Goal: Transaction & Acquisition: Purchase product/service

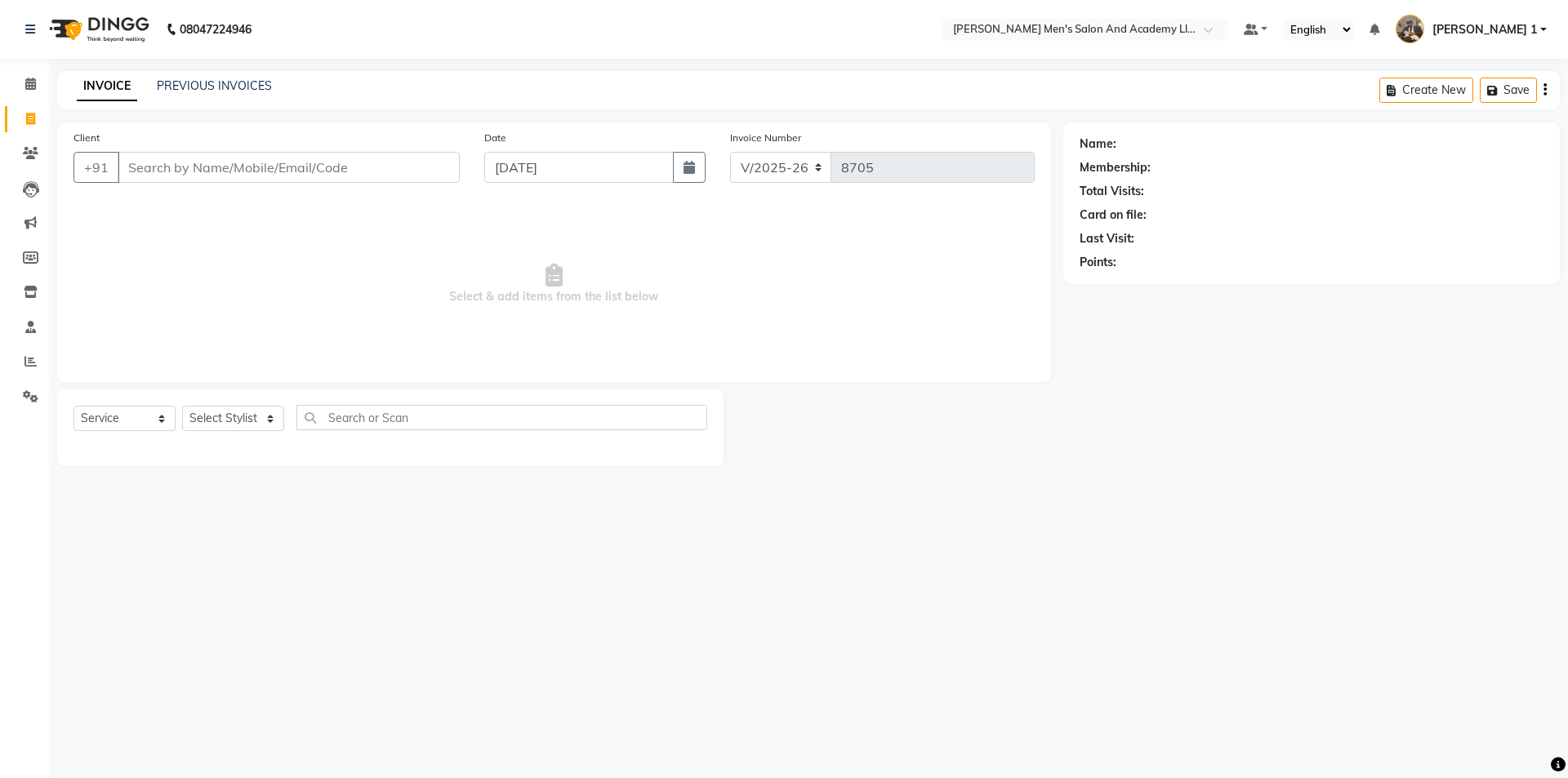
select select "6752"
select select "service"
drag, startPoint x: 0, startPoint y: 0, endPoint x: 181, endPoint y: 180, distance: 255.3
click at [181, 180] on input "Client" at bounding box center [288, 167] width 343 height 31
click at [188, 163] on input "Client" at bounding box center [288, 167] width 343 height 31
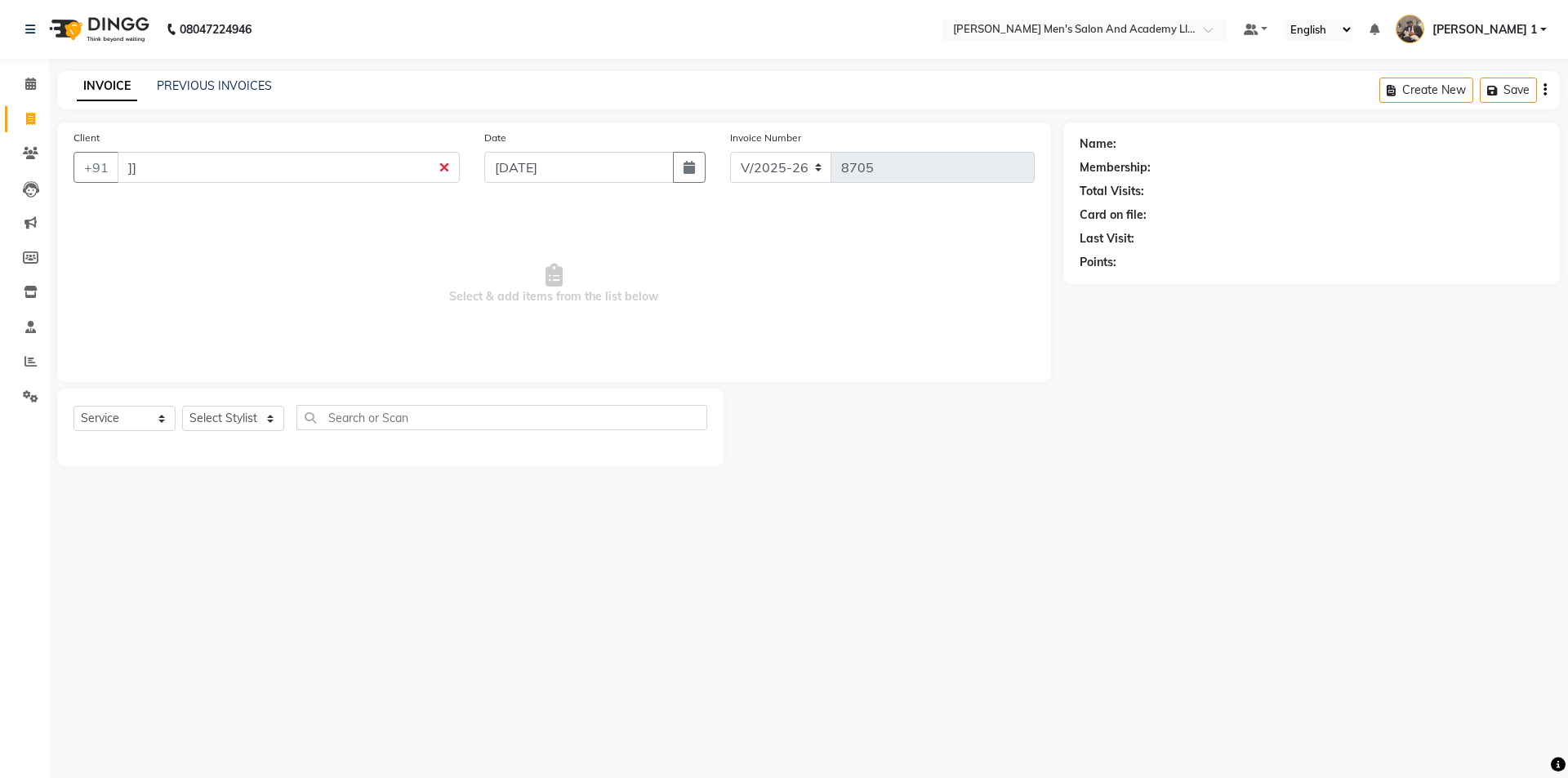
type input "]"
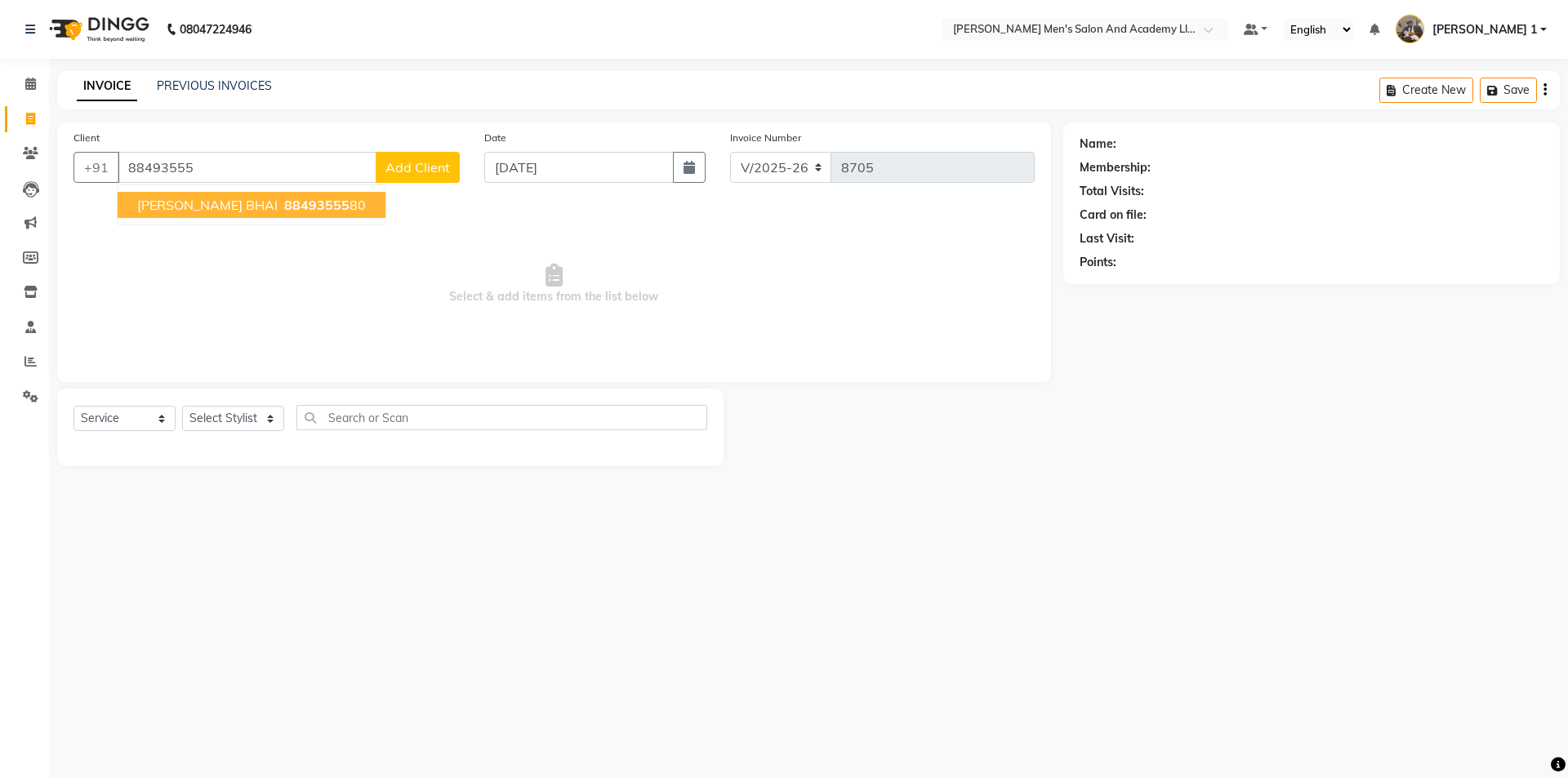
click at [165, 203] on span "[PERSON_NAME] BHAI" at bounding box center [207, 205] width 141 height 17
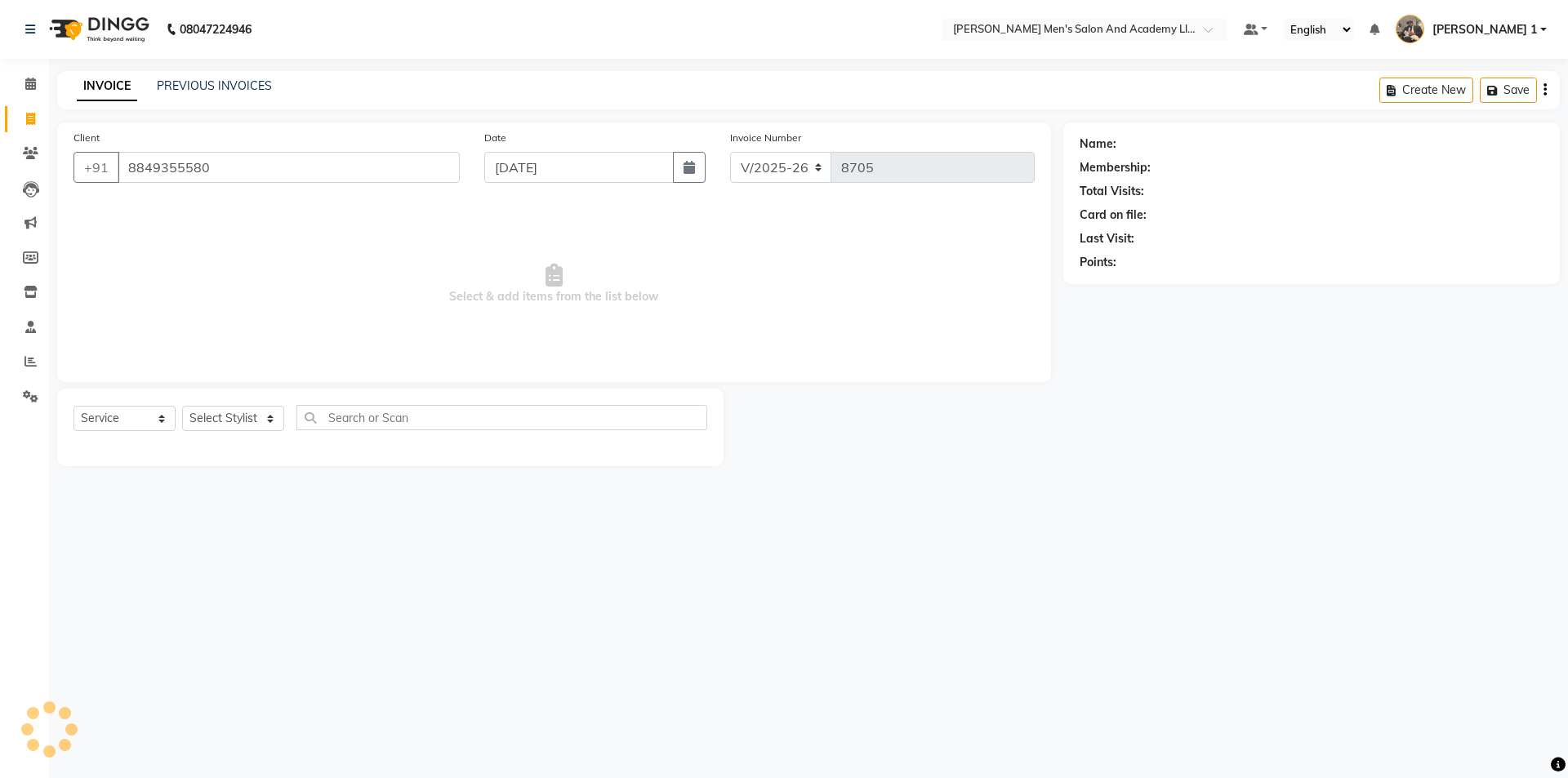
type input "8849355580"
click at [214, 409] on select "Select Stylist [PERSON_NAME] [PERSON_NAME] [PERSON_NAME] [PERSON_NAME] [PERSON_…" at bounding box center [232, 419] width 102 height 26
select select "90066"
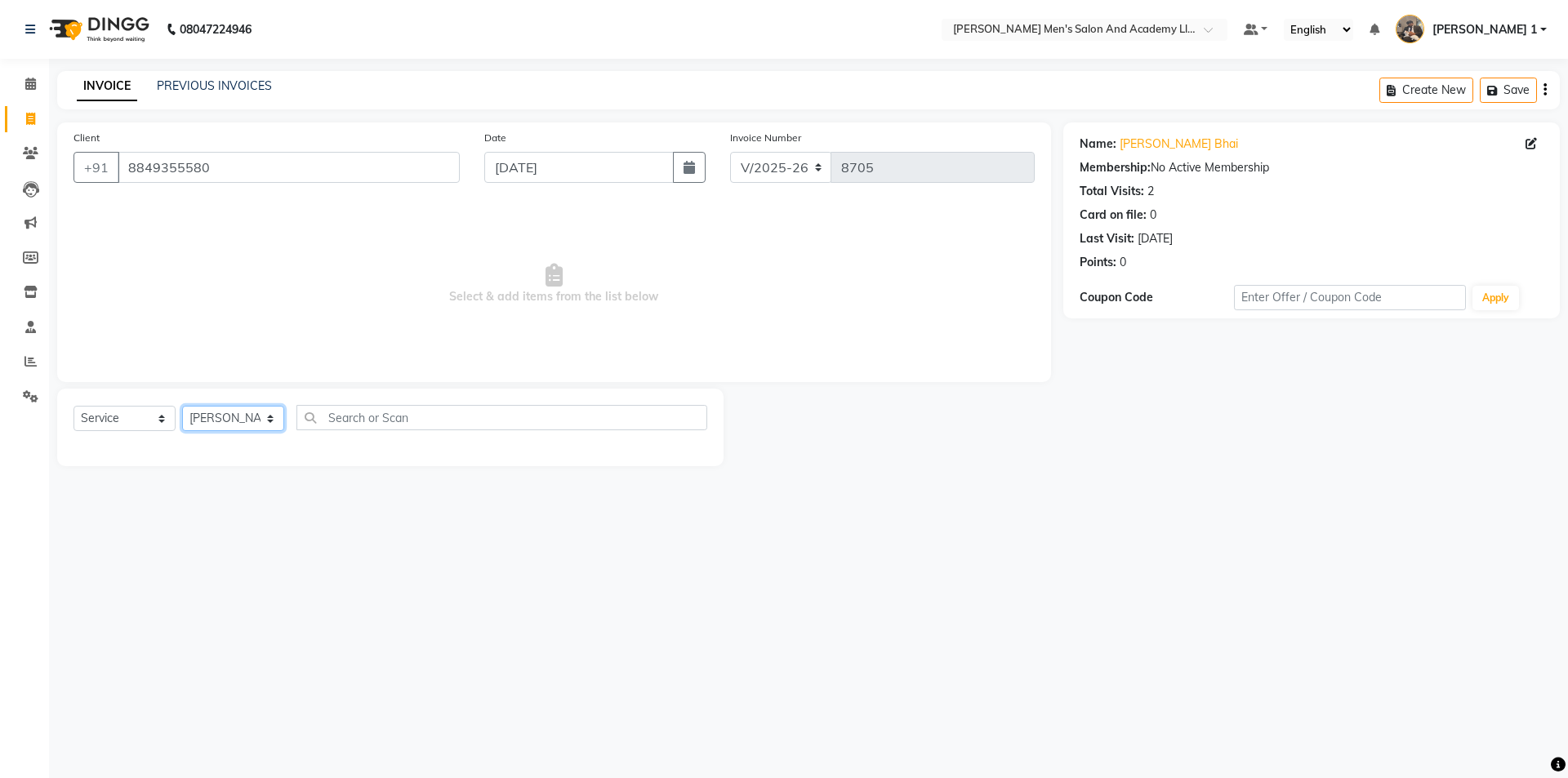
click at [182, 406] on select "Select Stylist [PERSON_NAME] [PERSON_NAME] [PERSON_NAME] [PERSON_NAME] [PERSON_…" at bounding box center [232, 419] width 102 height 26
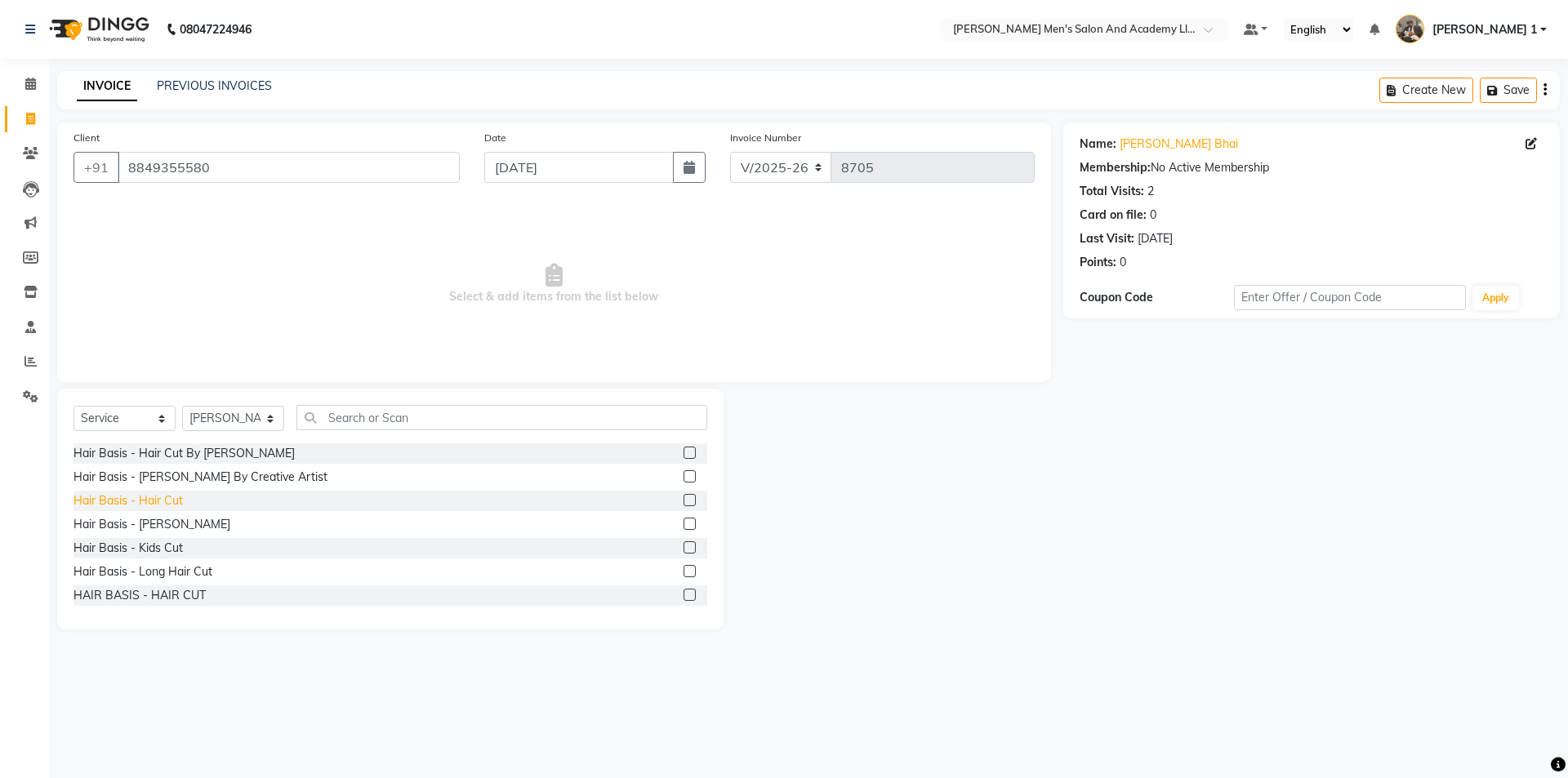
click at [173, 496] on div "Hair Basis - Hair Cut" at bounding box center [128, 501] width 109 height 17
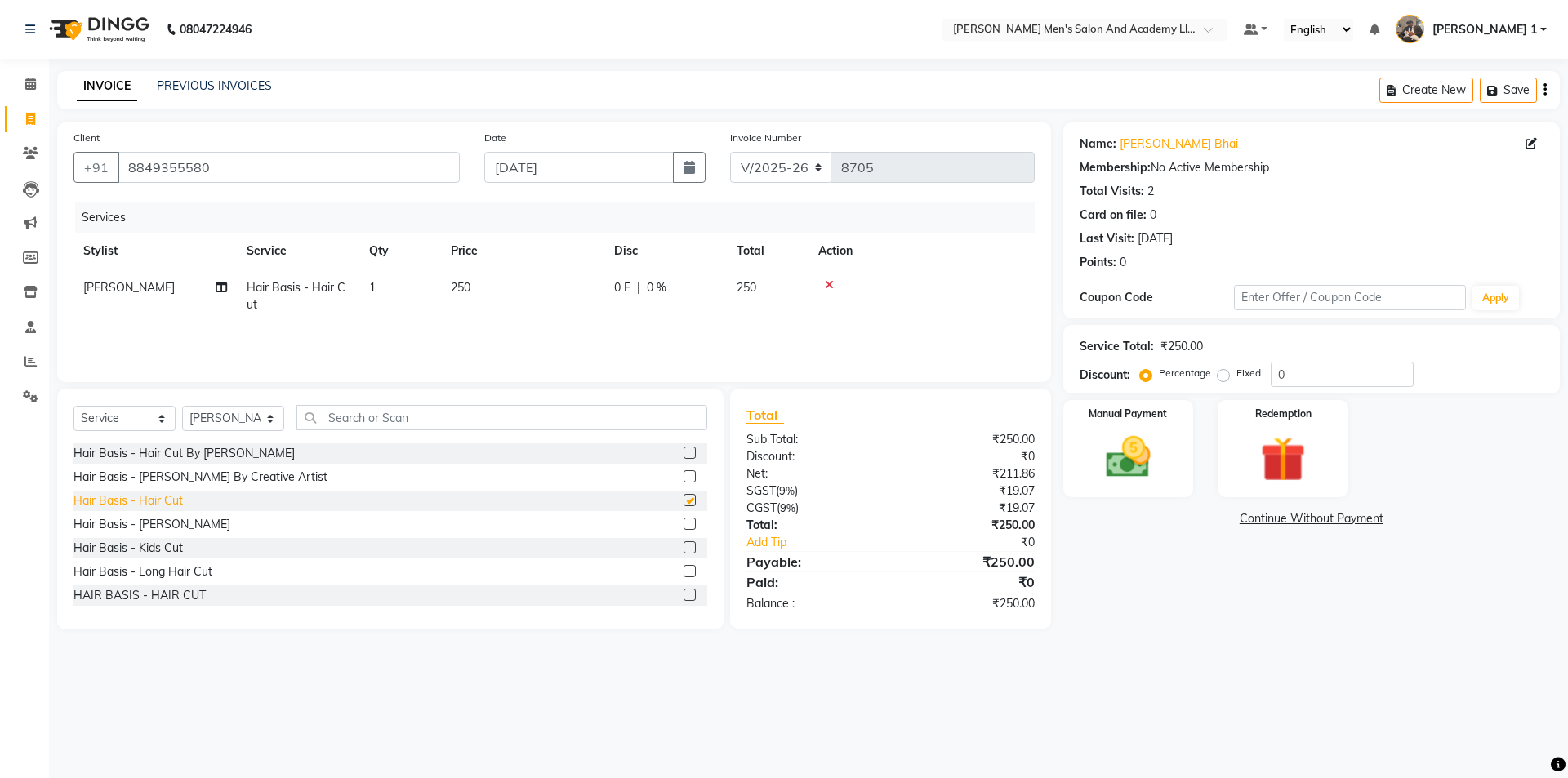
checkbox input "false"
click at [497, 286] on td "250" at bounding box center [523, 296] width 164 height 54
select select "90066"
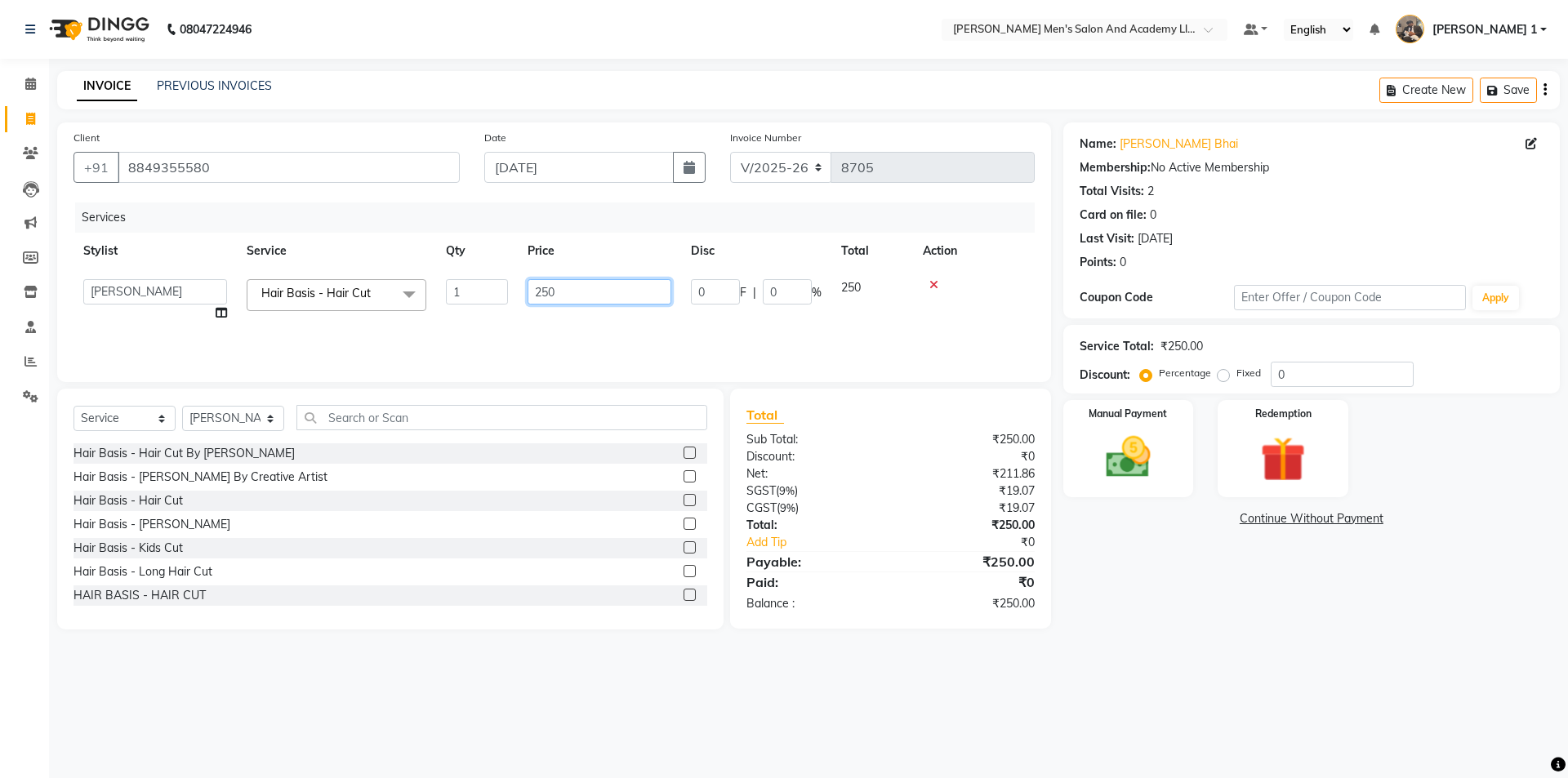
click at [598, 290] on input "250" at bounding box center [599, 292] width 143 height 26
type input "2"
type input "500"
click at [1137, 460] on img at bounding box center [1128, 457] width 76 height 54
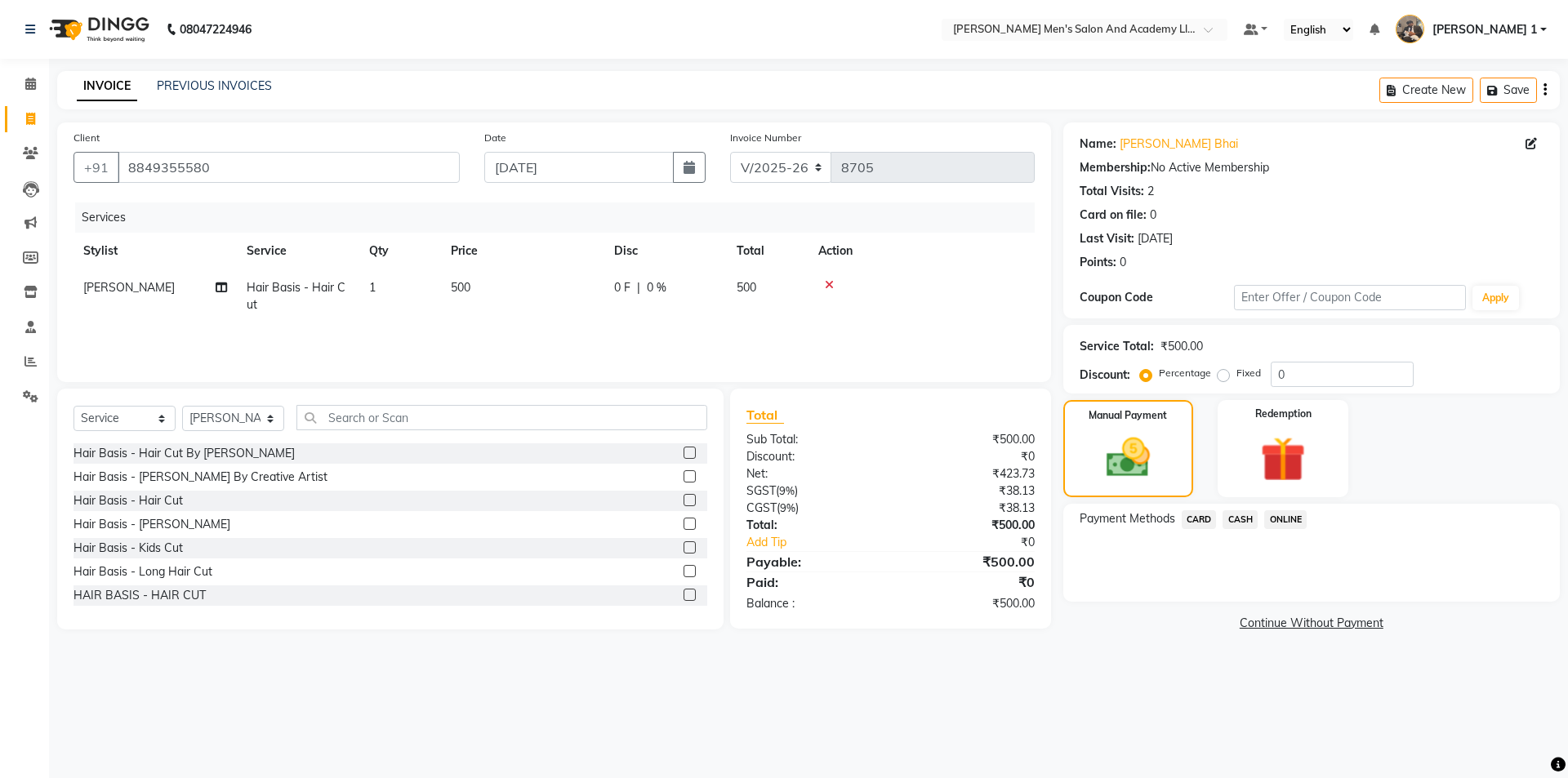
click at [1235, 519] on span "CASH" at bounding box center [1240, 520] width 35 height 18
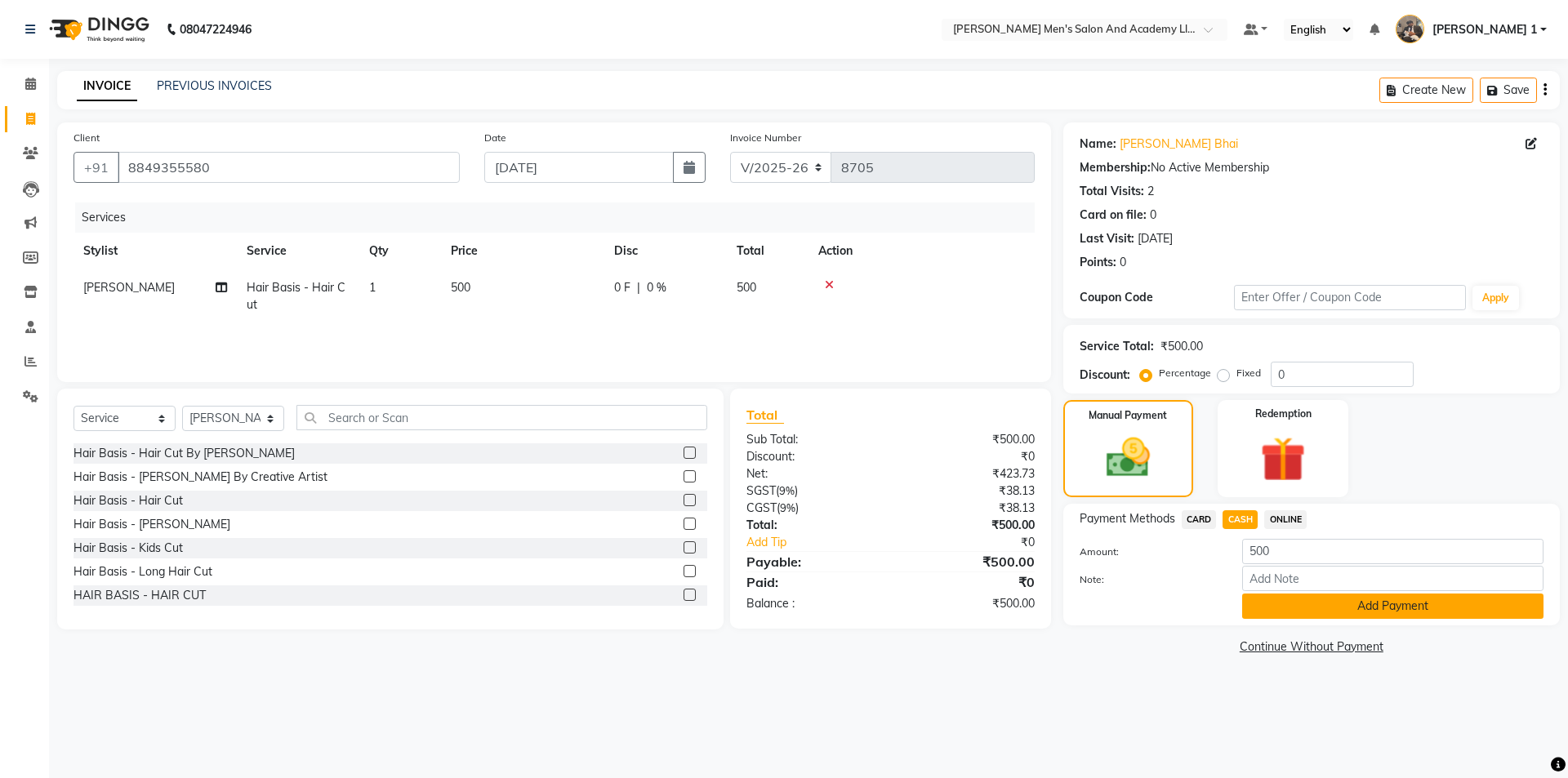
click at [1344, 601] on button "Add Payment" at bounding box center [1393, 606] width 301 height 26
click at [1344, 601] on div "Payment Methods CARD CASH ONLINE Amount: 500 Note: Add Payment" at bounding box center [1312, 565] width 497 height 121
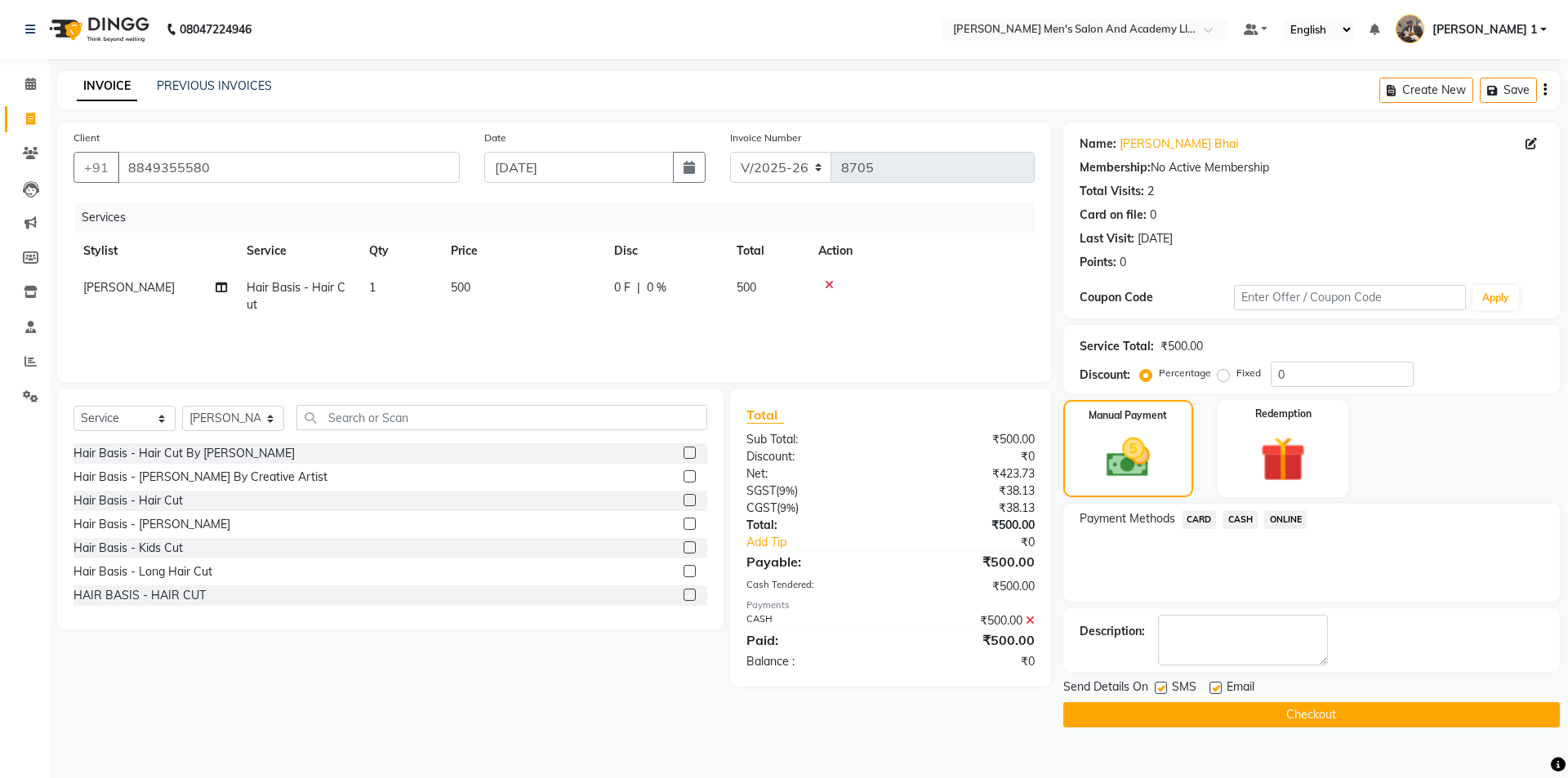
click at [1213, 687] on label at bounding box center [1215, 687] width 12 height 12
click at [1213, 687] on input "checkbox" at bounding box center [1215, 689] width 11 height 11
checkbox input "false"
click at [1172, 714] on button "Checkout" at bounding box center [1312, 716] width 497 height 26
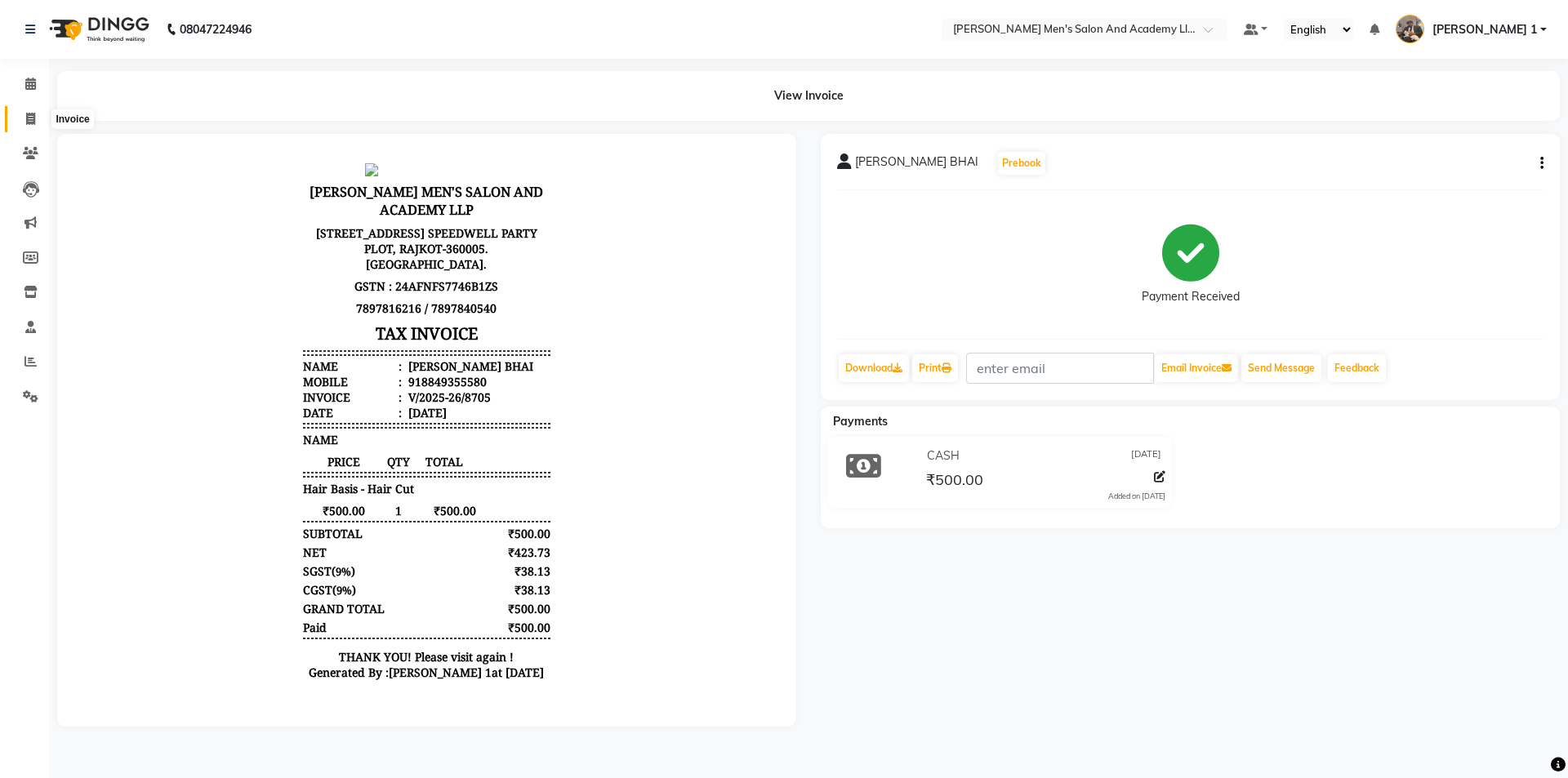
click at [26, 116] on icon at bounding box center [30, 118] width 9 height 12
select select "service"
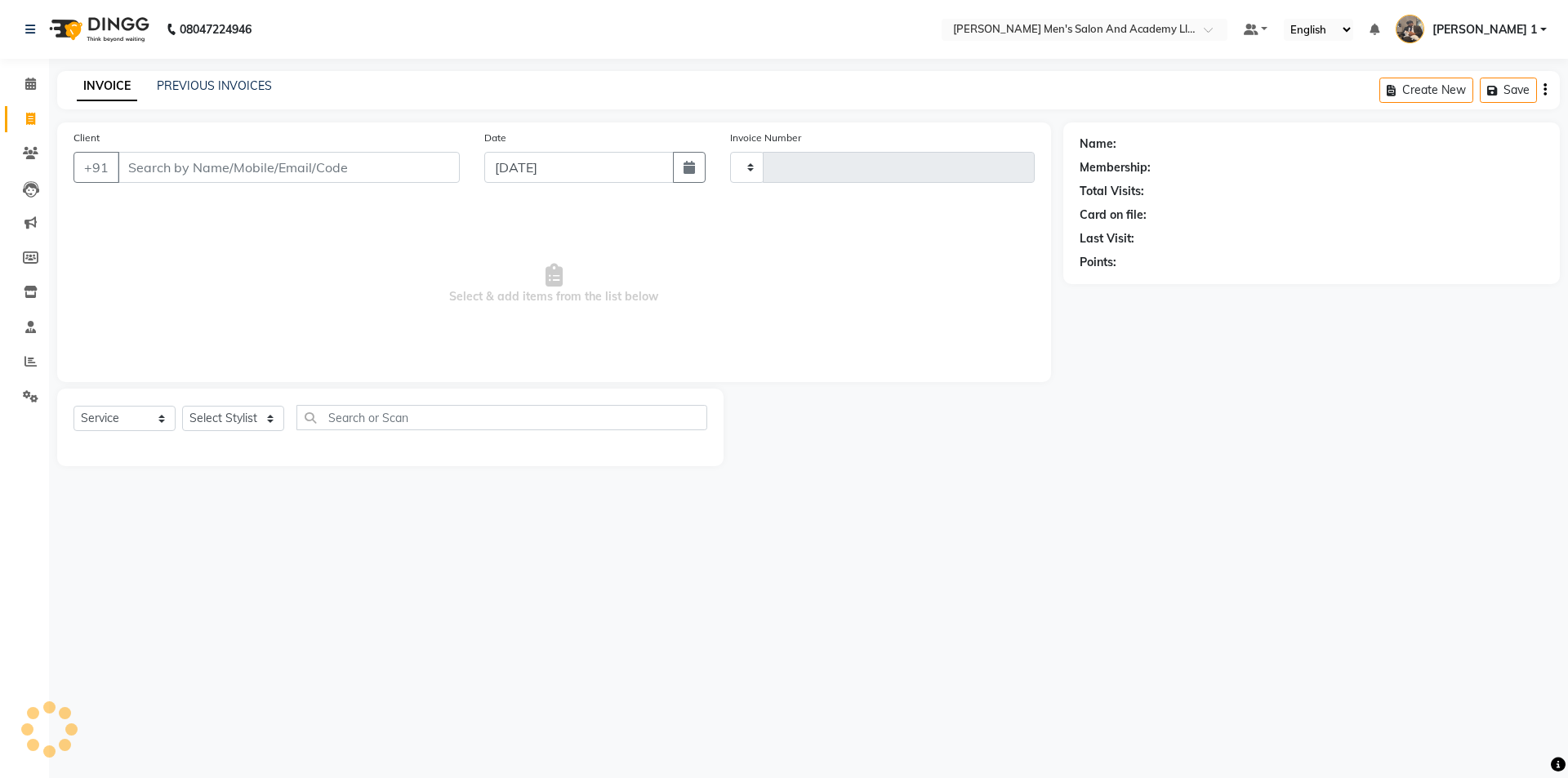
type input "8706"
select select "6752"
click at [160, 170] on input "Client" at bounding box center [288, 167] width 343 height 31
click at [40, 358] on span at bounding box center [30, 362] width 28 height 18
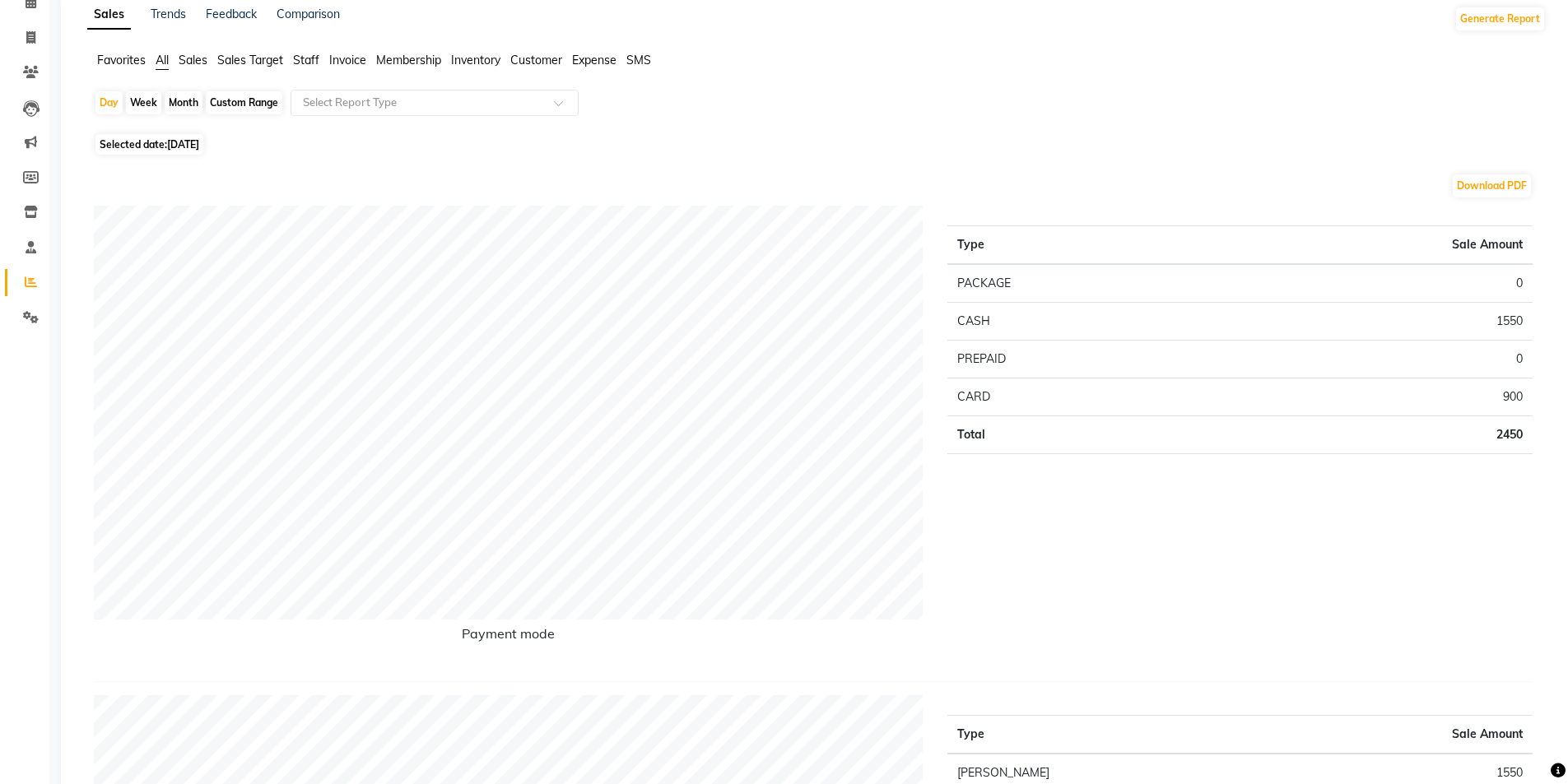
scroll to position [37, 0]
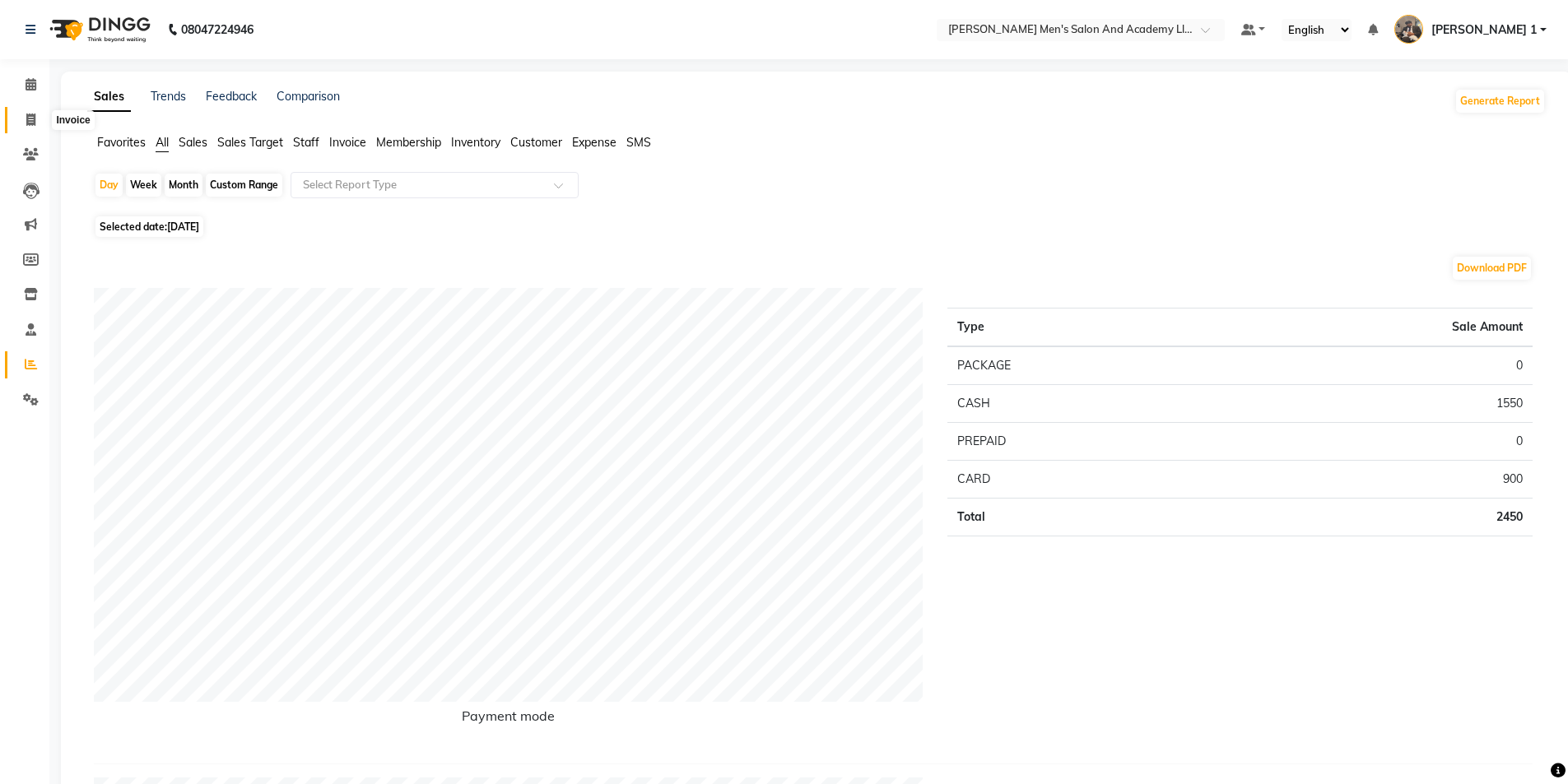
click at [24, 119] on span at bounding box center [31, 120] width 29 height 19
select select "6752"
select select "service"
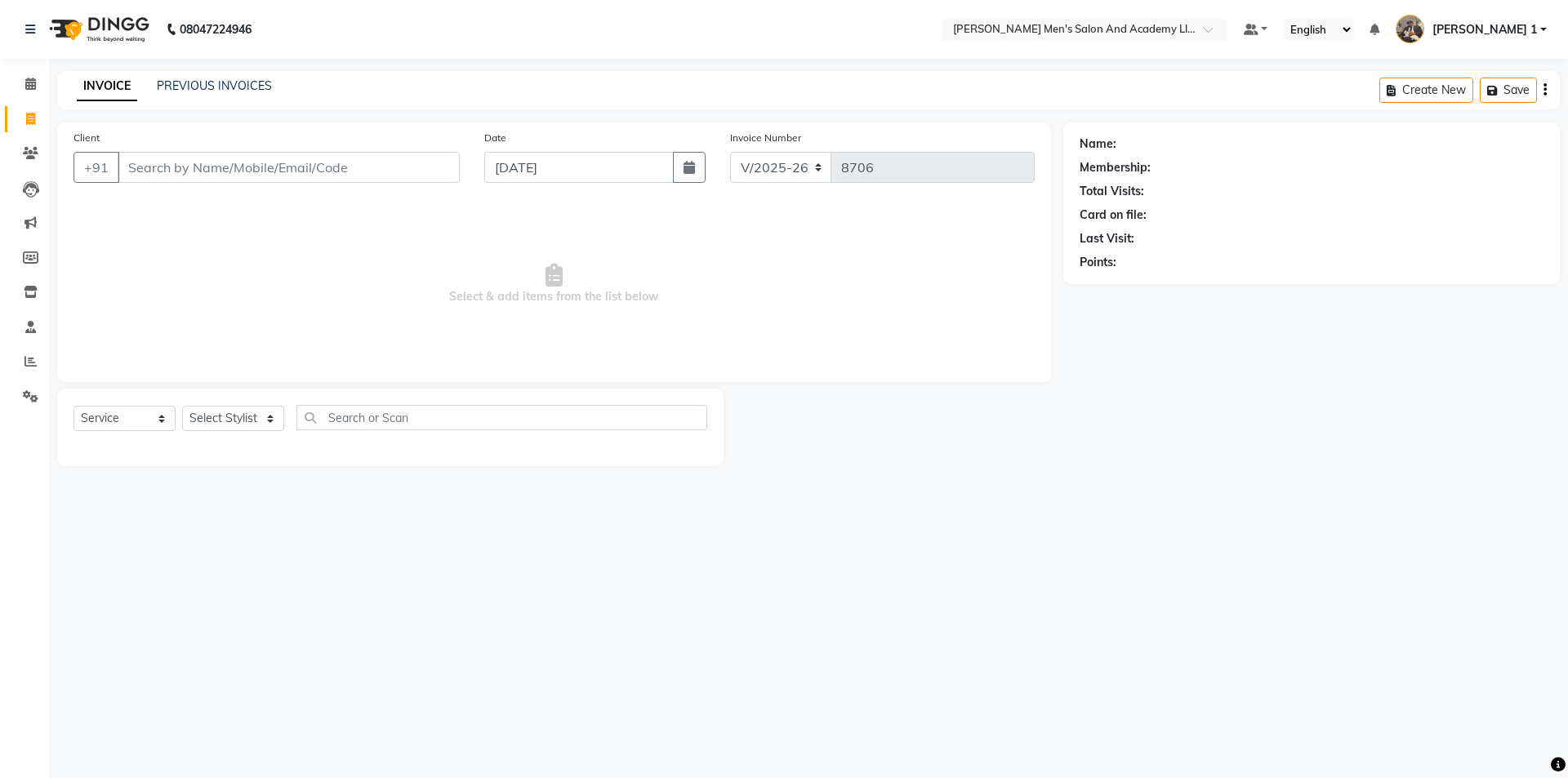
click at [123, 166] on input "Client" at bounding box center [288, 167] width 343 height 31
click at [141, 175] on input "\" at bounding box center [288, 167] width 343 height 31
type input "\"
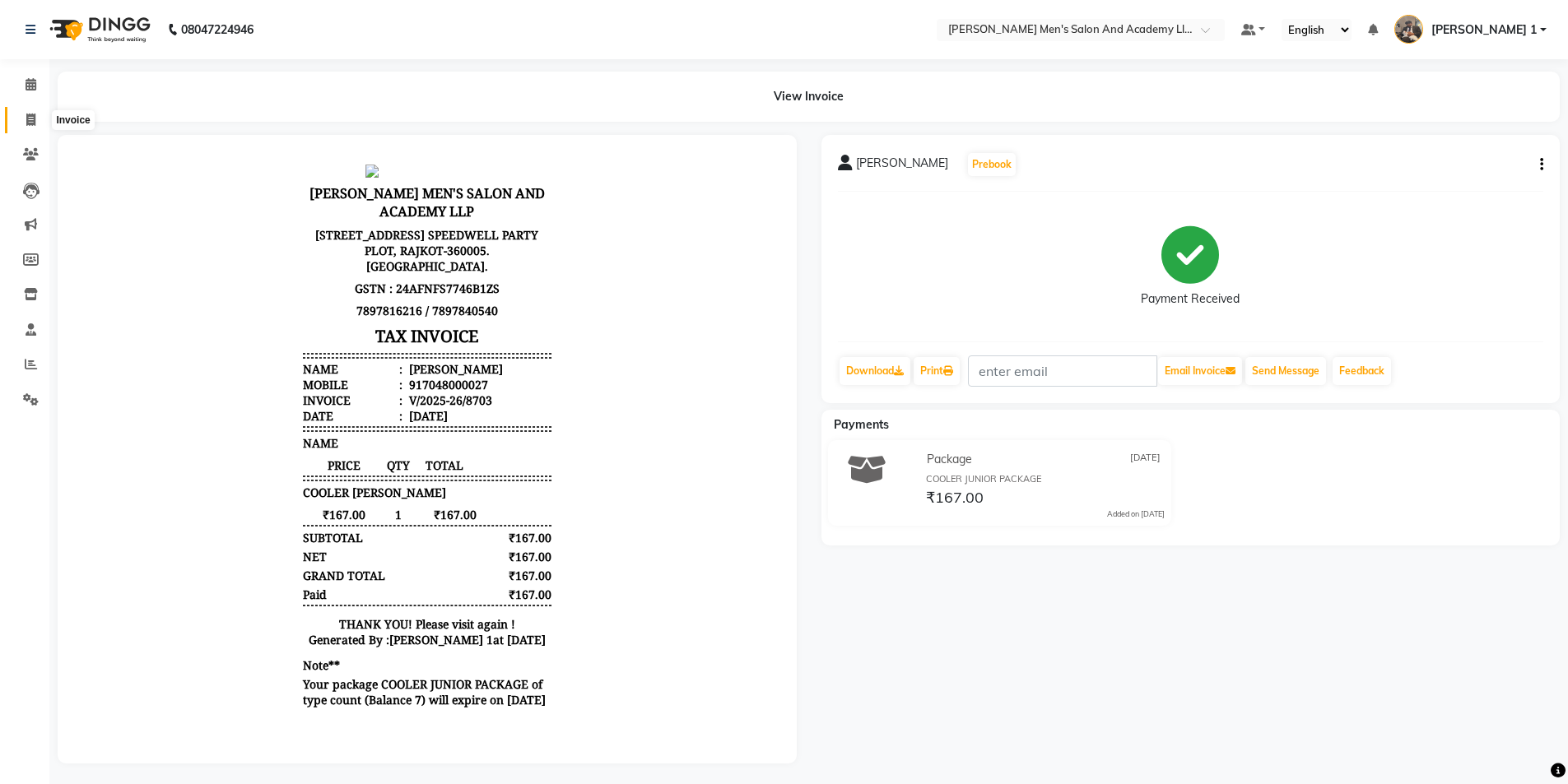
click at [28, 115] on icon at bounding box center [31, 119] width 9 height 12
select select "service"
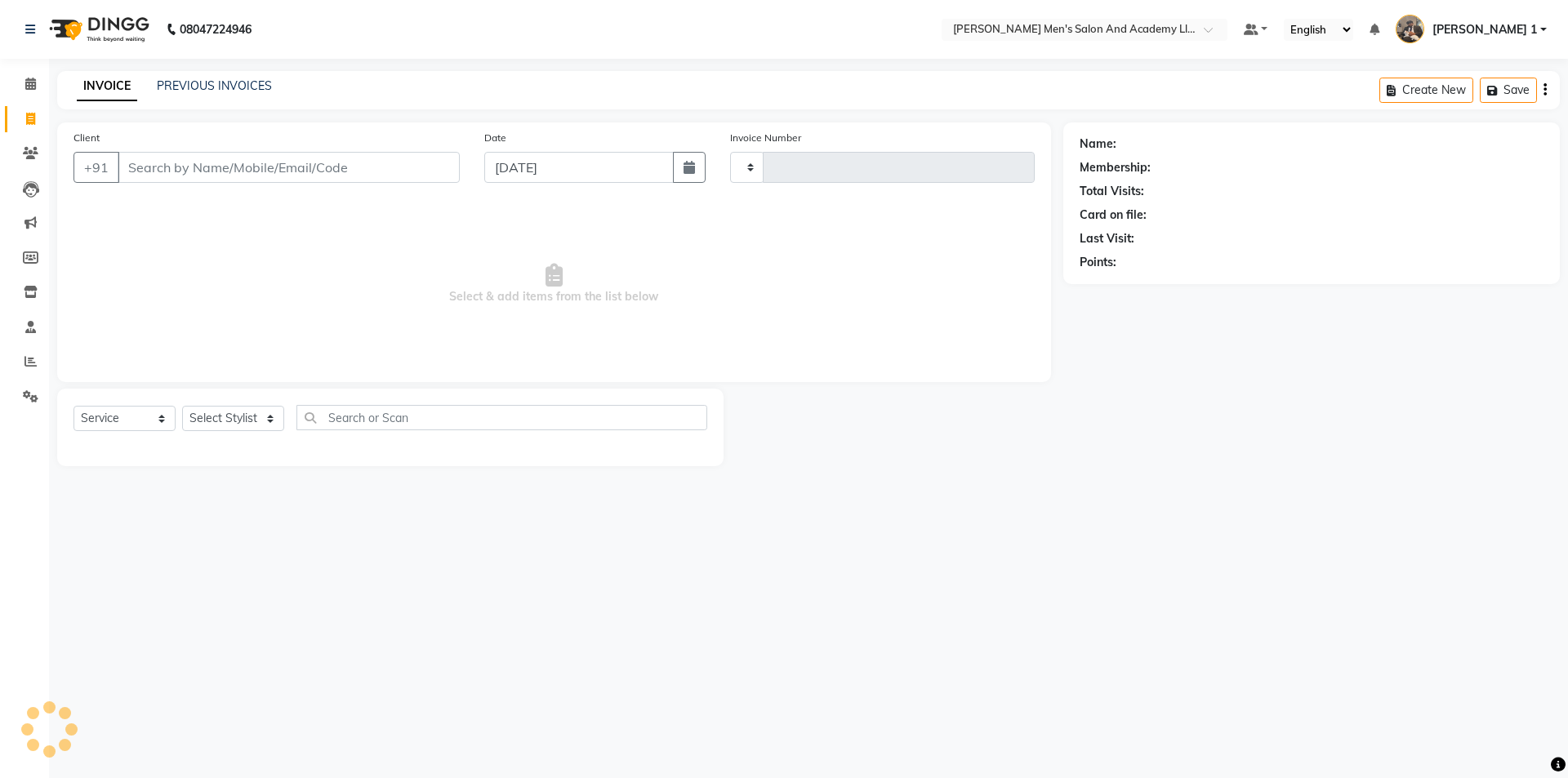
type input "8706"
select select "6752"
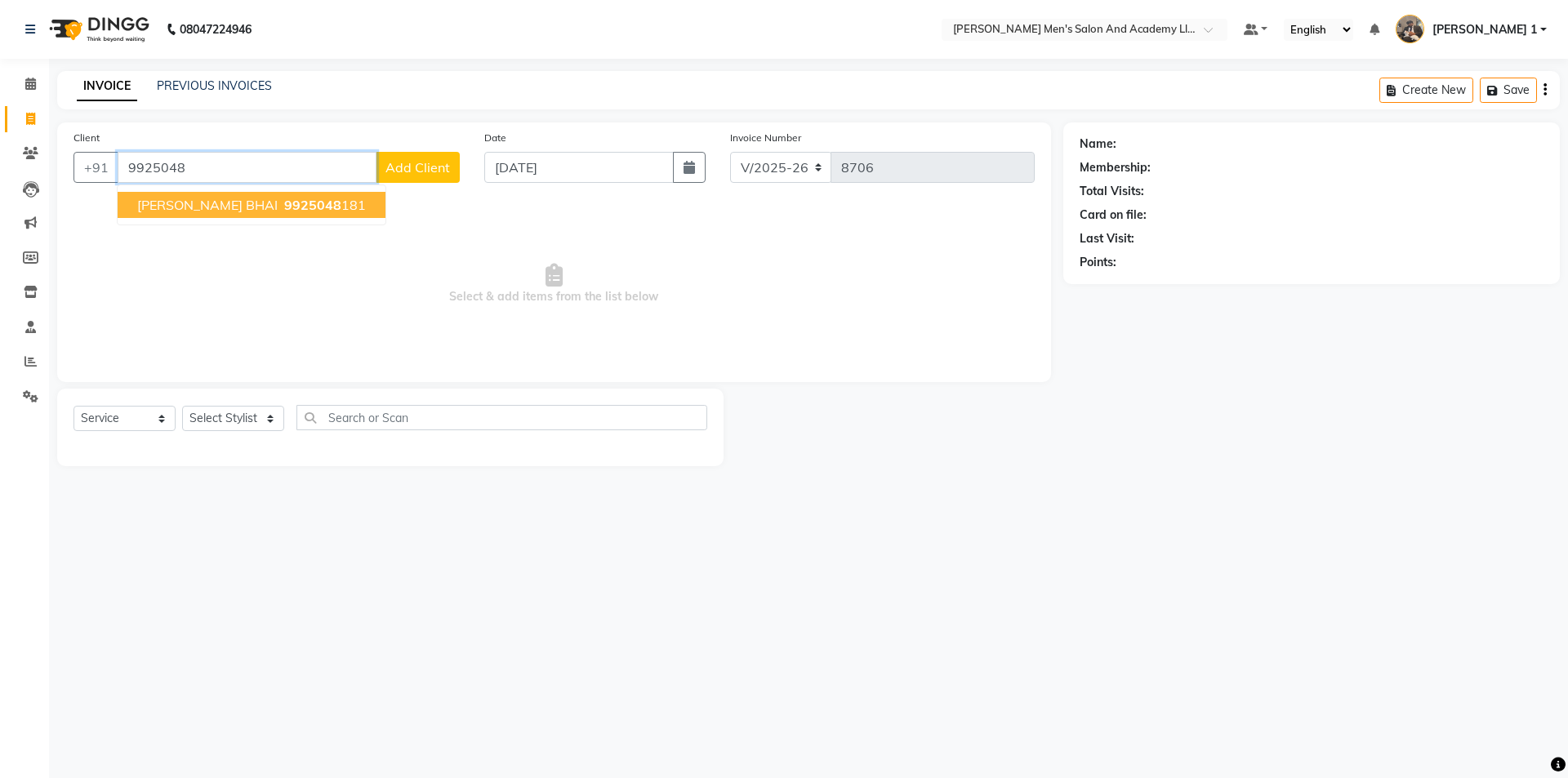
click at [233, 203] on span "HASMUKH BHAI" at bounding box center [207, 205] width 141 height 17
type input "9925048181"
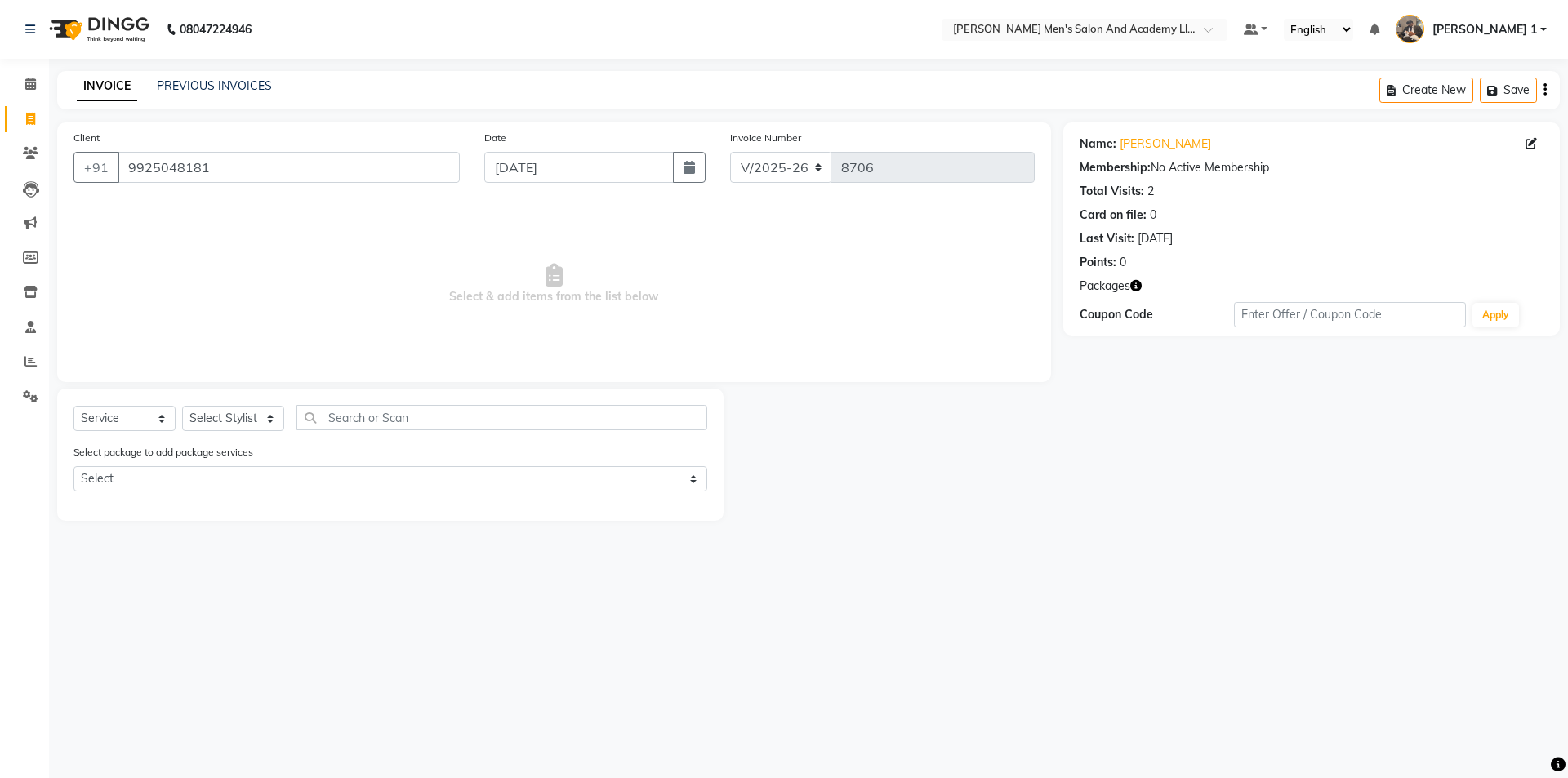
click at [245, 405] on div "Select Service Product Membership Package Voucher Prepaid Gift Card Select Styl…" at bounding box center [390, 455] width 667 height 132
click at [241, 423] on select "Select Stylist [PERSON_NAME] [PERSON_NAME] [PERSON_NAME] [PERSON_NAME] [PERSON_…" at bounding box center [232, 419] width 102 height 26
select select "68653"
click at [182, 406] on select "Select Stylist [PERSON_NAME] [PERSON_NAME] [PERSON_NAME] [PERSON_NAME] [PERSON_…" at bounding box center [232, 419] width 102 height 26
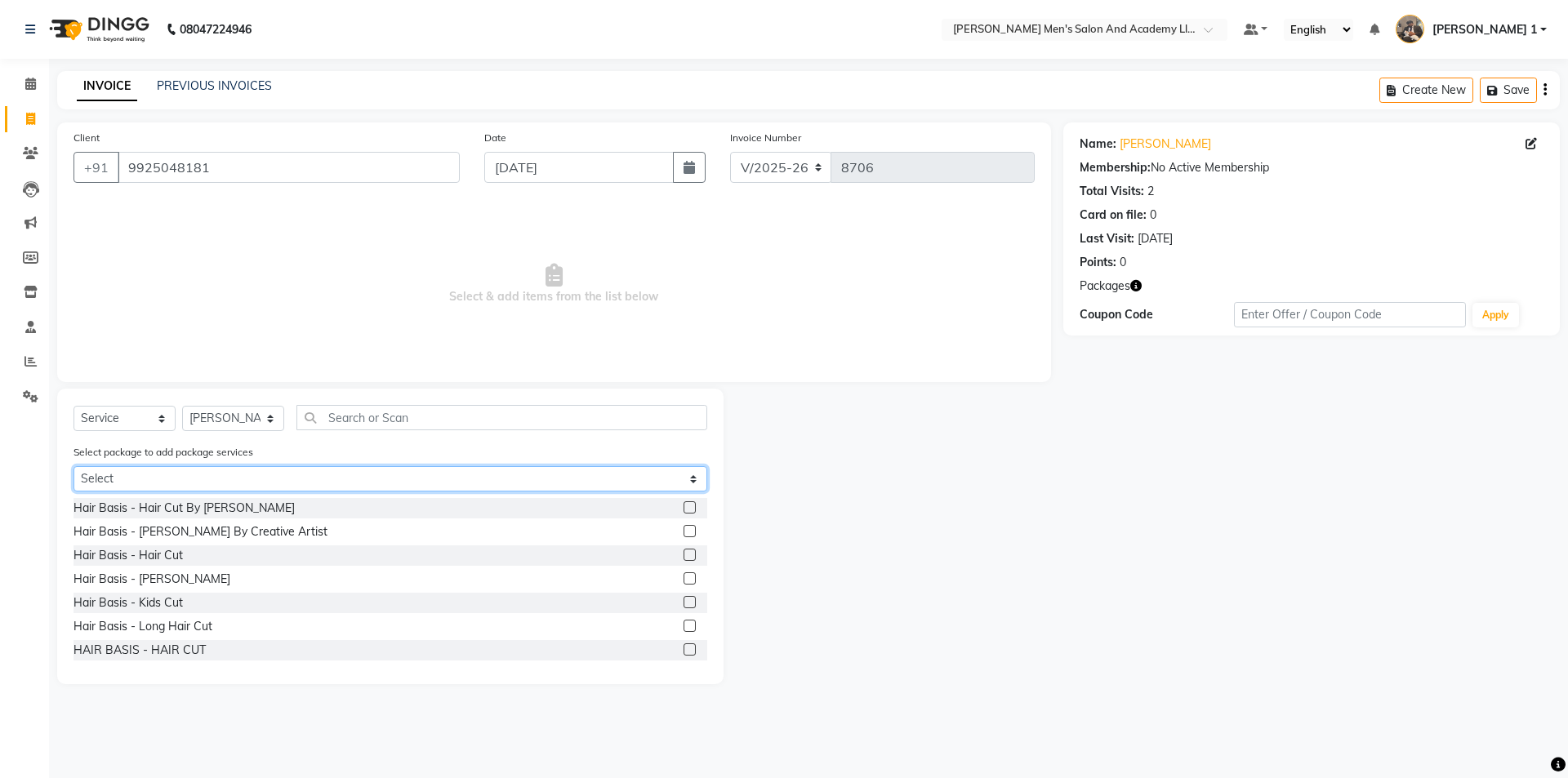
click at [198, 475] on select "Select MAVDI DEAR PACKAGE ( 6 HAIR CUT)" at bounding box center [390, 479] width 634 height 26
select select "1: Object"
click at [73, 467] on select "Select MAVDI DEAR PACKAGE ( 6 HAIR CUT)" at bounding box center [390, 479] width 634 height 26
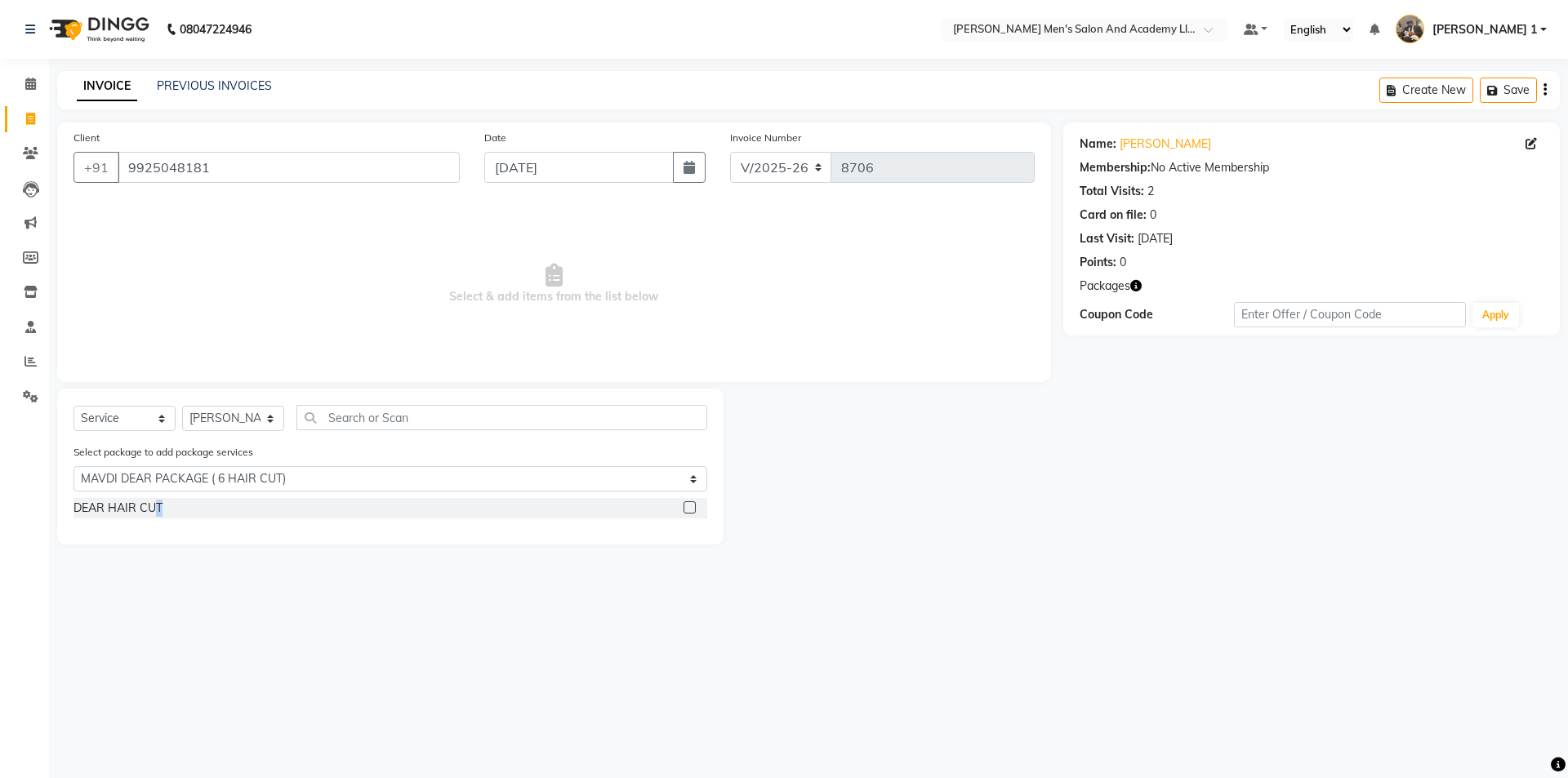
click at [159, 522] on div "DEAR HAIR CUT" at bounding box center [390, 513] width 634 height 30
click at [152, 510] on div "DEAR HAIR CUT" at bounding box center [118, 508] width 89 height 17
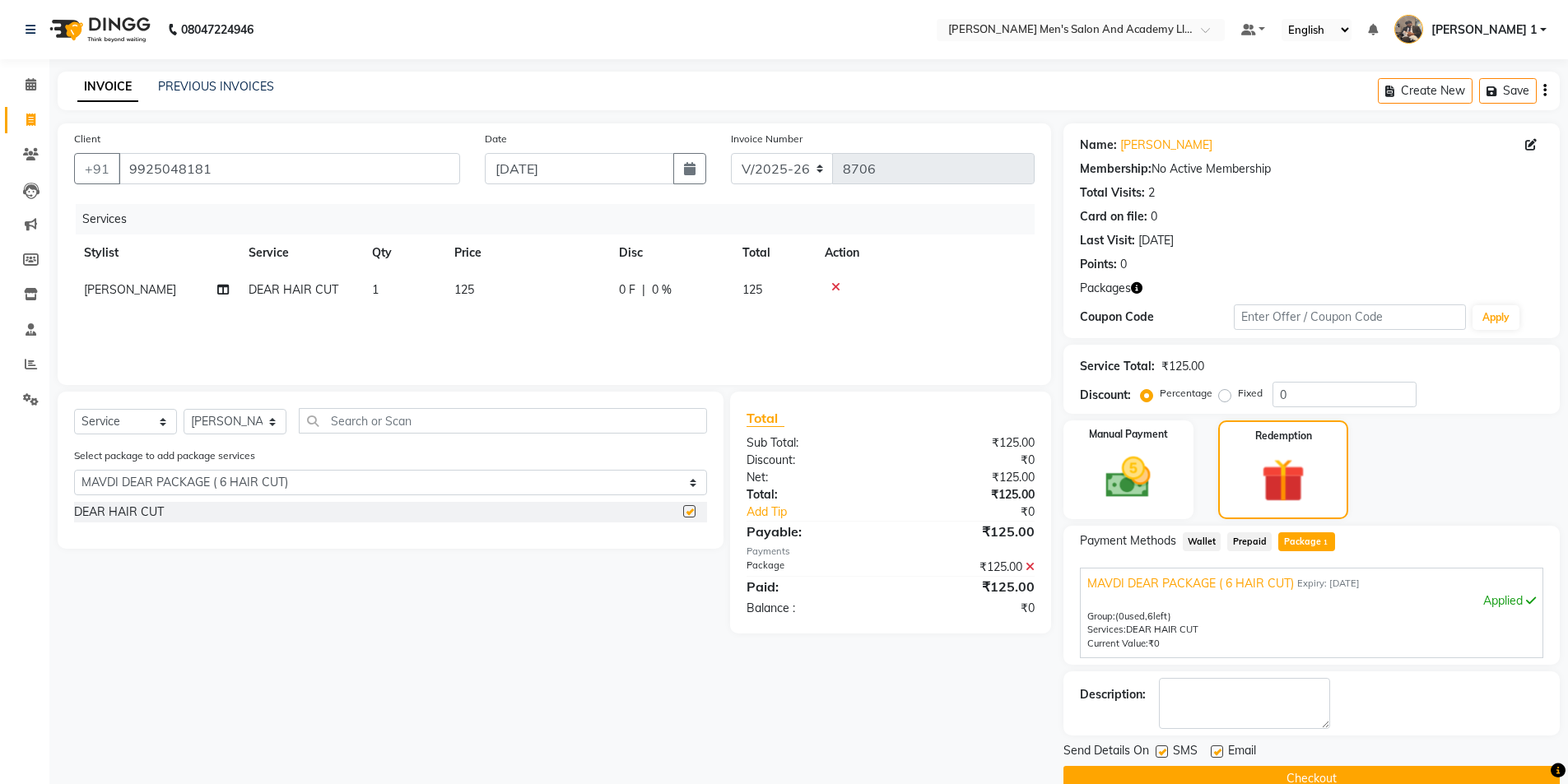
checkbox input "false"
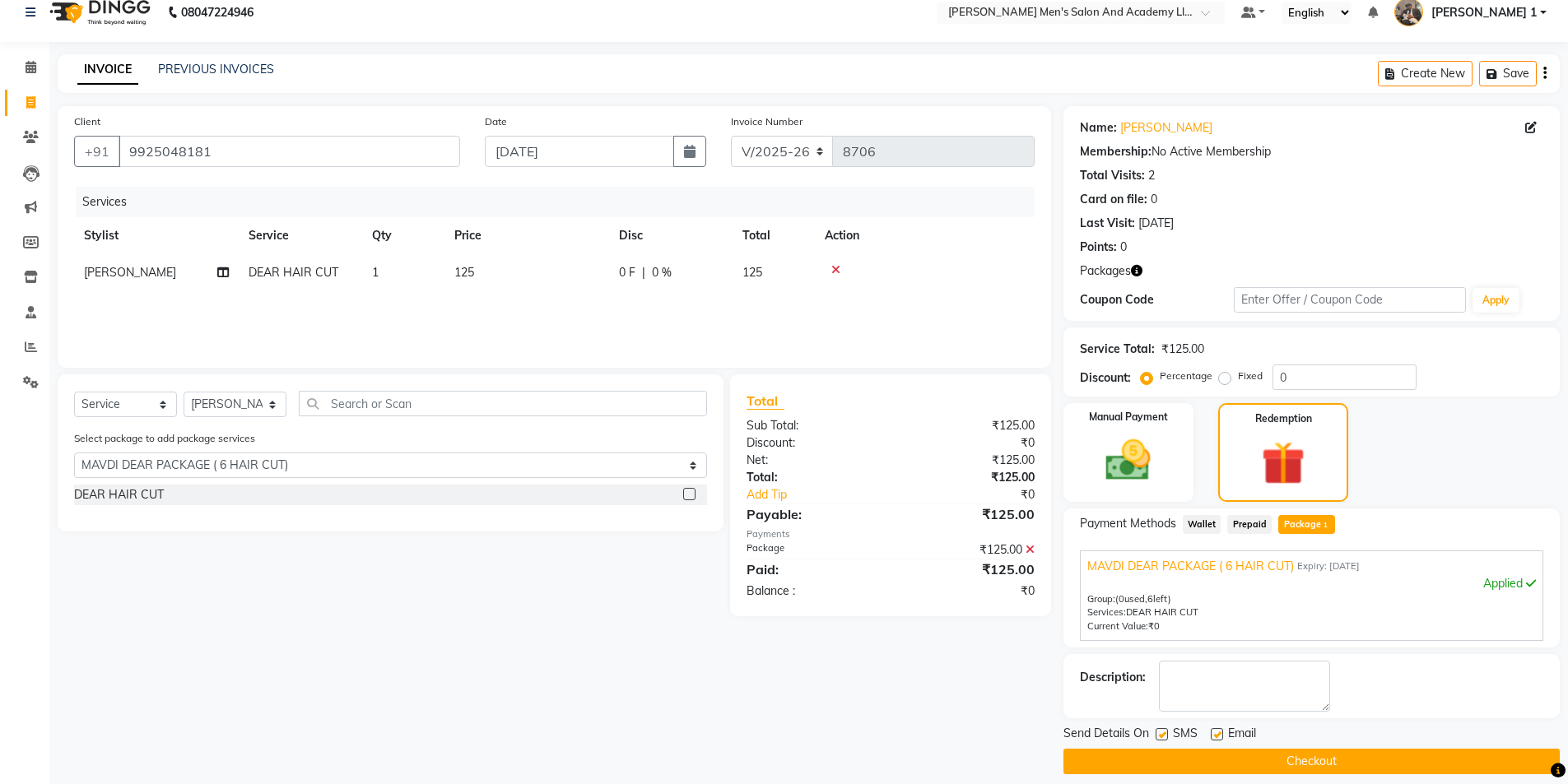
scroll to position [32, 0]
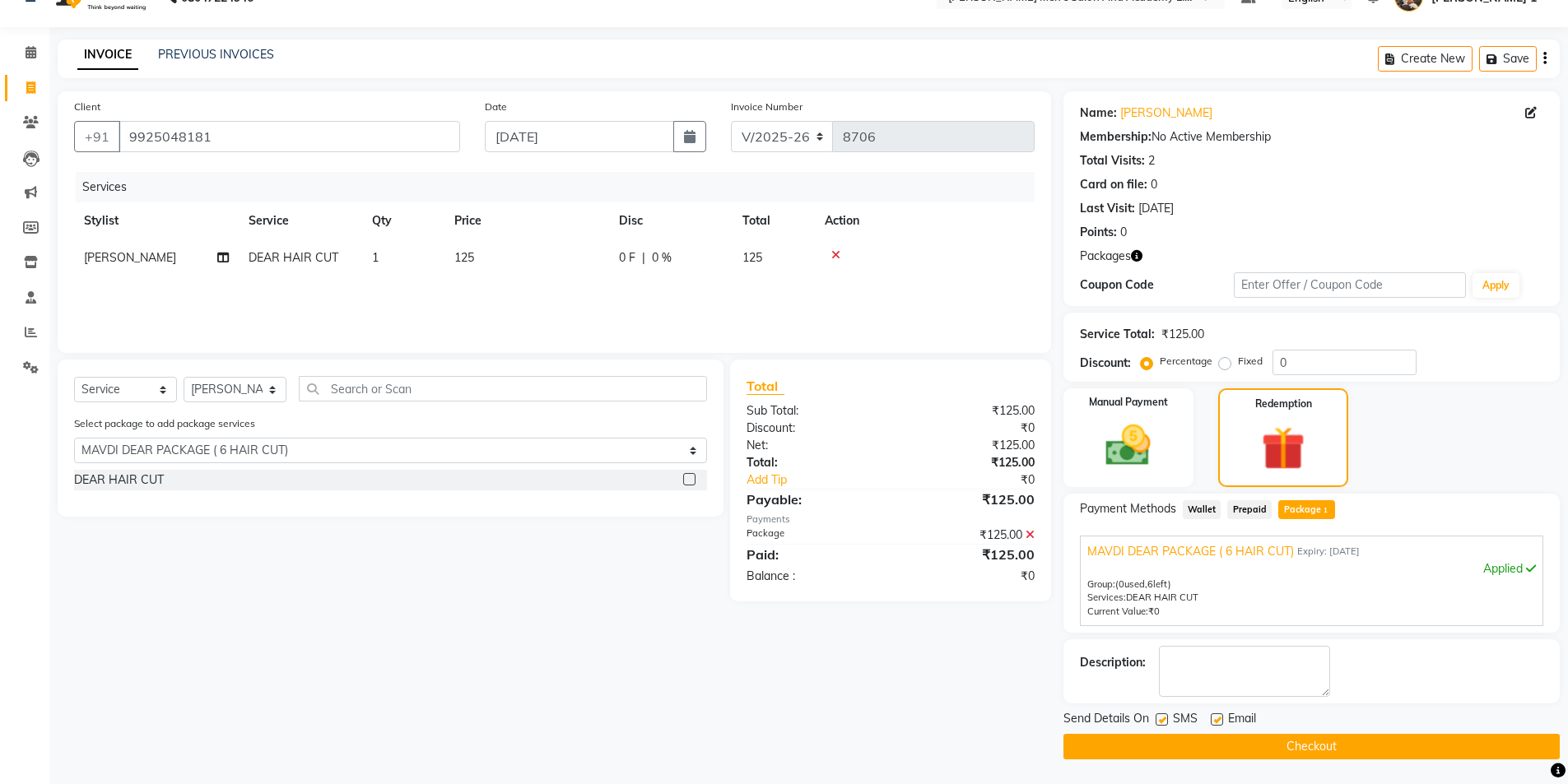
click at [1213, 715] on label at bounding box center [1216, 719] width 12 height 12
click at [1213, 716] on input "checkbox" at bounding box center [1216, 721] width 11 height 11
checkbox input "false"
click at [1168, 722] on div "SMS" at bounding box center [1183, 720] width 56 height 20
click at [1161, 726] on div at bounding box center [1161, 722] width 11 height 18
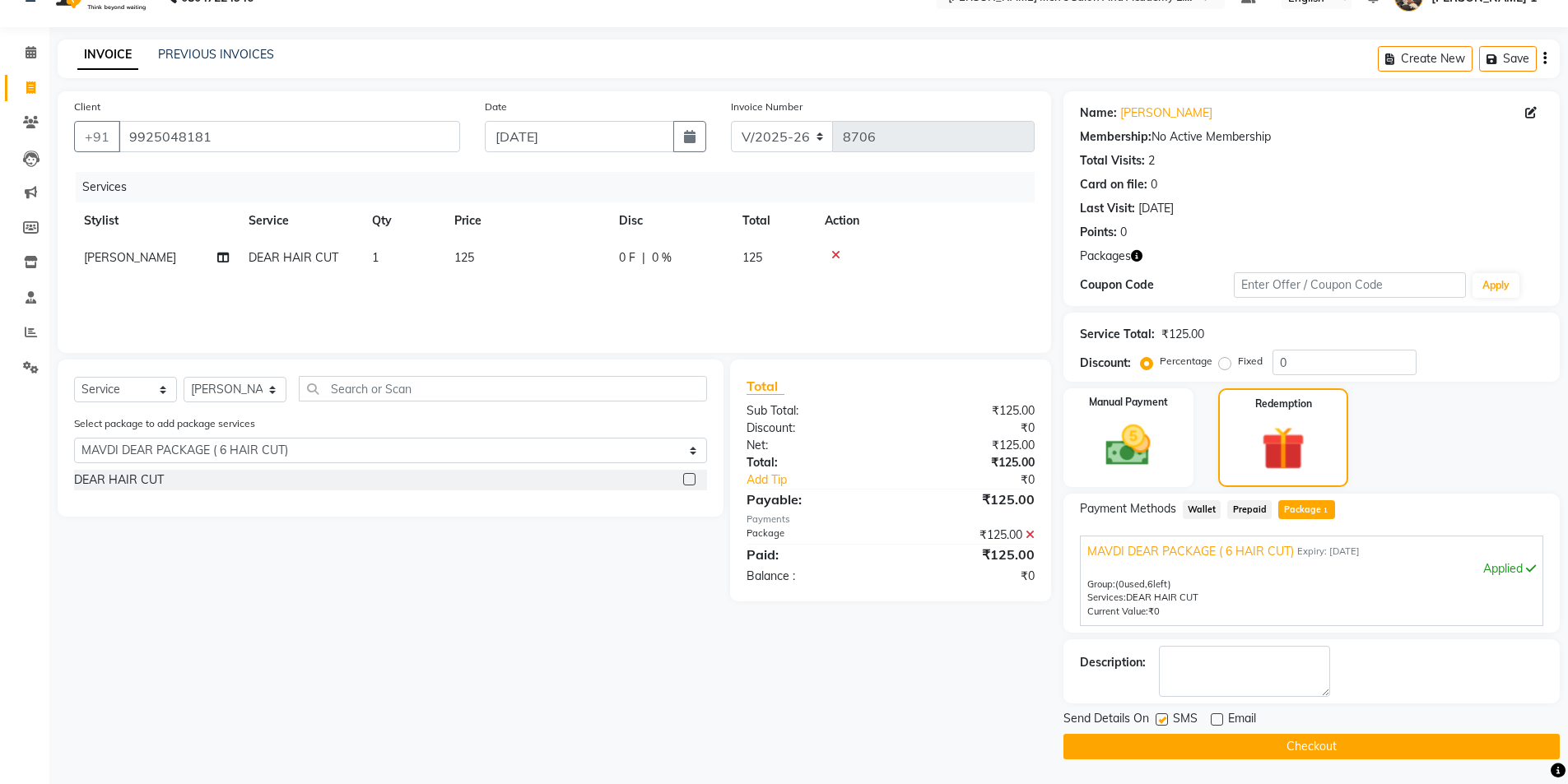
click at [1155, 718] on label at bounding box center [1161, 719] width 12 height 12
click at [1155, 718] on input "checkbox" at bounding box center [1161, 721] width 11 height 11
checkbox input "false"
click at [1153, 745] on button "Checkout" at bounding box center [1312, 747] width 496 height 26
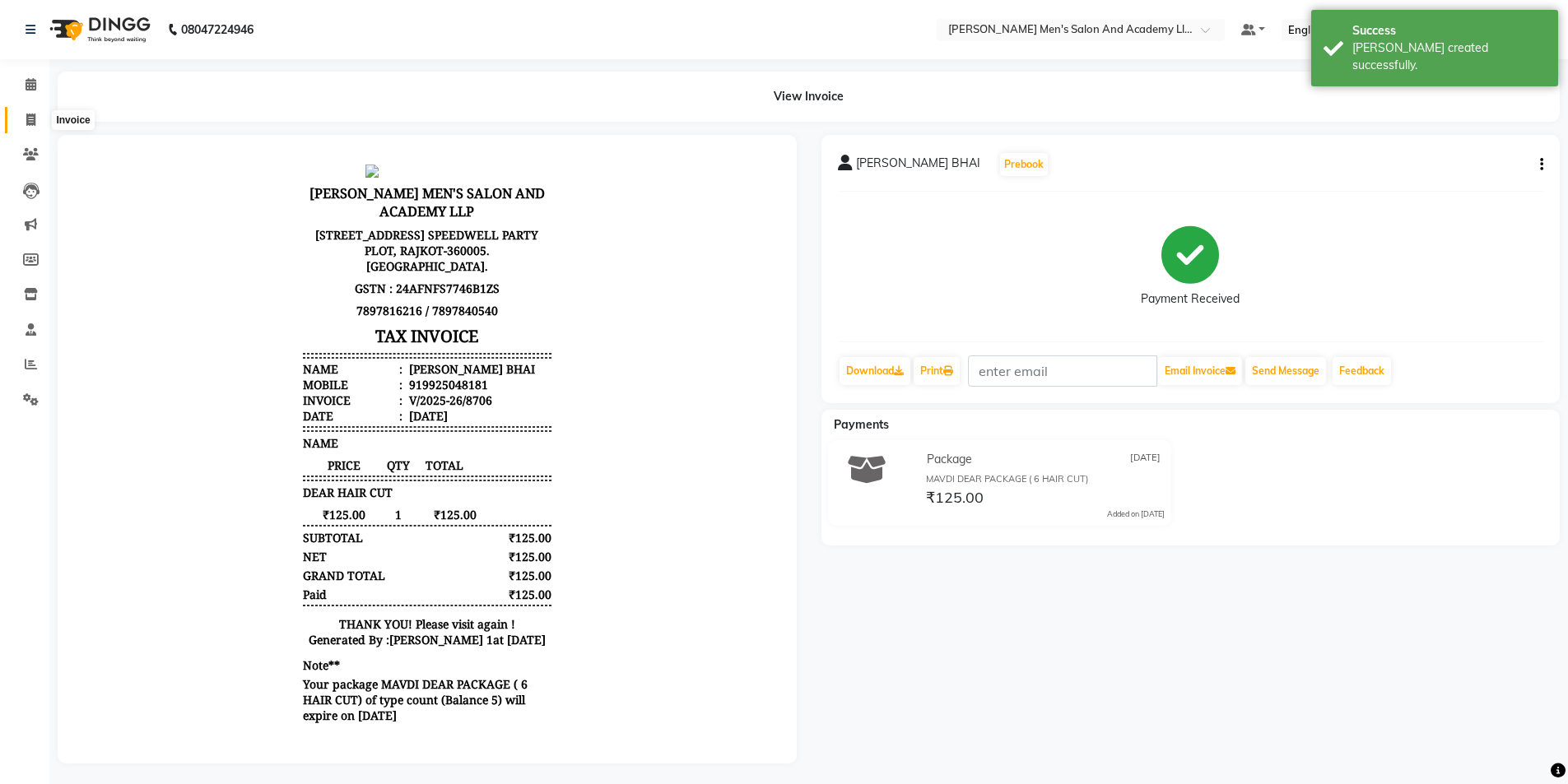
click at [33, 116] on icon at bounding box center [31, 119] width 9 height 12
select select "service"
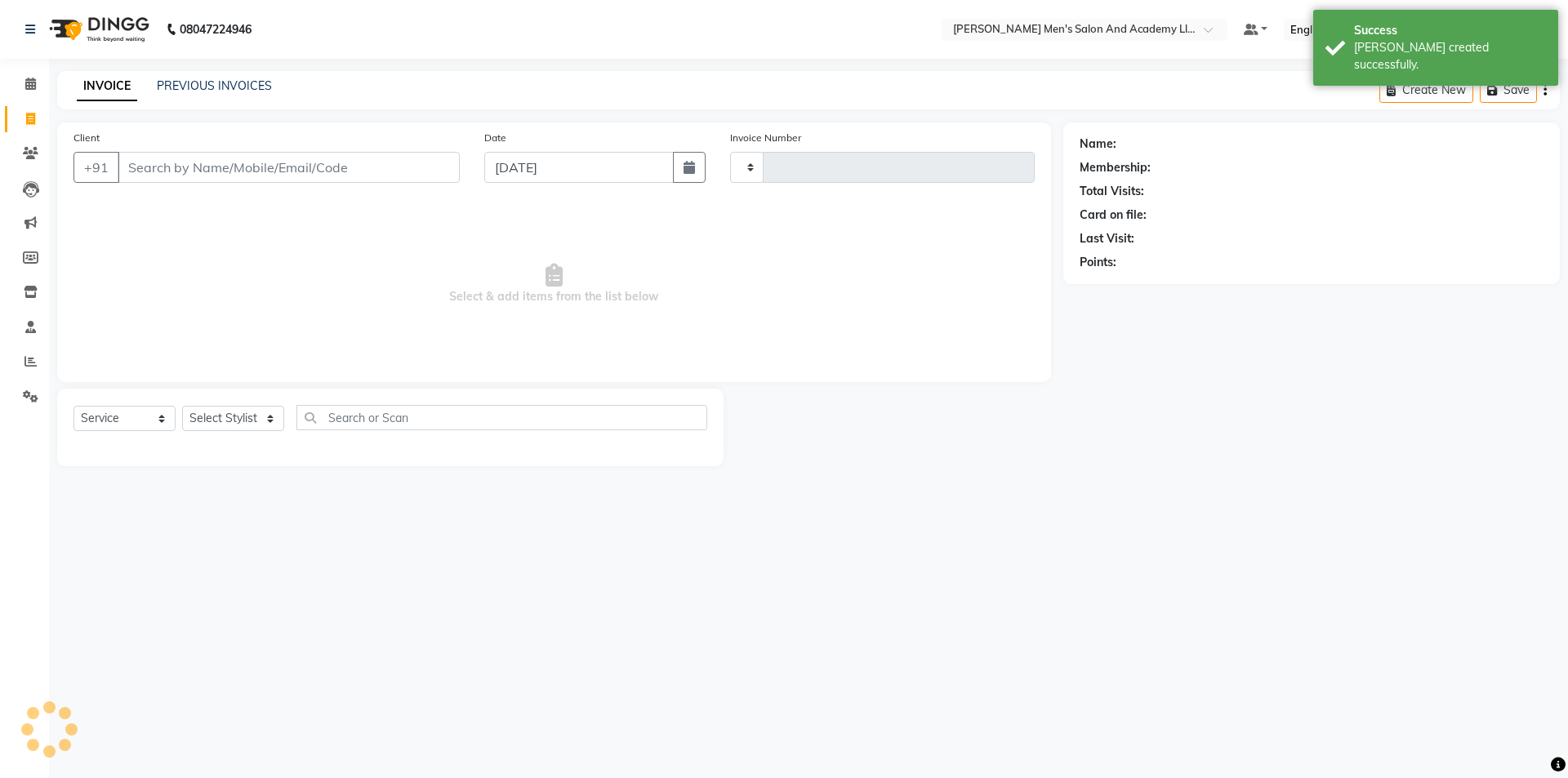
type input "8707"
select select "6752"
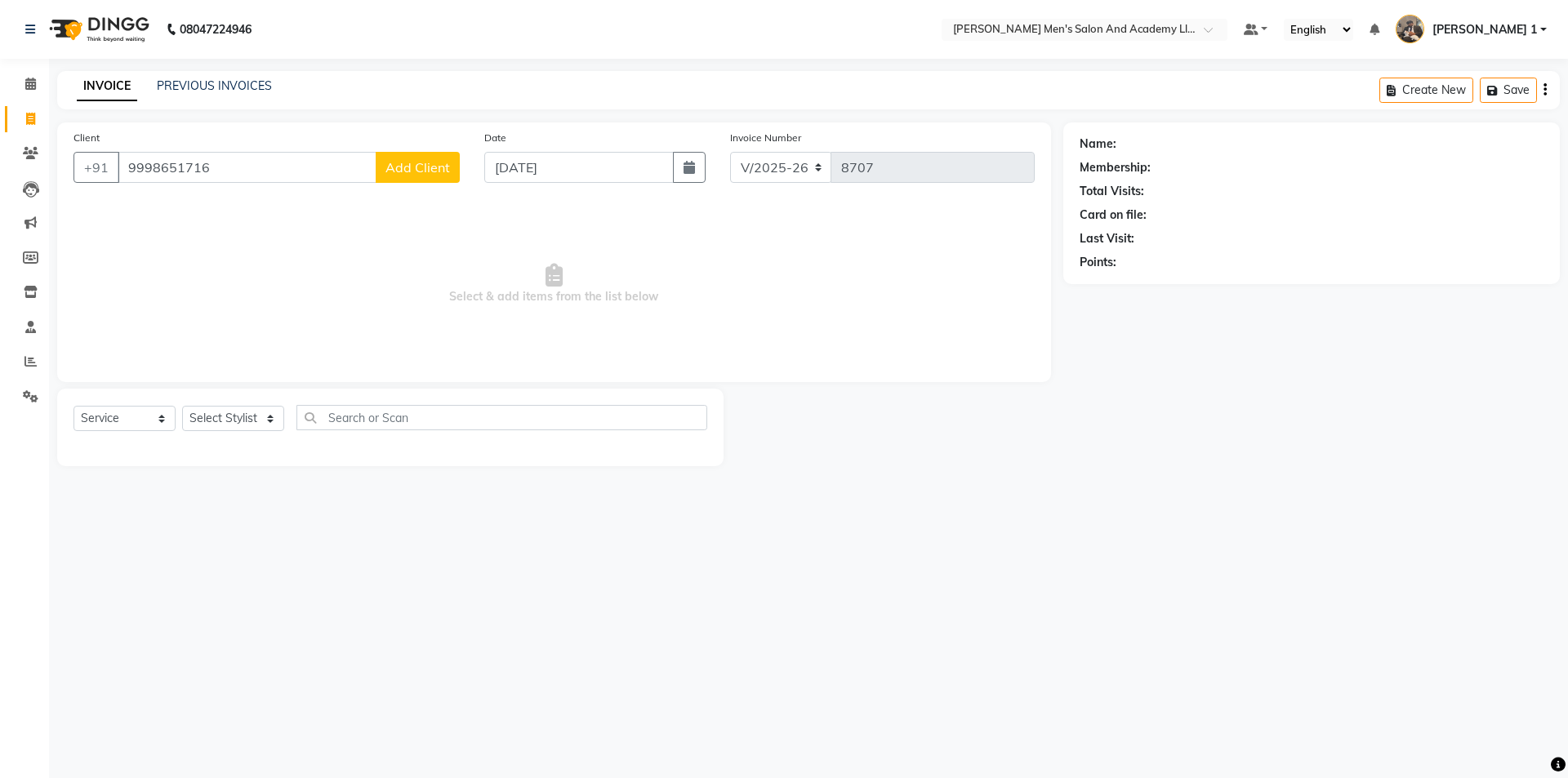
type input "9998651716"
click at [408, 150] on div "Client +91 9998651716 Add Client" at bounding box center [266, 162] width 411 height 67
click at [406, 153] on button "Add Client" at bounding box center [418, 167] width 85 height 31
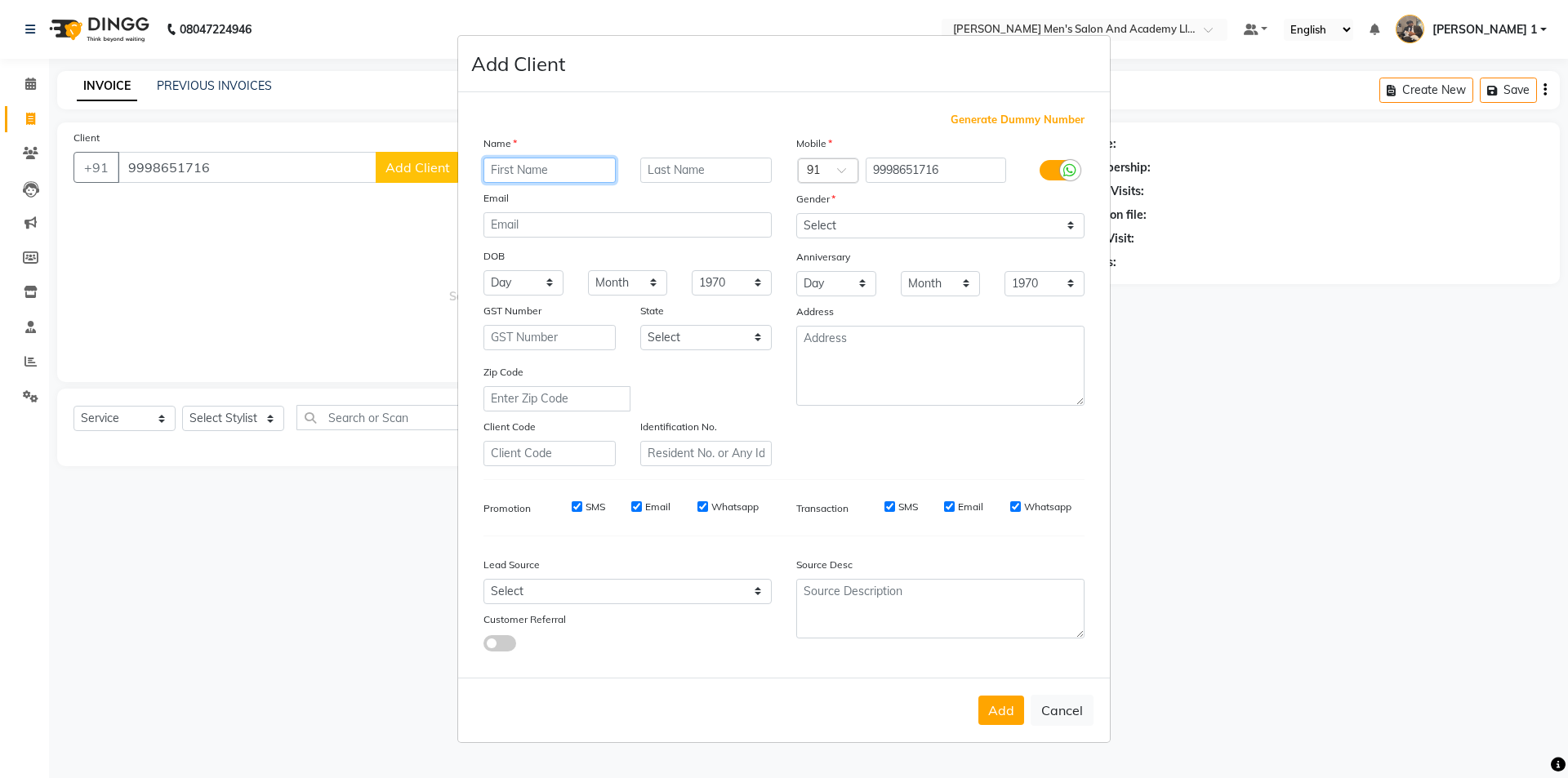
click at [533, 173] on input "text" at bounding box center [549, 171] width 132 height 26
type input "DHARM BHAI"
drag, startPoint x: 909, startPoint y: 226, endPoint x: 904, endPoint y: 237, distance: 12.1
click at [909, 226] on select "Select Male Female Other Prefer Not To Say" at bounding box center [941, 226] width 288 height 26
select select "male"
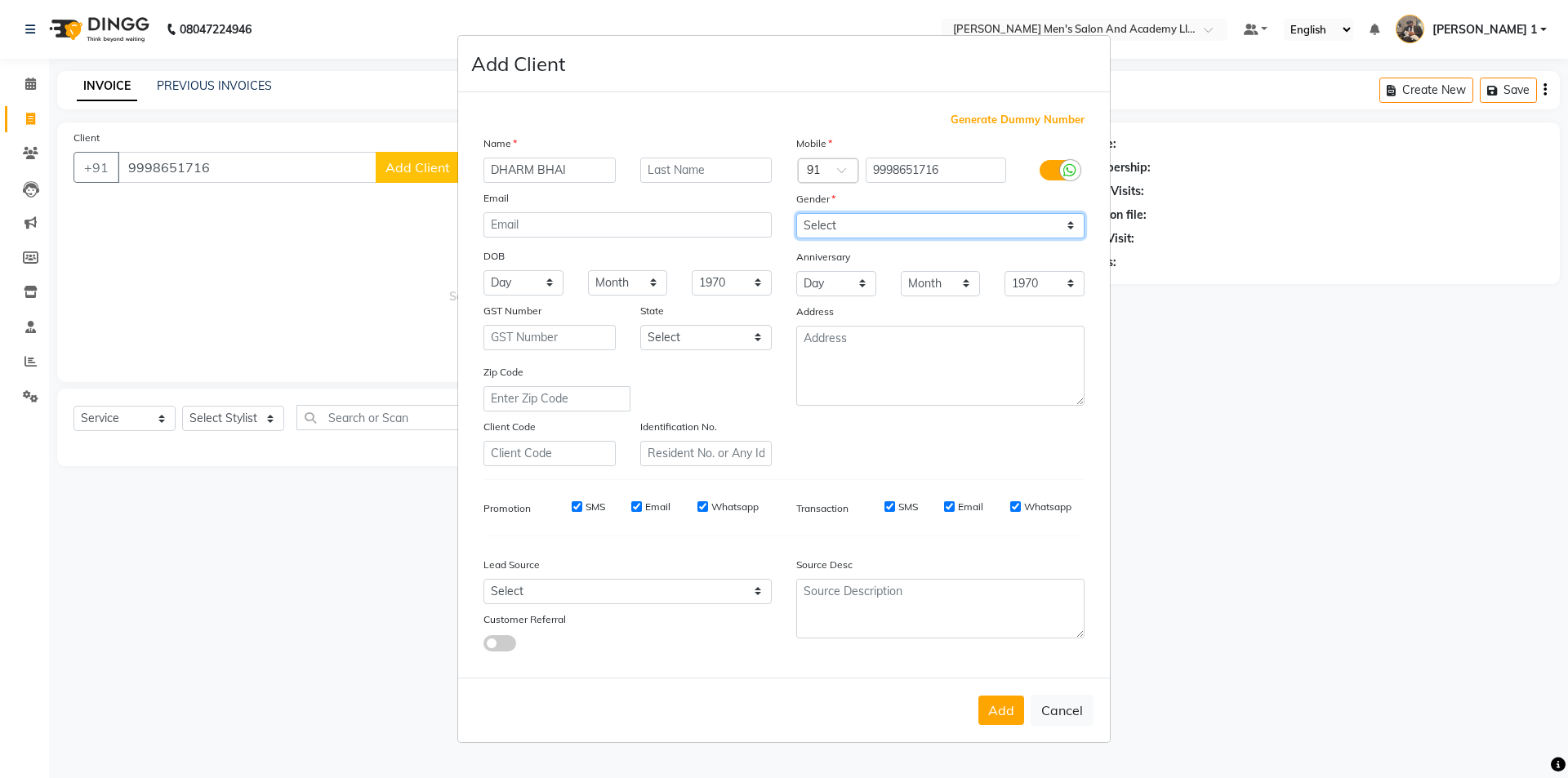
click at [796, 213] on select "Select Male Female Other Prefer Not To Say" at bounding box center [941, 226] width 288 height 26
click at [1019, 711] on button "Add" at bounding box center [1001, 711] width 46 height 29
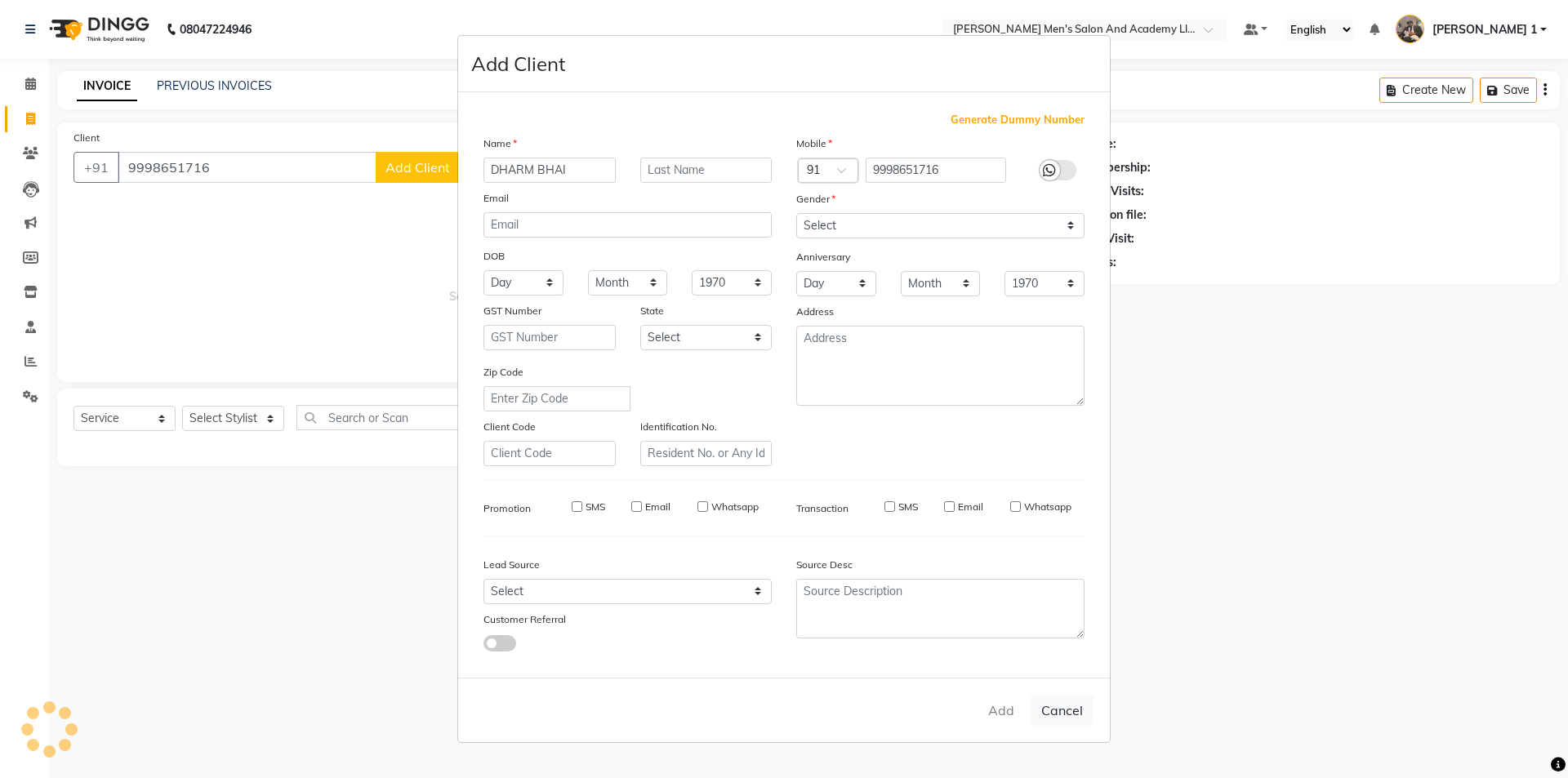
select select
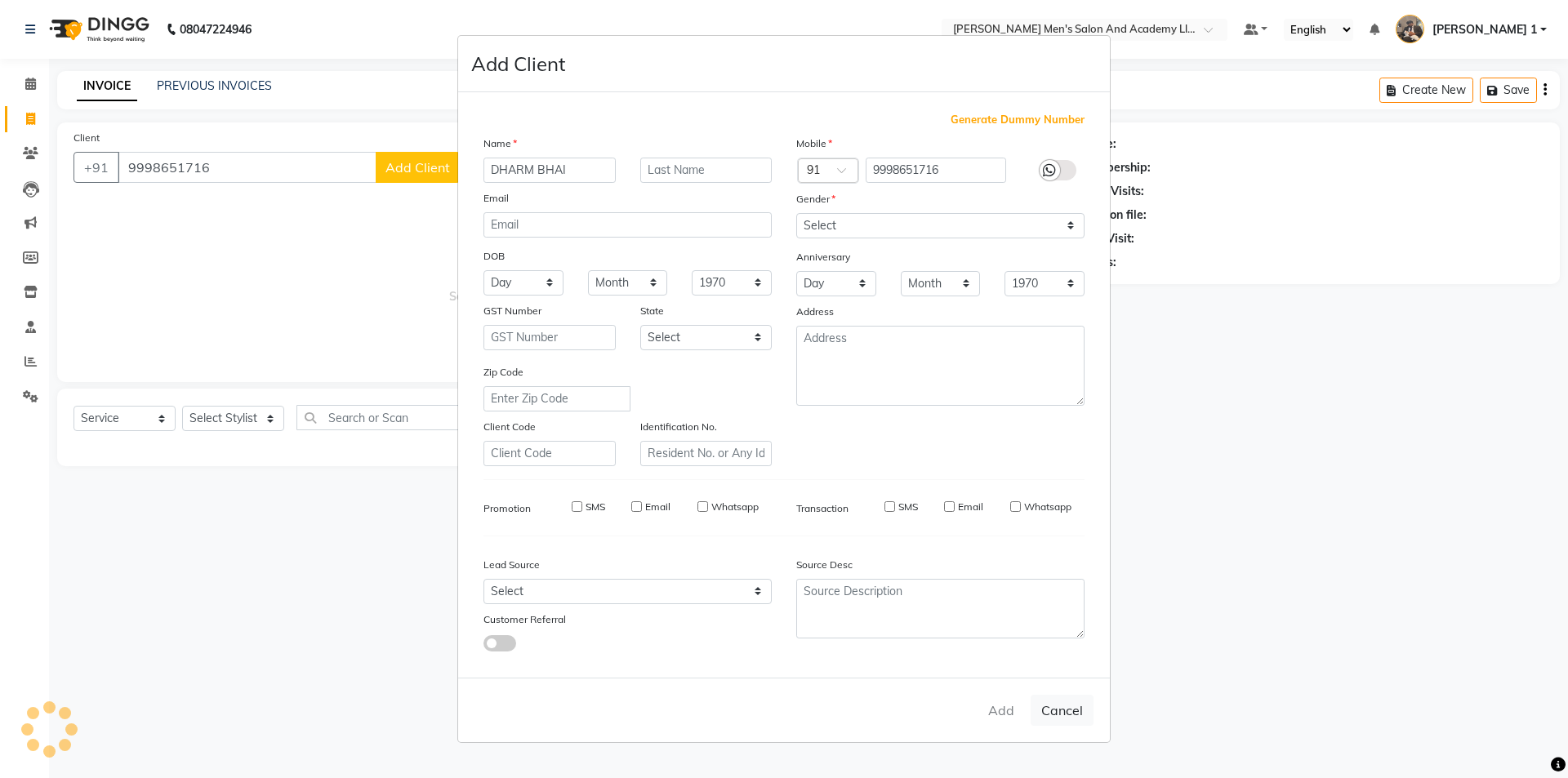
select select
checkbox input "false"
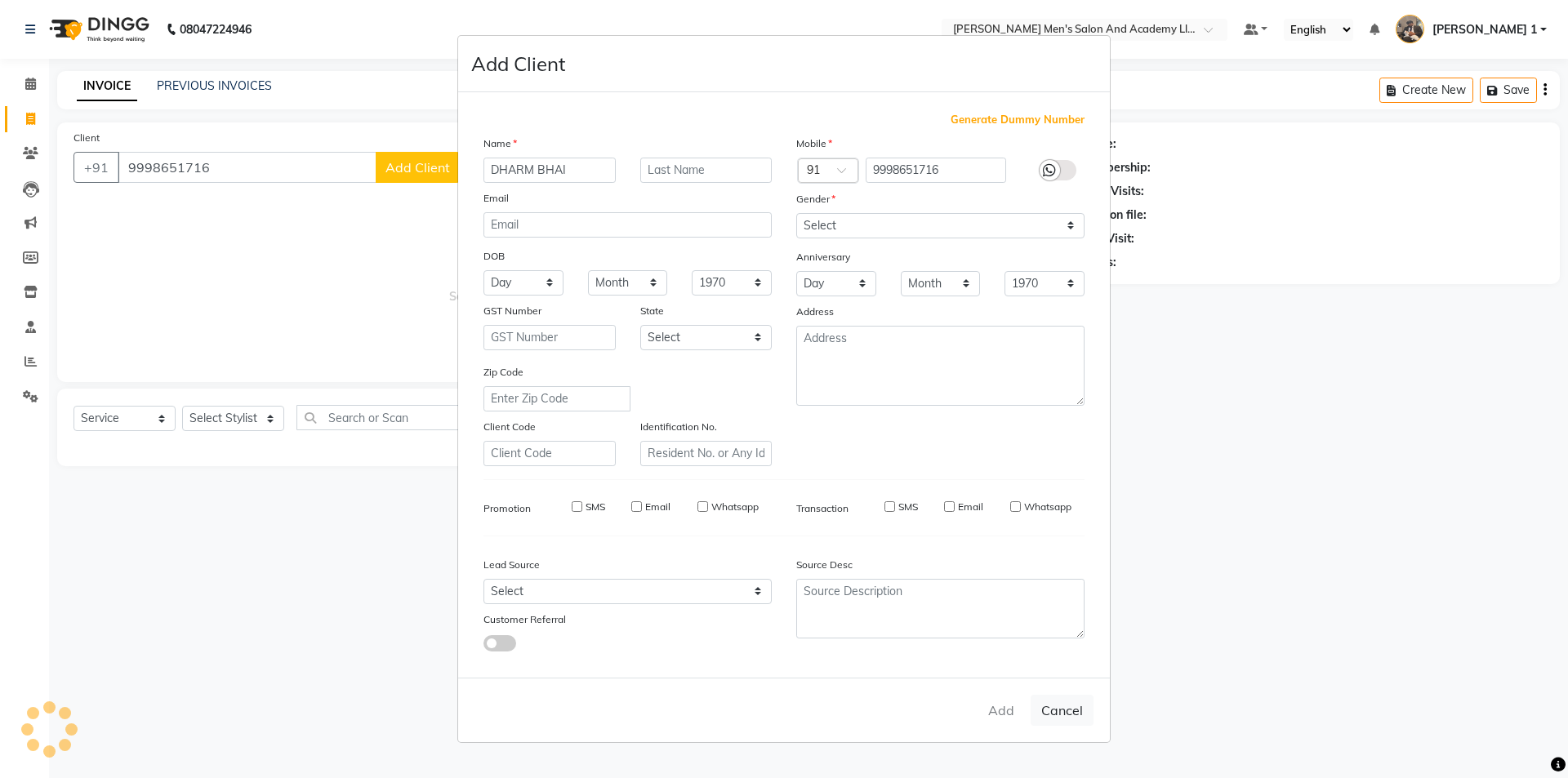
checkbox input "false"
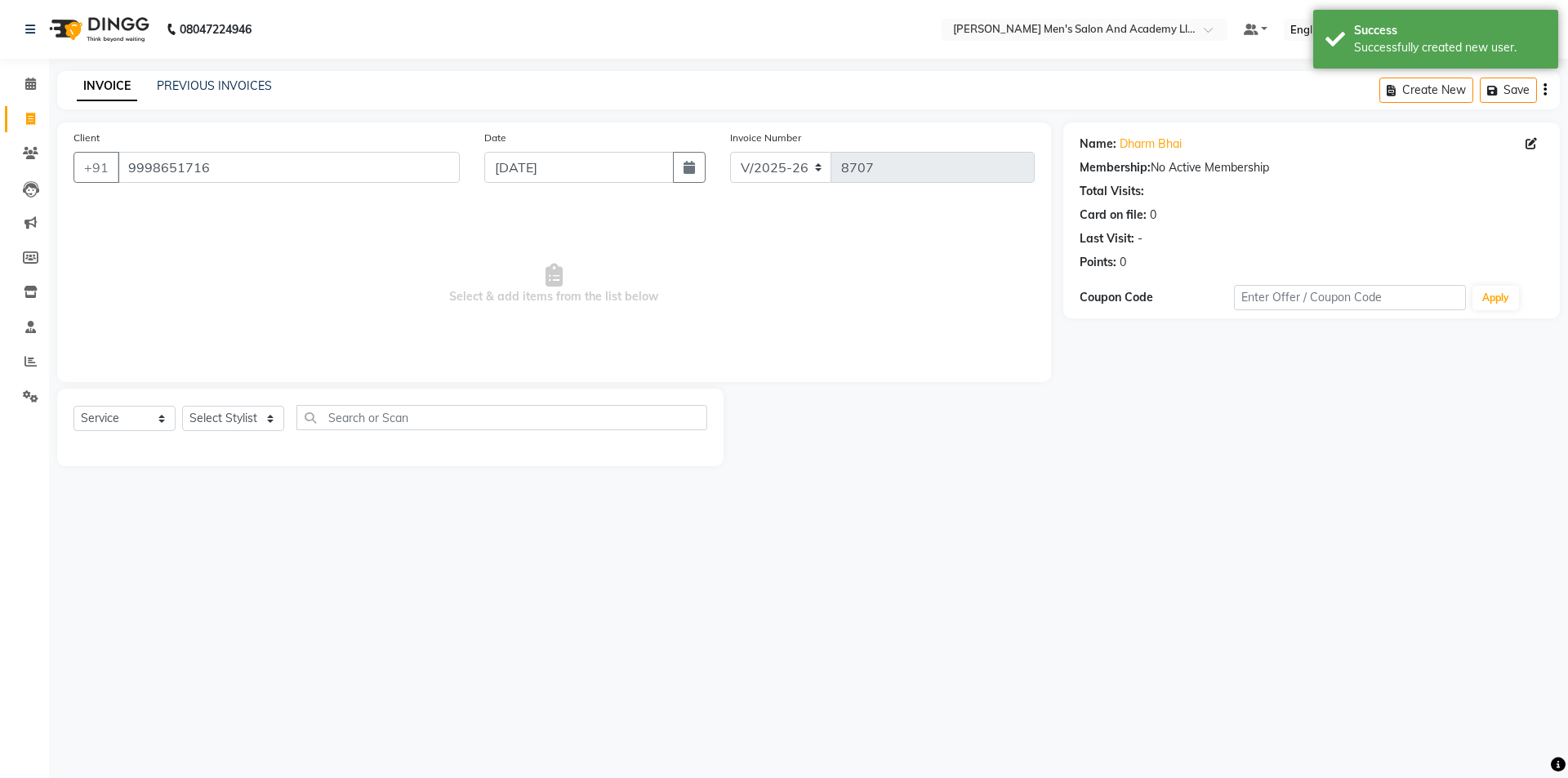
click at [218, 407] on div "Select Service Product Membership Package Voucher Prepaid Gift Card Select Styl…" at bounding box center [390, 424] width 634 height 39
click at [220, 417] on select "Select Stylist [PERSON_NAME] [PERSON_NAME] [PERSON_NAME] [PERSON_NAME] [PERSON_…" at bounding box center [232, 419] width 102 height 26
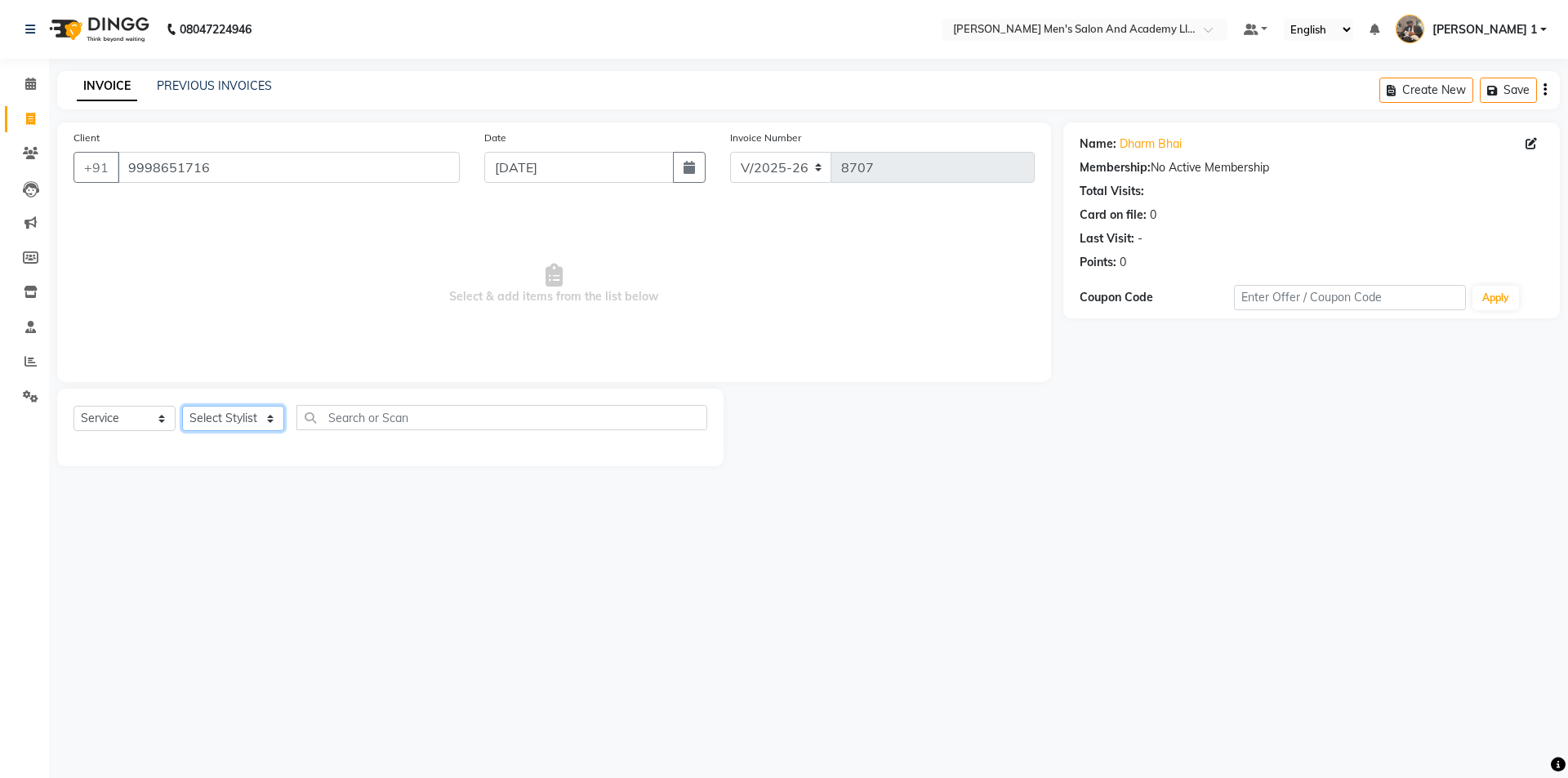
select select "90307"
click at [182, 406] on select "Select Stylist [PERSON_NAME] [PERSON_NAME] [PERSON_NAME] [PERSON_NAME] [PERSON_…" at bounding box center [232, 419] width 102 height 26
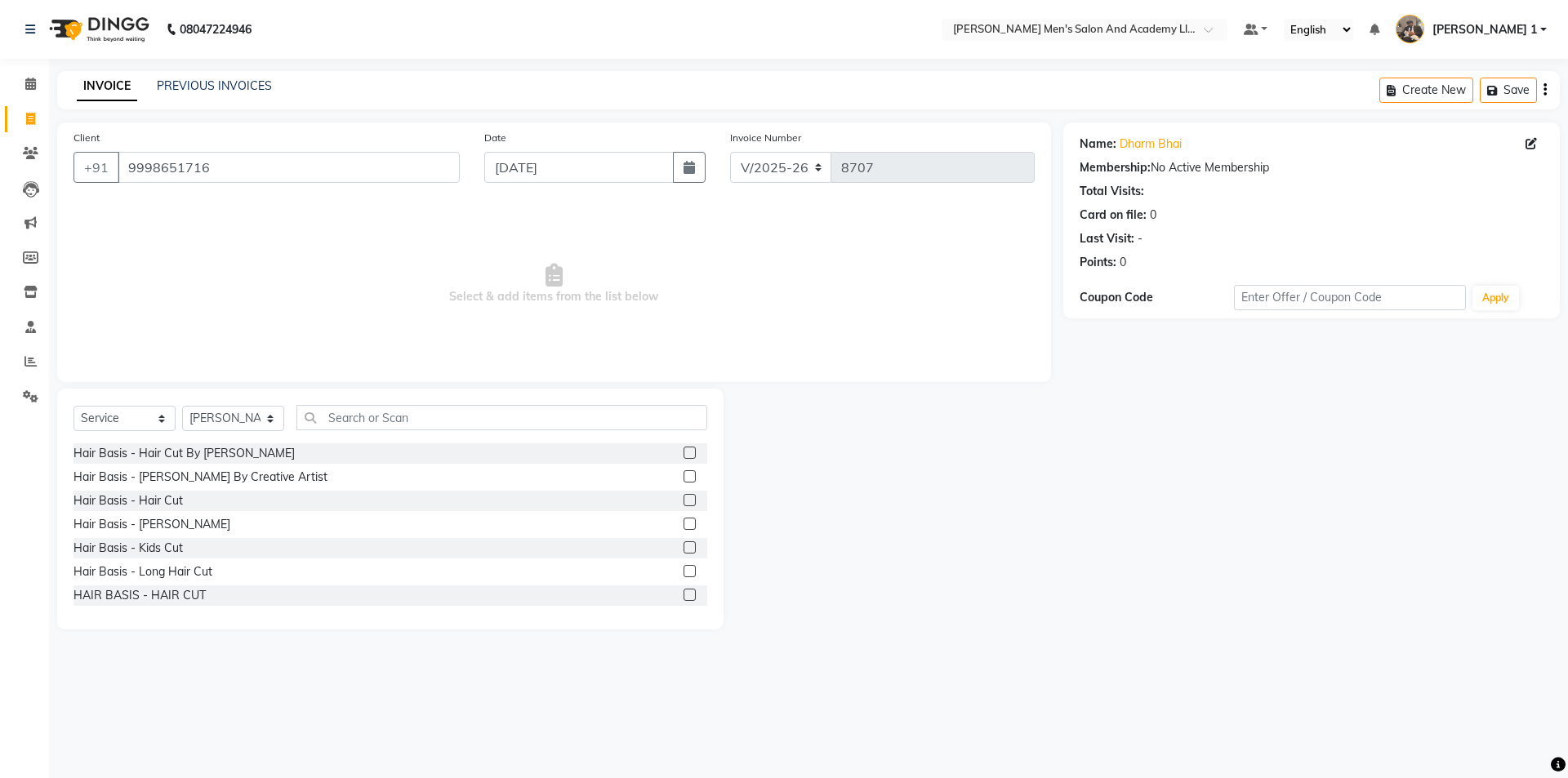
click at [183, 497] on div "Hair Basis - Hair Cut" at bounding box center [390, 501] width 634 height 20
click at [181, 498] on div "Hair Basis - Hair Cut" at bounding box center [128, 501] width 109 height 17
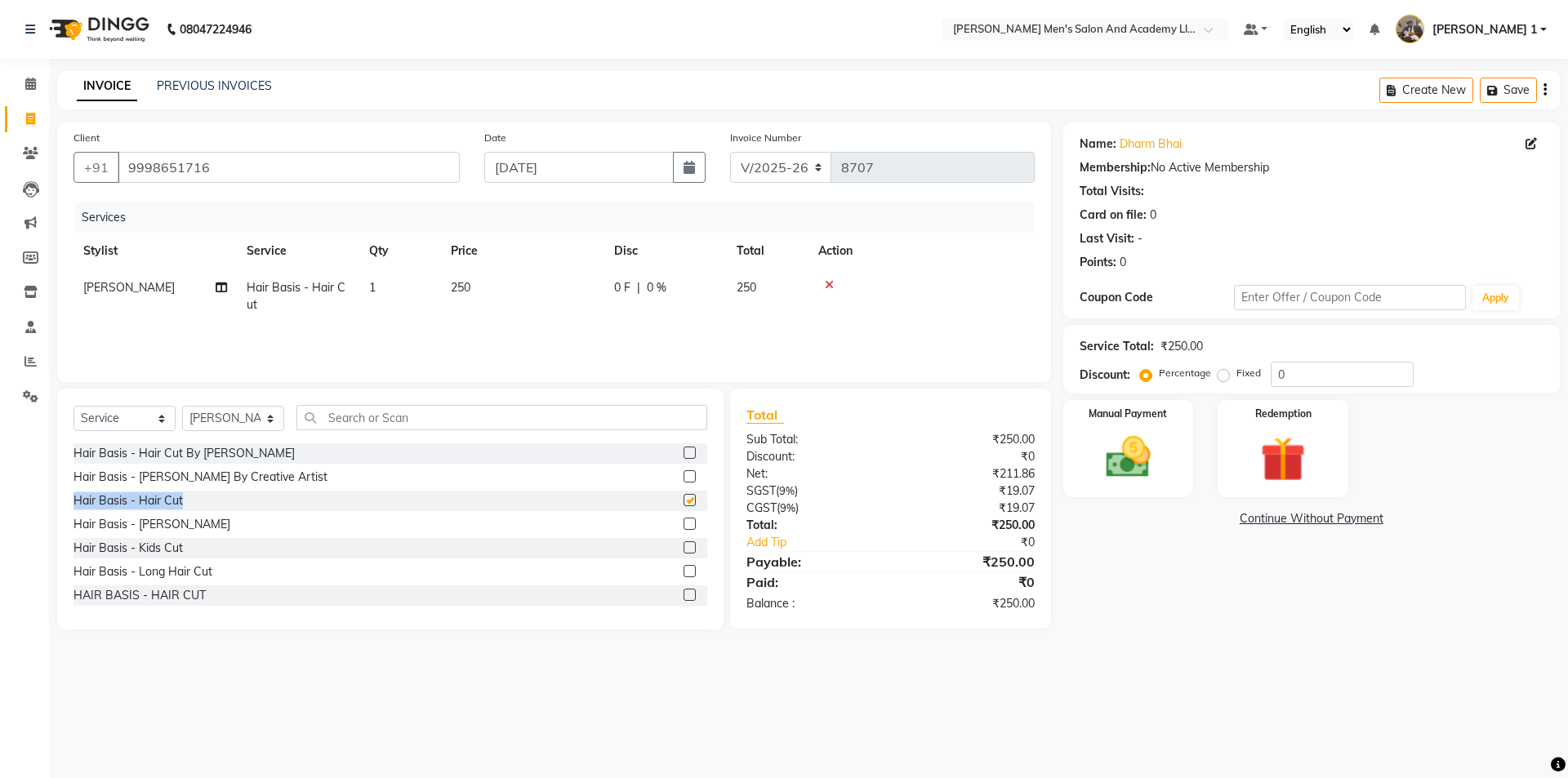
checkbox input "false"
click at [512, 296] on td "250" at bounding box center [523, 296] width 164 height 54
select select "90307"
click at [1141, 467] on img at bounding box center [1128, 457] width 76 height 54
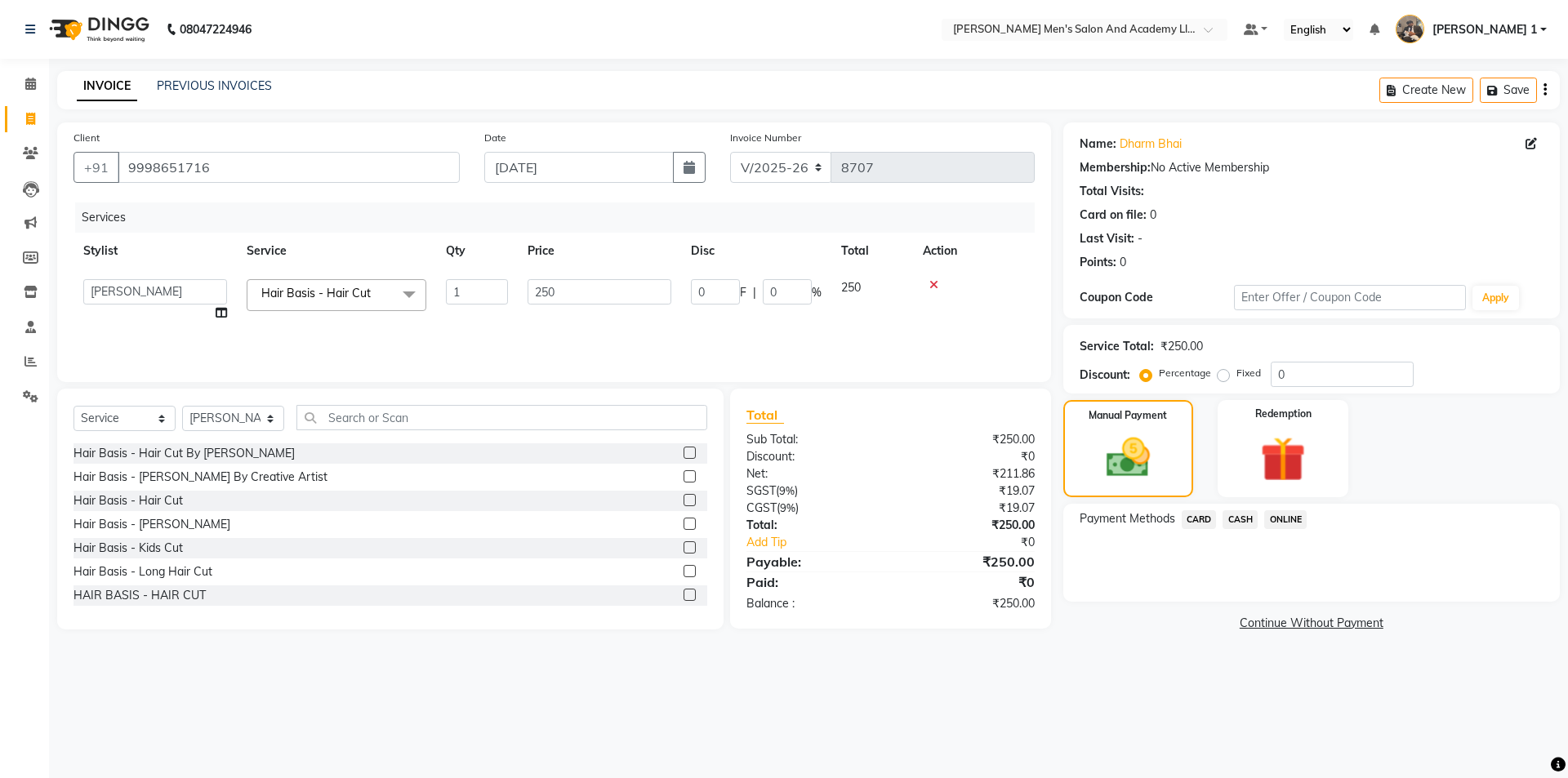
click at [1233, 516] on span "CASH" at bounding box center [1240, 520] width 35 height 18
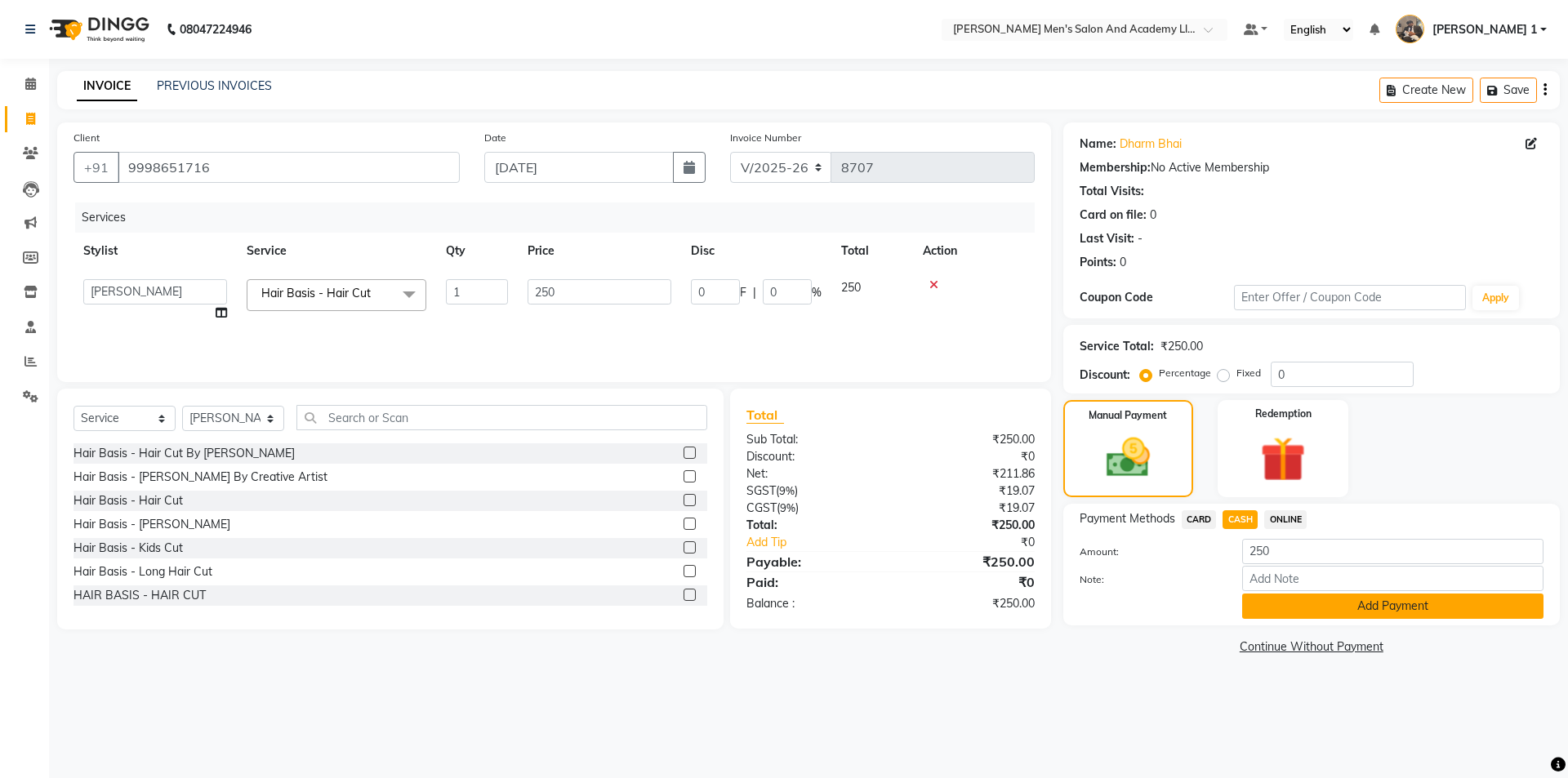
click at [1268, 611] on button "Add Payment" at bounding box center [1393, 606] width 301 height 26
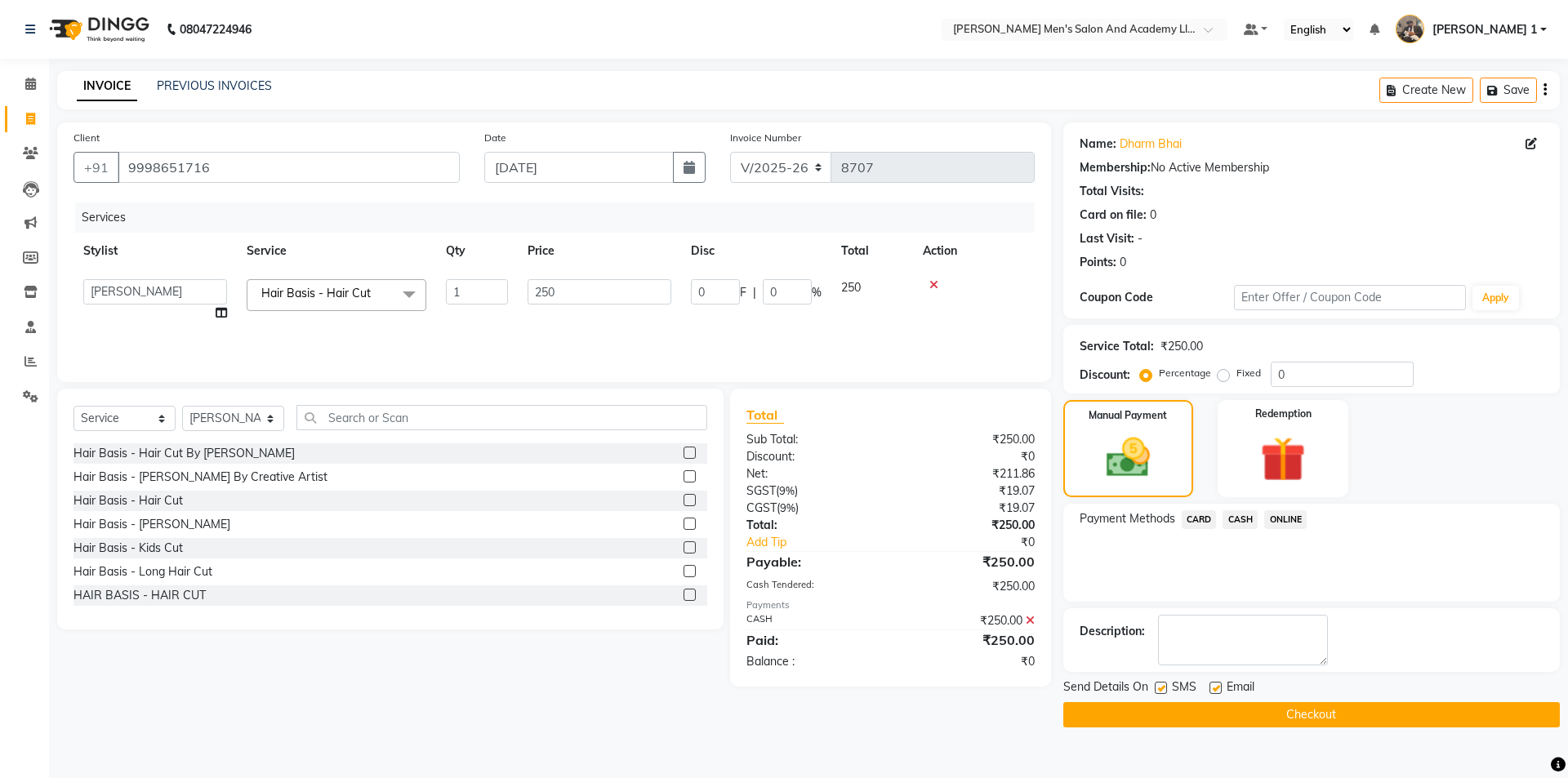
drag, startPoint x: 1218, startPoint y: 693, endPoint x: 1210, endPoint y: 693, distance: 8.0
click at [1216, 693] on label at bounding box center [1215, 687] width 12 height 12
click at [1216, 693] on input "checkbox" at bounding box center [1215, 689] width 11 height 11
checkbox input "false"
click at [1163, 688] on label at bounding box center [1160, 687] width 12 height 12
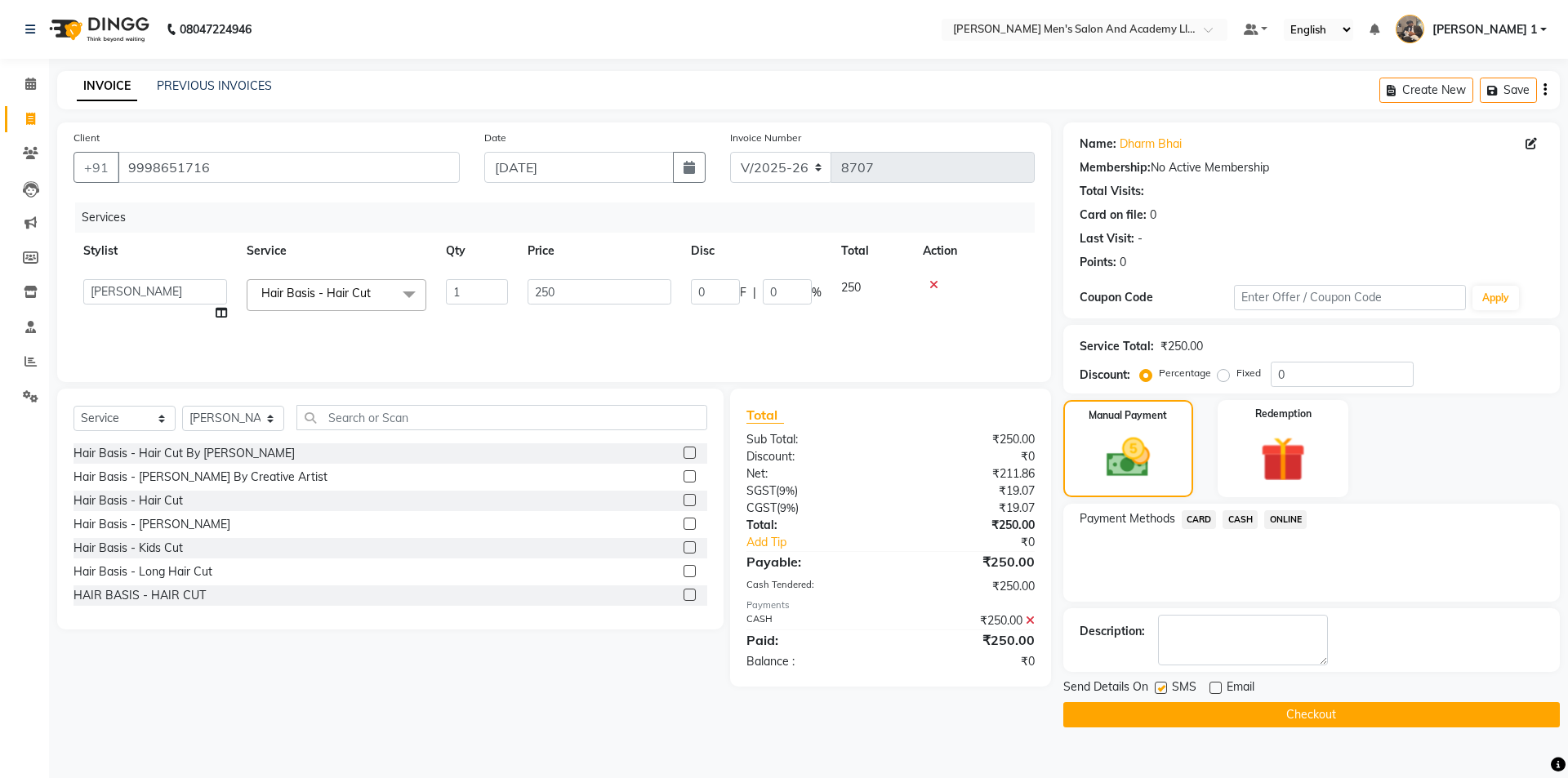
click at [1163, 688] on input "checkbox" at bounding box center [1160, 689] width 11 height 11
checkbox input "false"
drag, startPoint x: 1158, startPoint y: 704, endPoint x: 1154, endPoint y: 712, distance: 8.9
click at [1154, 712] on button "Checkout" at bounding box center [1312, 716] width 497 height 26
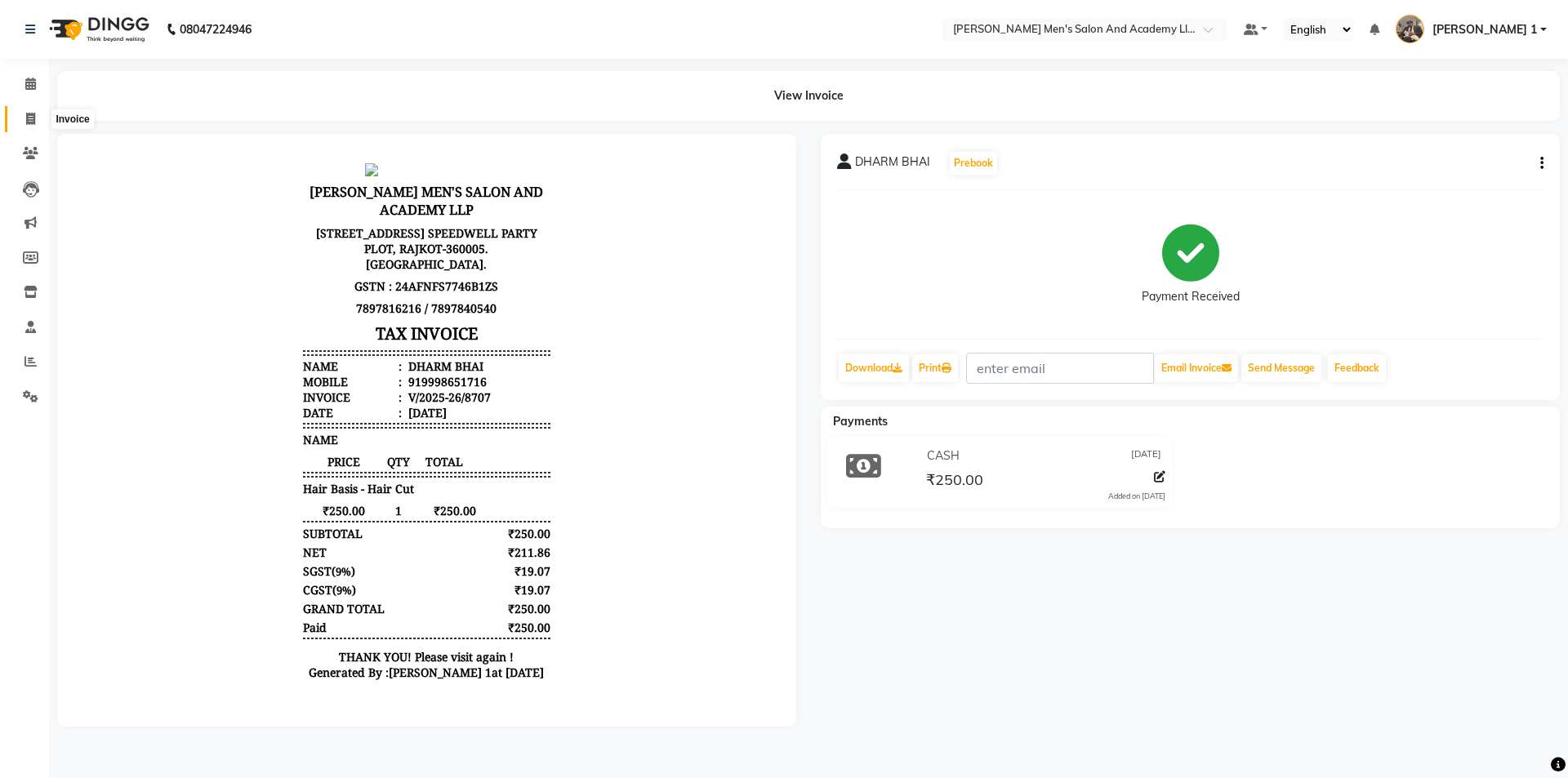
click at [28, 116] on icon at bounding box center [30, 118] width 9 height 12
select select "service"
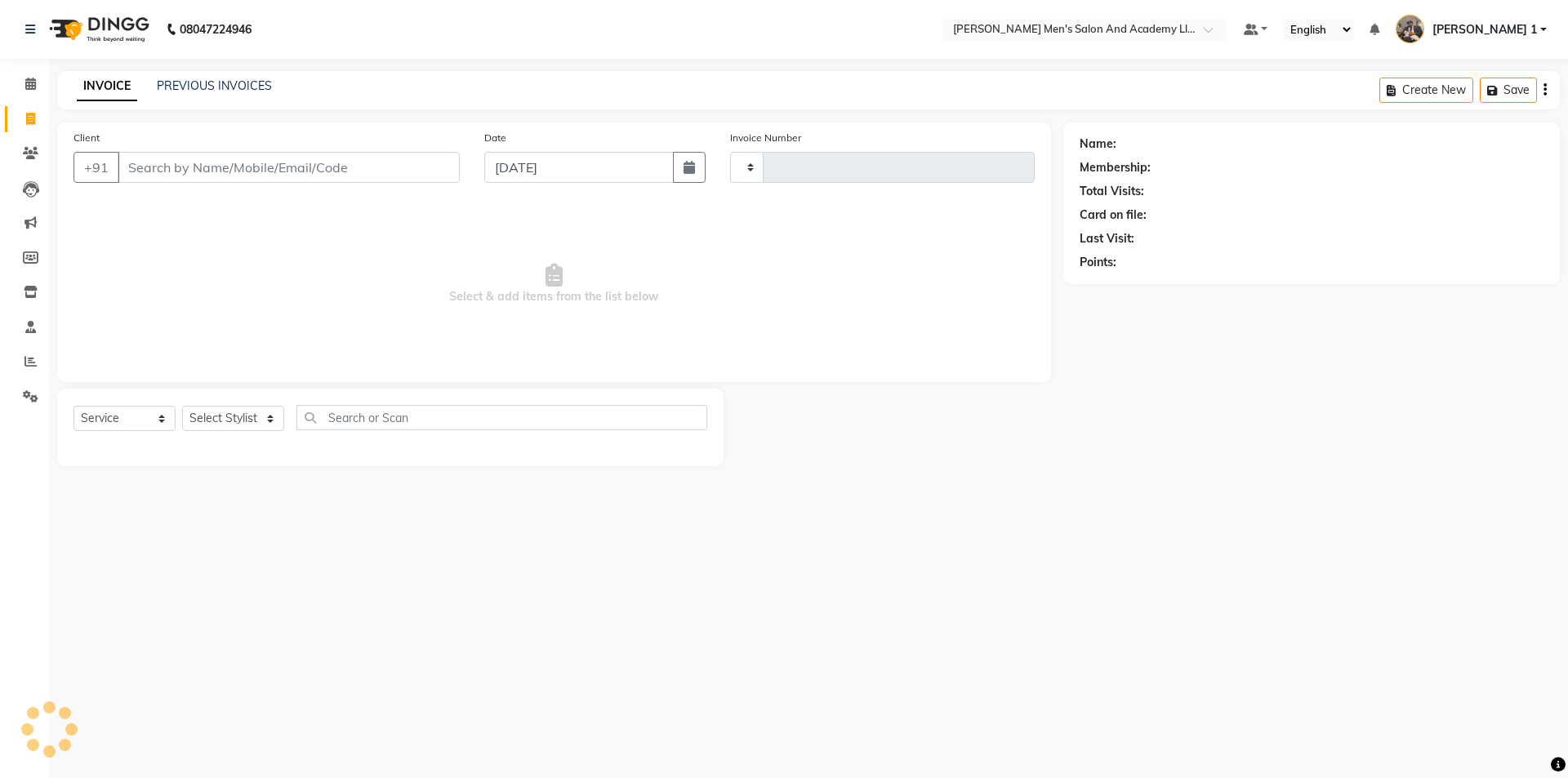
type input "8708"
select select "6752"
click at [29, 360] on icon at bounding box center [30, 361] width 12 height 12
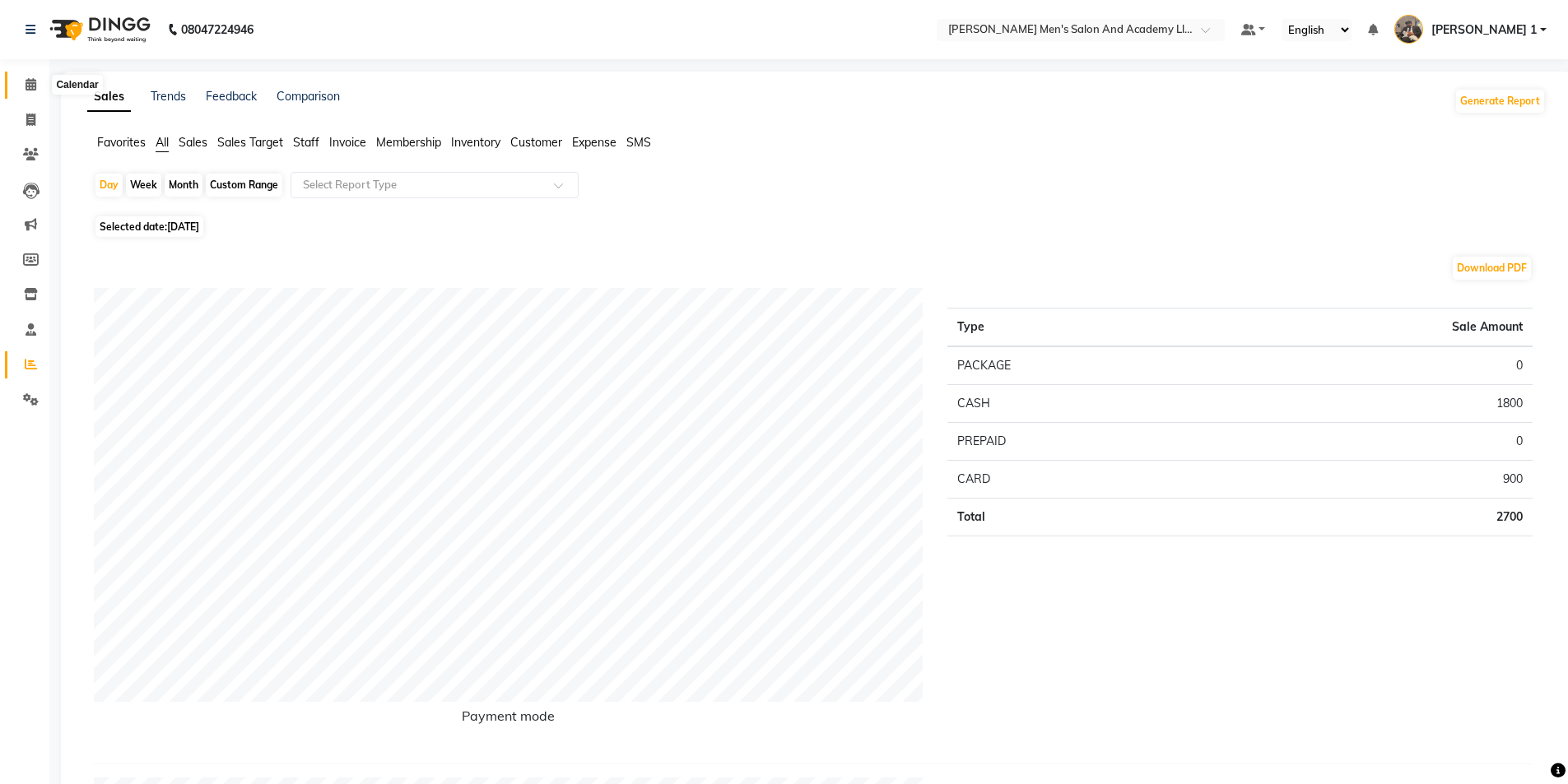
click at [31, 83] on icon at bounding box center [31, 83] width 11 height 12
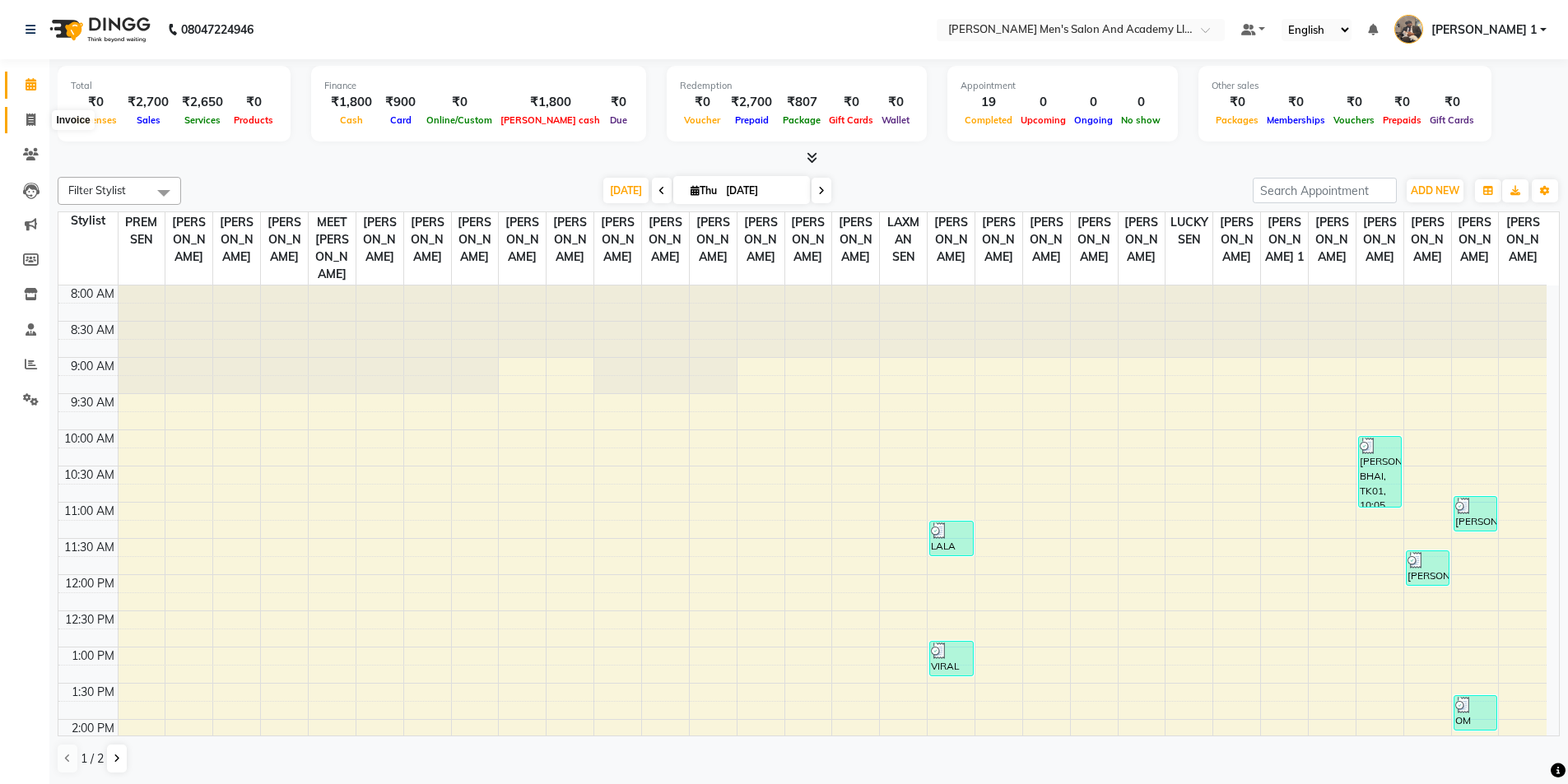
click at [26, 117] on icon at bounding box center [31, 119] width 9 height 12
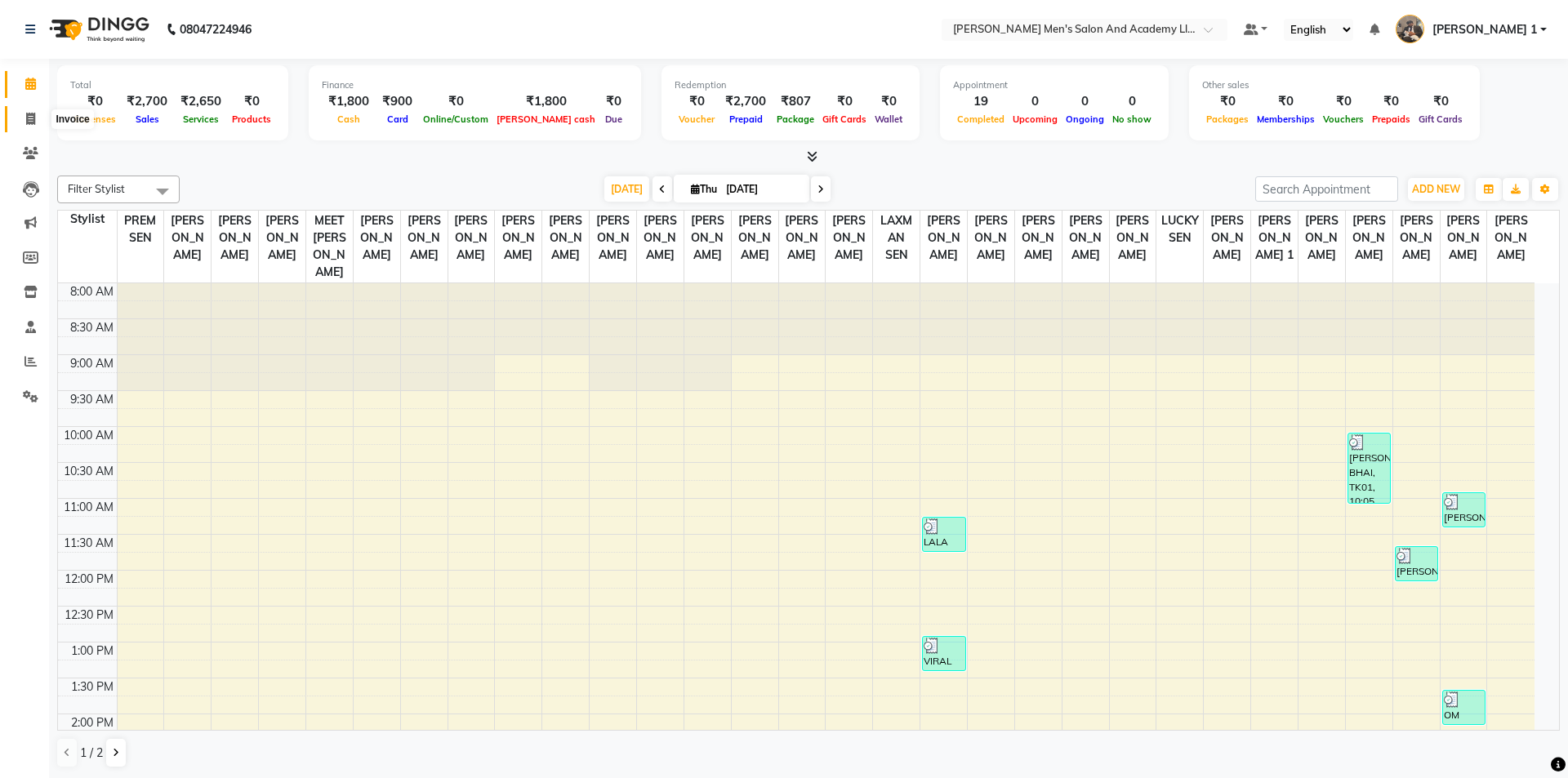
select select "6752"
select select "service"
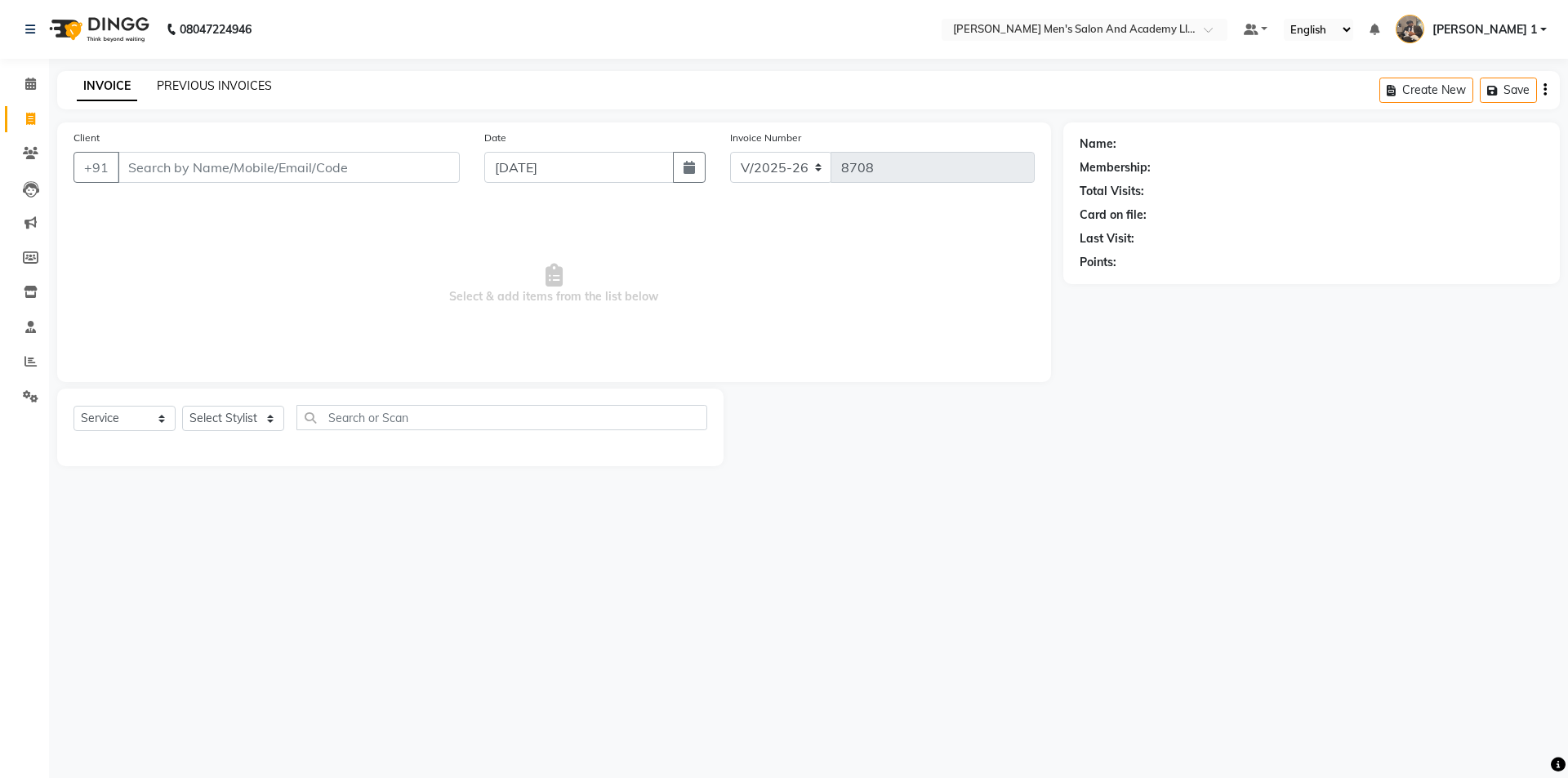
click at [165, 82] on link "PREVIOUS INVOICES" at bounding box center [214, 85] width 115 height 15
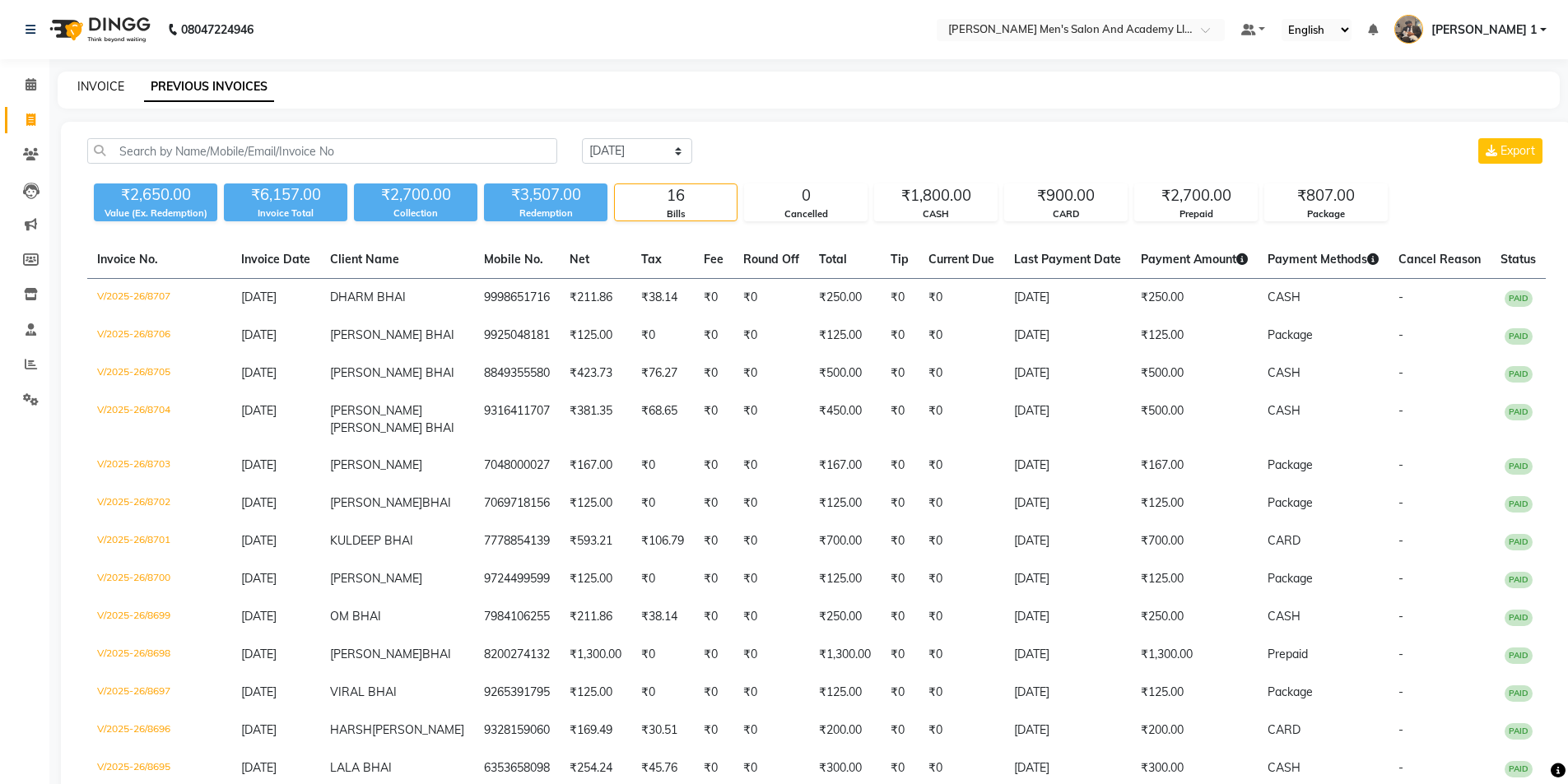
click at [92, 88] on link "INVOICE" at bounding box center [101, 86] width 47 height 15
select select "service"
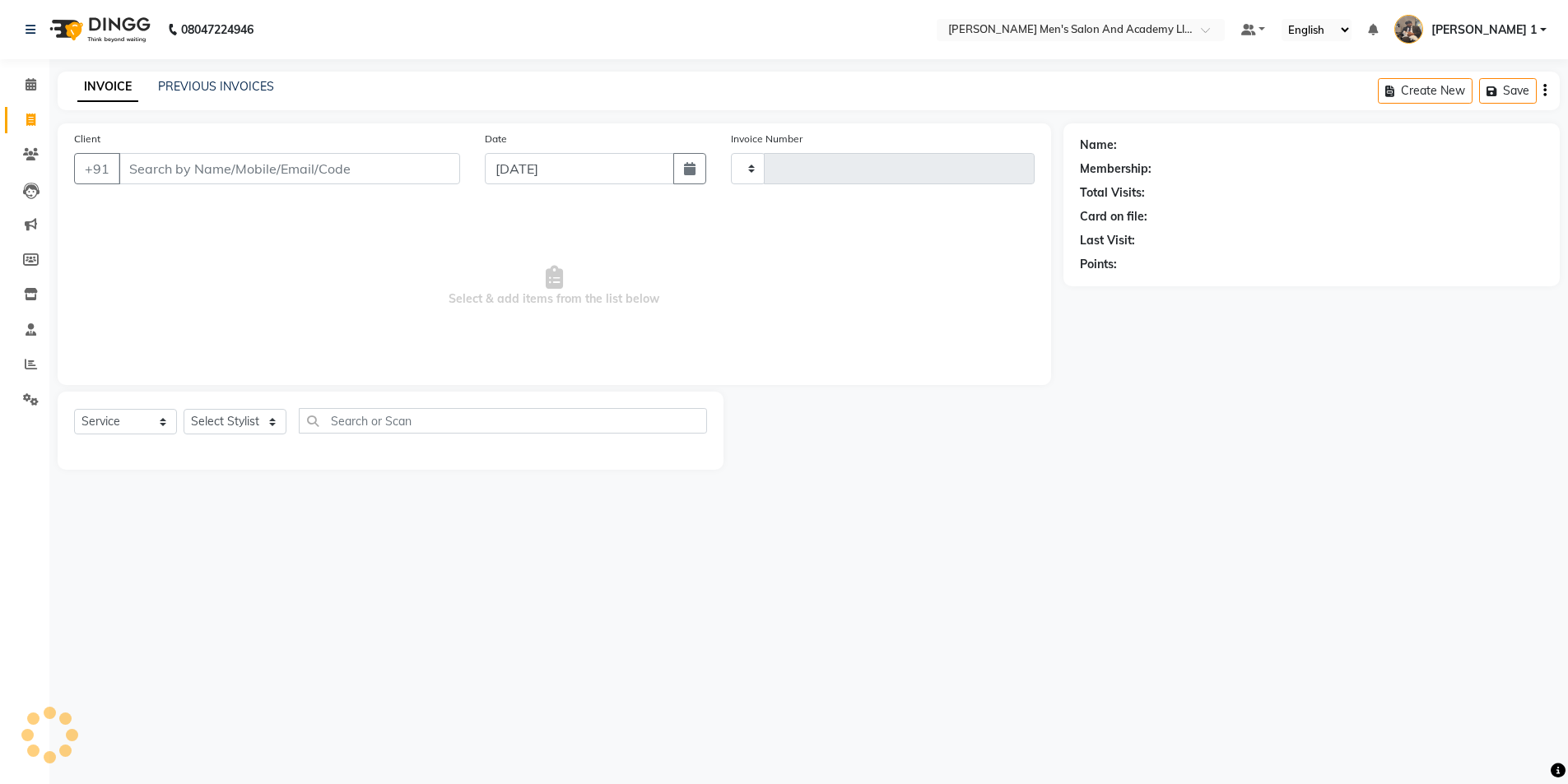
type input "8708"
select select "6752"
click at [171, 161] on input "Client" at bounding box center [291, 168] width 345 height 31
click at [228, 175] on input "Client" at bounding box center [291, 168] width 345 height 31
click at [207, 173] on input "Client" at bounding box center [291, 168] width 345 height 31
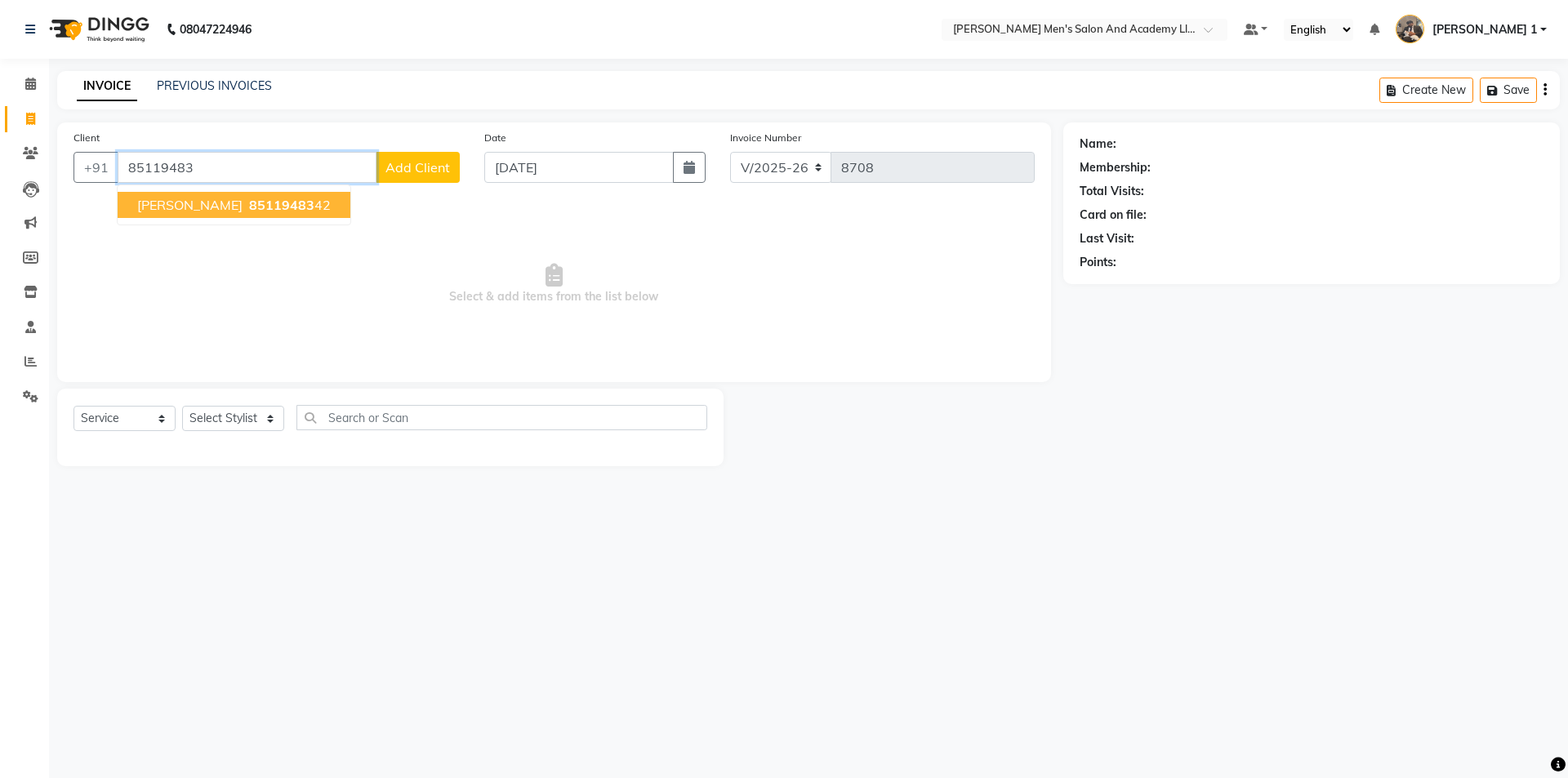
click at [181, 210] on span "KARAN BHAI" at bounding box center [189, 205] width 106 height 17
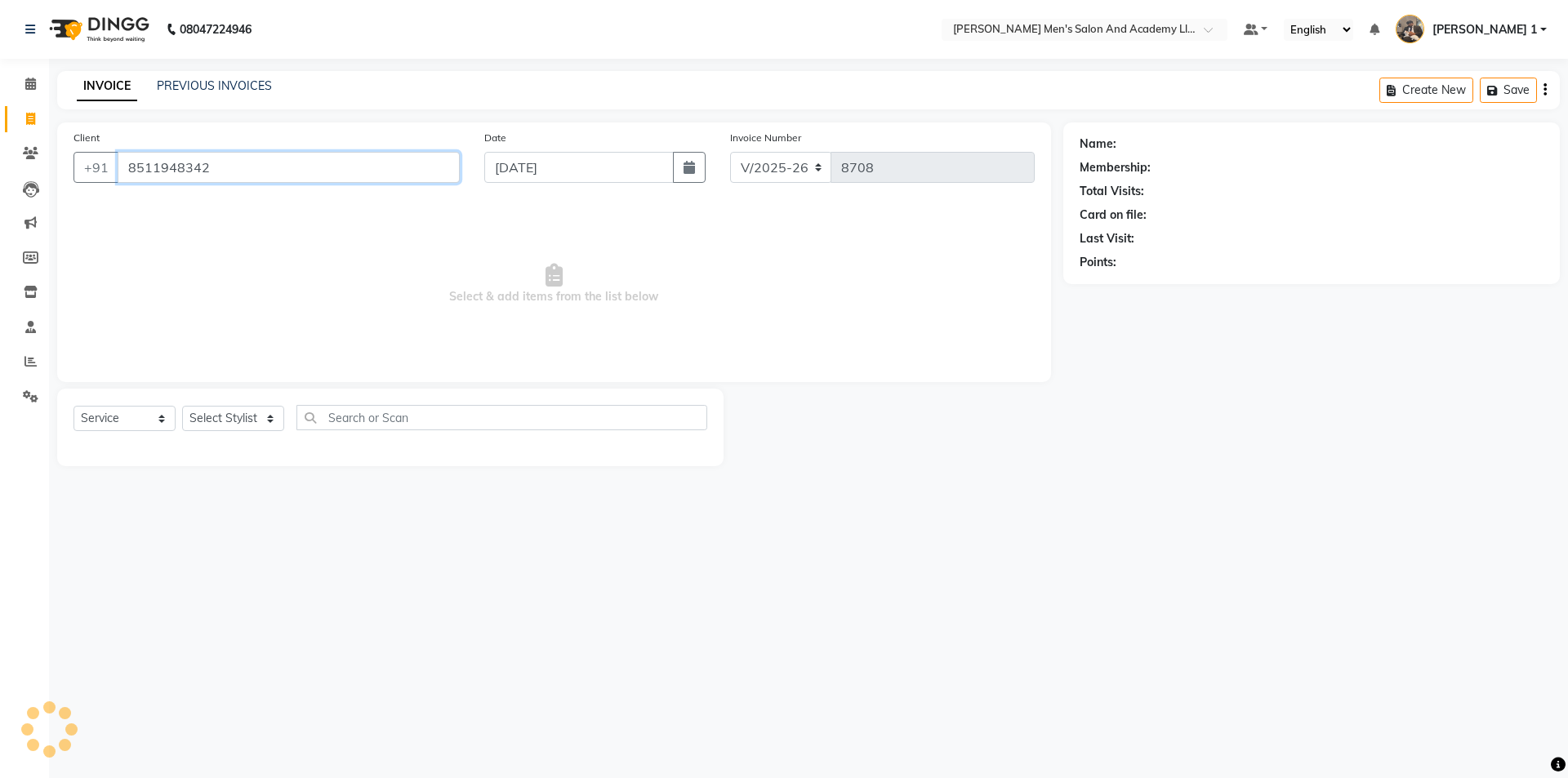
type input "8511948342"
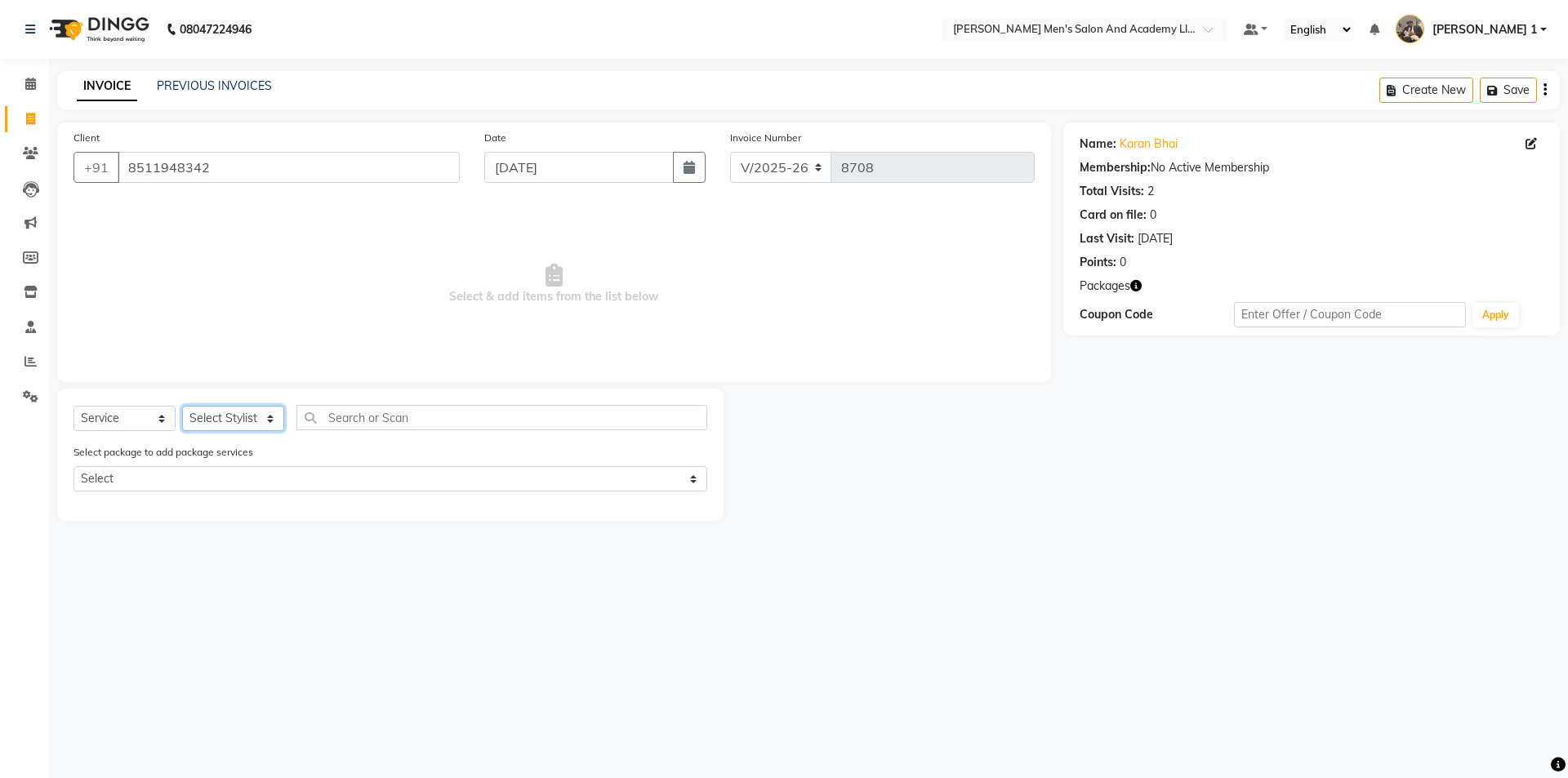
click at [243, 412] on select "Select Stylist [PERSON_NAME] [PERSON_NAME] [PERSON_NAME] [PERSON_NAME] [PERSON_…" at bounding box center [232, 419] width 102 height 26
click at [1139, 287] on icon "button" at bounding box center [1136, 286] width 11 height 11
click at [1139, 288] on icon "button" at bounding box center [1136, 286] width 11 height 11
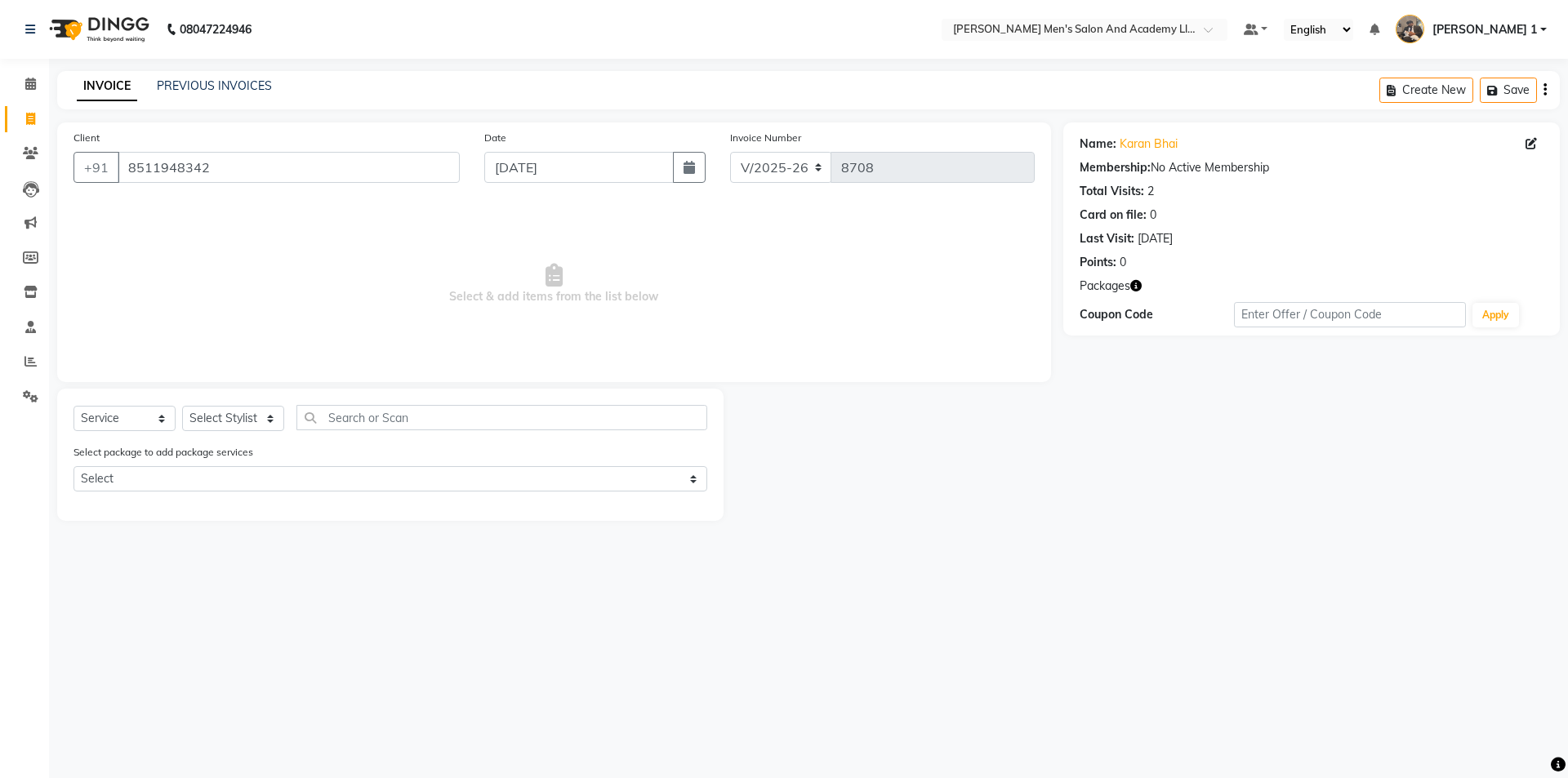
click at [1134, 289] on icon "button" at bounding box center [1136, 286] width 11 height 11
click at [254, 415] on select "Select Stylist [PERSON_NAME] [PERSON_NAME] [PERSON_NAME] [PERSON_NAME] [PERSON_…" at bounding box center [232, 419] width 102 height 26
select select "53860"
click at [182, 406] on select "Select Stylist [PERSON_NAME] [PERSON_NAME] [PERSON_NAME] [PERSON_NAME] [PERSON_…" at bounding box center [232, 419] width 102 height 26
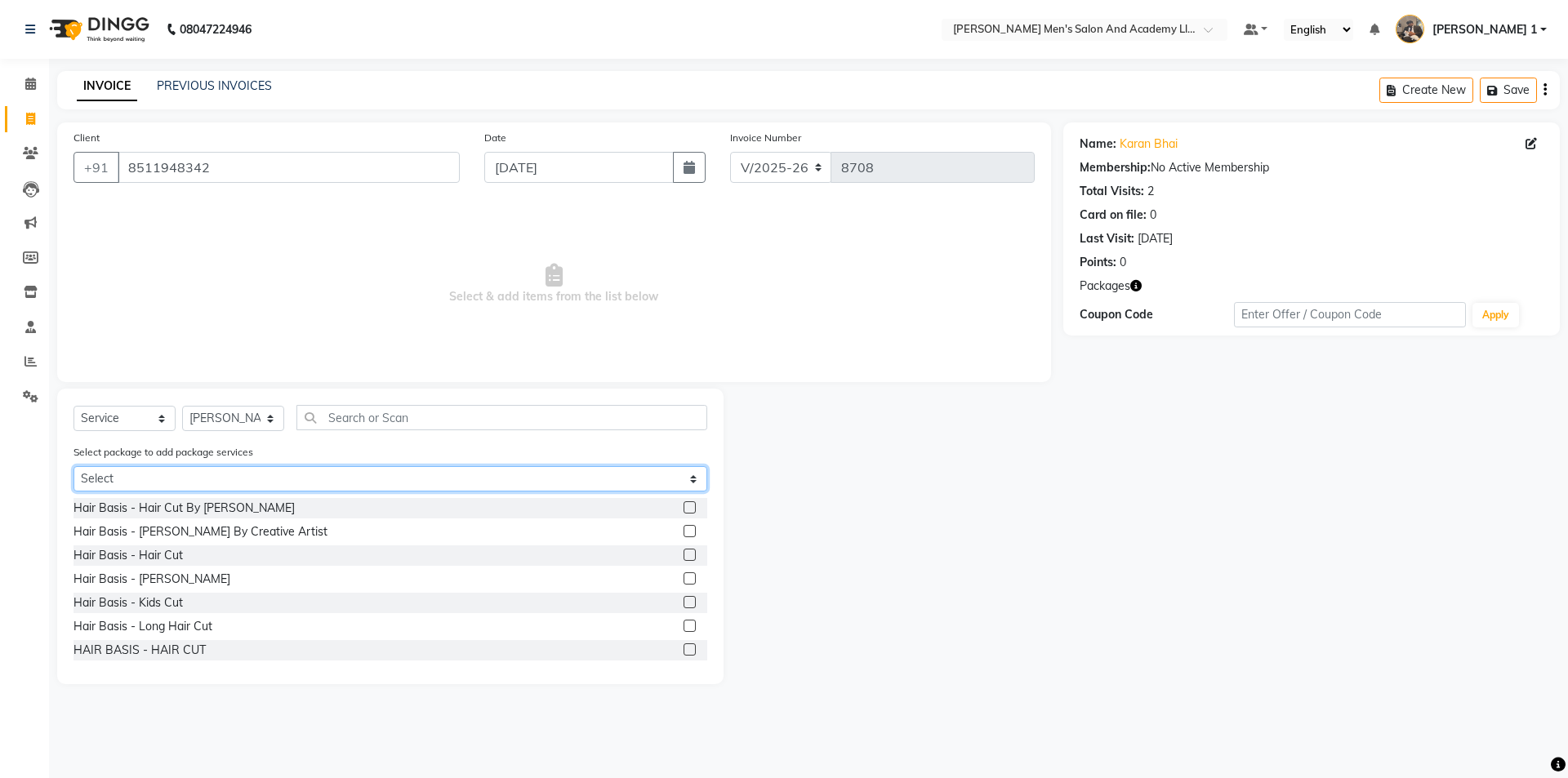
click at [210, 468] on select "Select MAVDI DEAR PACKAGE ( 6 HAIR CUT)" at bounding box center [390, 479] width 634 height 26
select select "1: Object"
click at [73, 467] on select "Select MAVDI DEAR PACKAGE ( 6 HAIR CUT)" at bounding box center [390, 479] width 634 height 26
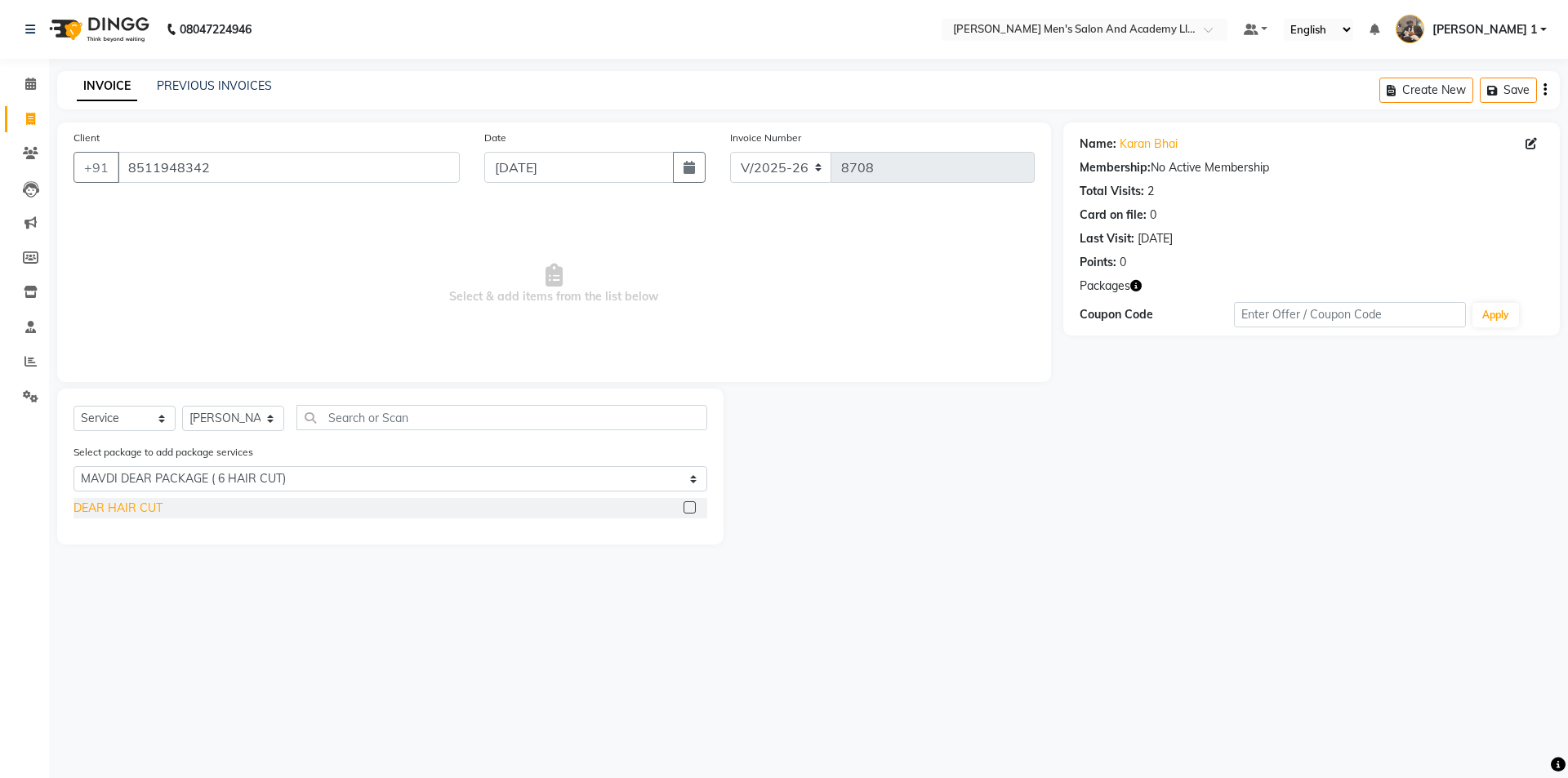
click at [140, 503] on div "DEAR HAIR CUT" at bounding box center [118, 508] width 89 height 17
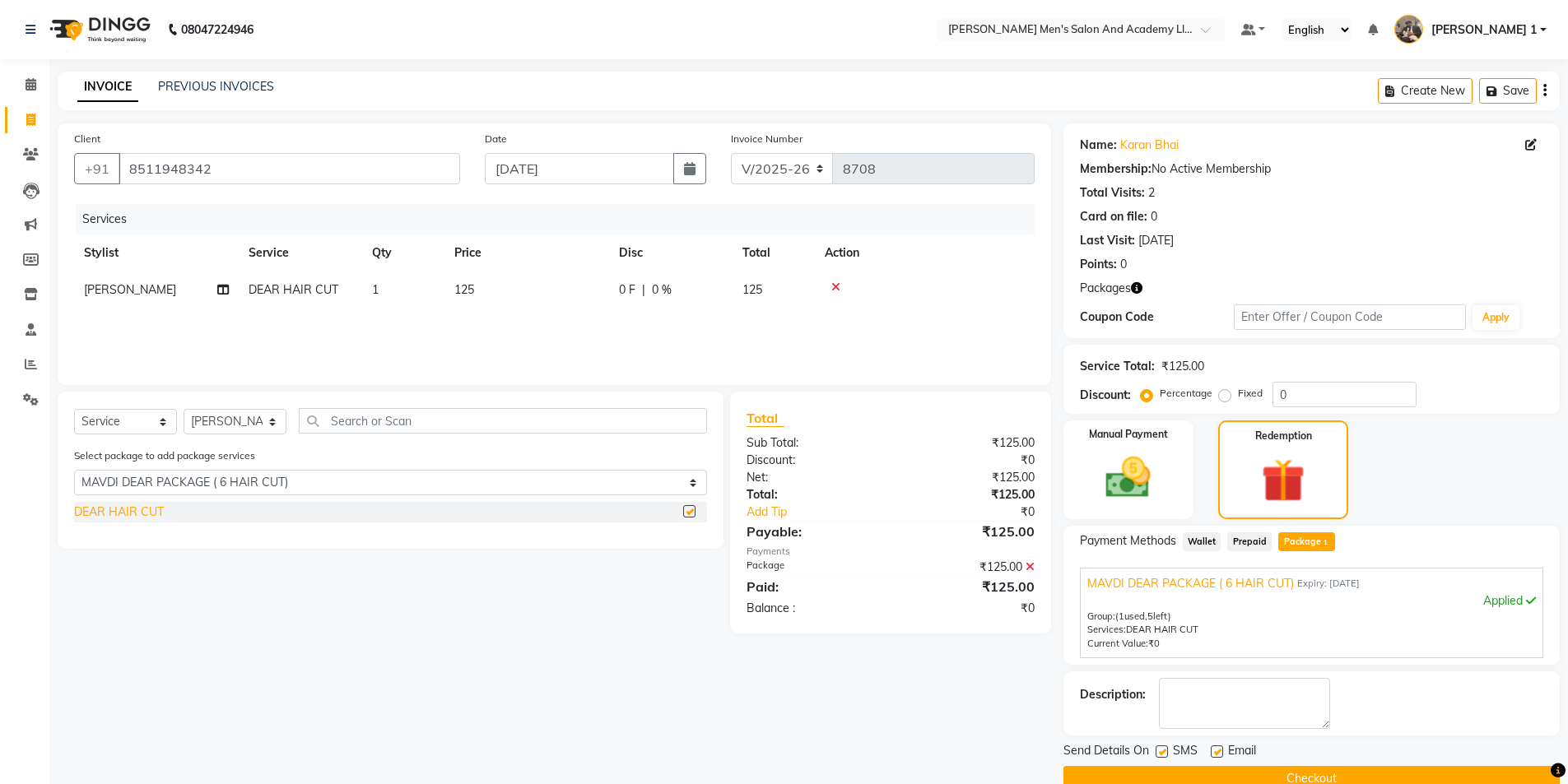
checkbox input "false"
click at [1221, 751] on label at bounding box center [1216, 752] width 12 height 12
click at [1221, 751] on input "checkbox" at bounding box center [1216, 753] width 11 height 11
checkbox input "false"
click at [1158, 754] on label at bounding box center [1161, 752] width 12 height 12
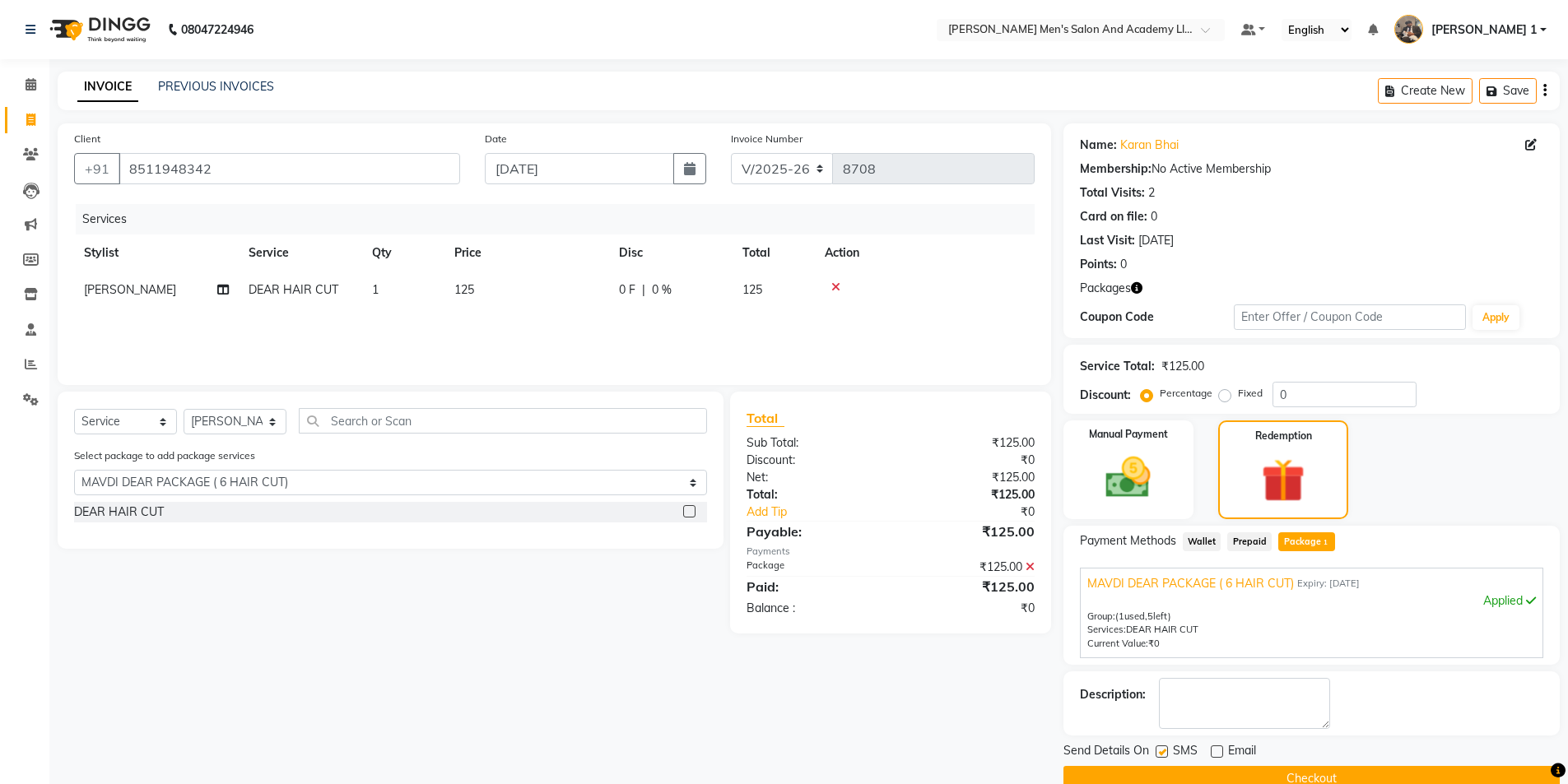
click at [1158, 754] on input "checkbox" at bounding box center [1161, 753] width 11 height 11
checkbox input "false"
click at [1171, 773] on button "Checkout" at bounding box center [1312, 779] width 496 height 26
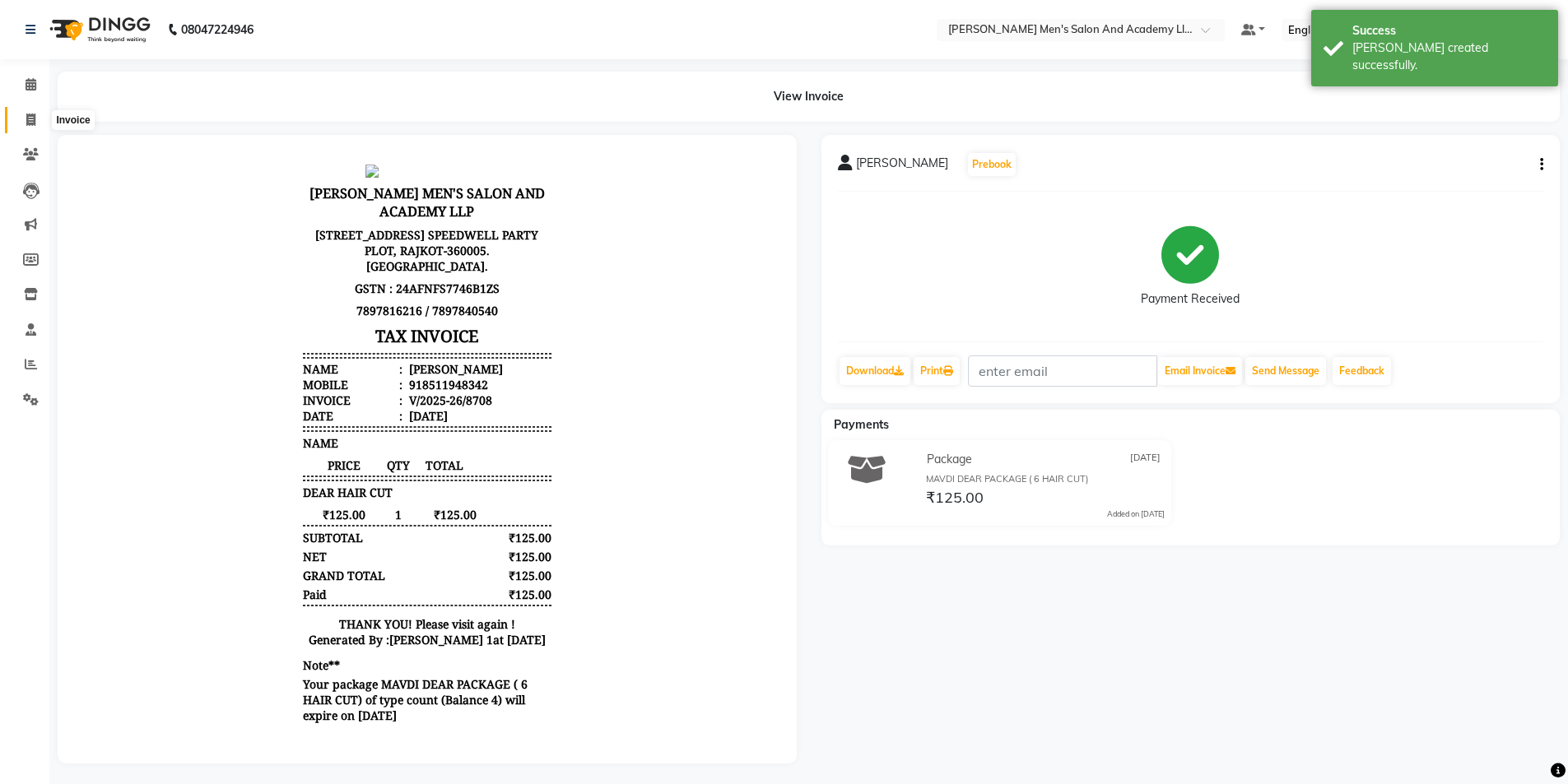
click at [31, 121] on icon at bounding box center [31, 119] width 9 height 12
select select "service"
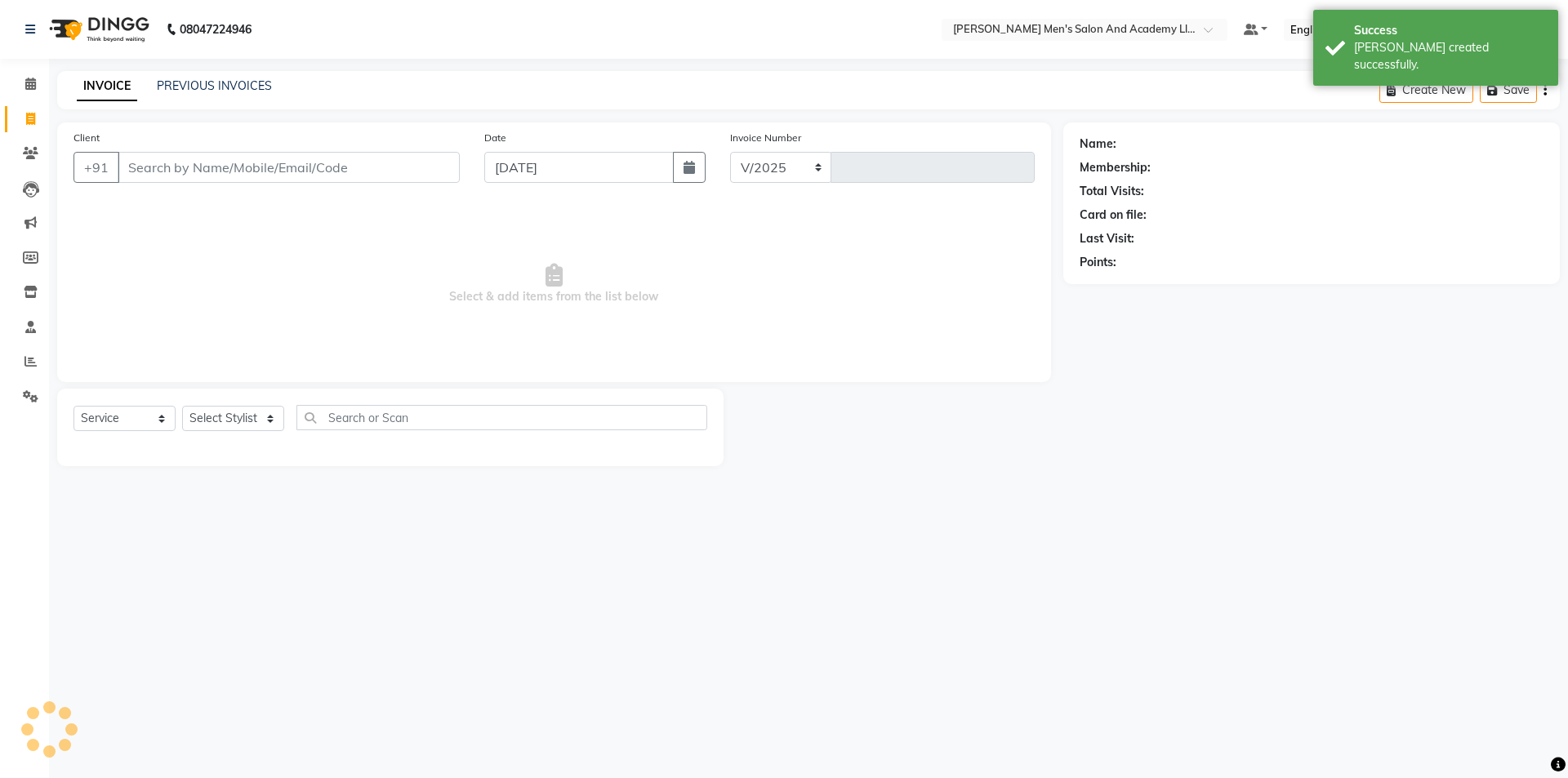
select select "6752"
type input "8709"
click at [219, 173] on input "Client" at bounding box center [288, 167] width 343 height 31
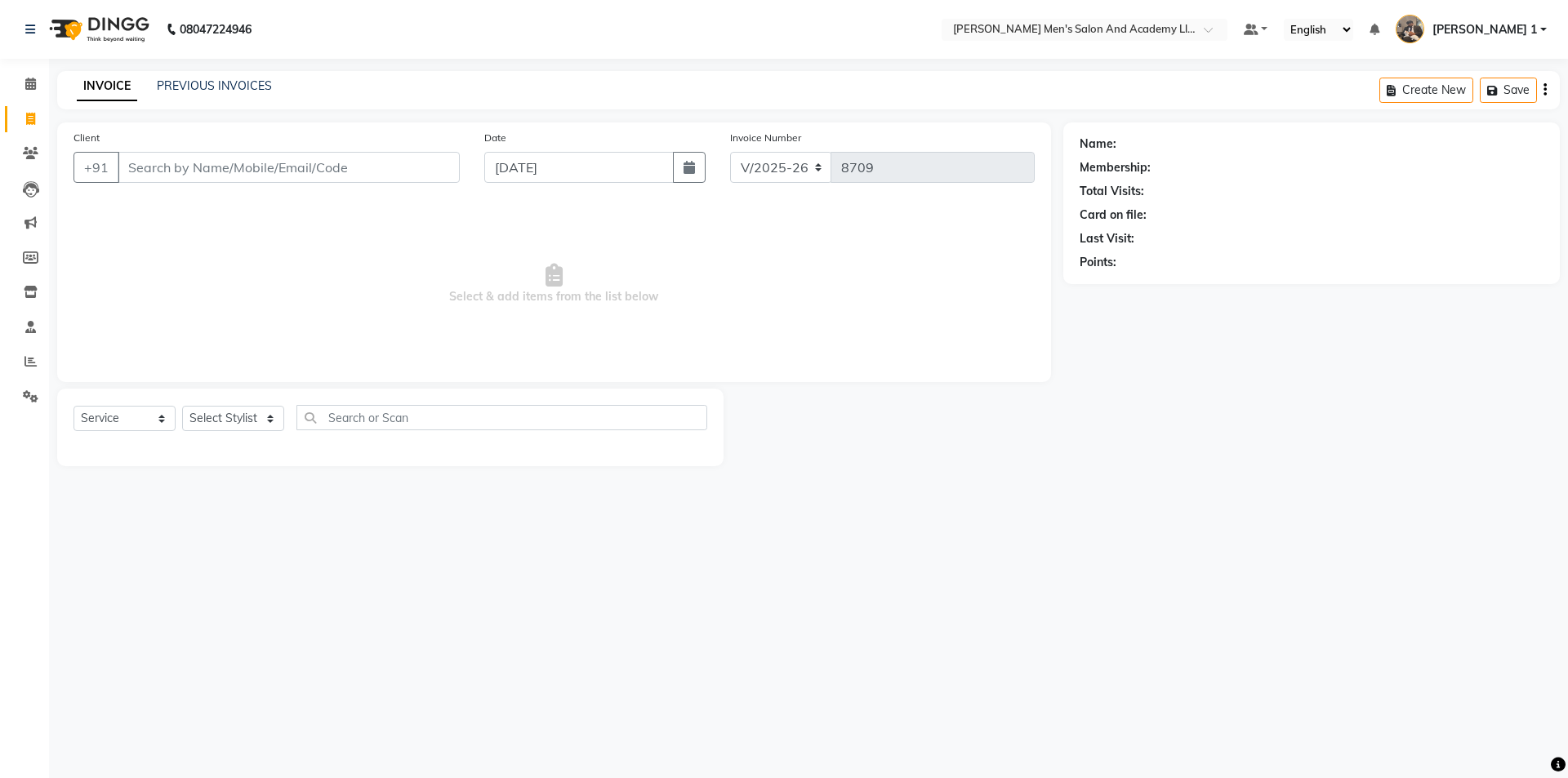
click at [199, 165] on input "Client" at bounding box center [288, 167] width 343 height 31
click at [131, 173] on input "Client" at bounding box center [288, 167] width 343 height 31
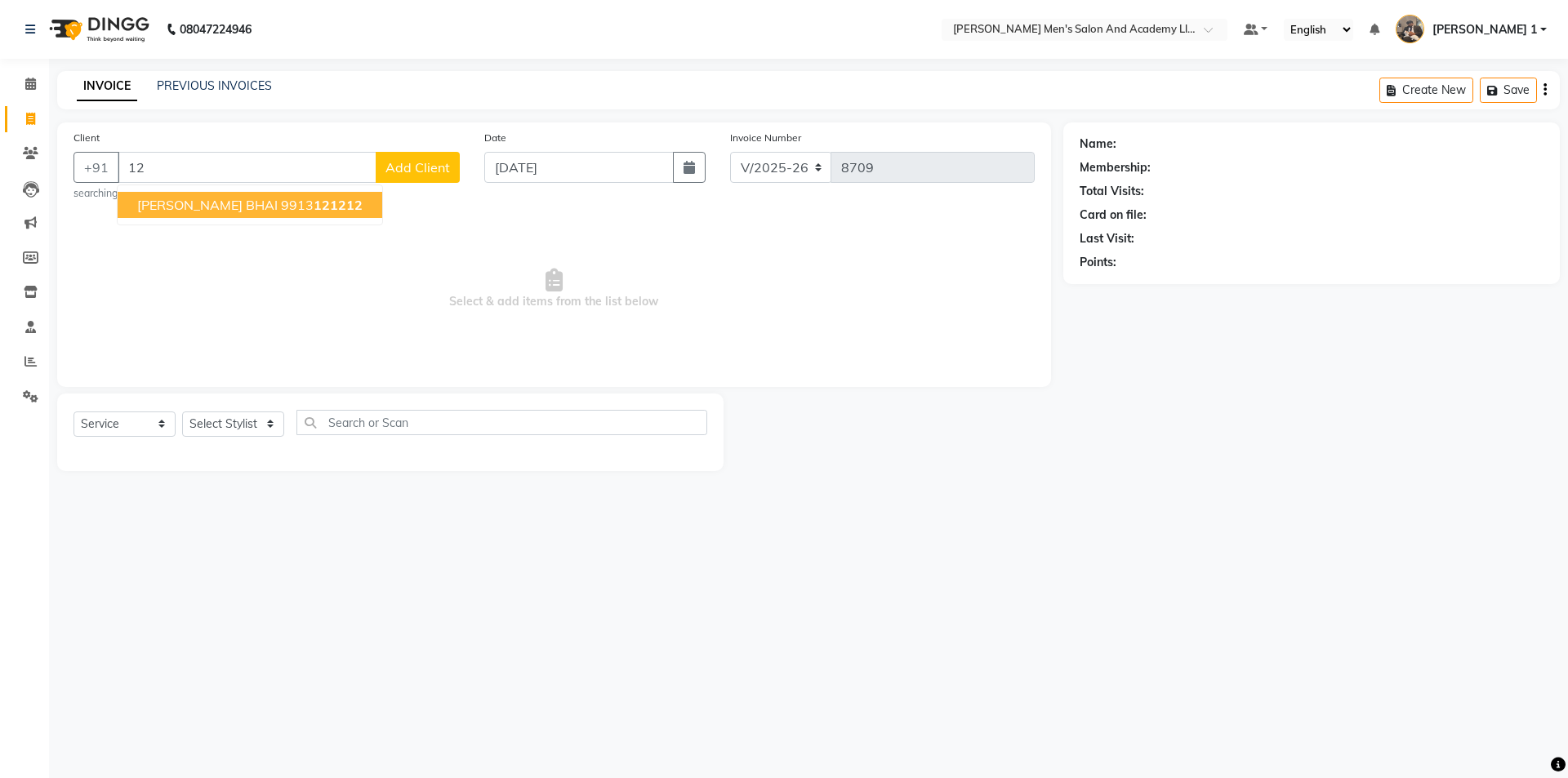
type input "1"
click at [148, 210] on span "PRAJESH BHAI" at bounding box center [207, 205] width 141 height 17
type input "9726501309"
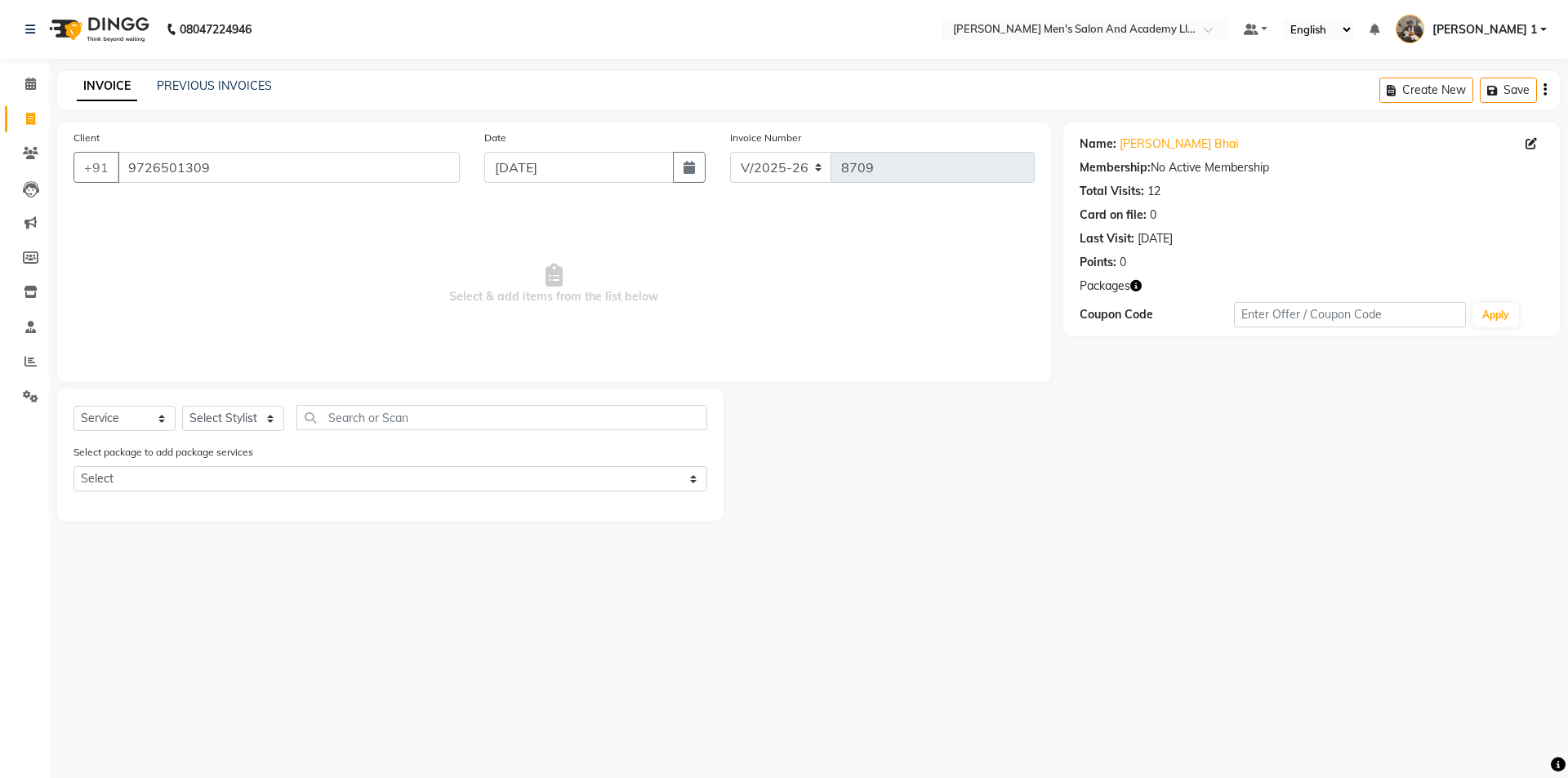
click at [1138, 281] on icon "button" at bounding box center [1136, 286] width 11 height 11
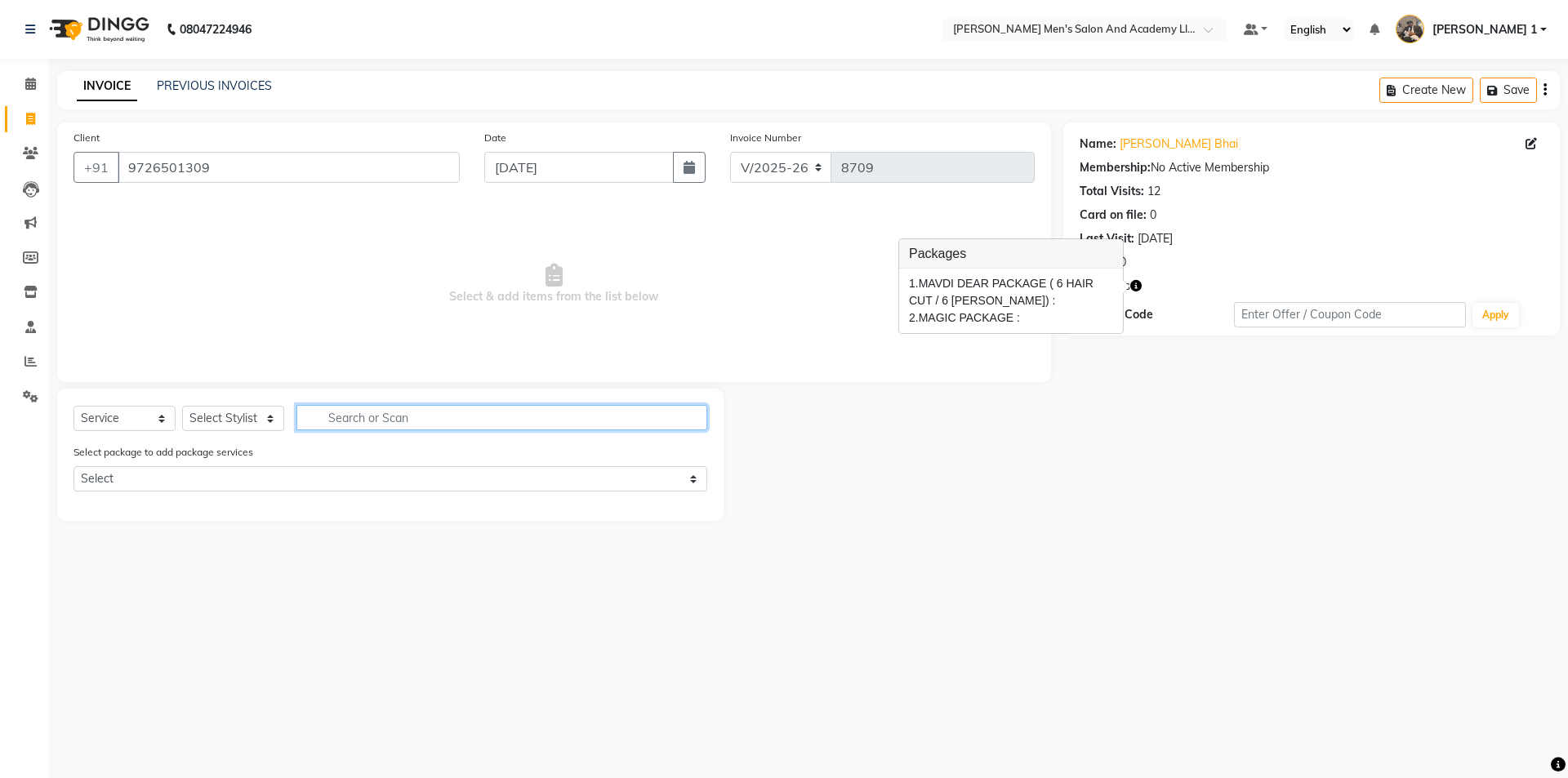
click at [339, 419] on input "text" at bounding box center [502, 418] width 411 height 26
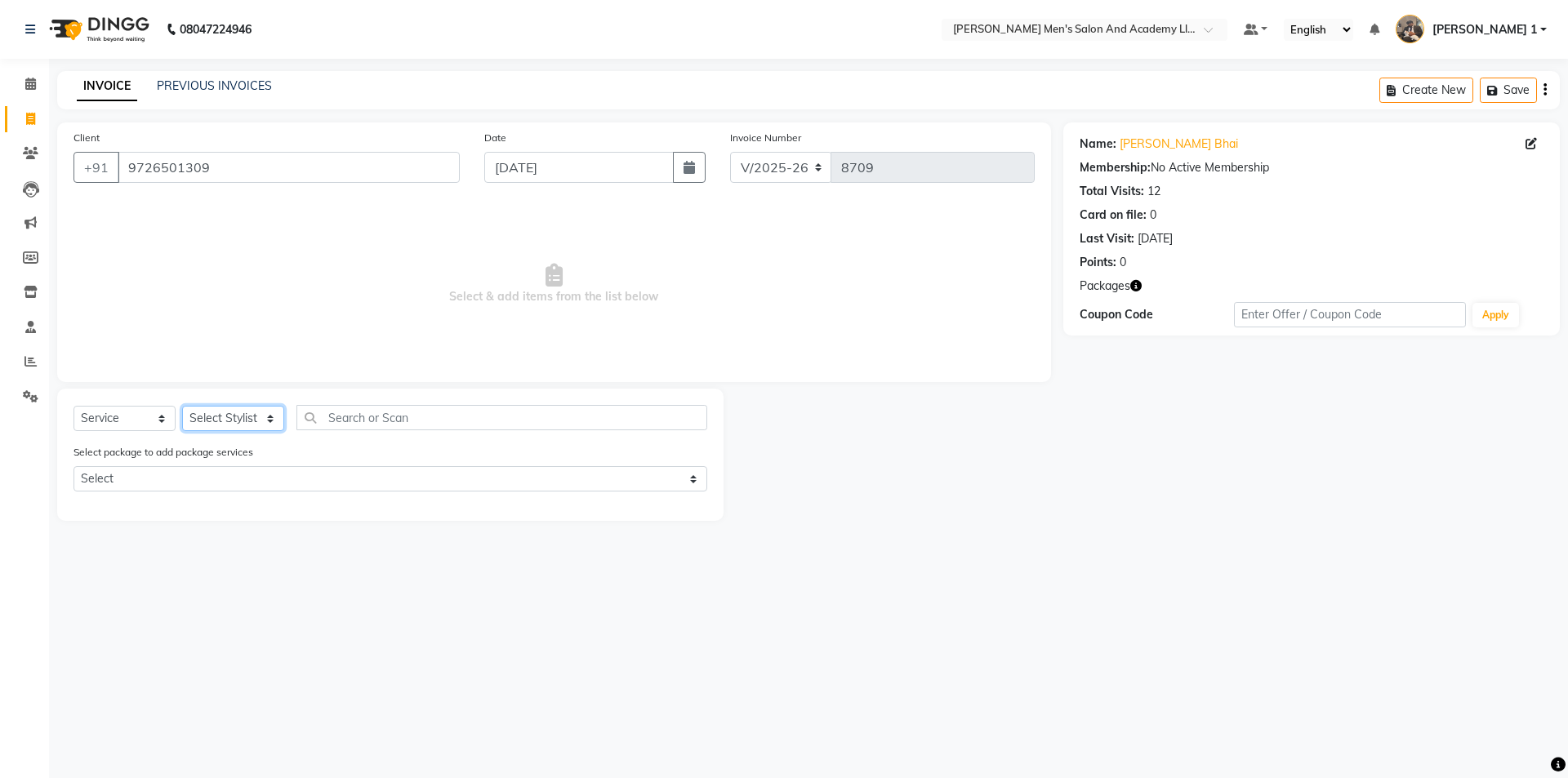
click at [243, 411] on select "Select Stylist [PERSON_NAME] [PERSON_NAME] [PERSON_NAME] [PERSON_NAME] [PERSON_…" at bounding box center [232, 419] width 102 height 26
select select "90227"
click at [182, 406] on select "Select Stylist [PERSON_NAME] [PERSON_NAME] [PERSON_NAME] [PERSON_NAME] [PERSON_…" at bounding box center [232, 419] width 102 height 26
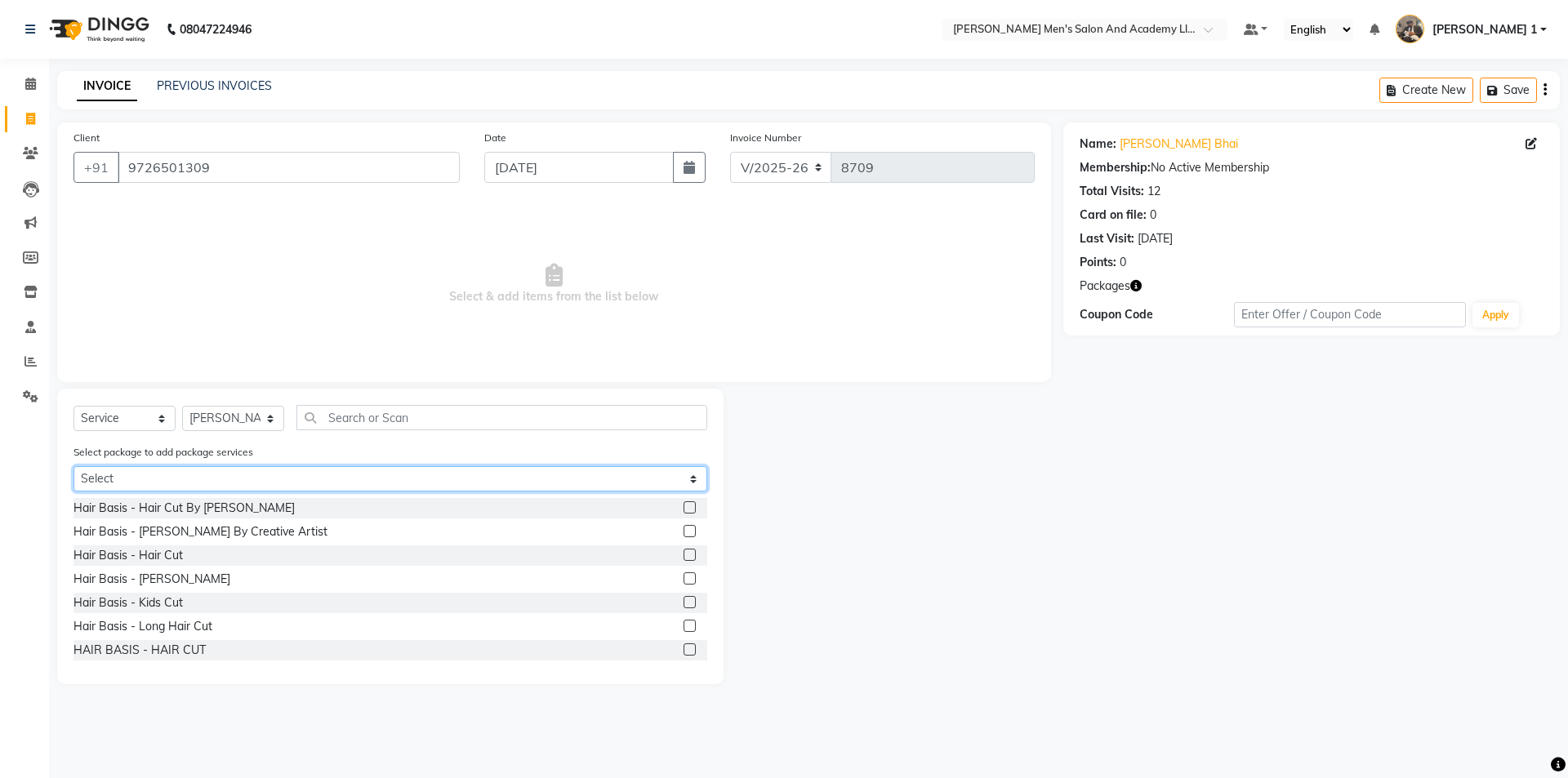
click at [225, 483] on select "Select MAVDI DEAR PACKAGE ( 6 HAIR CUT / 6 BEARD) MAGIC PACKAGE" at bounding box center [390, 479] width 634 height 26
select select "1: Object"
click at [73, 467] on select "Select MAVDI DEAR PACKAGE ( 6 HAIR CUT / 6 BEARD) MAGIC PACKAGE" at bounding box center [390, 479] width 634 height 26
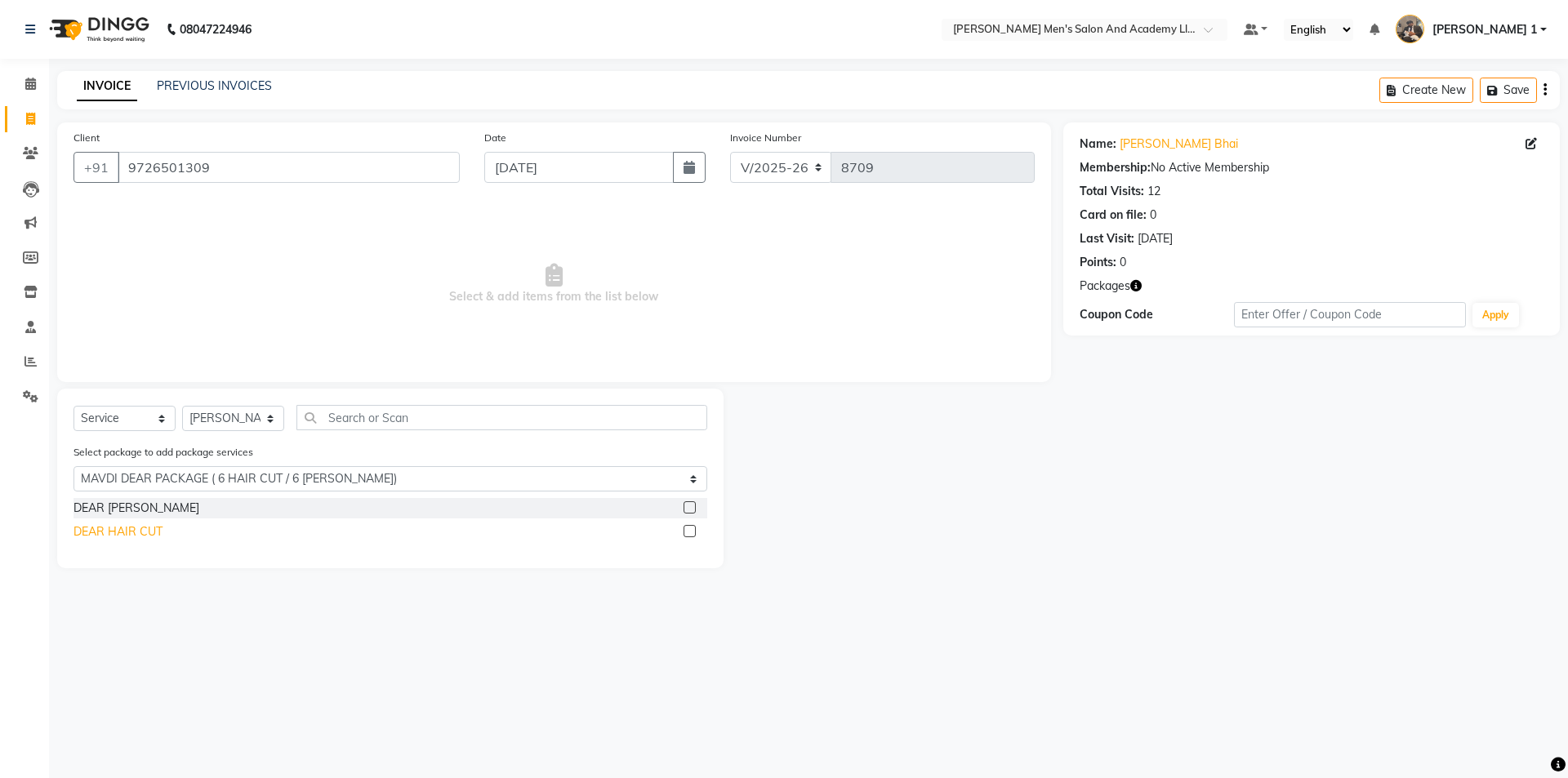
click at [151, 530] on div "DEAR HAIR CUT" at bounding box center [118, 532] width 89 height 17
checkbox input "false"
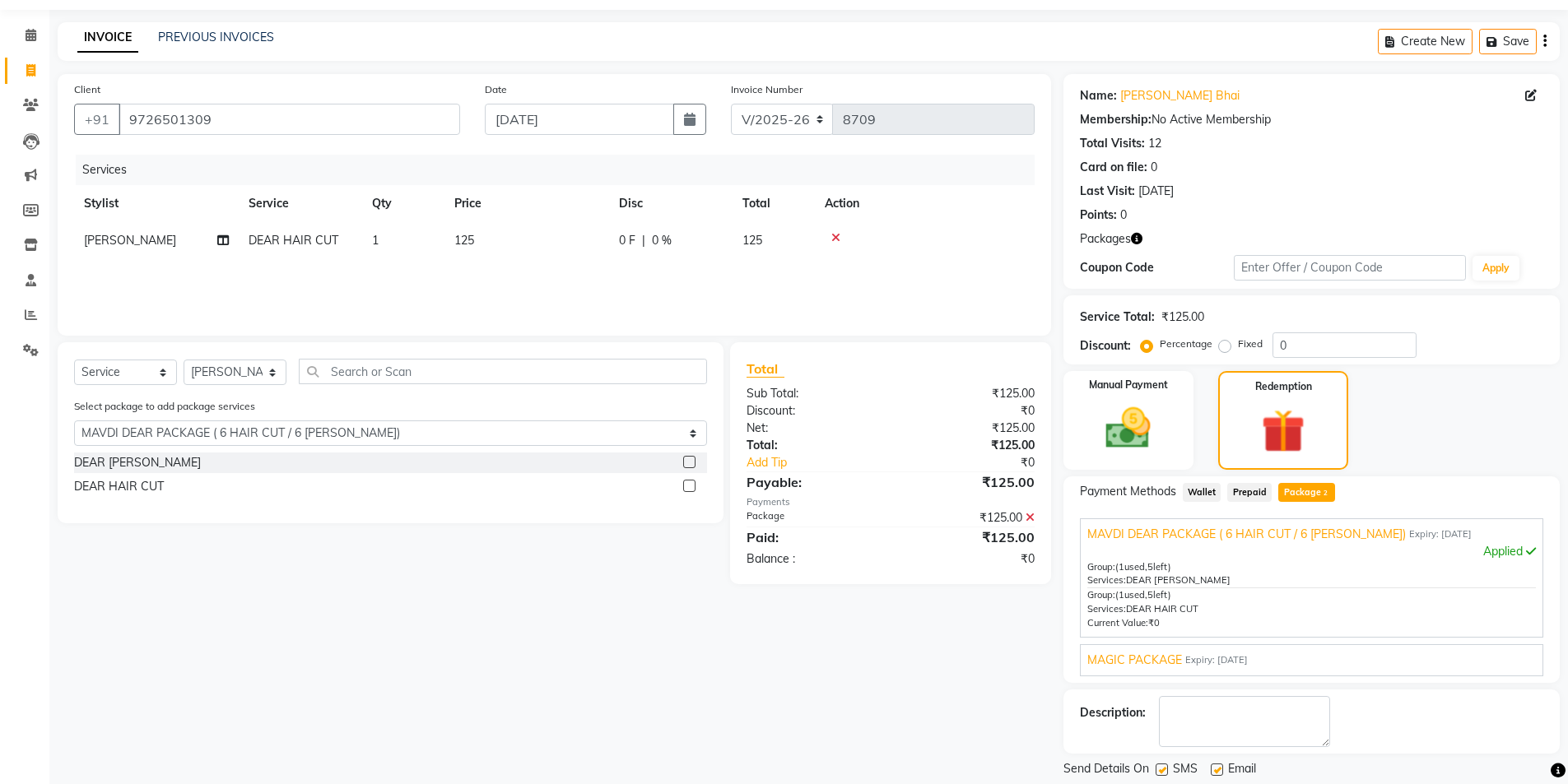
scroll to position [100, 0]
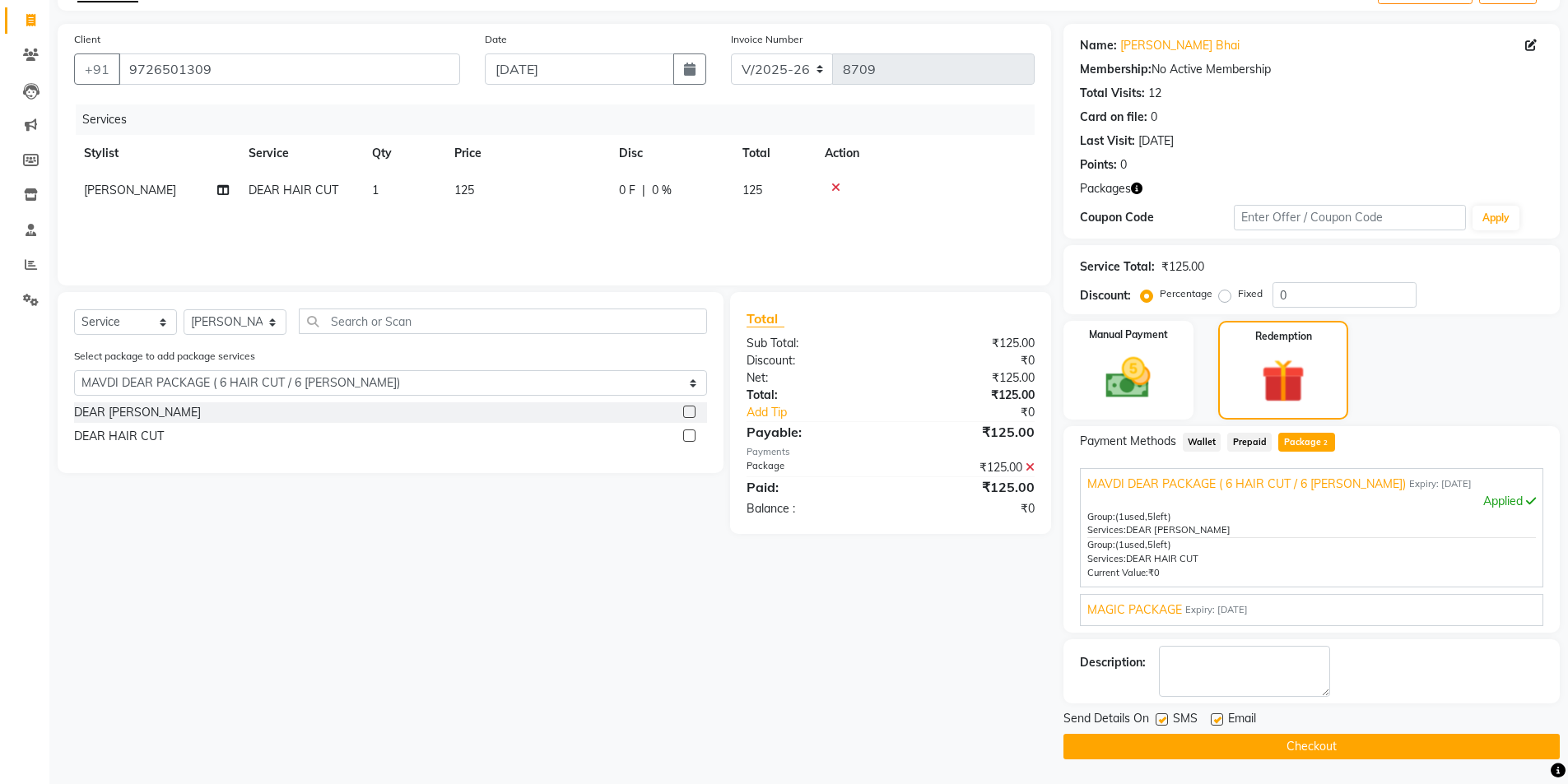
click at [1218, 716] on label at bounding box center [1216, 719] width 12 height 12
click at [1218, 716] on input "checkbox" at bounding box center [1216, 721] width 11 height 11
checkbox input "false"
click at [1159, 720] on label at bounding box center [1161, 719] width 12 height 12
click at [1159, 720] on input "checkbox" at bounding box center [1161, 721] width 11 height 11
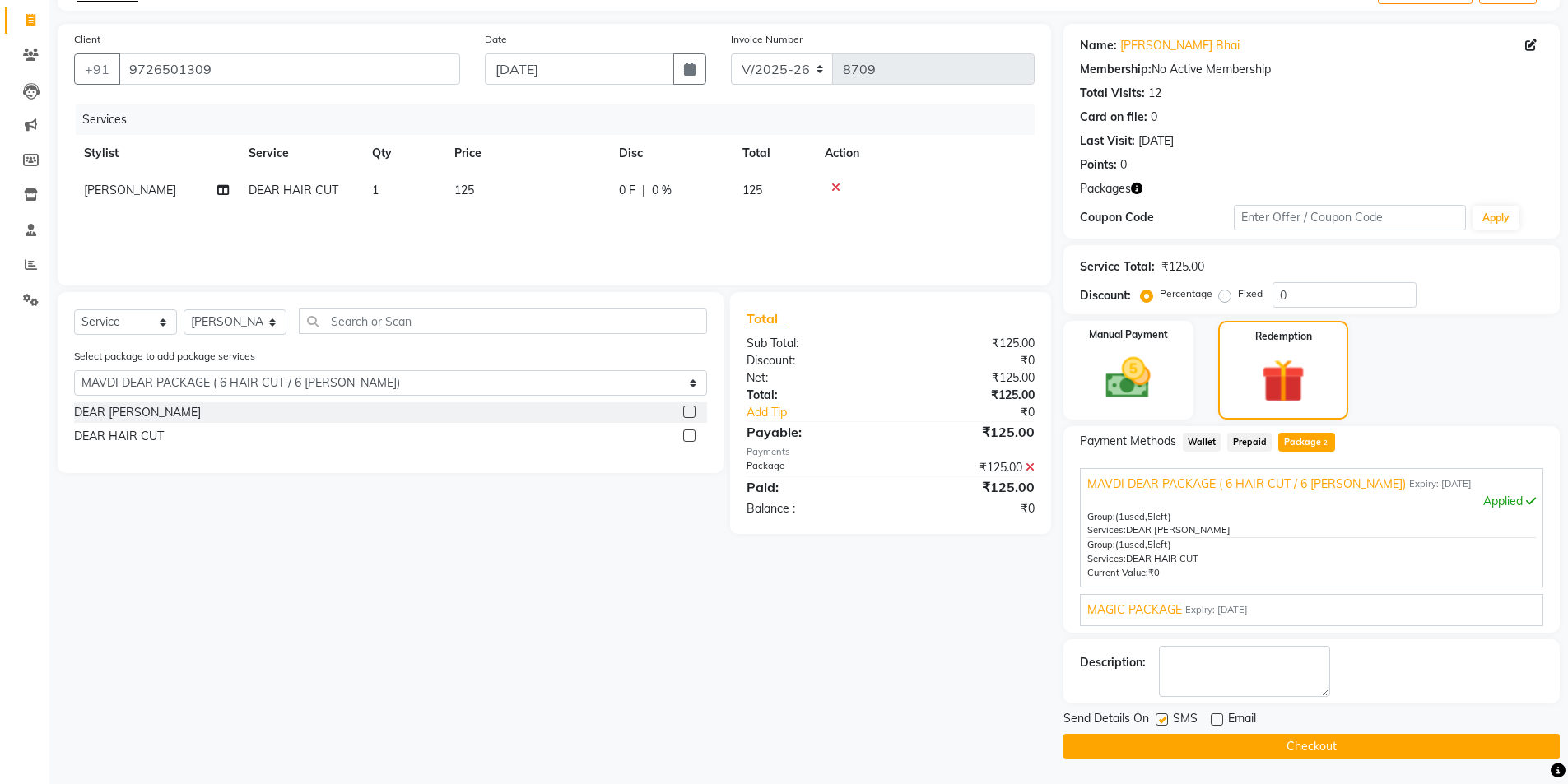
checkbox input "false"
click at [1159, 737] on button "Checkout" at bounding box center [1312, 747] width 496 height 26
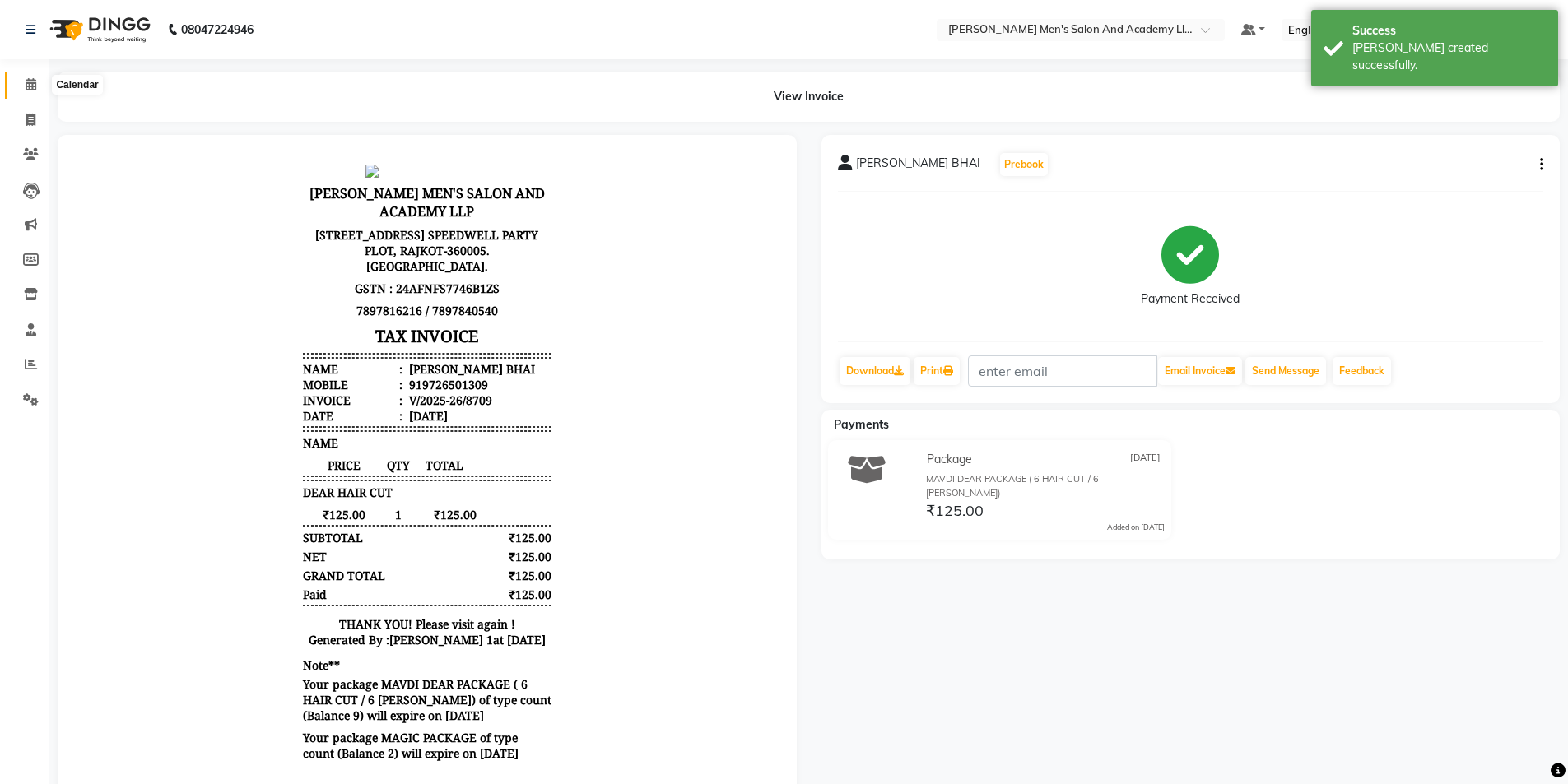
click at [32, 80] on icon at bounding box center [31, 83] width 11 height 12
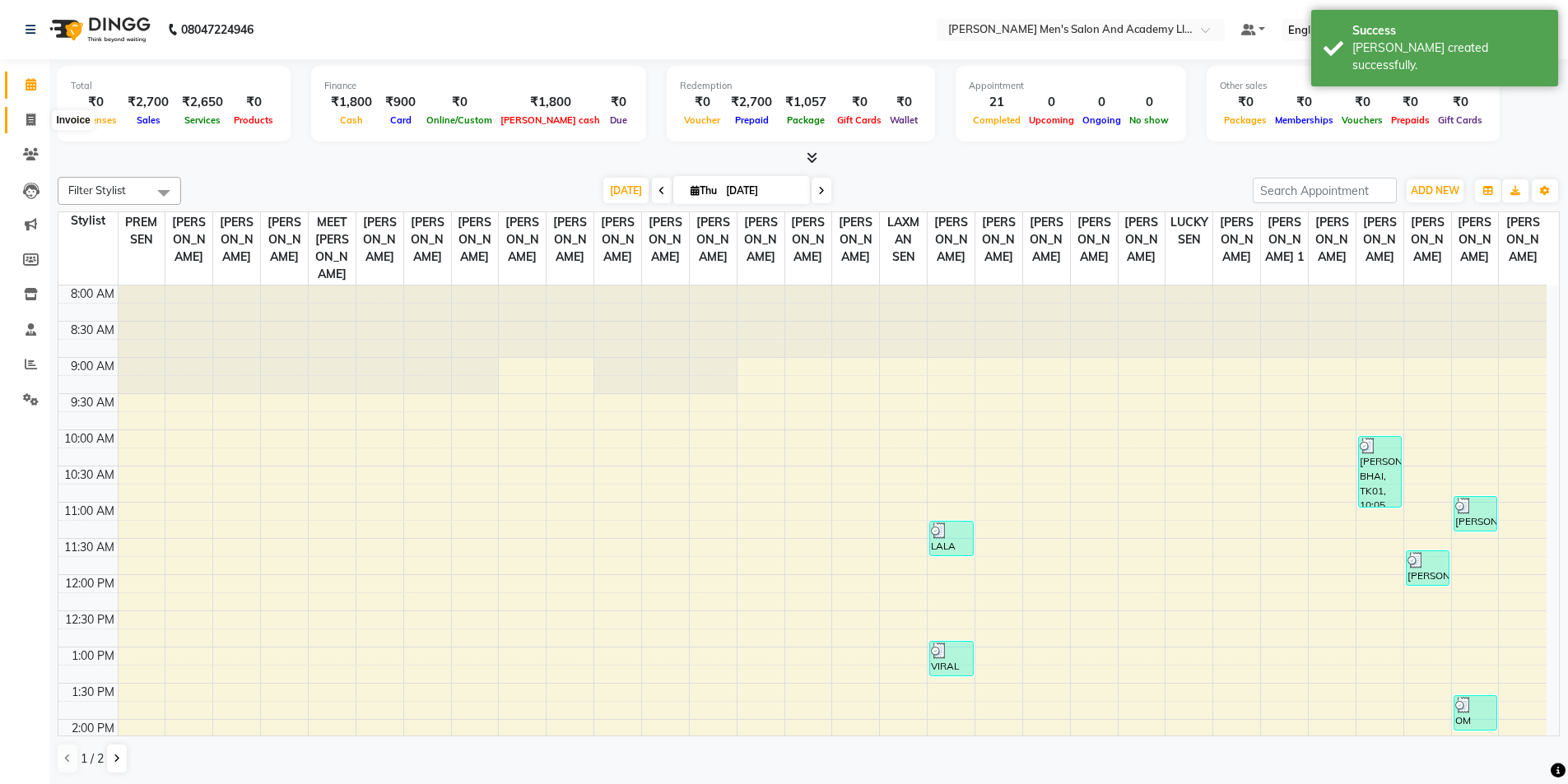
click at [26, 116] on icon at bounding box center [31, 119] width 9 height 12
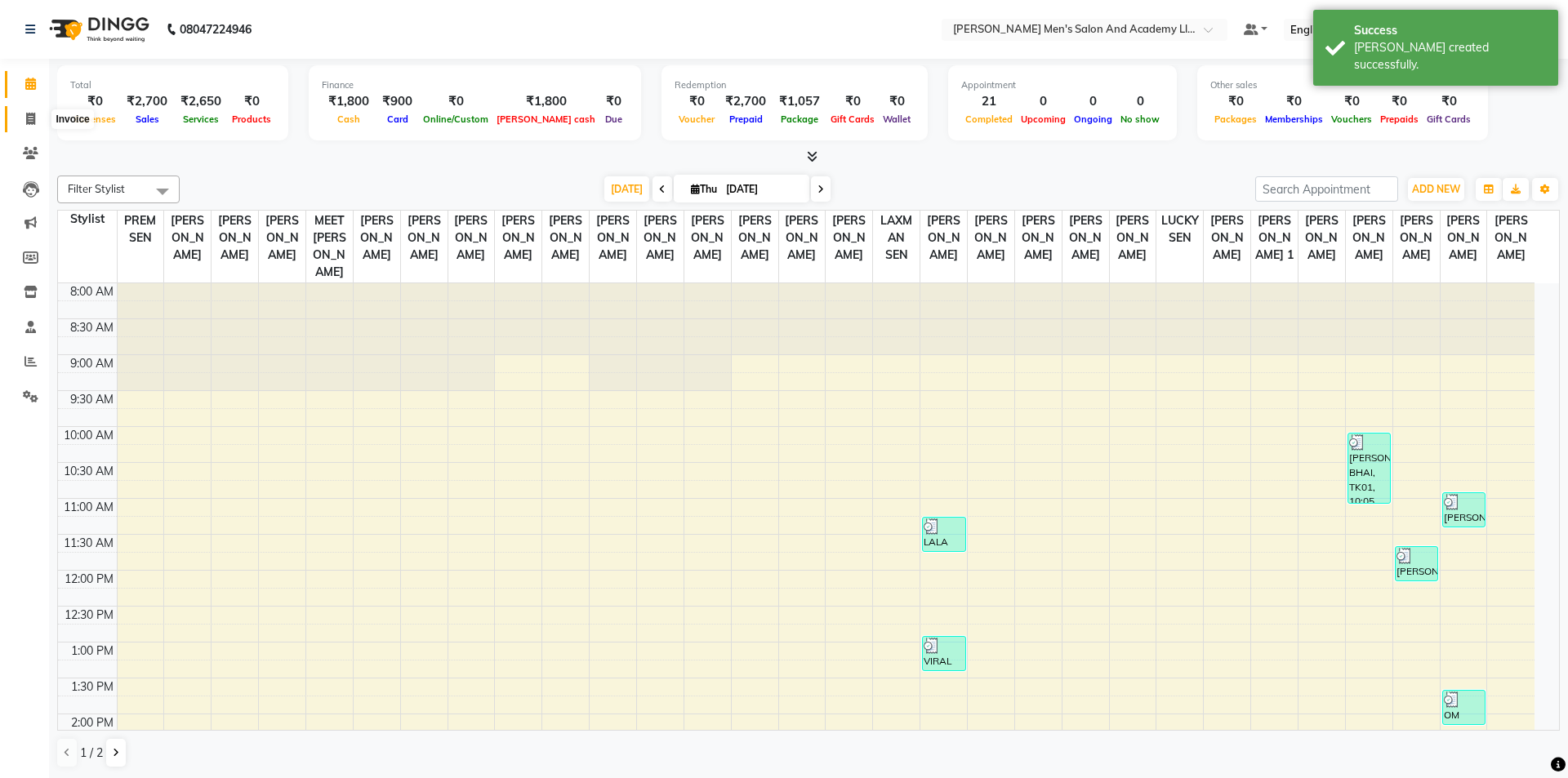
select select "6752"
select select "service"
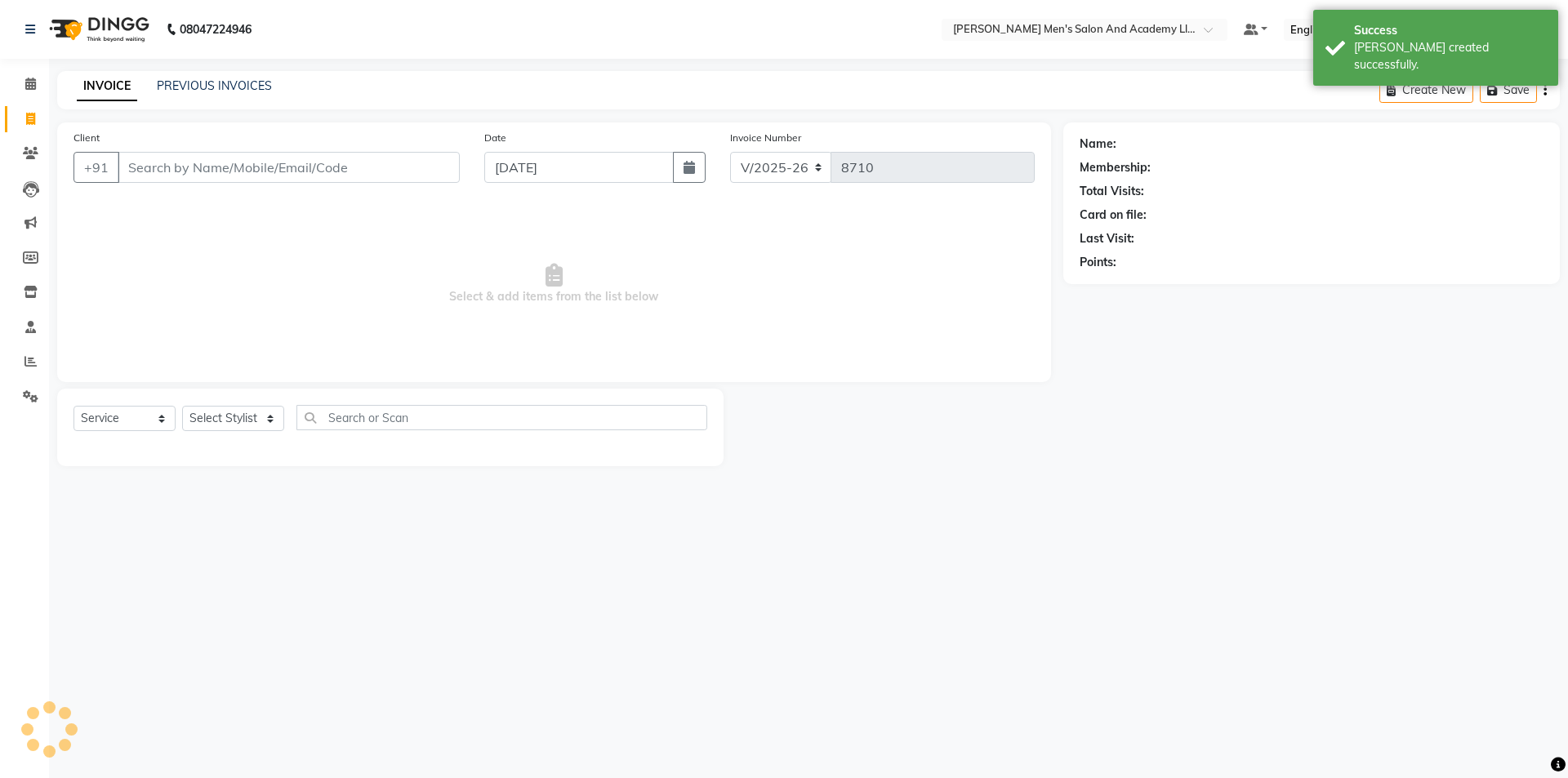
click at [143, 166] on input "Client" at bounding box center [288, 167] width 343 height 31
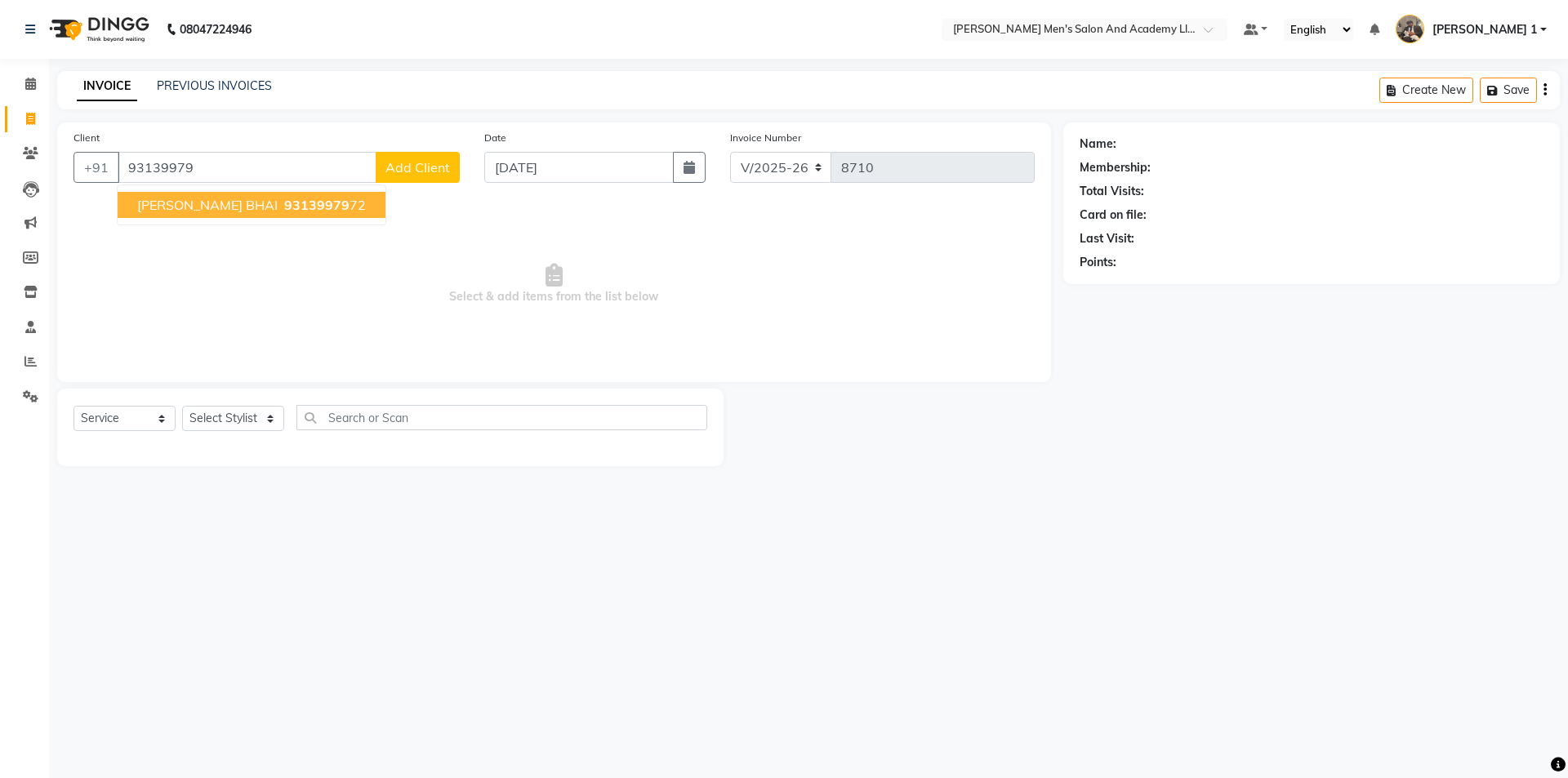
click at [284, 200] on span "93139979" at bounding box center [316, 205] width 65 height 17
type input "9313997972"
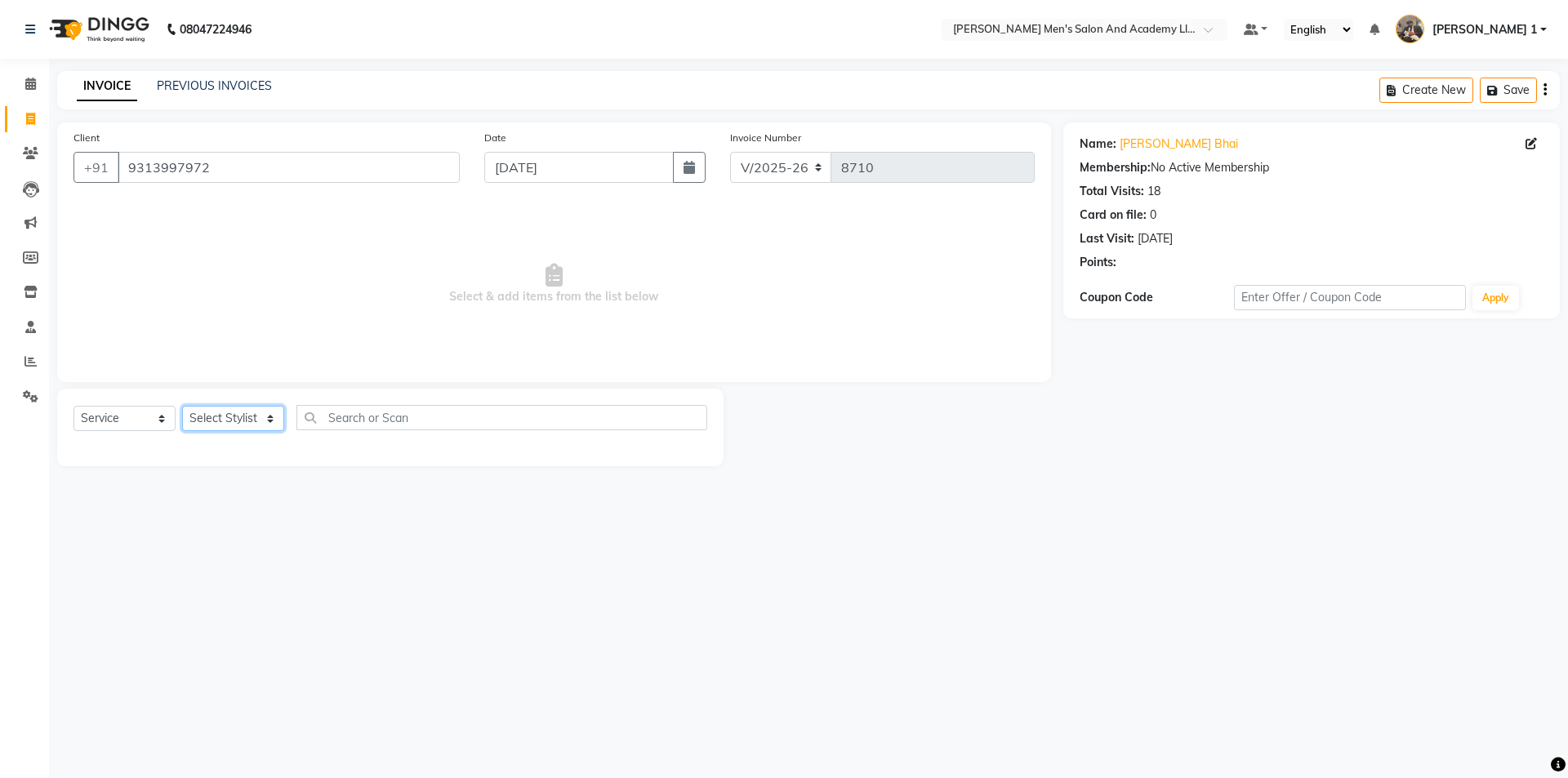
click at [243, 422] on select "Select Stylist [PERSON_NAME] [PERSON_NAME] [PERSON_NAME] [PERSON_NAME] [PERSON_…" at bounding box center [232, 419] width 102 height 26
select select "60227"
click at [182, 406] on select "Select Stylist [PERSON_NAME] [PERSON_NAME] [PERSON_NAME] [PERSON_NAME] [PERSON_…" at bounding box center [232, 419] width 102 height 26
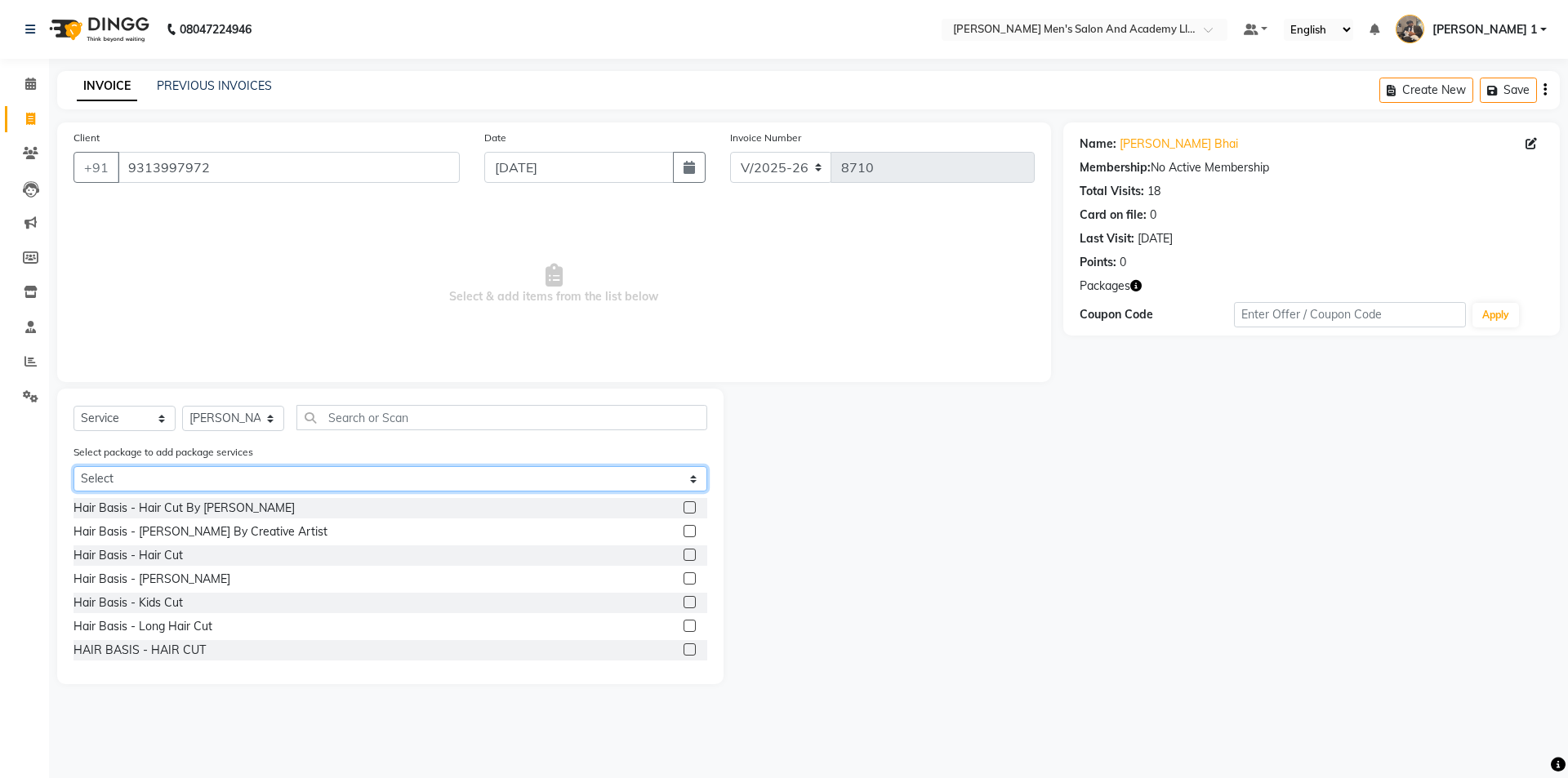
drag, startPoint x: 219, startPoint y: 472, endPoint x: 206, endPoint y: 487, distance: 19.8
click at [219, 473] on select "Select MAGIC PACKAGE HAIR CUT PAY 5 & GET 1 FREE BEARD PAY 5 & GET 1 FREE" at bounding box center [390, 479] width 634 height 26
select select "1: Object"
click at [73, 467] on select "Select MAGIC PACKAGE HAIR CUT PAY 5 & GET 1 FREE BEARD PAY 5 & GET 1 FREE" at bounding box center [390, 479] width 634 height 26
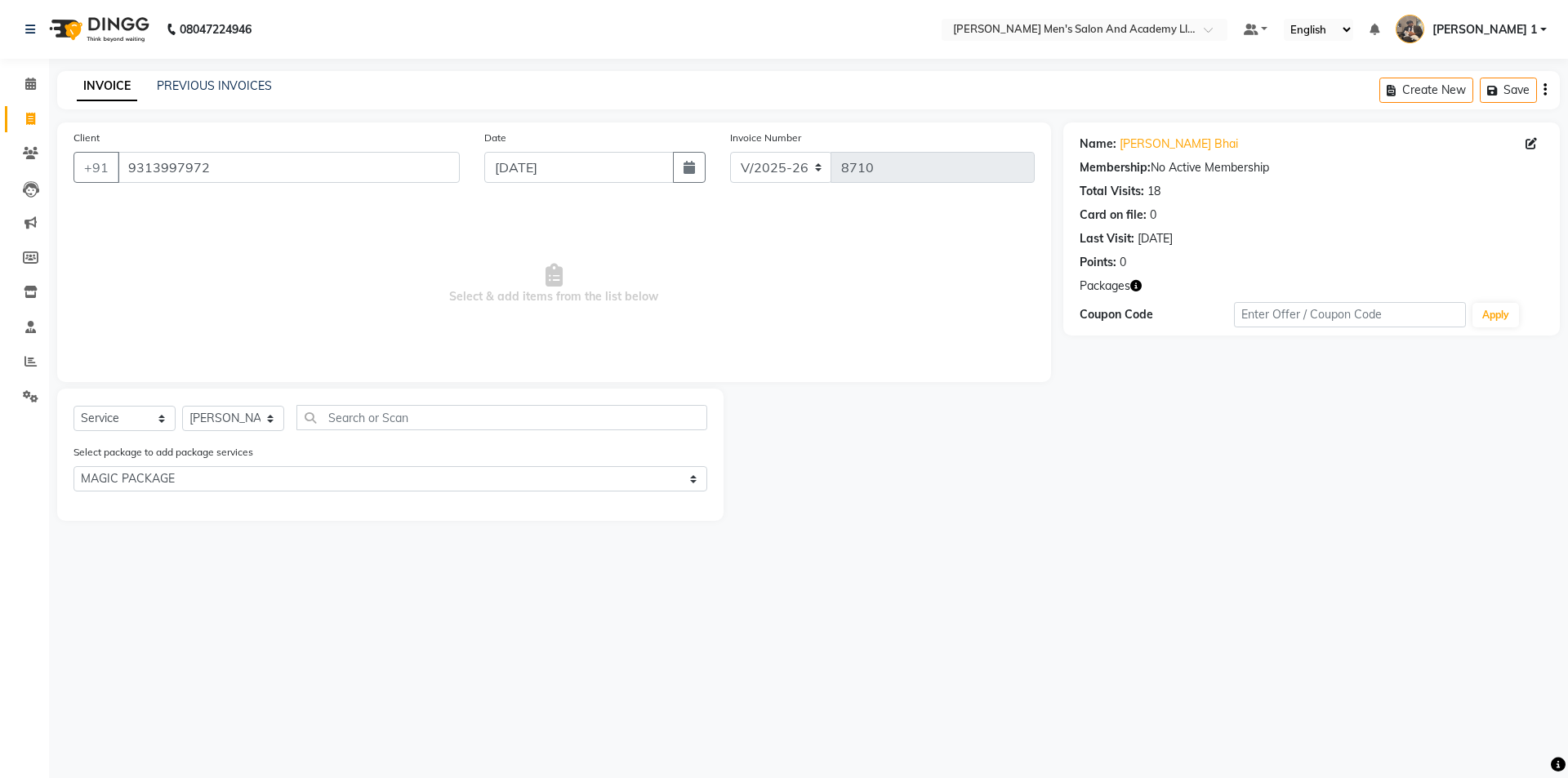
click at [219, 403] on div "Select Service Product Membership Package Voucher Prepaid Gift Card Select Styl…" at bounding box center [390, 455] width 667 height 132
click at [218, 412] on select "Select Stylist [PERSON_NAME] [PERSON_NAME] [PERSON_NAME] [PERSON_NAME] [PERSON_…" at bounding box center [232, 419] width 102 height 26
select select "65651"
click at [182, 406] on select "Select Stylist [PERSON_NAME] [PERSON_NAME] [PERSON_NAME] [PERSON_NAME] [PERSON_…" at bounding box center [232, 419] width 102 height 26
click at [132, 512] on div "MAGIC HAIR WASH" at bounding box center [128, 508] width 109 height 17
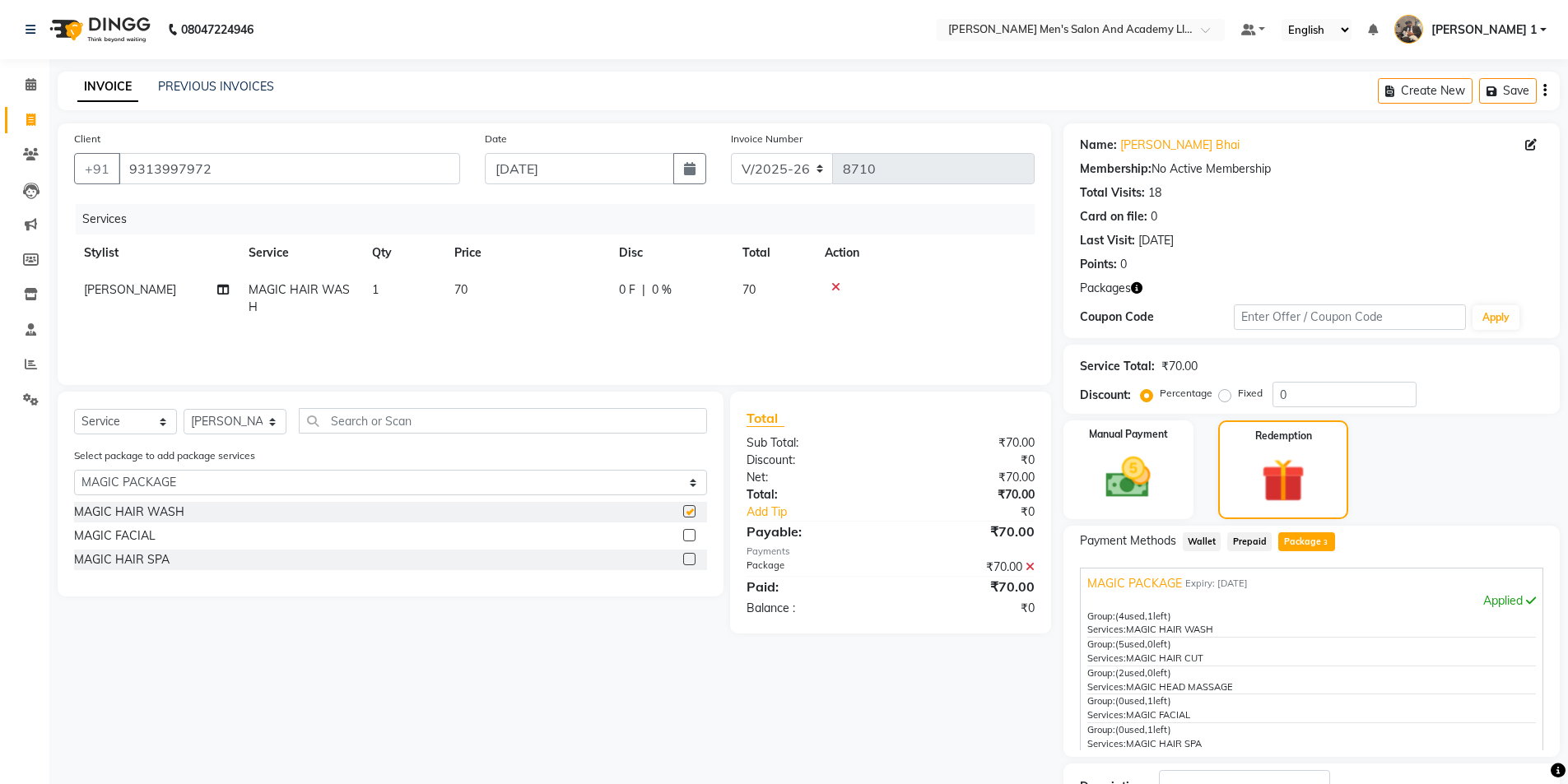
checkbox input "false"
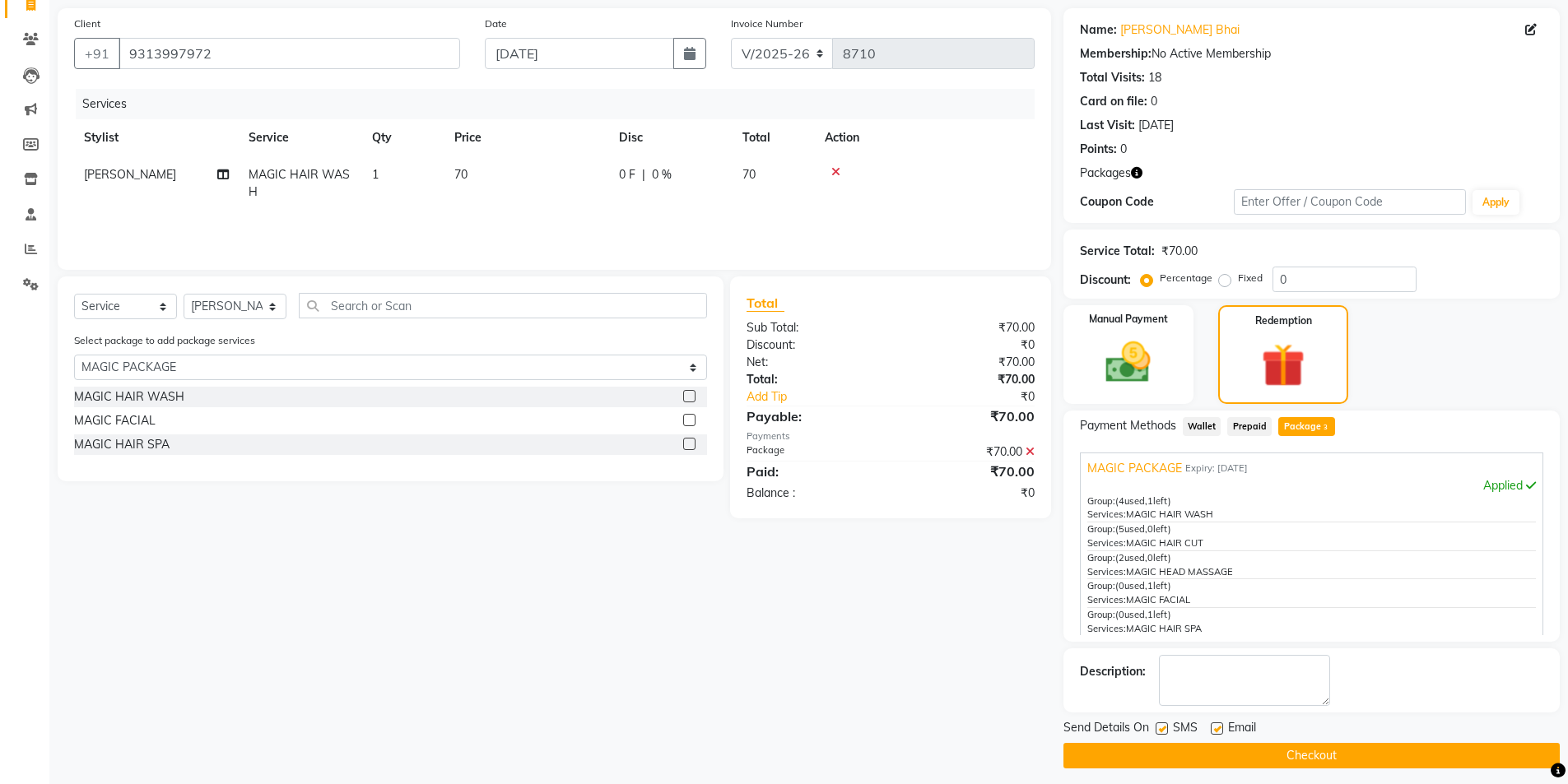
scroll to position [124, 0]
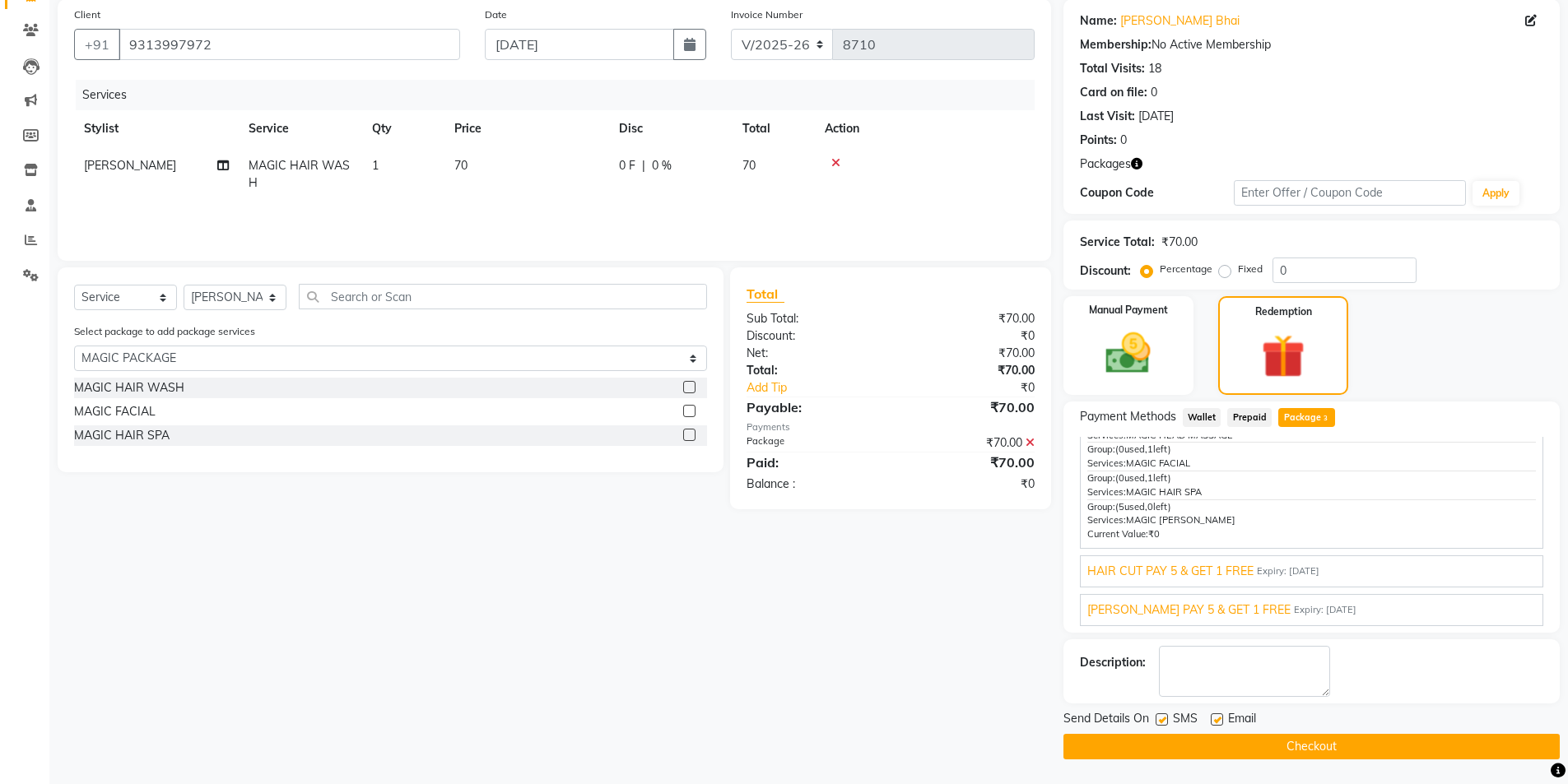
click at [1161, 565] on span "HAIR CUT PAY 5 & GET 1 FREE" at bounding box center [1171, 571] width 167 height 18
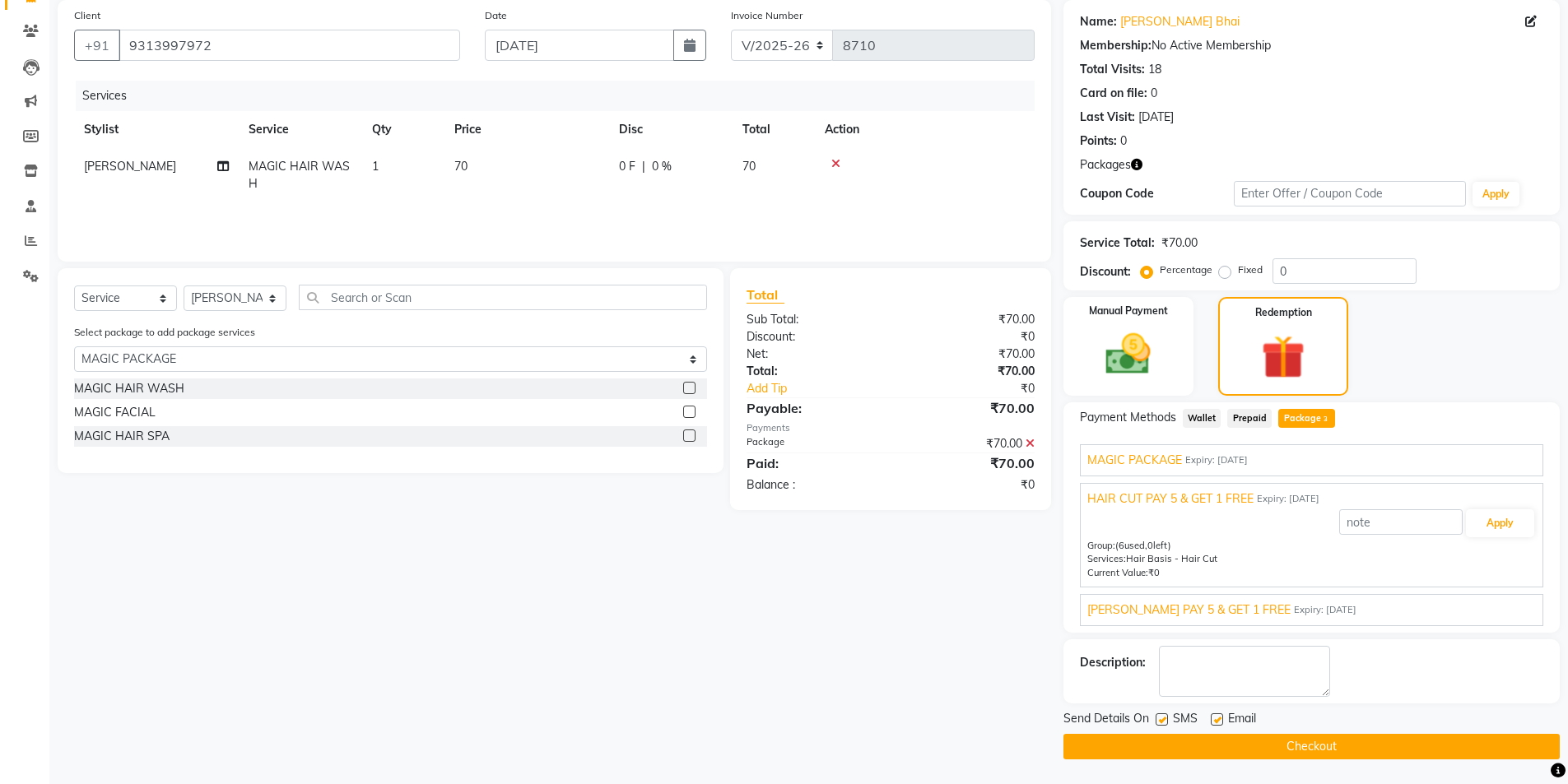
scroll to position [123, 0]
click at [1162, 603] on span "BEARD PAY 5 & GET 1 FREE" at bounding box center [1189, 610] width 204 height 18
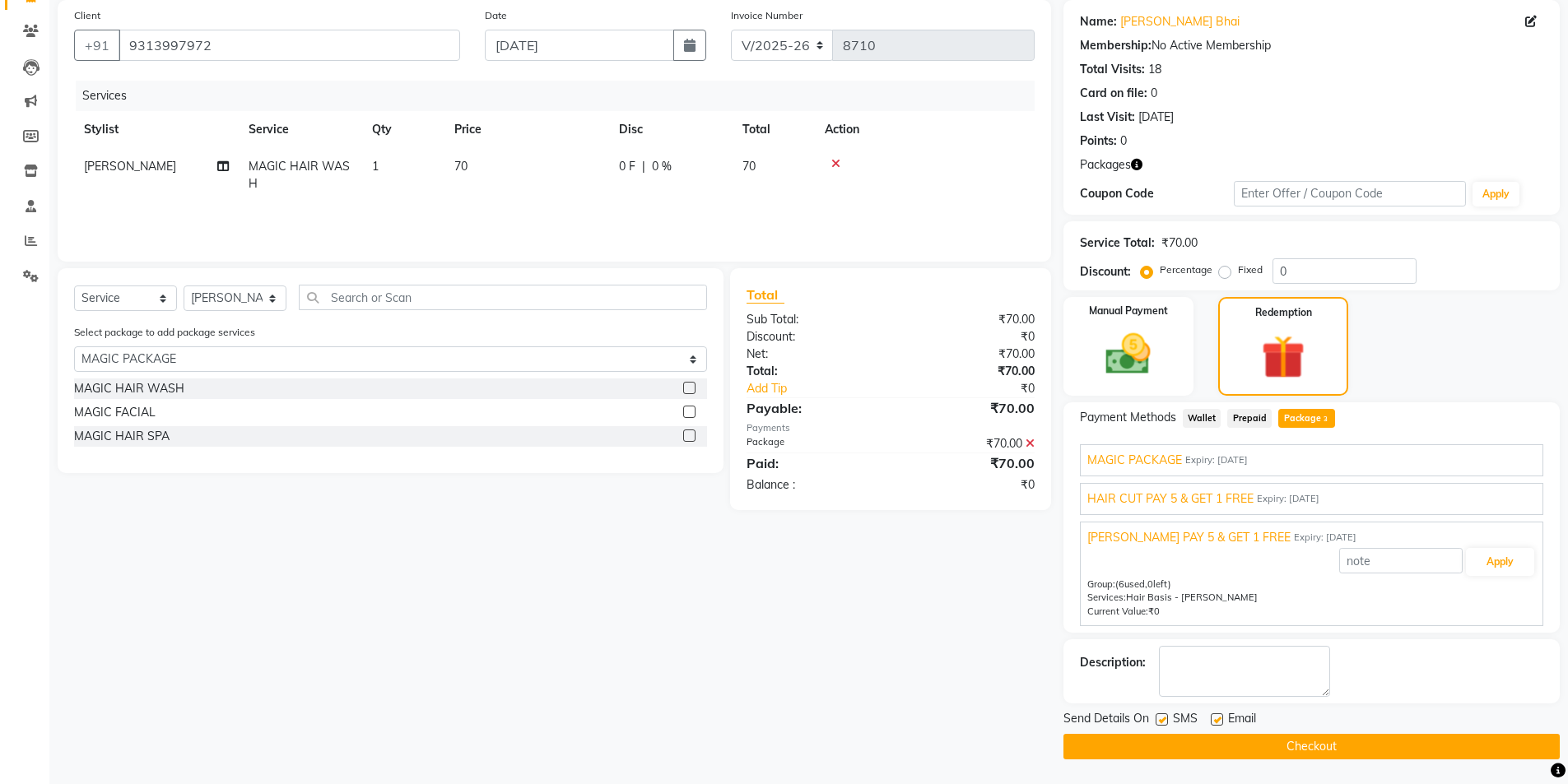
scroll to position [0, 0]
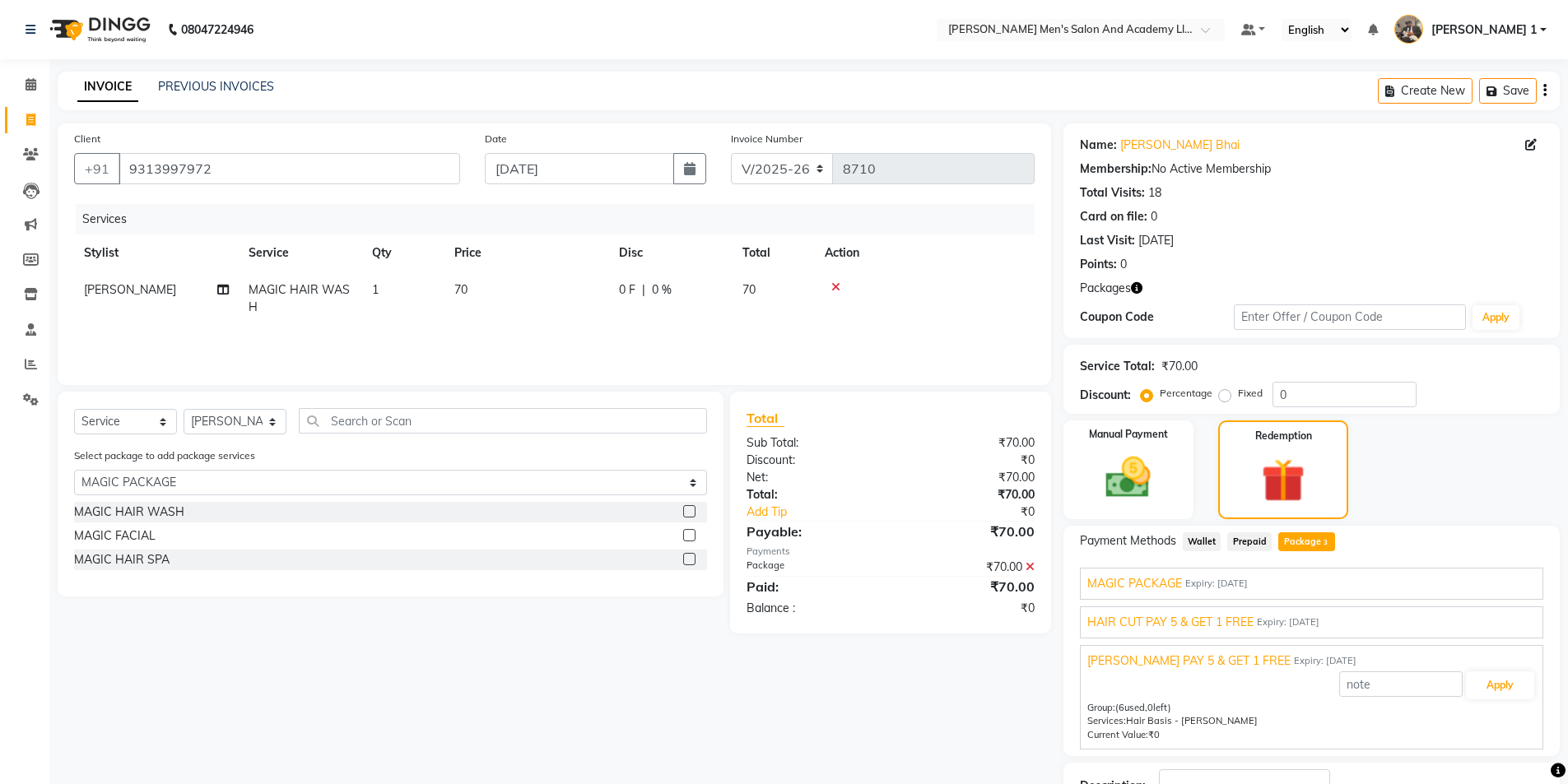
click at [1185, 582] on span "Expiry: 11-04-2035" at bounding box center [1216, 583] width 63 height 14
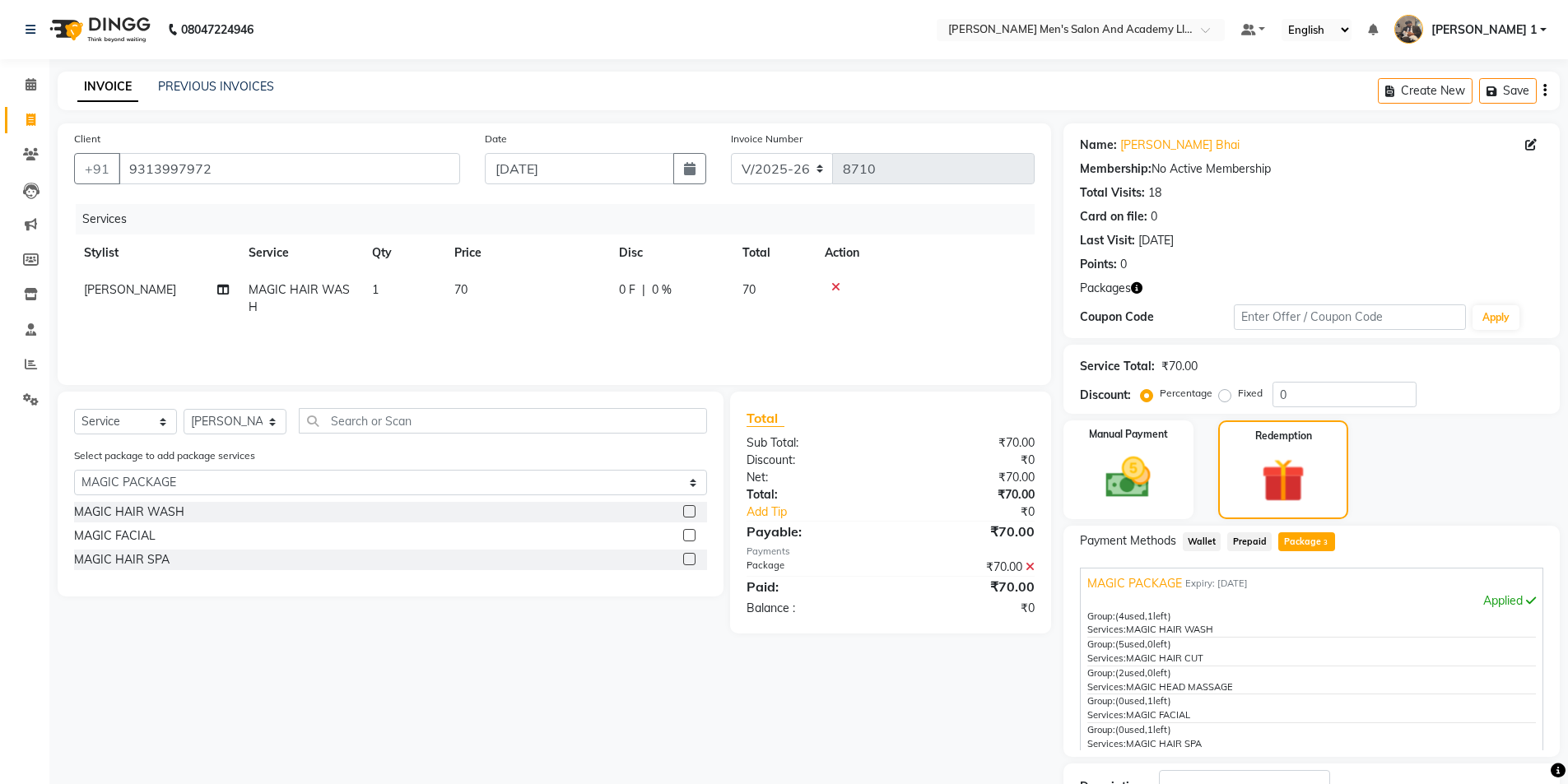
click at [835, 288] on icon at bounding box center [836, 287] width 9 height 11
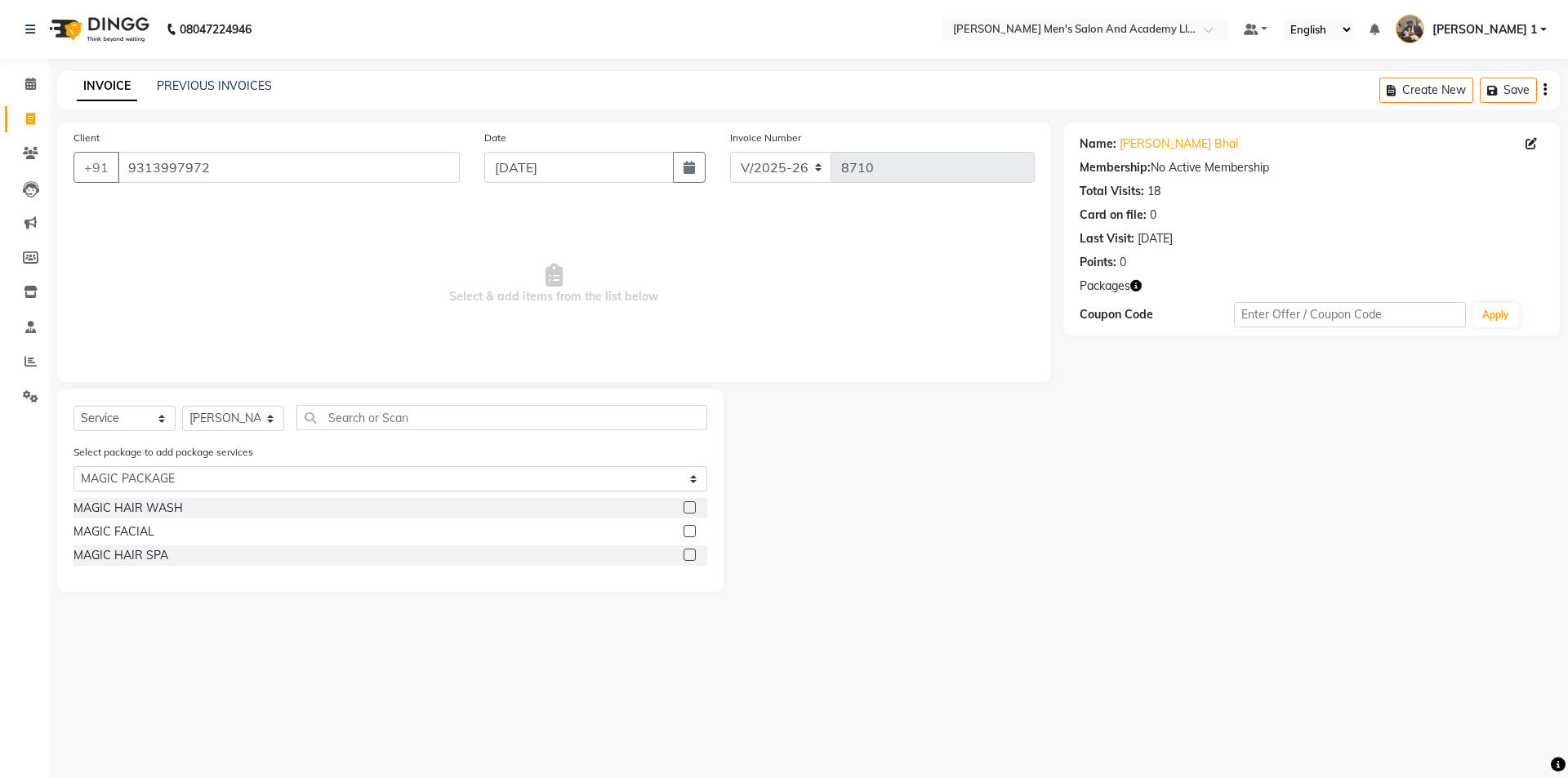
click at [829, 286] on span "Select & add items from the list below" at bounding box center [554, 285] width 961 height 163
click at [237, 167] on input "9313997972" at bounding box center [288, 167] width 343 height 31
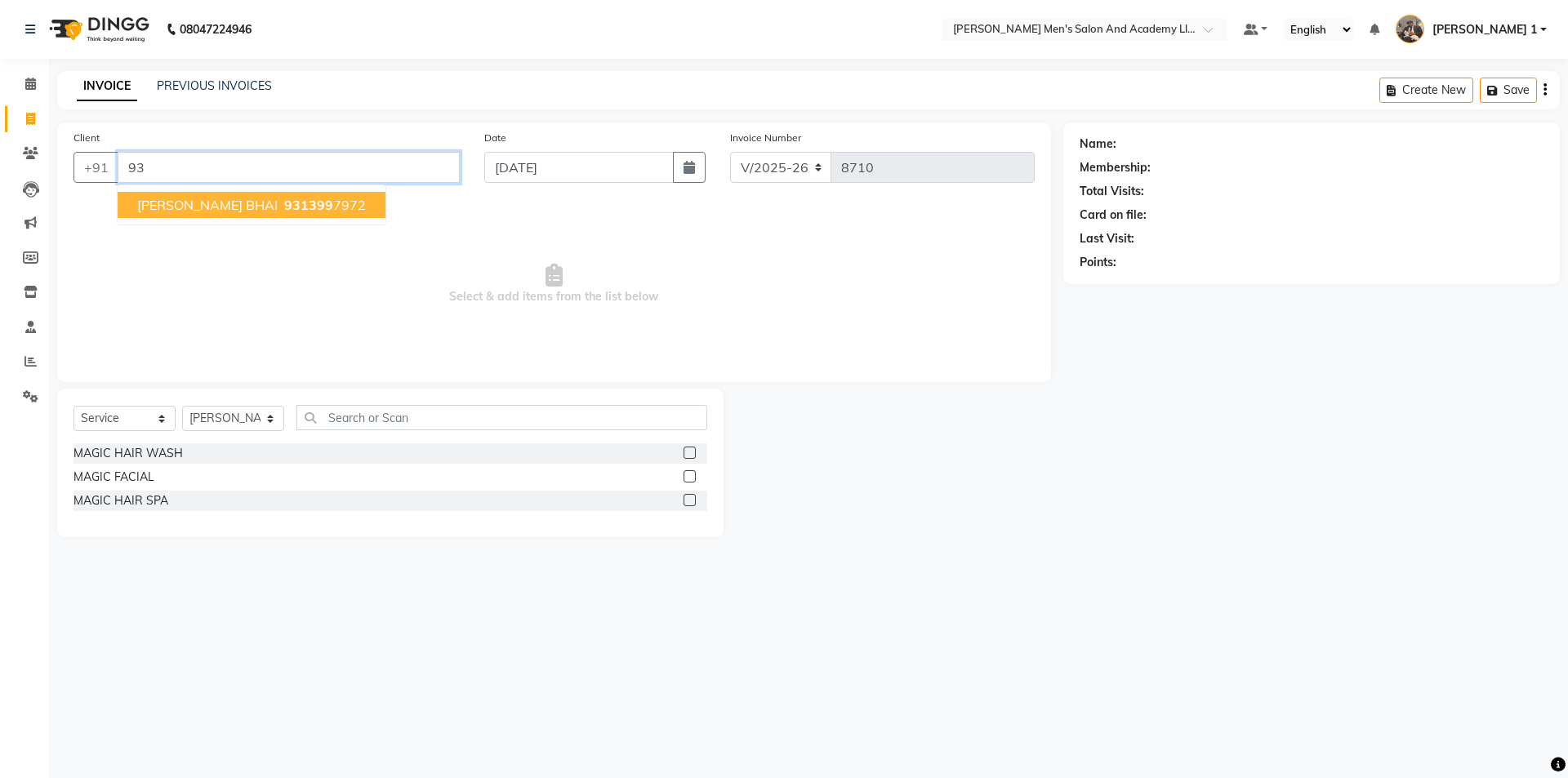
type input "9"
click at [237, 164] on input "Client" at bounding box center [288, 167] width 343 height 31
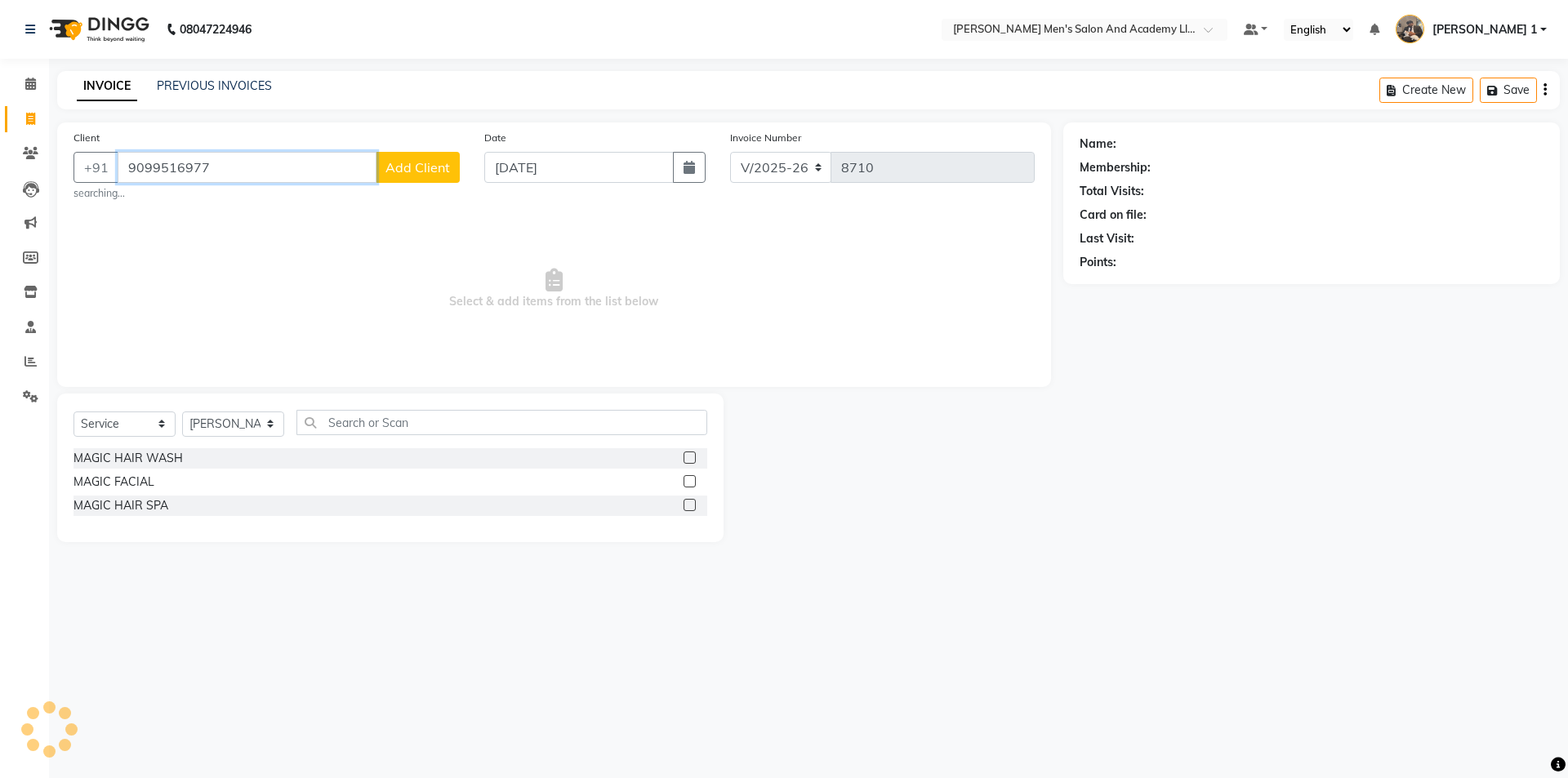
type input "9099516977"
click at [391, 159] on span "Add Client" at bounding box center [418, 167] width 64 height 17
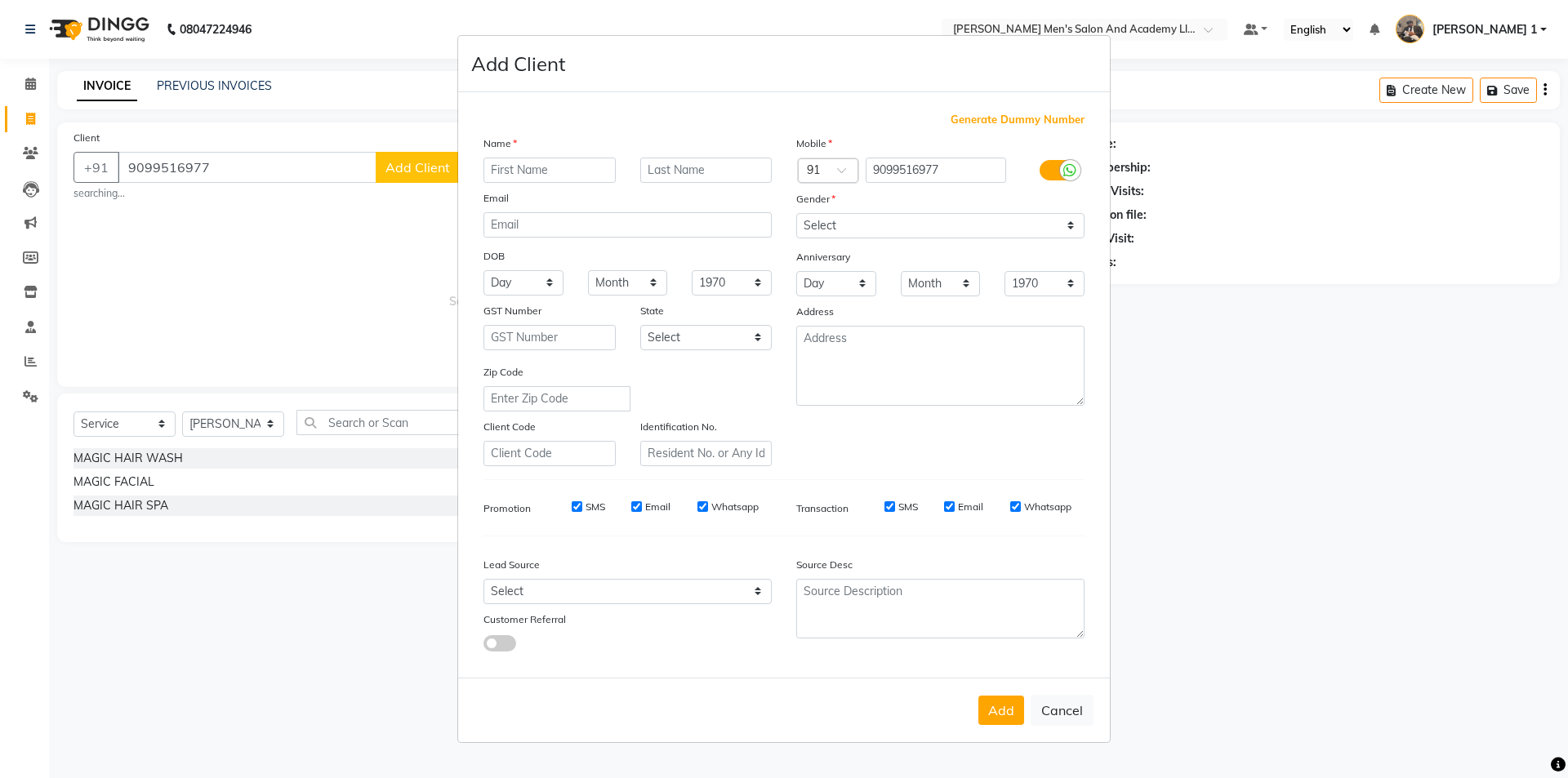
click at [511, 166] on input "text" at bounding box center [549, 171] width 132 height 26
type input "SAMARTH BHAI"
click at [831, 223] on select "Select Male Female Other Prefer Not To Say" at bounding box center [941, 226] width 288 height 26
select select "male"
click at [796, 213] on select "Select Male Female Other Prefer Not To Say" at bounding box center [941, 226] width 288 height 26
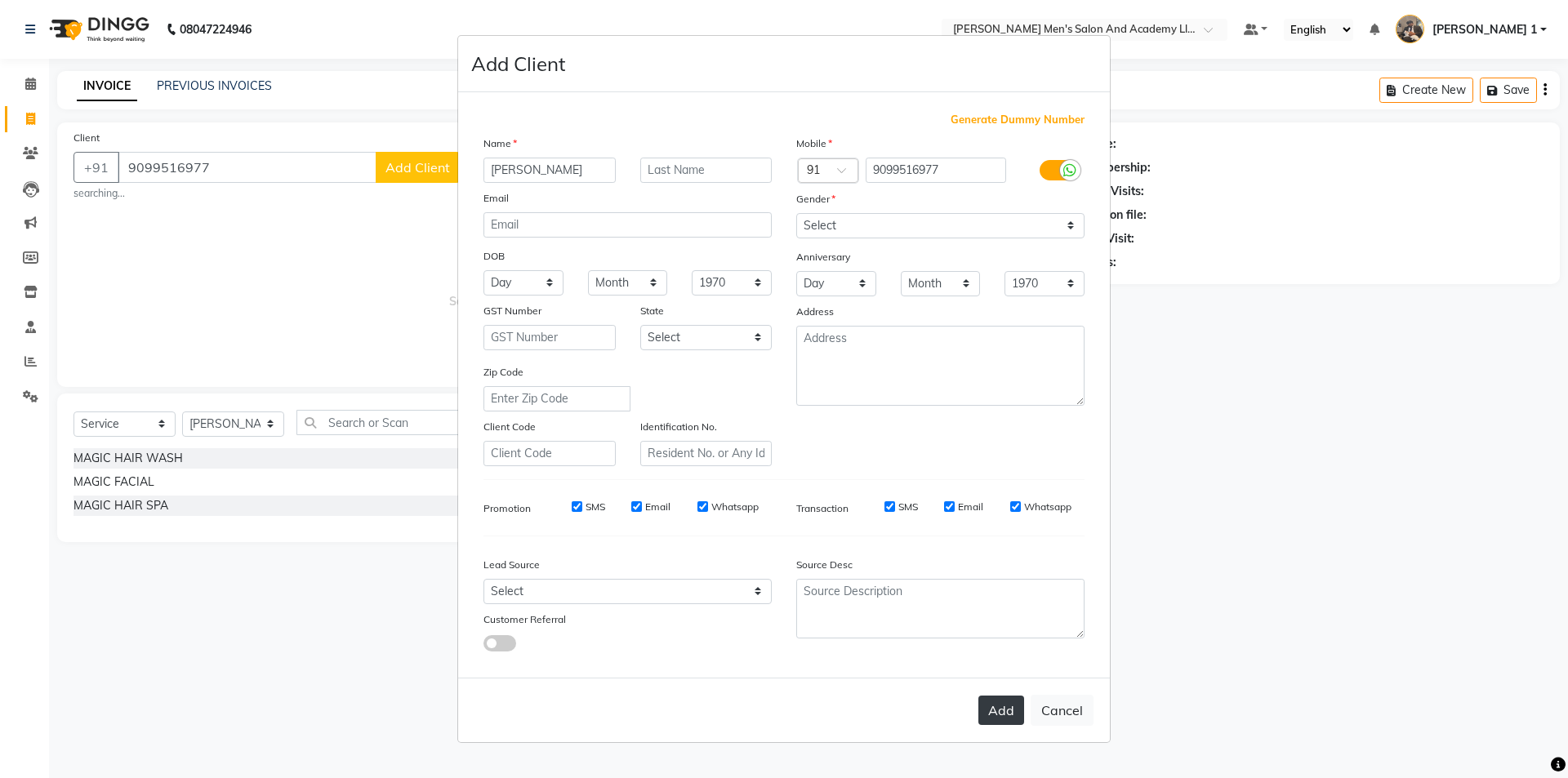
click at [989, 710] on button "Add" at bounding box center [1001, 711] width 46 height 29
select select
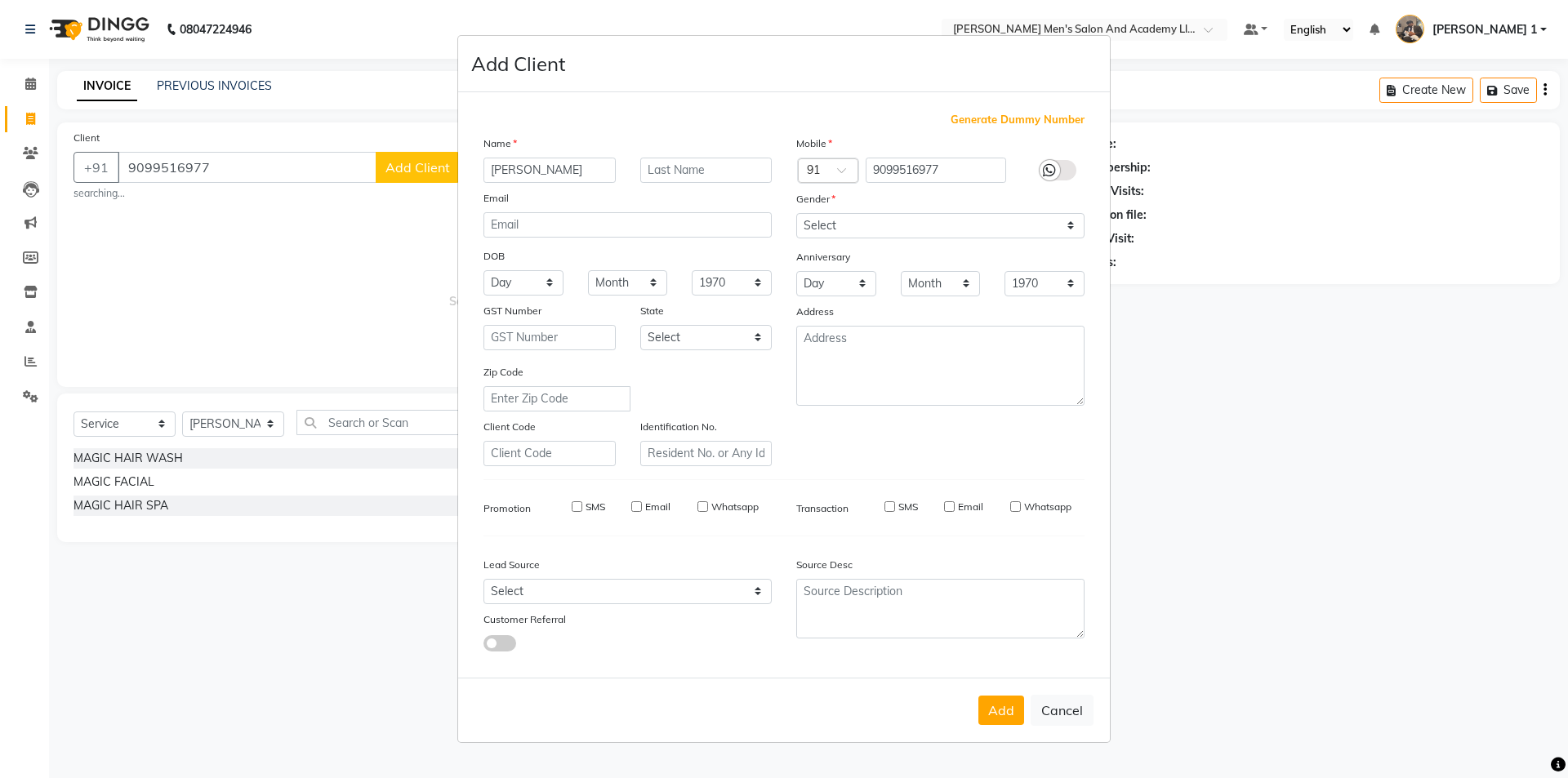
select select
checkbox input "false"
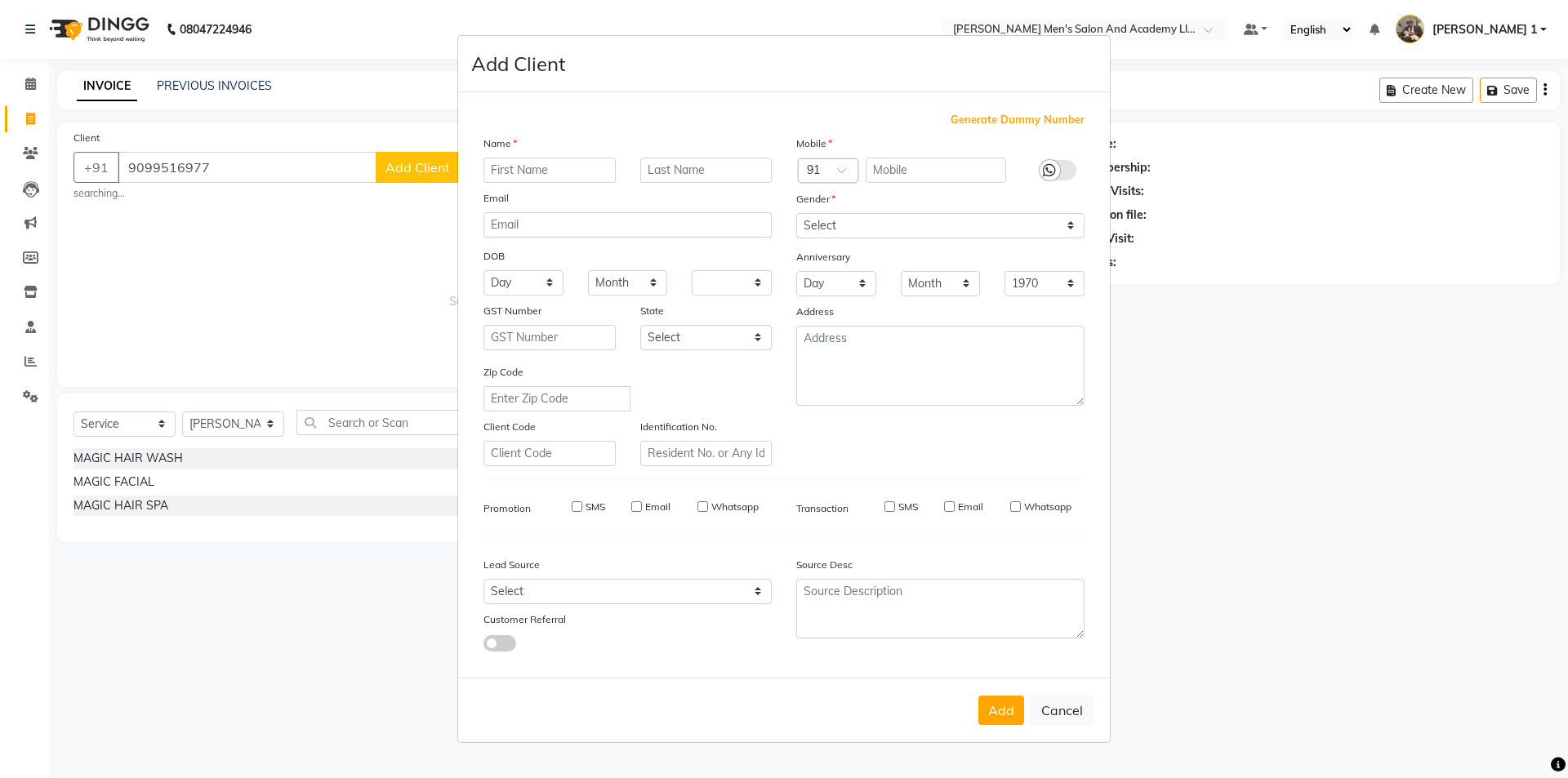
checkbox input "false"
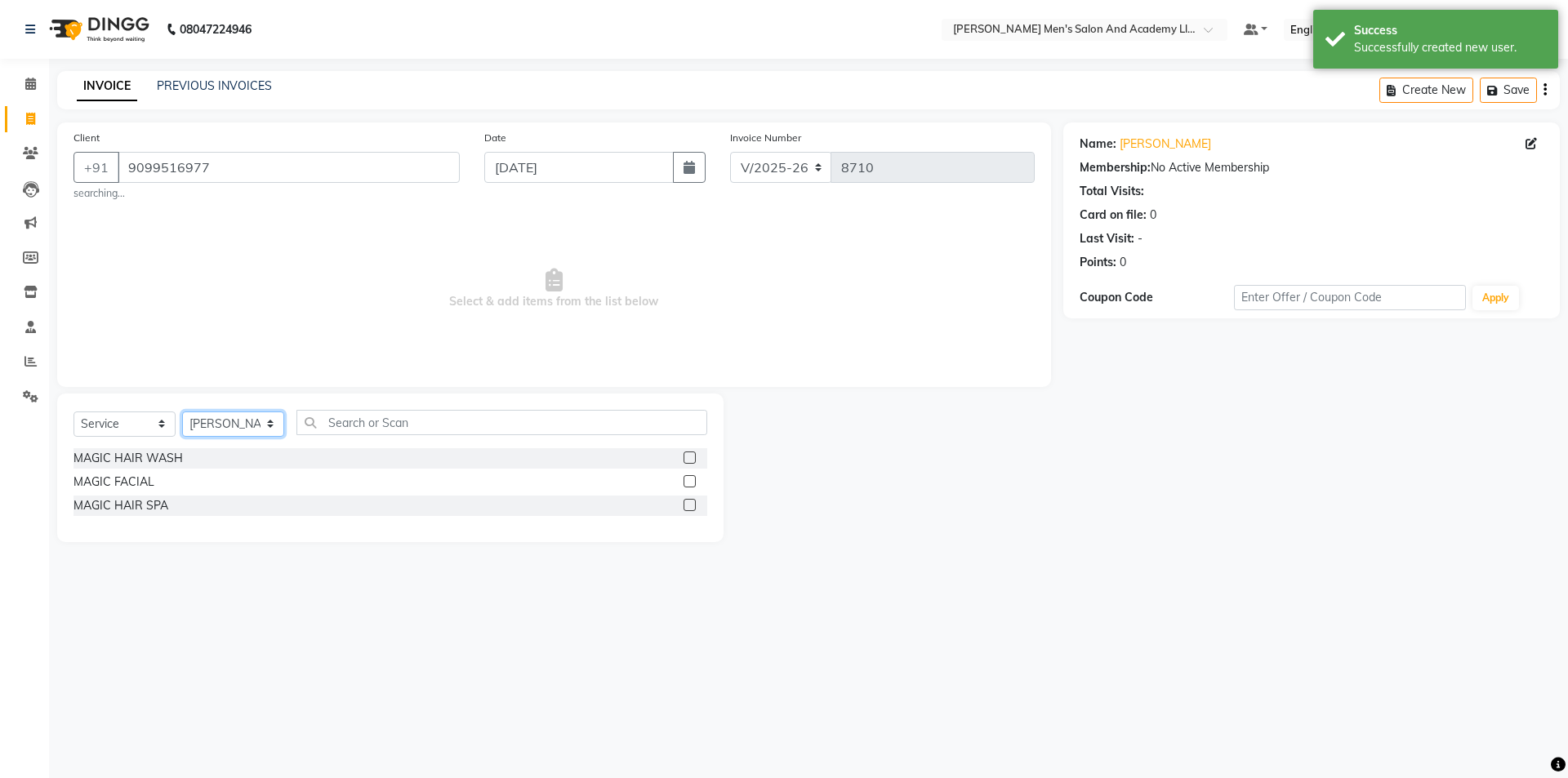
click at [252, 428] on select "Select Stylist [PERSON_NAME] [PERSON_NAME] [PERSON_NAME] [PERSON_NAME] [PERSON_…" at bounding box center [232, 424] width 102 height 26
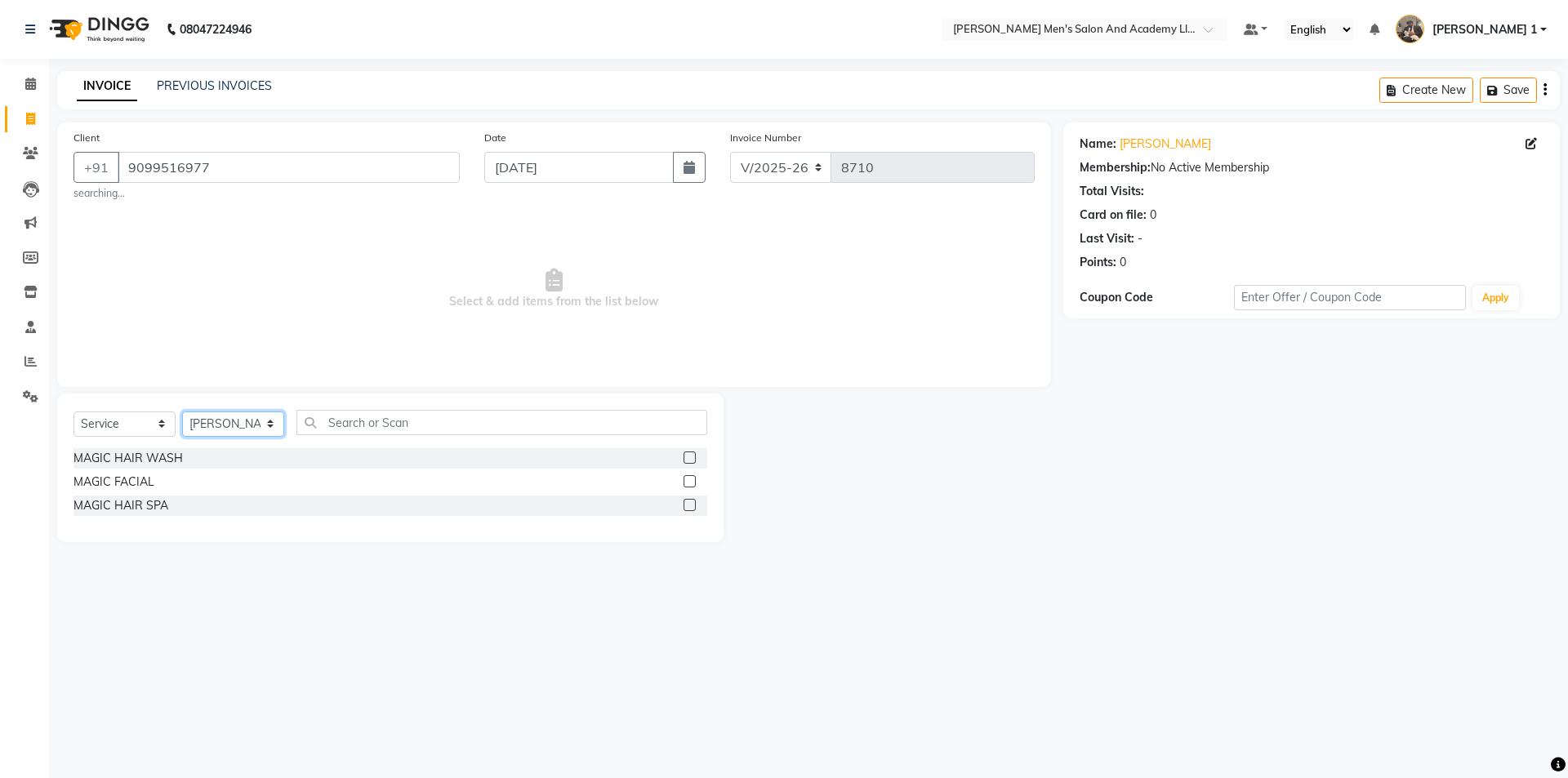
click at [182, 412] on select "Select Stylist [PERSON_NAME] [PERSON_NAME] [PERSON_NAME] [PERSON_NAME] [PERSON_…" at bounding box center [232, 424] width 102 height 26
click at [218, 429] on select "Select Stylist [PERSON_NAME] [PERSON_NAME] [PERSON_NAME] [PERSON_NAME] [PERSON_…" at bounding box center [232, 424] width 102 height 26
select select "90387"
click at [182, 412] on select "Select Stylist [PERSON_NAME] [PERSON_NAME] [PERSON_NAME] [PERSON_NAME] [PERSON_…" at bounding box center [232, 424] width 102 height 26
click at [257, 169] on input "9099516977" at bounding box center [288, 167] width 343 height 31
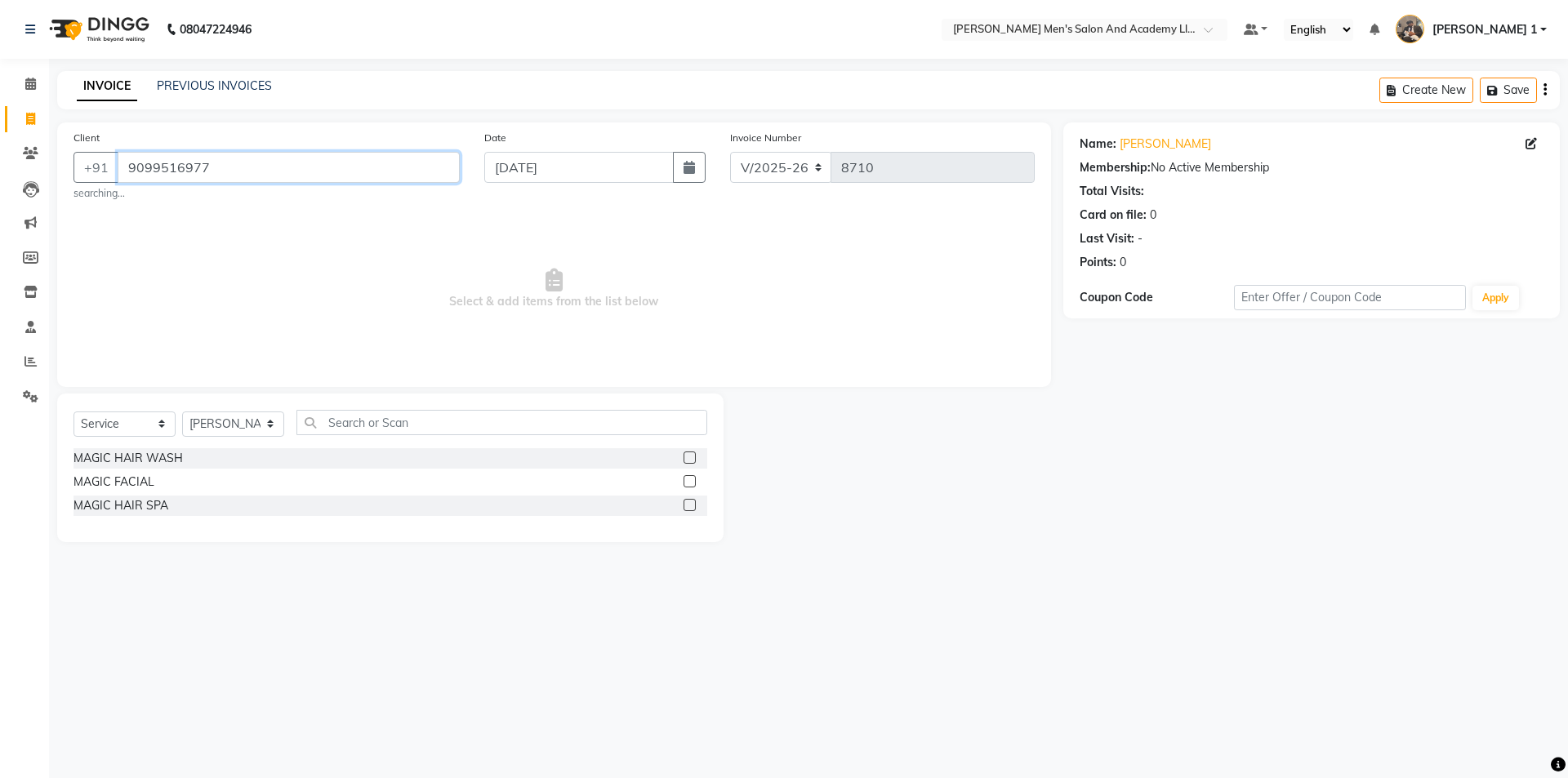
click at [257, 169] on input "9099516977" at bounding box center [288, 167] width 343 height 31
click at [27, 169] on li "Clients" at bounding box center [24, 153] width 49 height 35
click at [42, 154] on span at bounding box center [30, 153] width 28 height 18
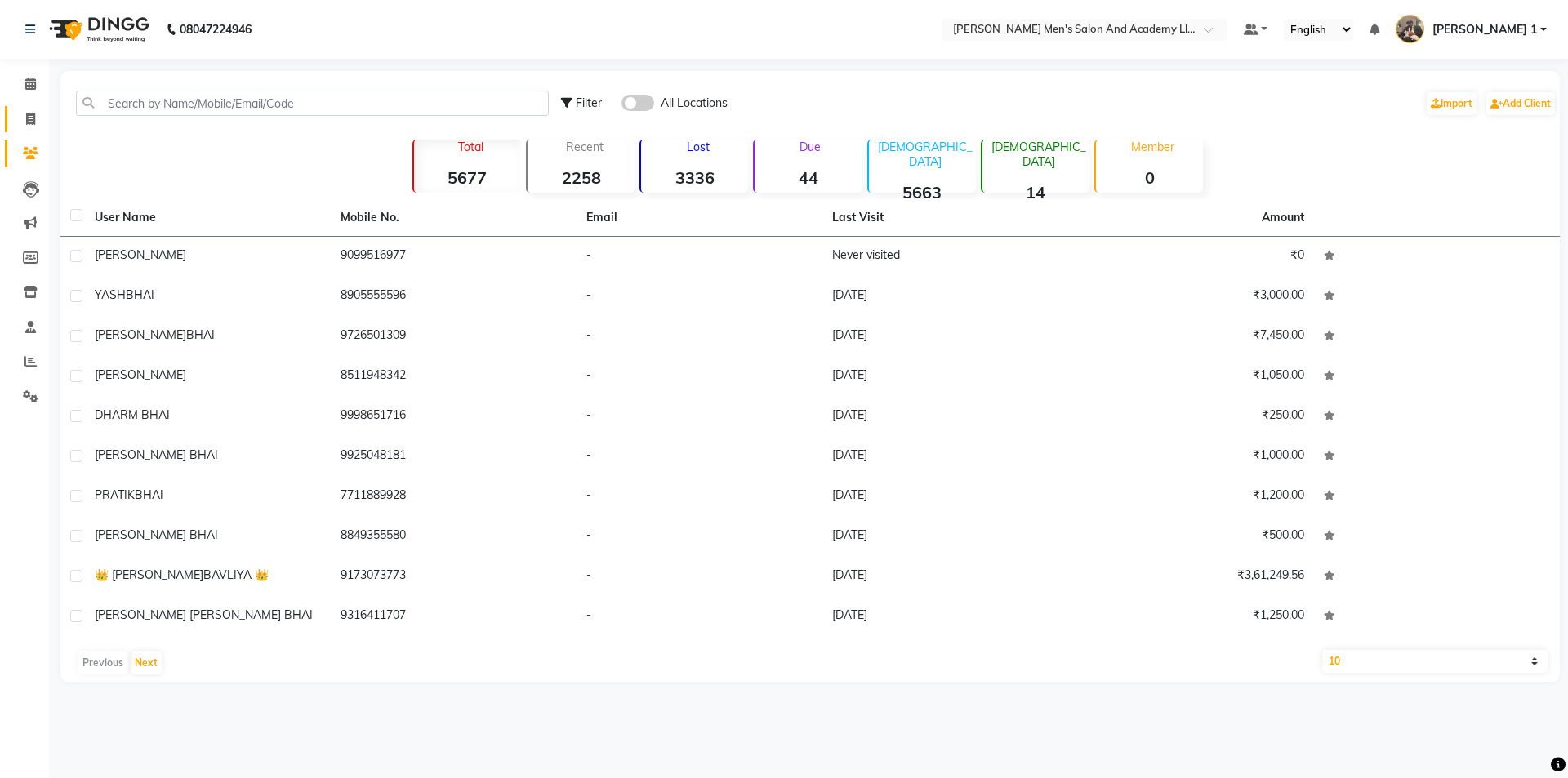
click at [30, 116] on icon at bounding box center [30, 118] width 9 height 12
select select "service"
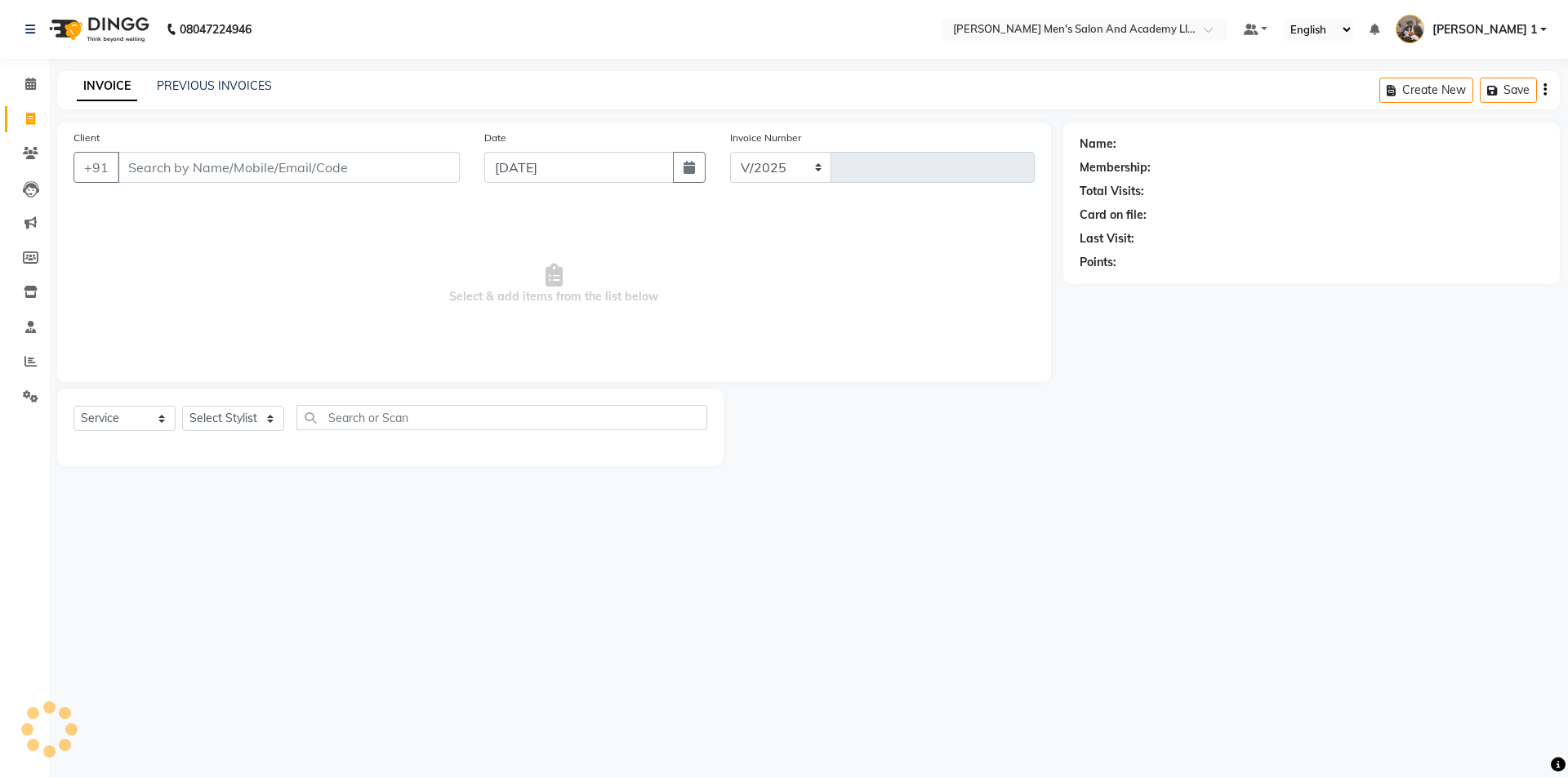
select select "6752"
type input "8710"
type input "9099516977"
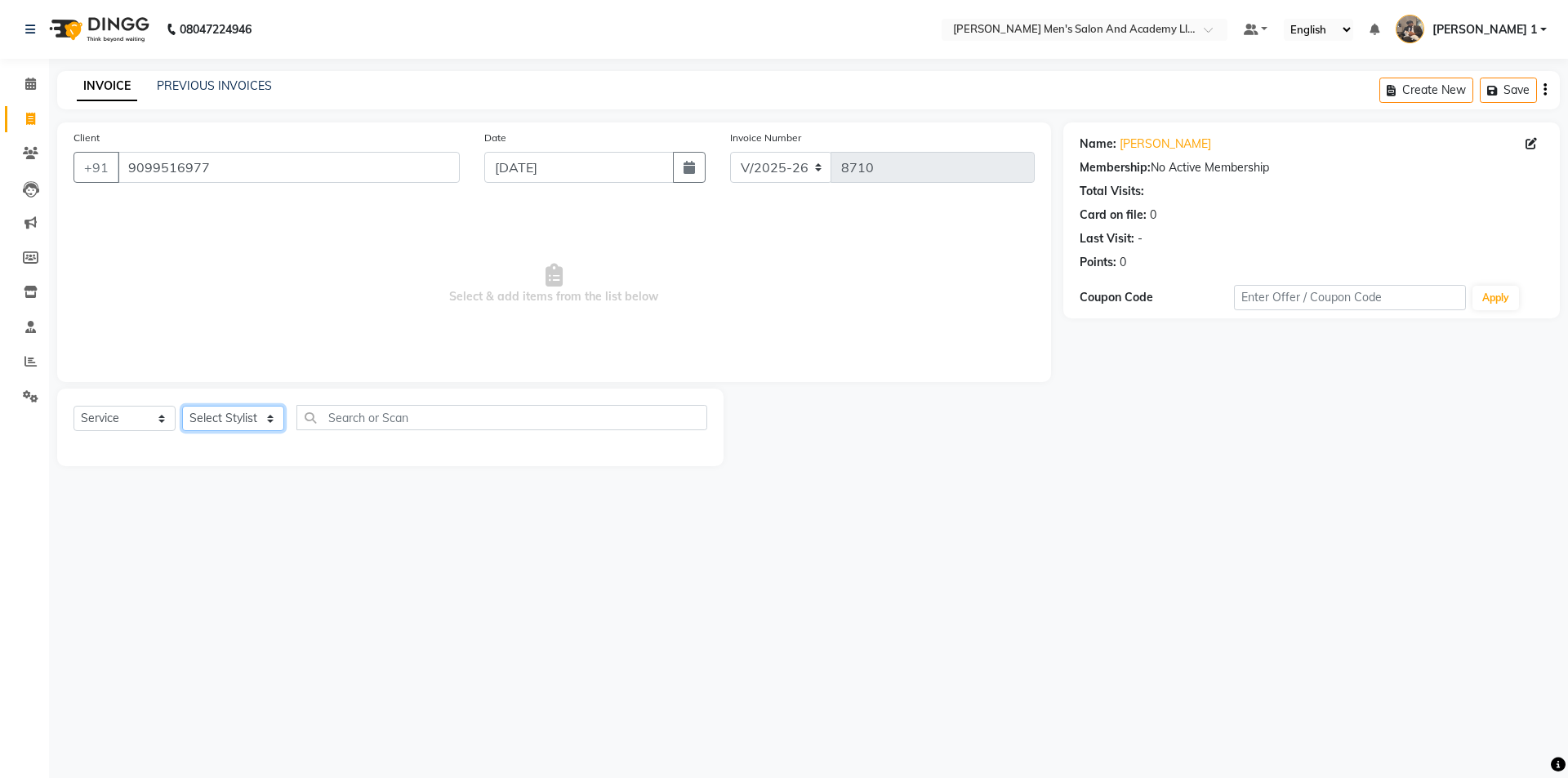
click at [226, 409] on select "Select Stylist [PERSON_NAME] [PERSON_NAME] [PERSON_NAME] [PERSON_NAME] [PERSON_…" at bounding box center [232, 419] width 102 height 26
select select "90387"
click at [182, 406] on select "Select Stylist [PERSON_NAME] [PERSON_NAME] [PERSON_NAME] [PERSON_NAME] [PERSON_…" at bounding box center [232, 419] width 102 height 26
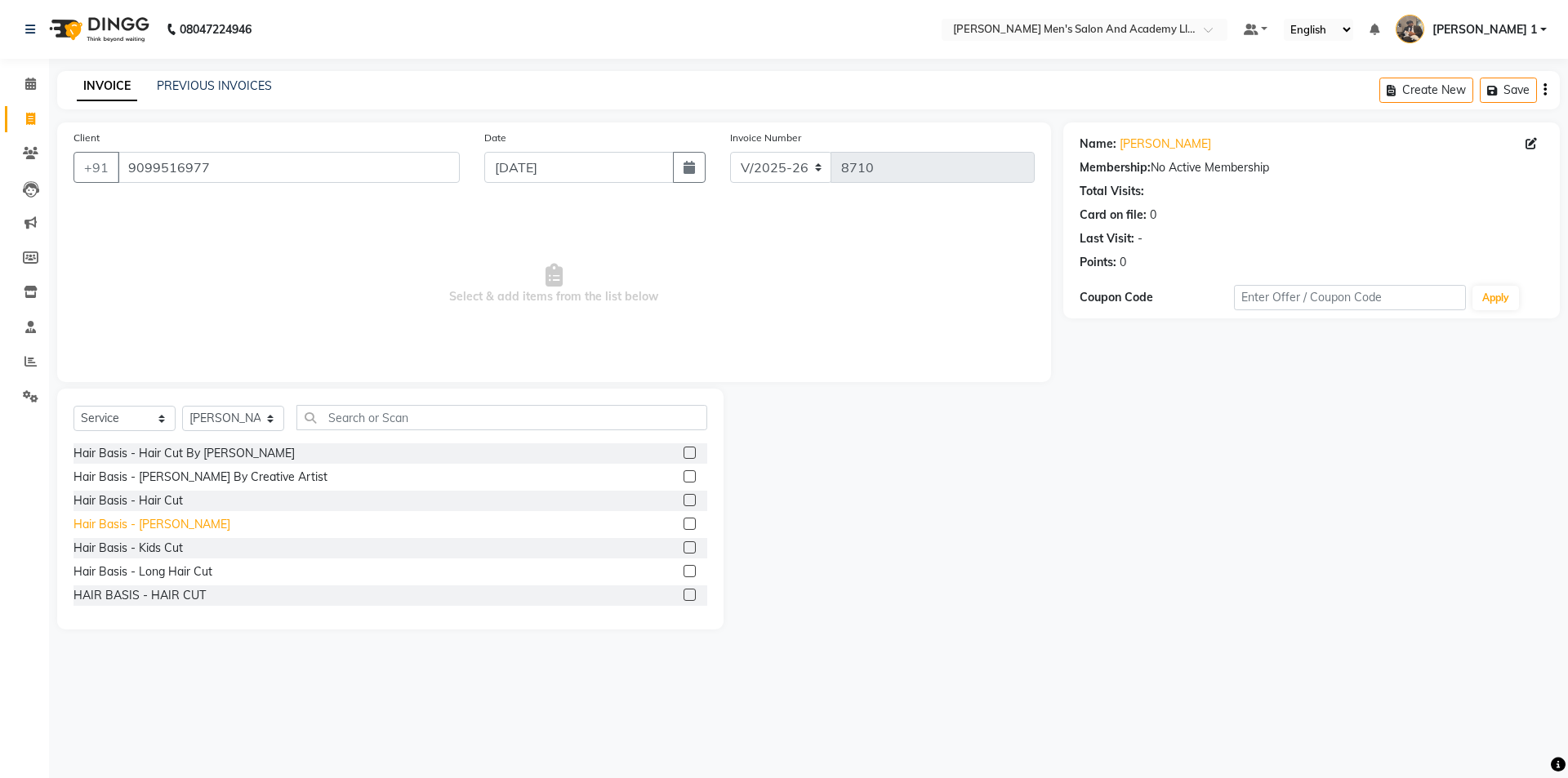
click at [156, 523] on div "Hair Basis - [PERSON_NAME]" at bounding box center [152, 524] width 157 height 17
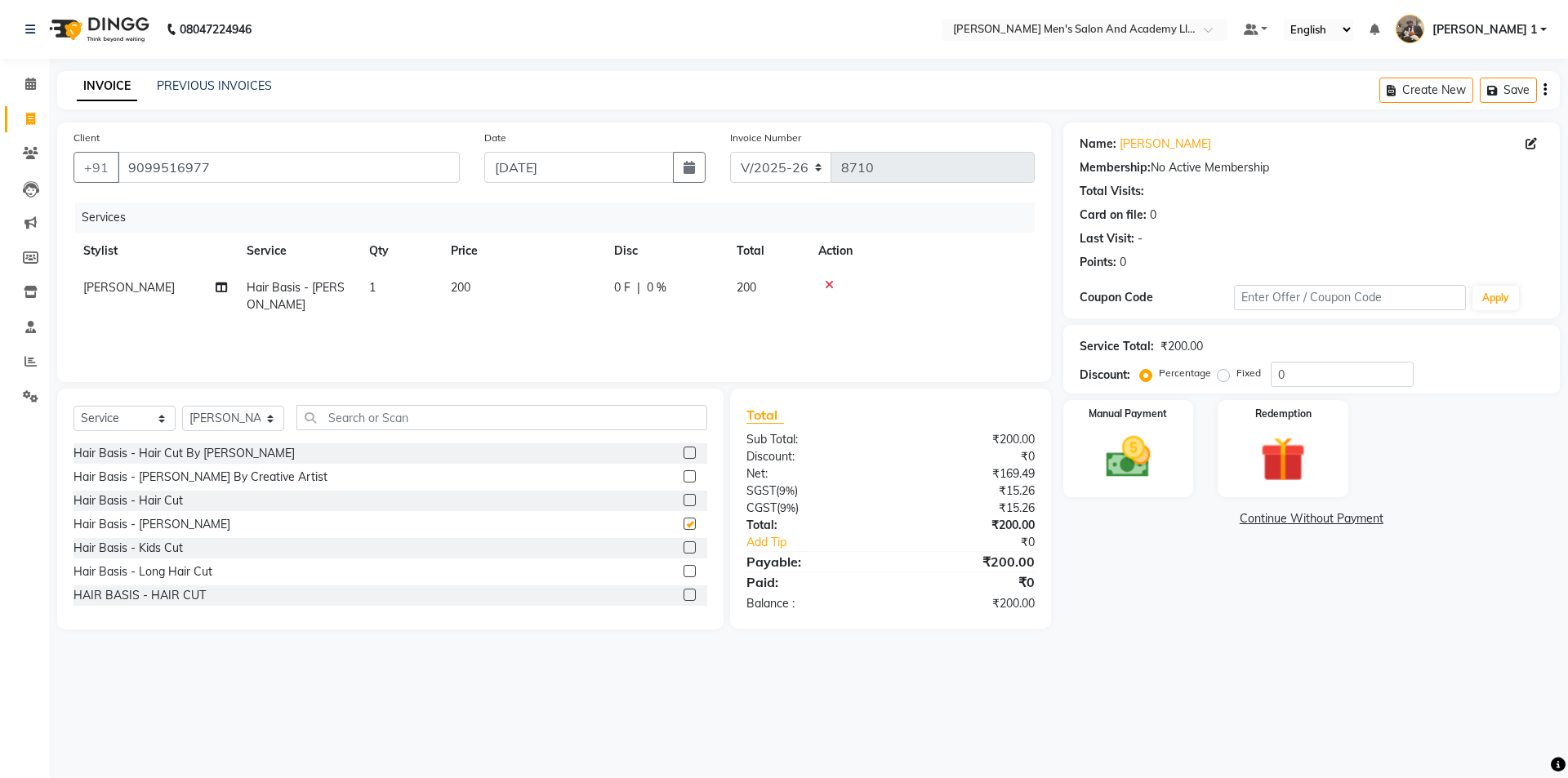
checkbox input "false"
click at [1091, 464] on img at bounding box center [1128, 457] width 76 height 54
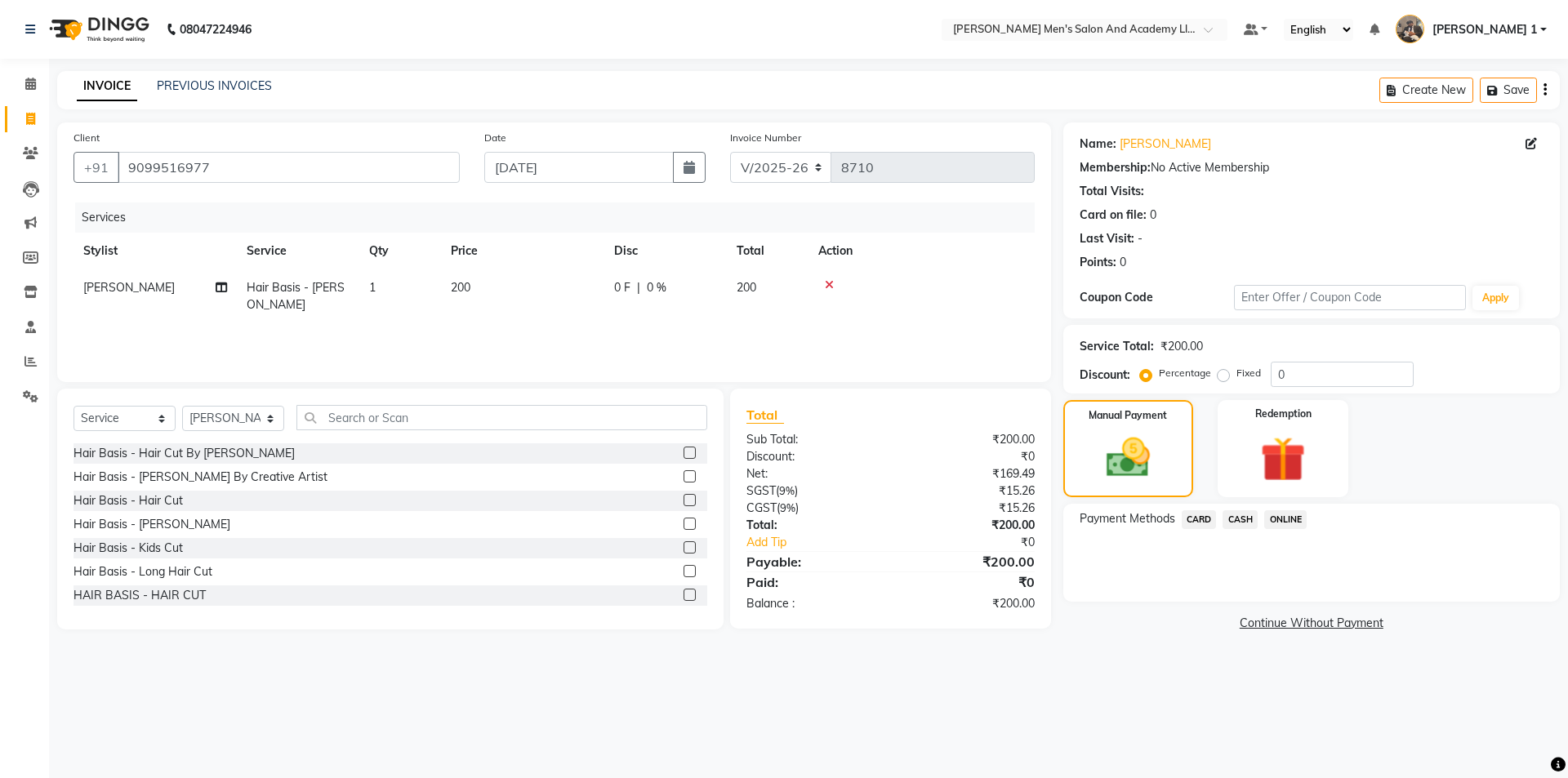
click at [1248, 523] on span "CASH" at bounding box center [1240, 520] width 35 height 18
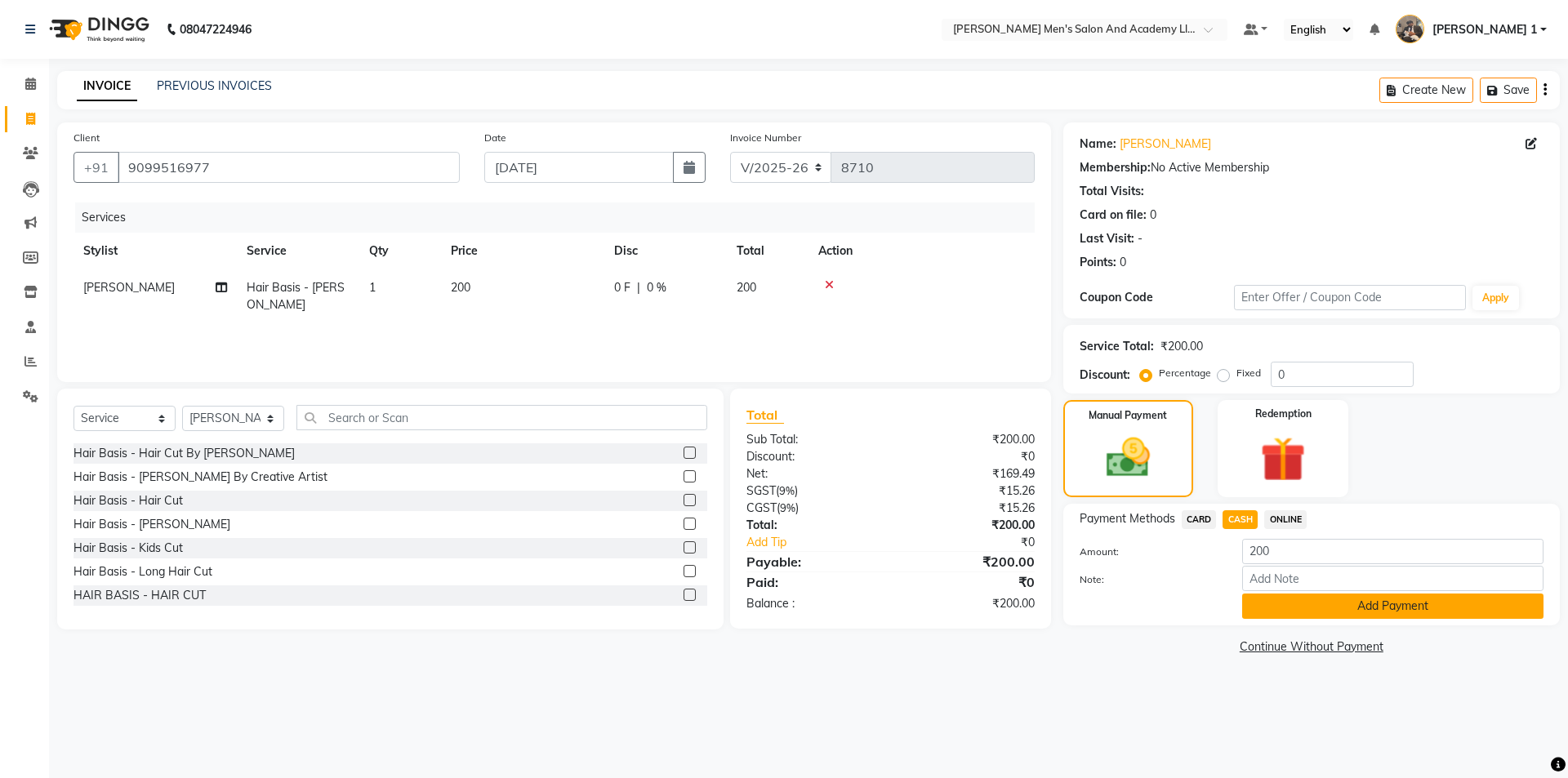
click at [1288, 599] on button "Add Payment" at bounding box center [1393, 606] width 301 height 26
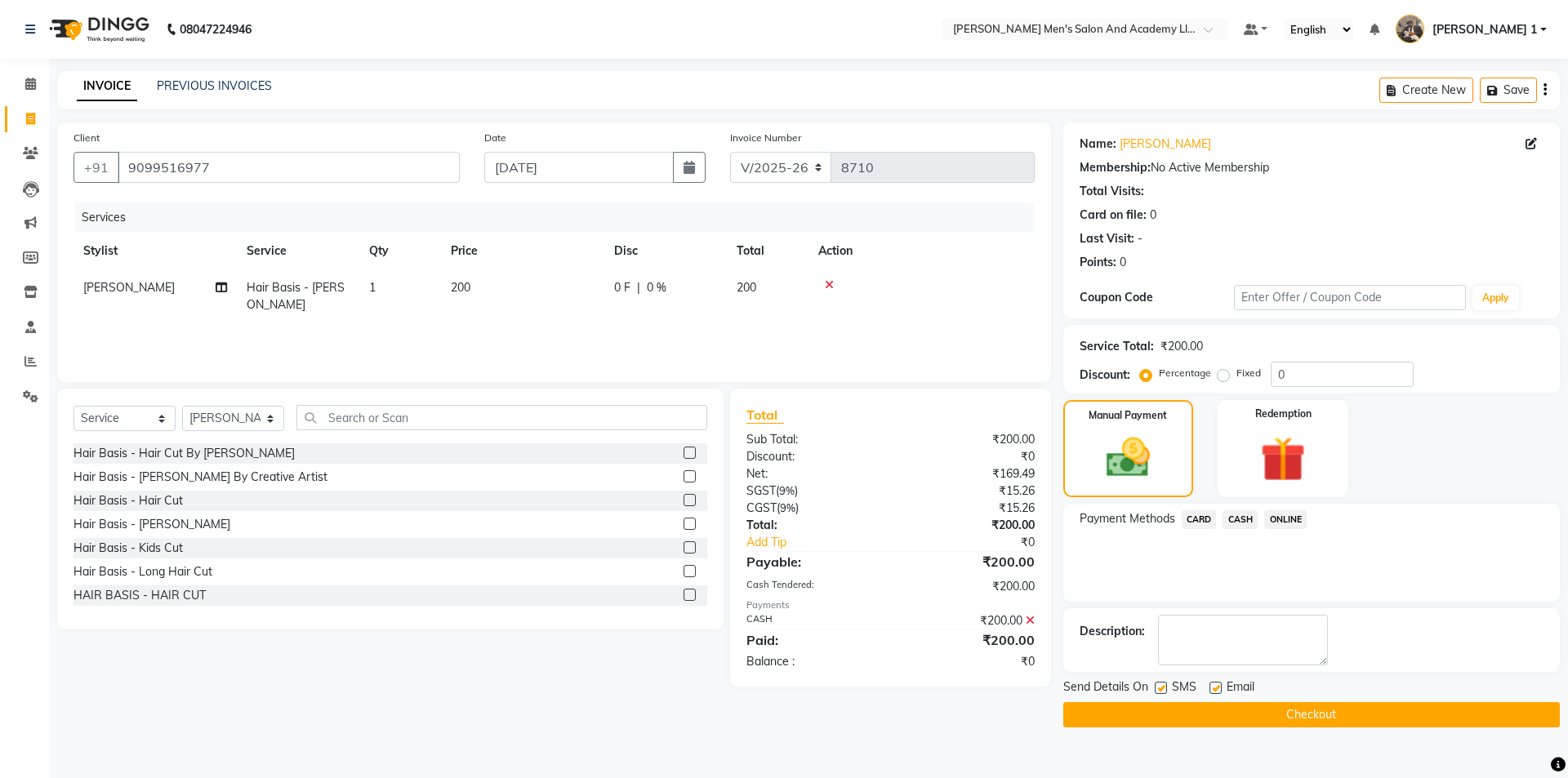
click at [1216, 696] on div at bounding box center [1215, 690] width 11 height 17
click at [1216, 695] on div at bounding box center [1215, 690] width 11 height 17
click at [1216, 694] on div at bounding box center [1215, 690] width 11 height 17
click at [1210, 688] on label at bounding box center [1215, 687] width 12 height 12
click at [1210, 688] on input "checkbox" at bounding box center [1215, 689] width 11 height 11
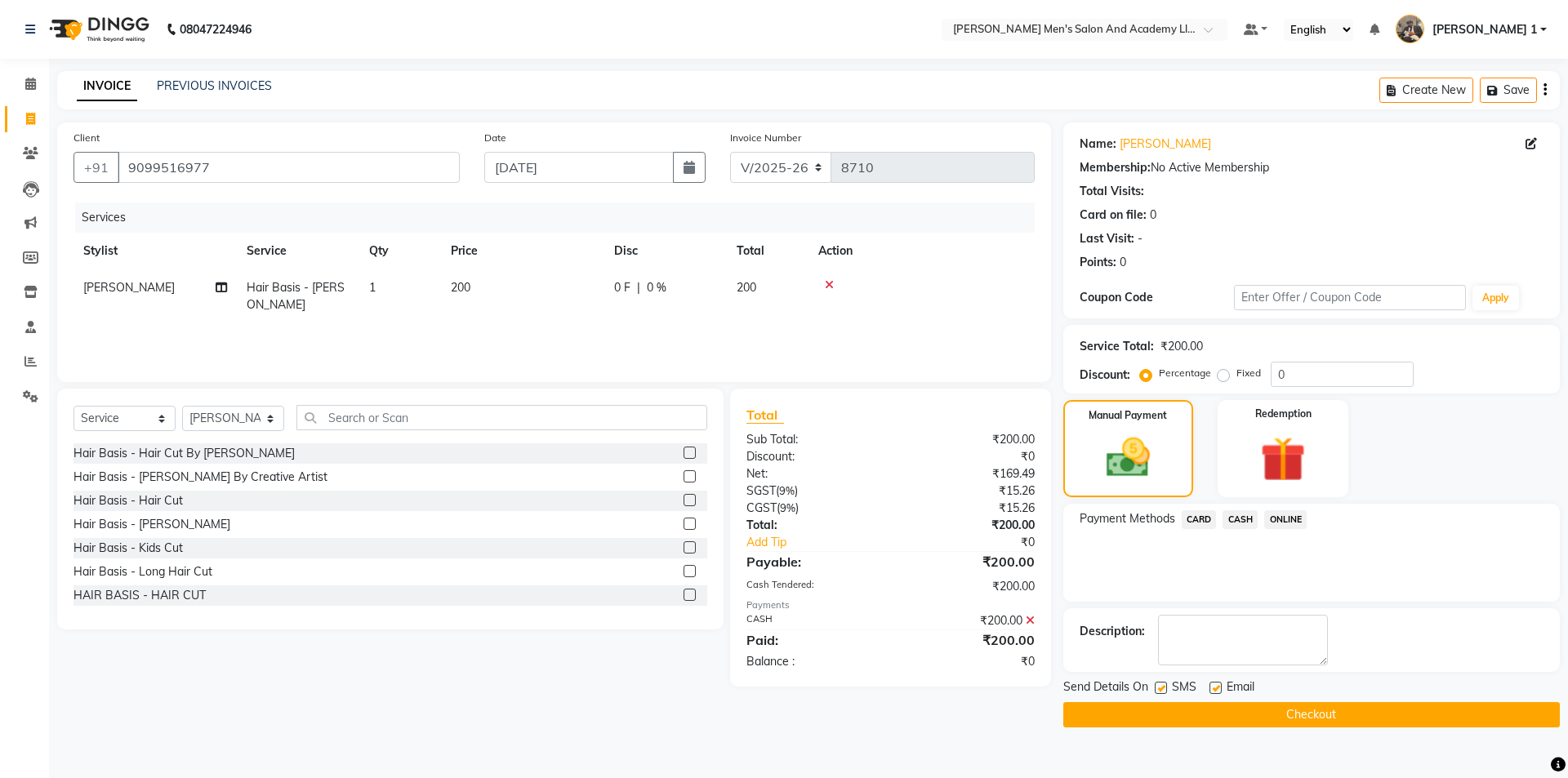
checkbox input "false"
click at [1164, 688] on label at bounding box center [1160, 687] width 12 height 12
click at [1164, 688] on input "checkbox" at bounding box center [1160, 689] width 11 height 11
checkbox input "false"
click at [1161, 699] on div "Send Details On SMS Email Checkout" at bounding box center [1312, 703] width 497 height 49
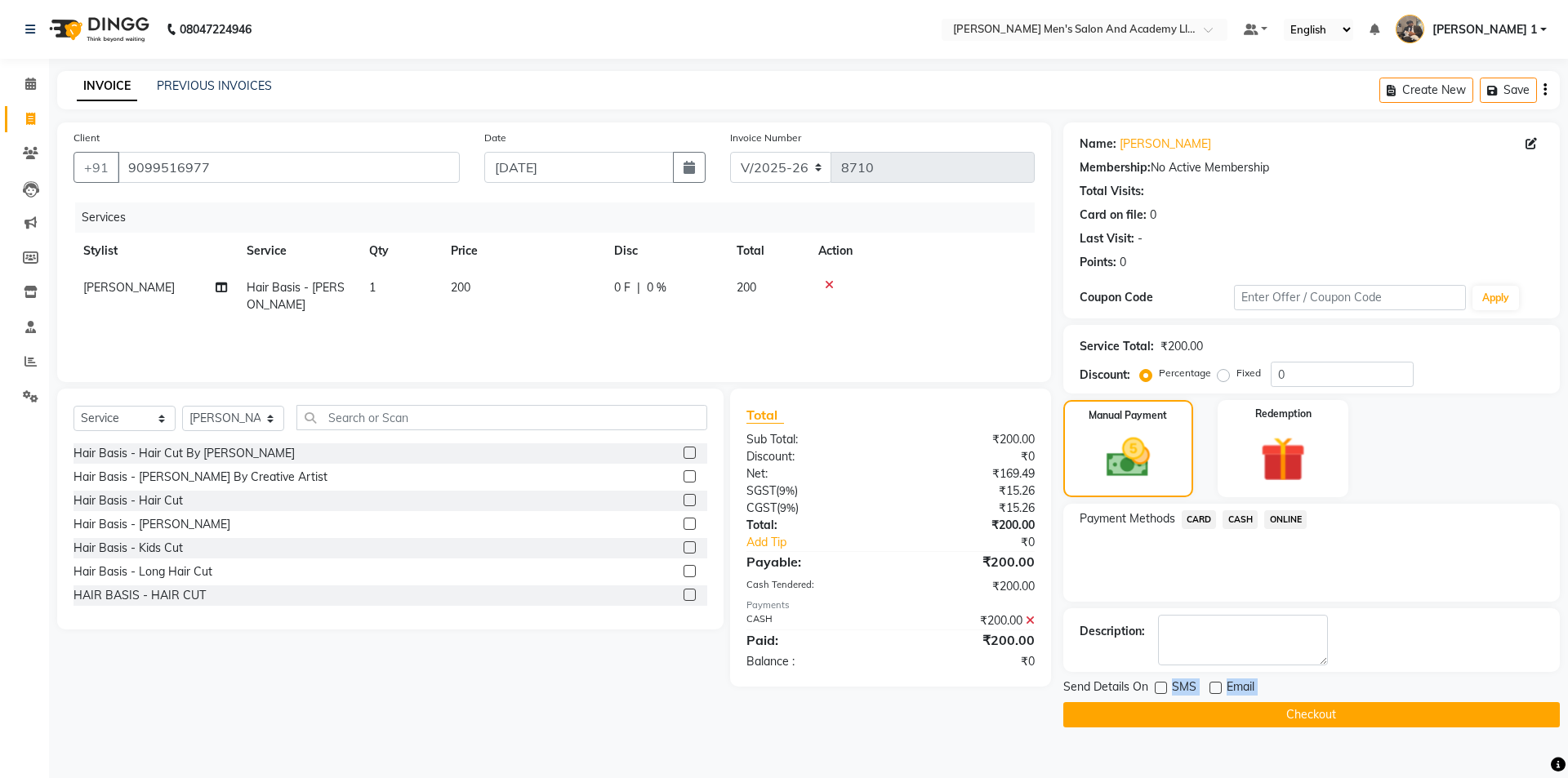
click at [1160, 713] on button "Checkout" at bounding box center [1312, 716] width 497 height 26
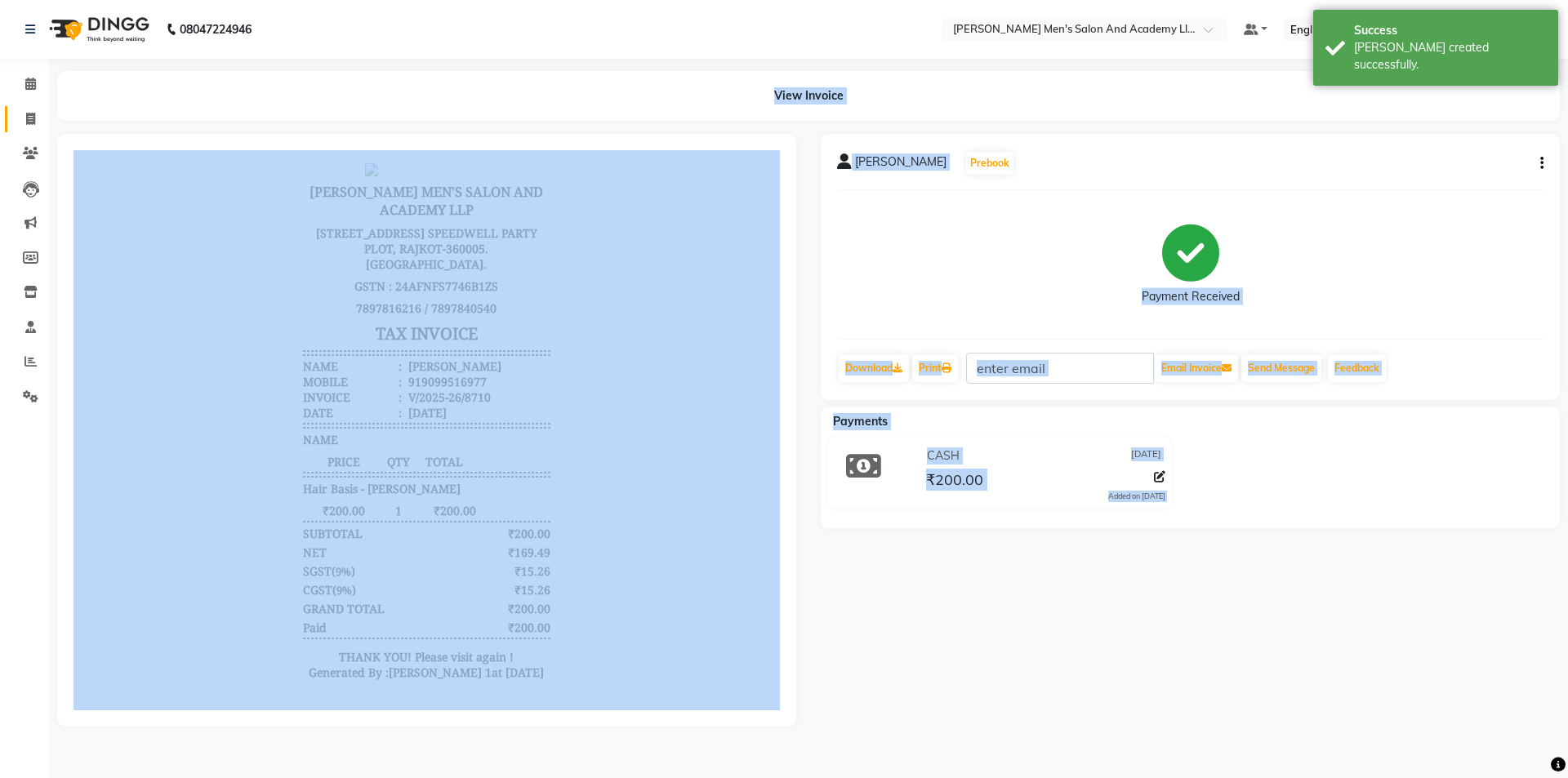
click at [20, 118] on span at bounding box center [30, 119] width 28 height 18
select select "service"
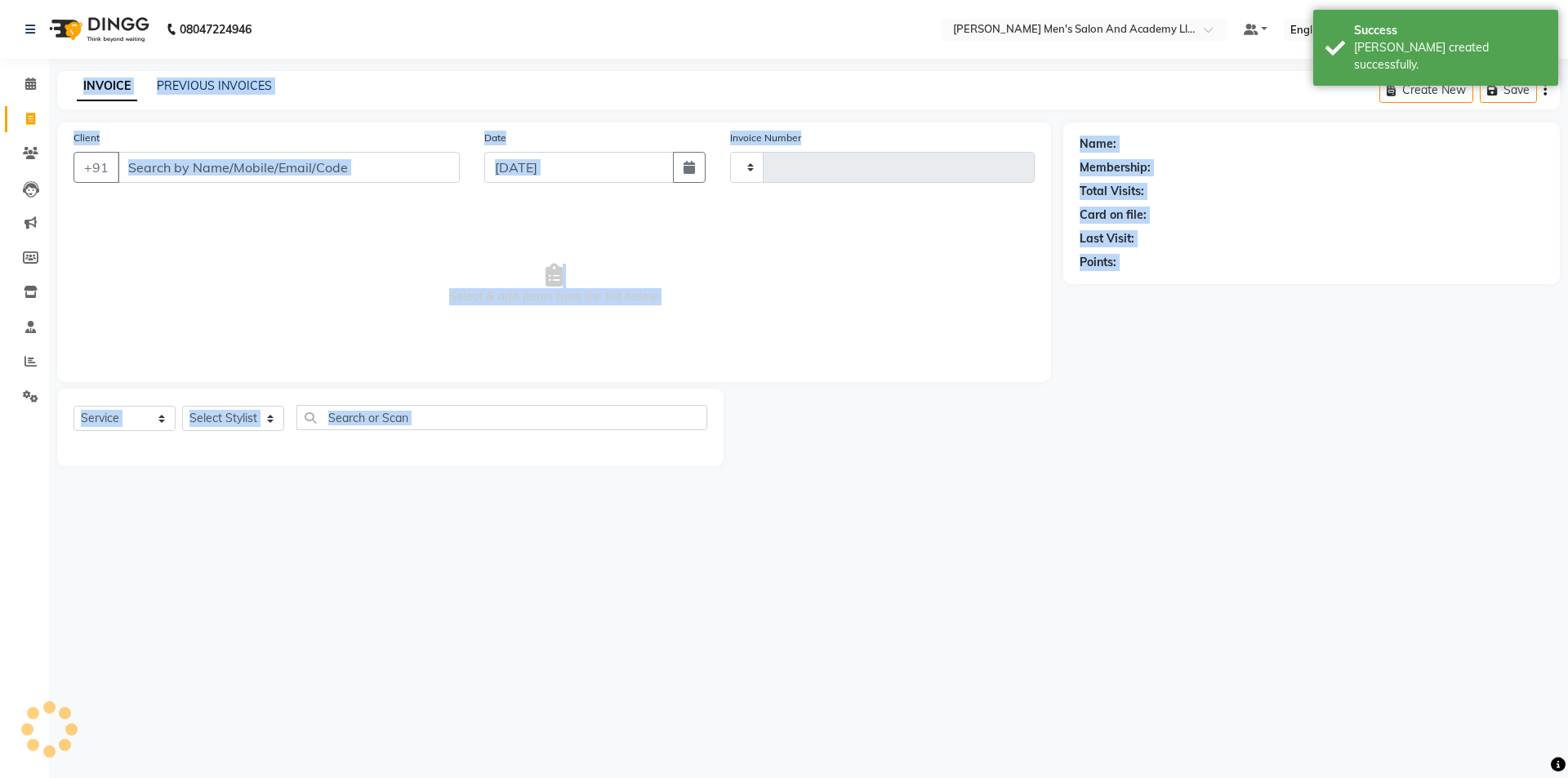
type input "8711"
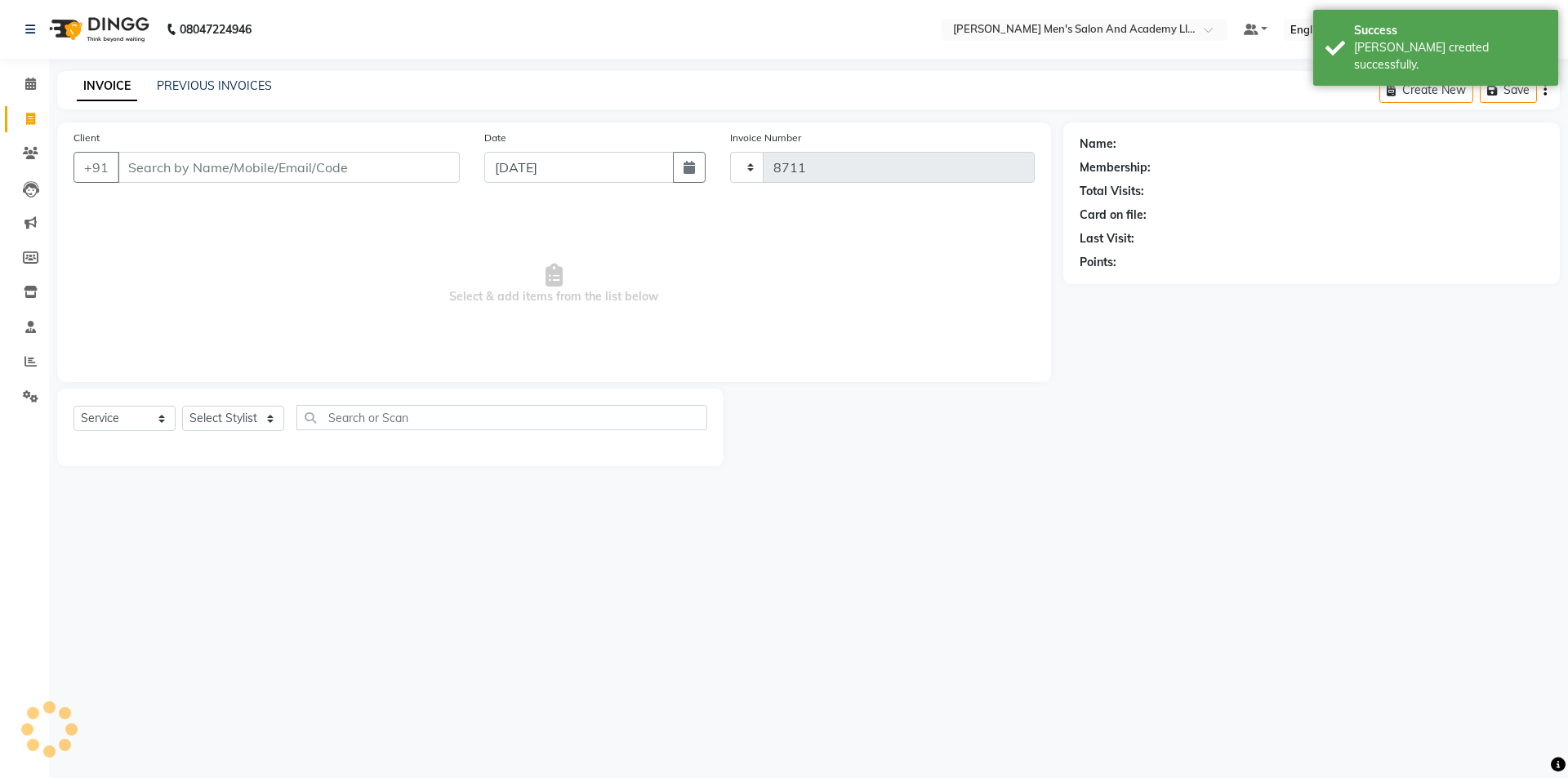
select select "6752"
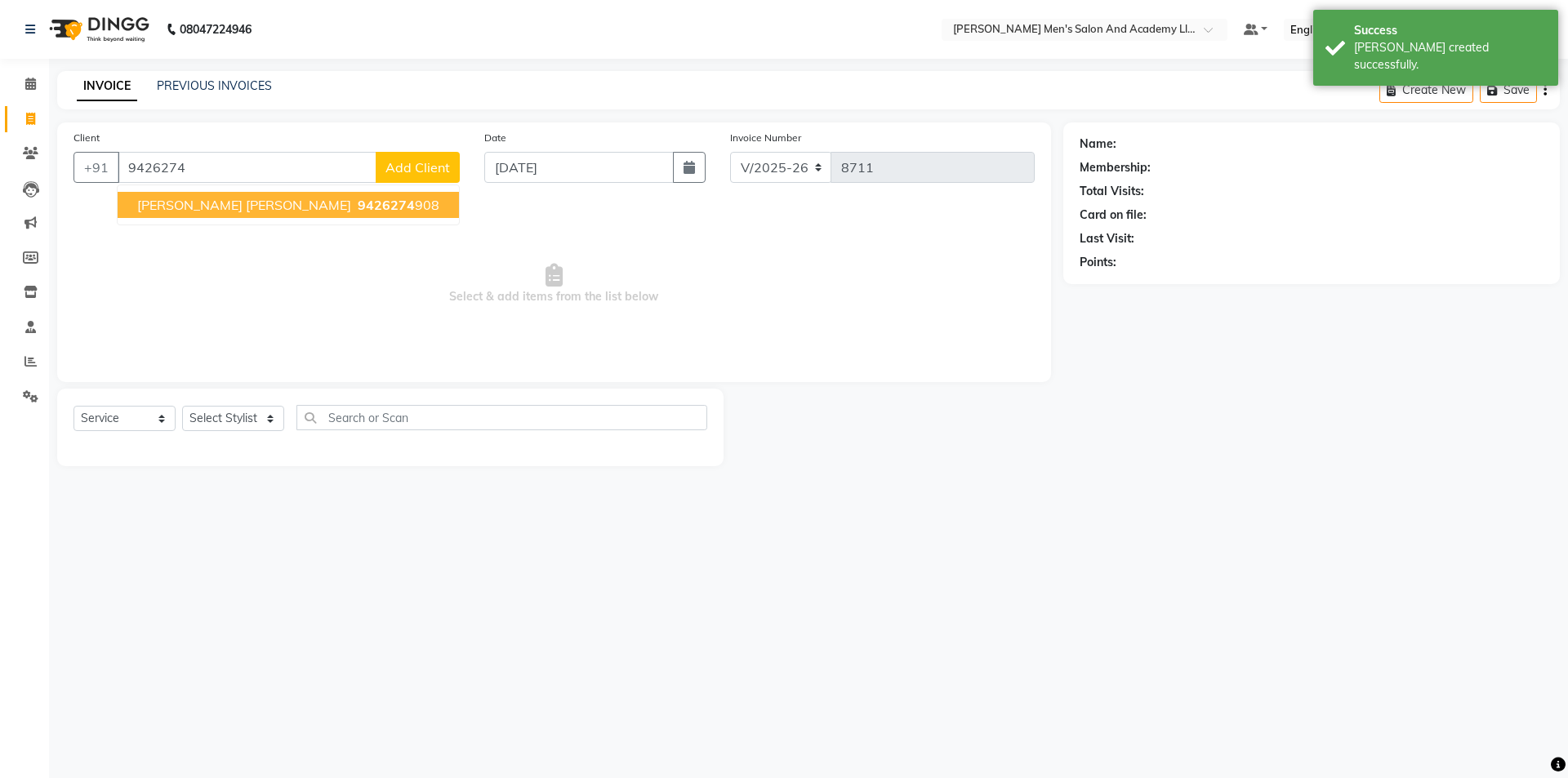
click at [357, 210] on span "9426274" at bounding box center [386, 205] width 57 height 17
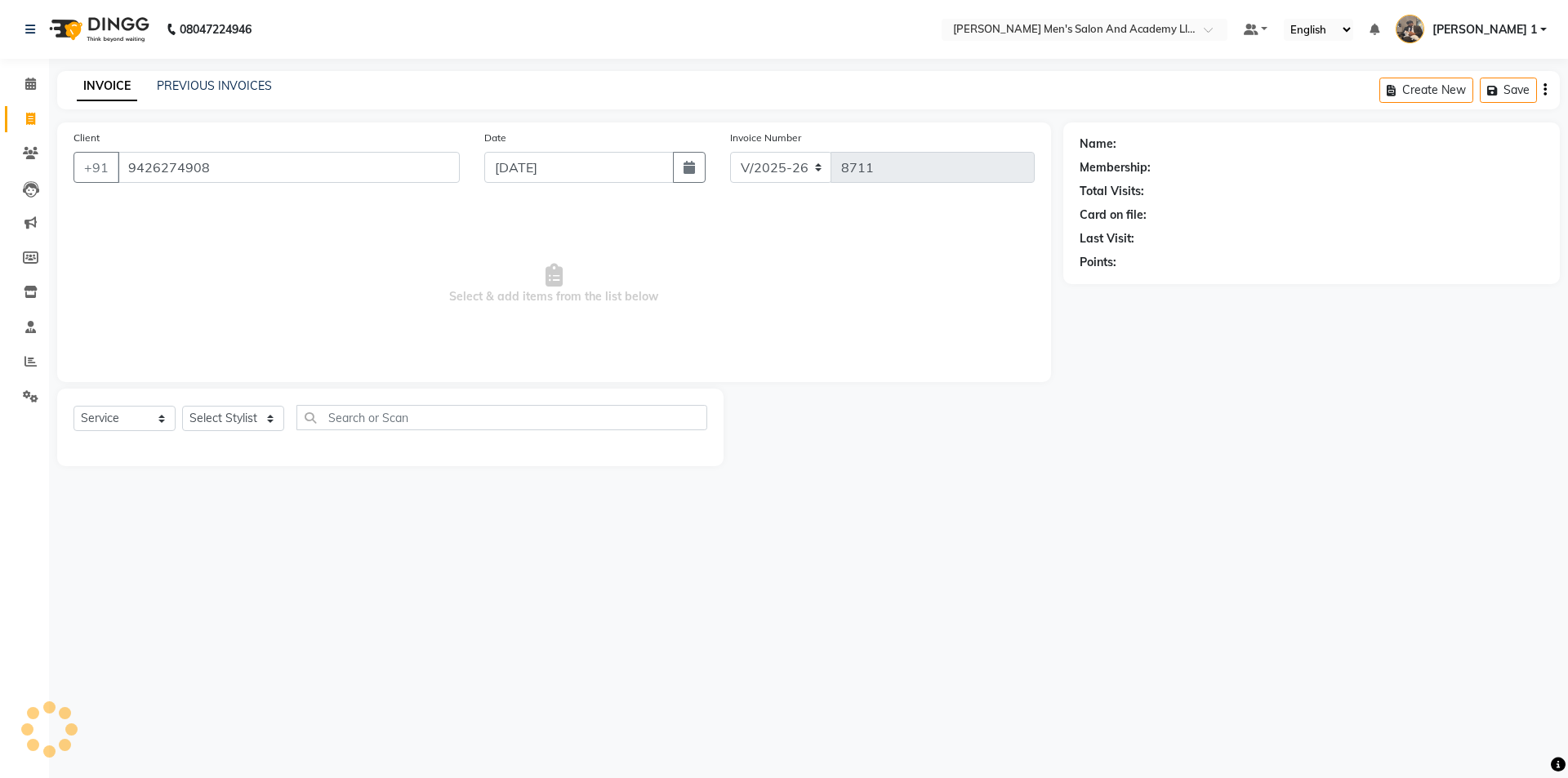
type input "9426274908"
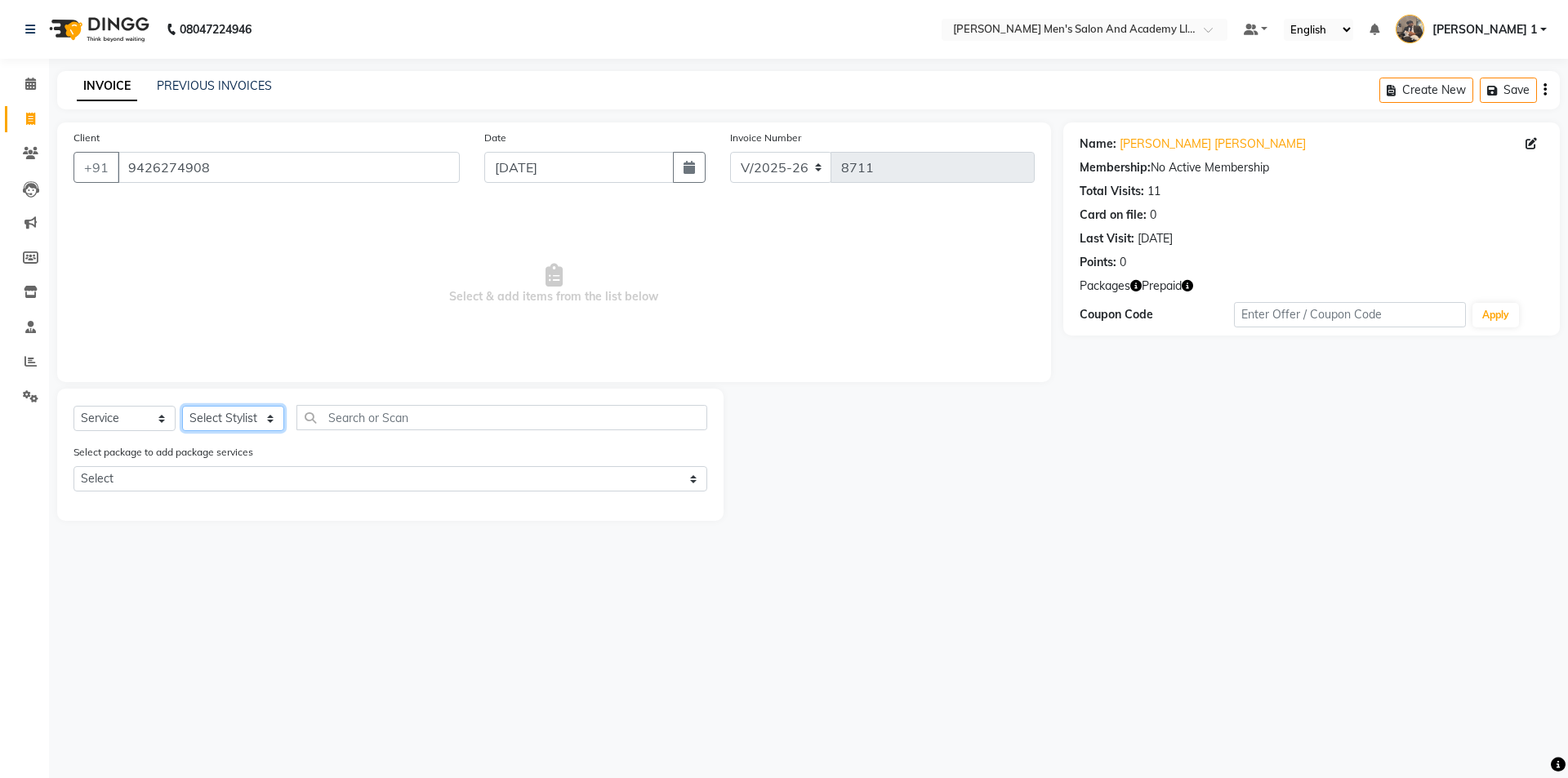
click at [231, 408] on select "Select Stylist [PERSON_NAME] [PERSON_NAME] [PERSON_NAME] [PERSON_NAME] [PERSON_…" at bounding box center [232, 419] width 102 height 26
click at [182, 406] on select "Select Stylist [PERSON_NAME] [PERSON_NAME] [PERSON_NAME] [PERSON_NAME] [PERSON_…" at bounding box center [232, 419] width 102 height 26
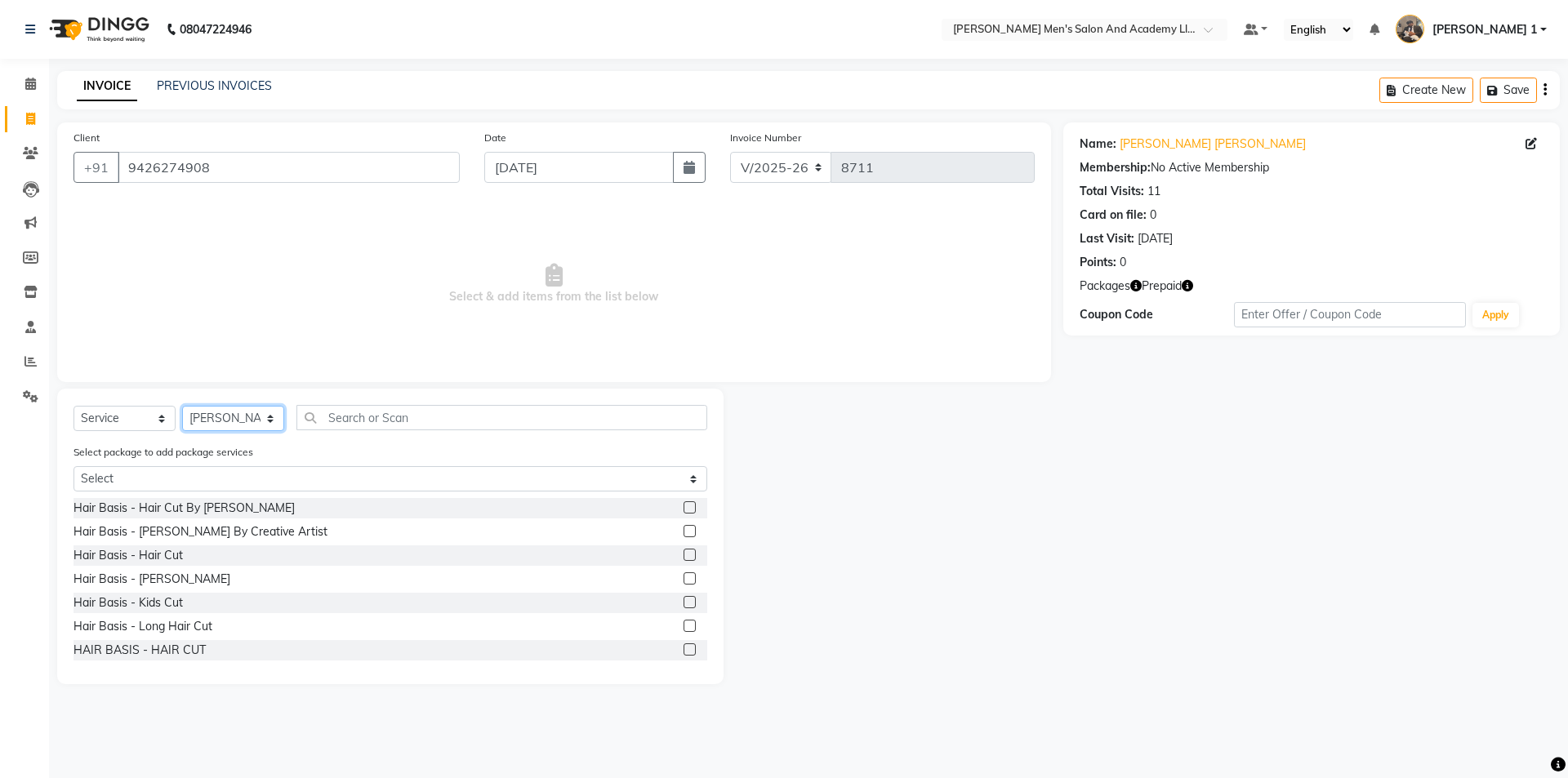
select select "90066"
click at [159, 559] on div "Hair Basis - Hair Cut" at bounding box center [128, 556] width 109 height 17
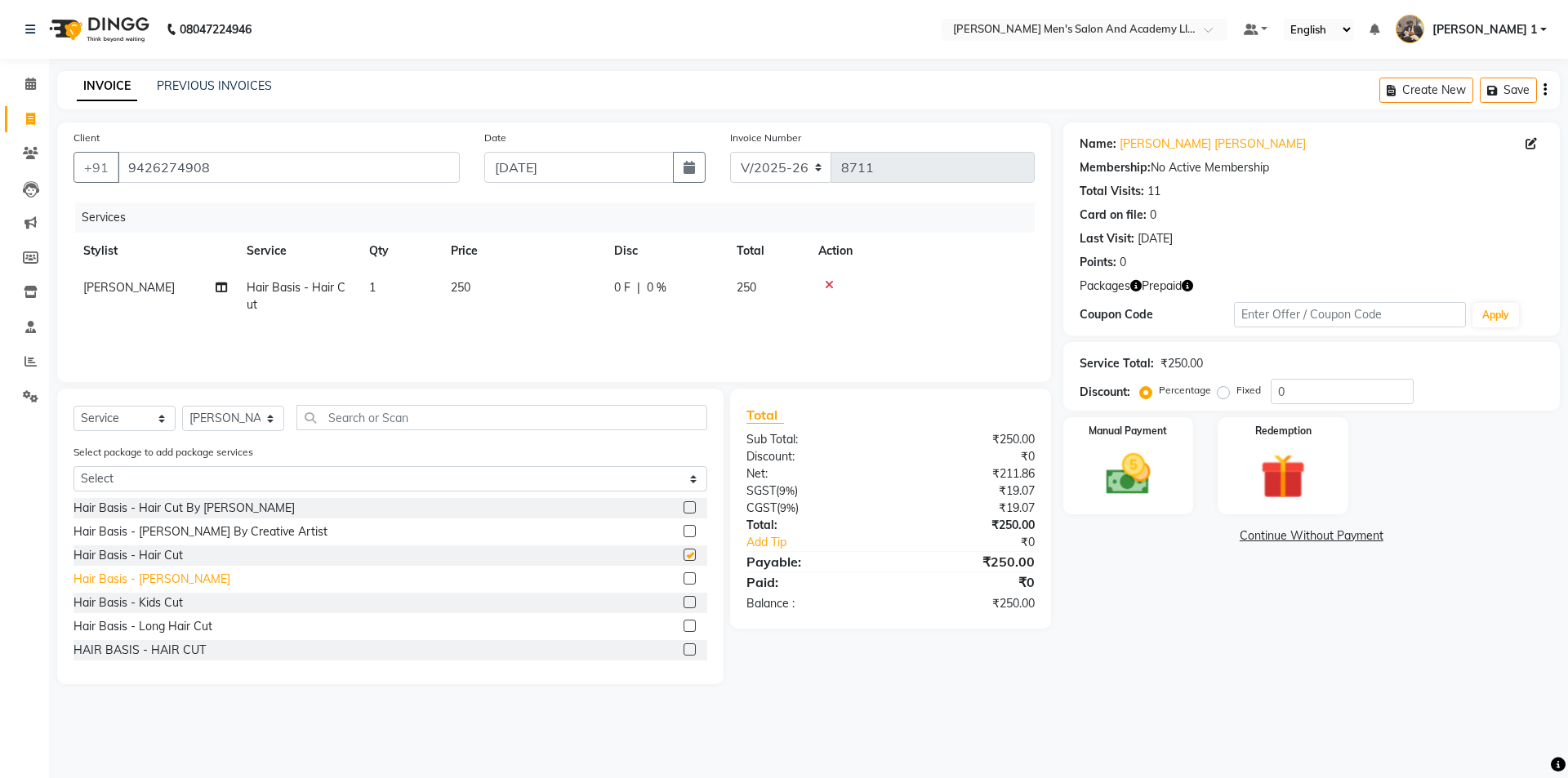
checkbox input "false"
click at [154, 572] on div "Hair Basis - [PERSON_NAME]" at bounding box center [152, 579] width 157 height 17
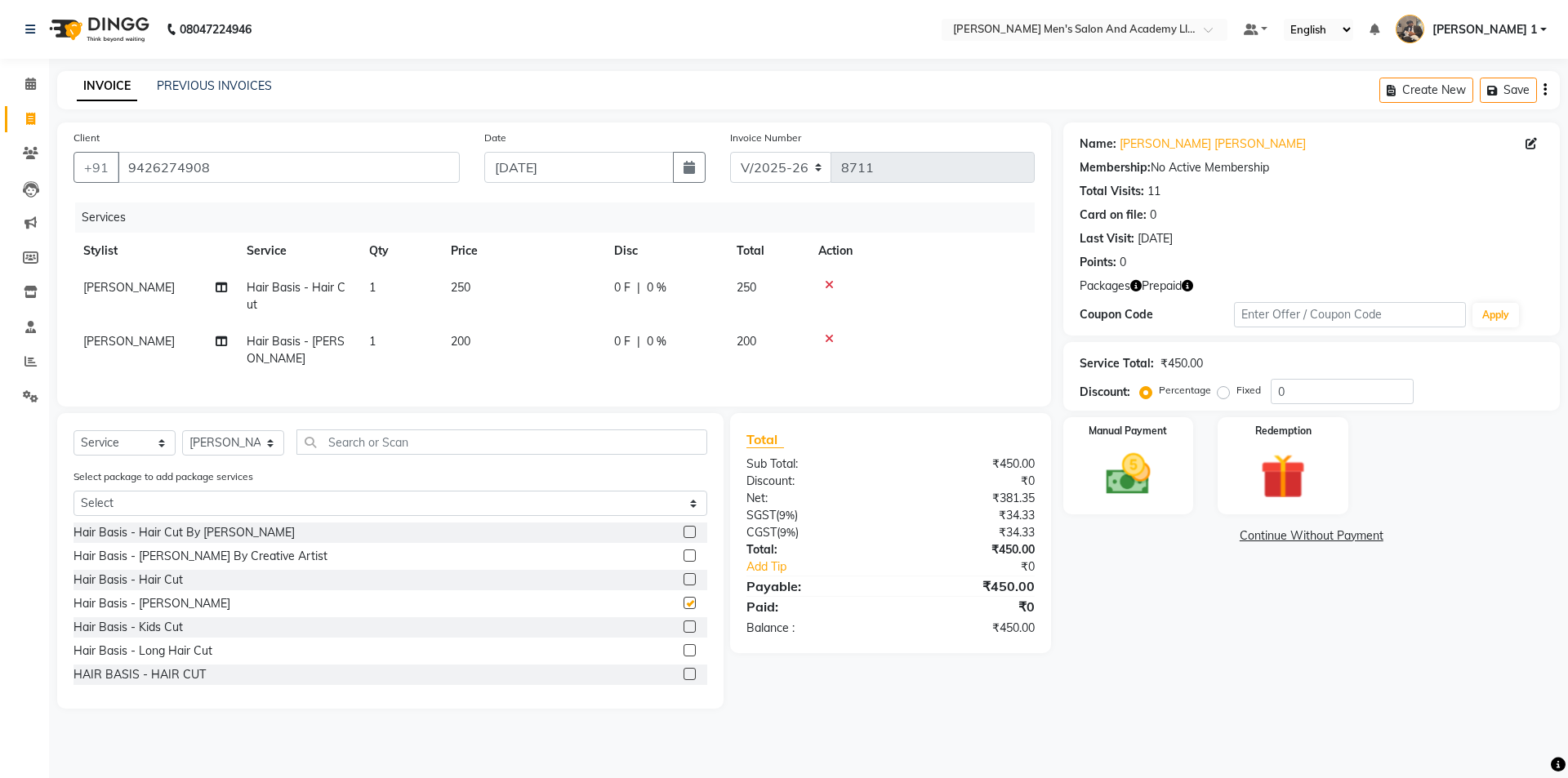
checkbox input "false"
click at [513, 302] on td "250" at bounding box center [523, 296] width 164 height 54
select select "90066"
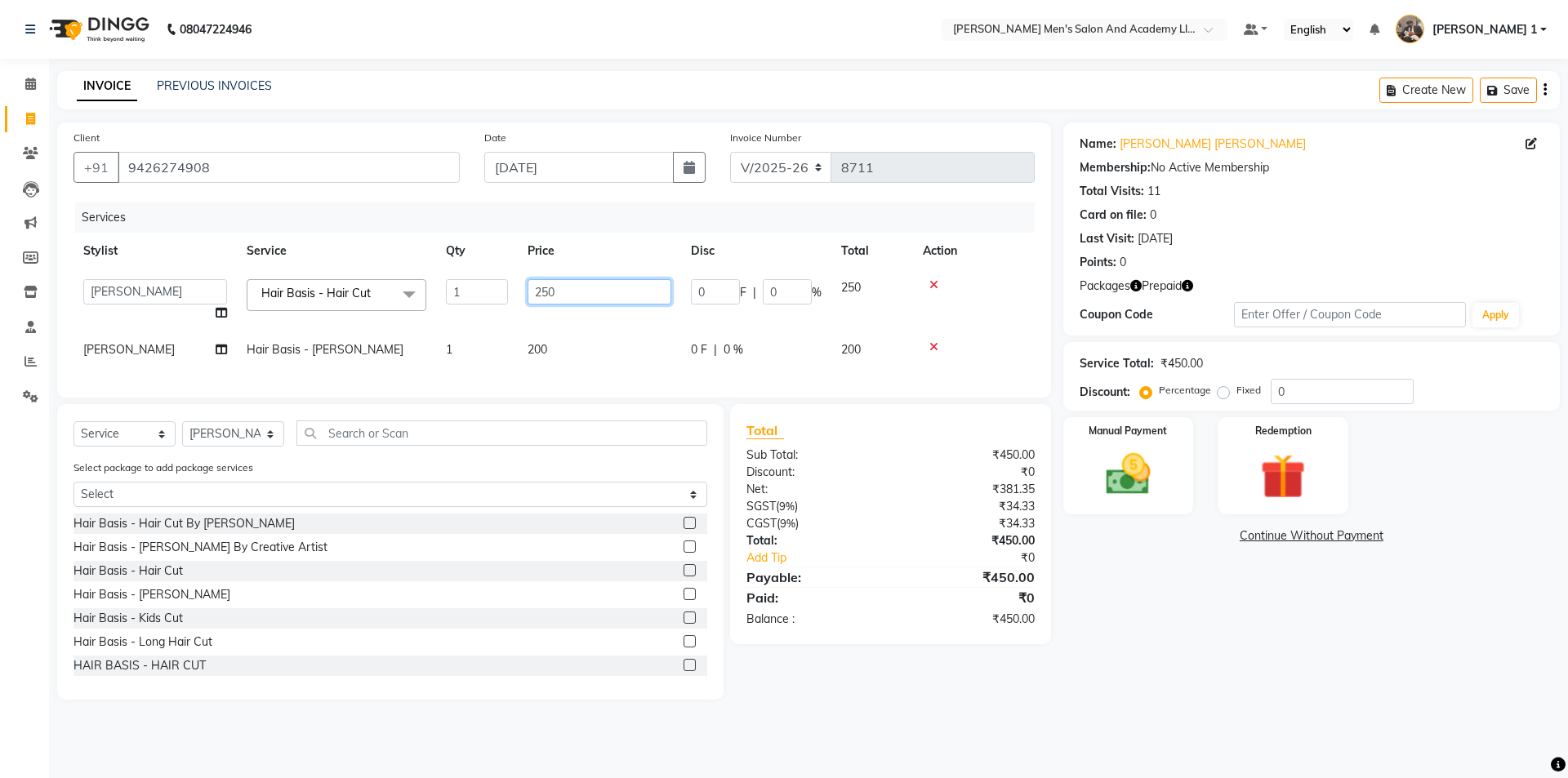
click at [521, 298] on td "250" at bounding box center [600, 300] width 164 height 62
type input "350"
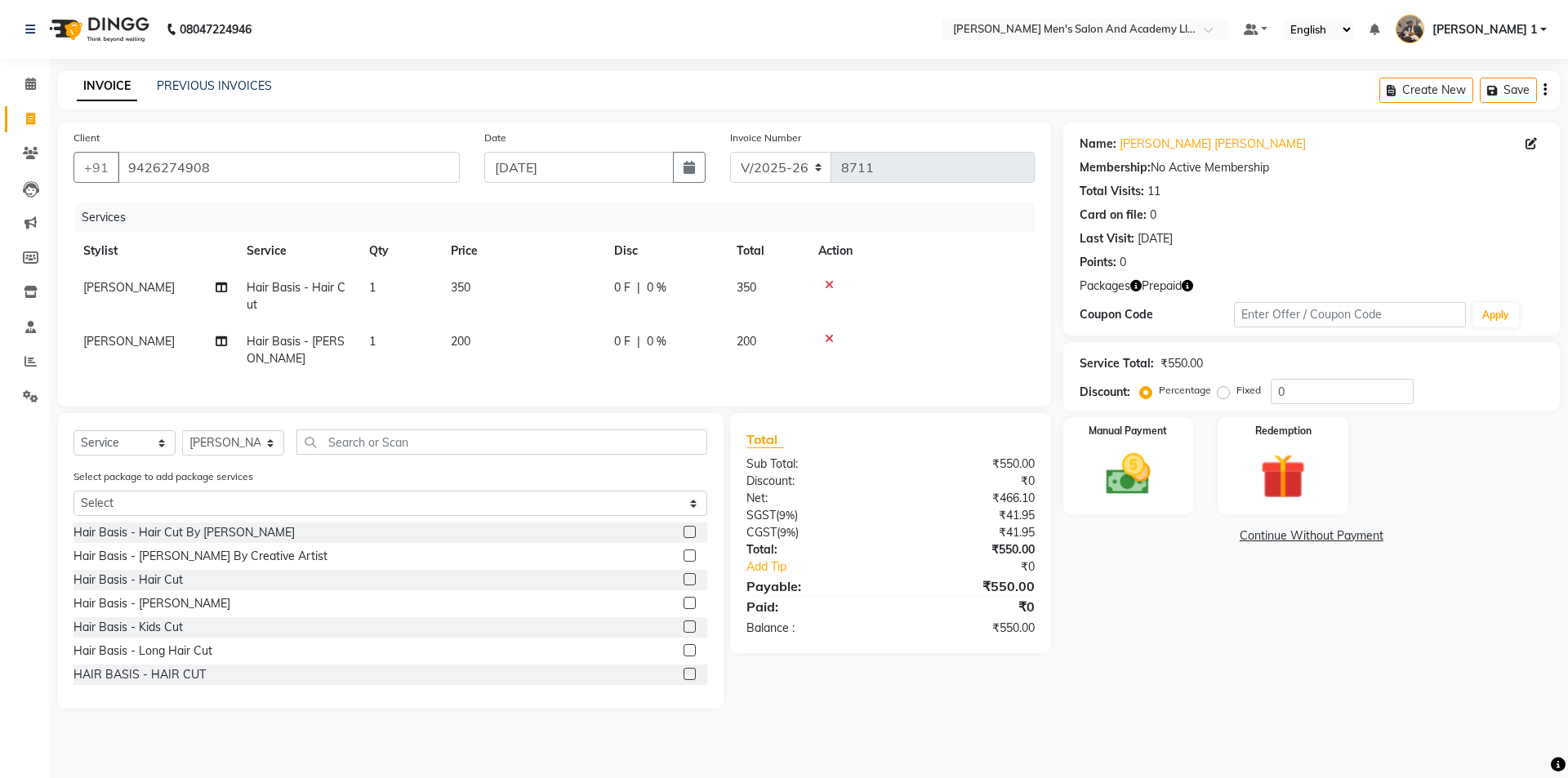
click at [593, 339] on td "200" at bounding box center [523, 350] width 164 height 54
select select "90066"
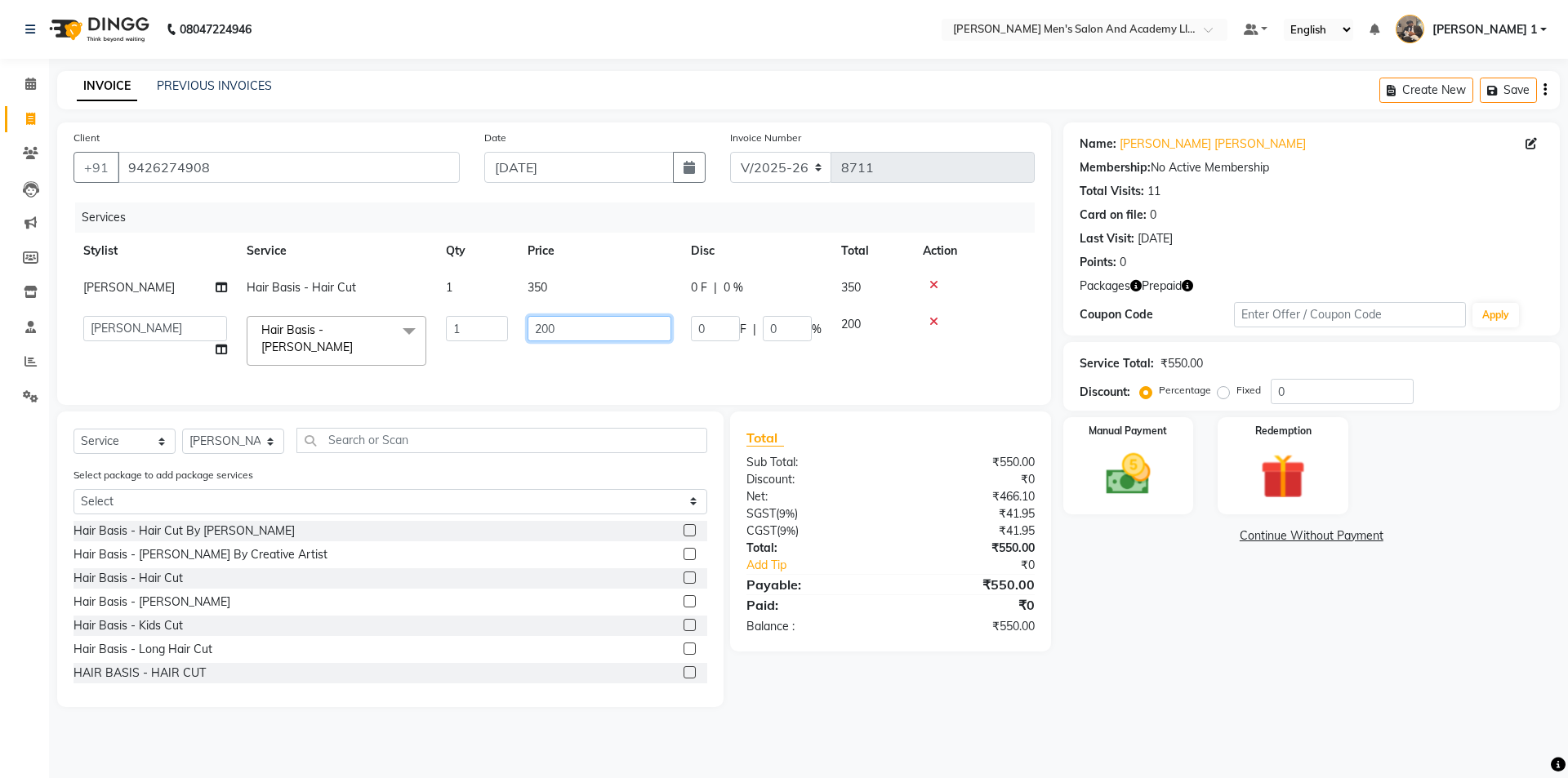
drag, startPoint x: 596, startPoint y: 332, endPoint x: 395, endPoint y: 340, distance: 201.2
click at [398, 340] on tr "AADITYA SOLANKI ABHAY PARMAR AJAY SEN ANKUSH SEN ASHISH VAGHELA AVINASH SEN BHA…" at bounding box center [554, 341] width 961 height 70
type input "250"
click at [261, 436] on select "Select Stylist [PERSON_NAME] [PERSON_NAME] [PERSON_NAME] [PERSON_NAME] [PERSON_…" at bounding box center [232, 442] width 102 height 26
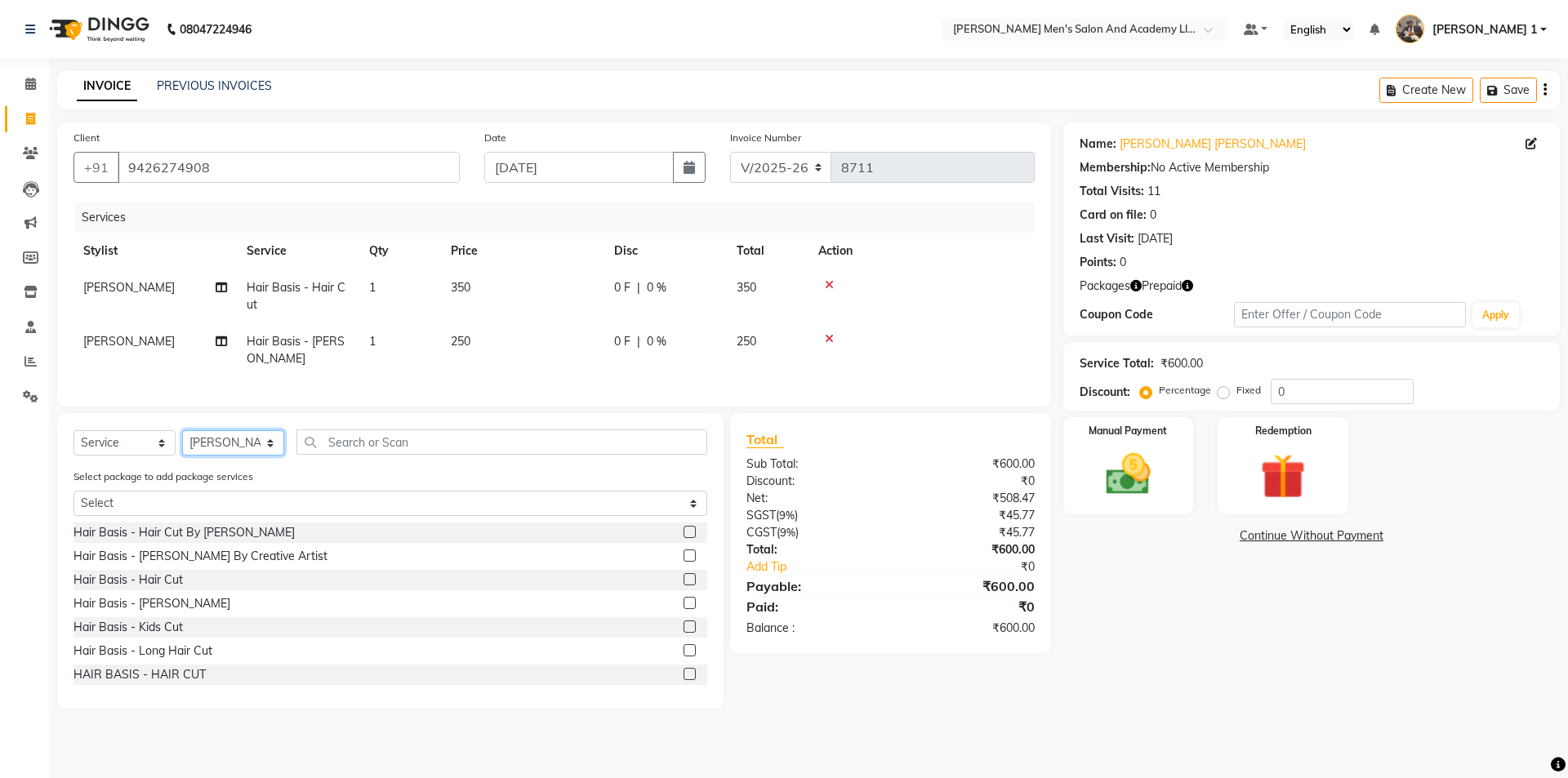
select select "90387"
click at [182, 431] on select "Select Stylist [PERSON_NAME] [PERSON_NAME] [PERSON_NAME] [PERSON_NAME] [PERSON_…" at bounding box center [232, 444] width 102 height 26
click at [328, 442] on input "text" at bounding box center [502, 443] width 411 height 26
click at [180, 572] on div "Hair Basis - Hair Cut" at bounding box center [128, 580] width 109 height 17
checkbox input "false"
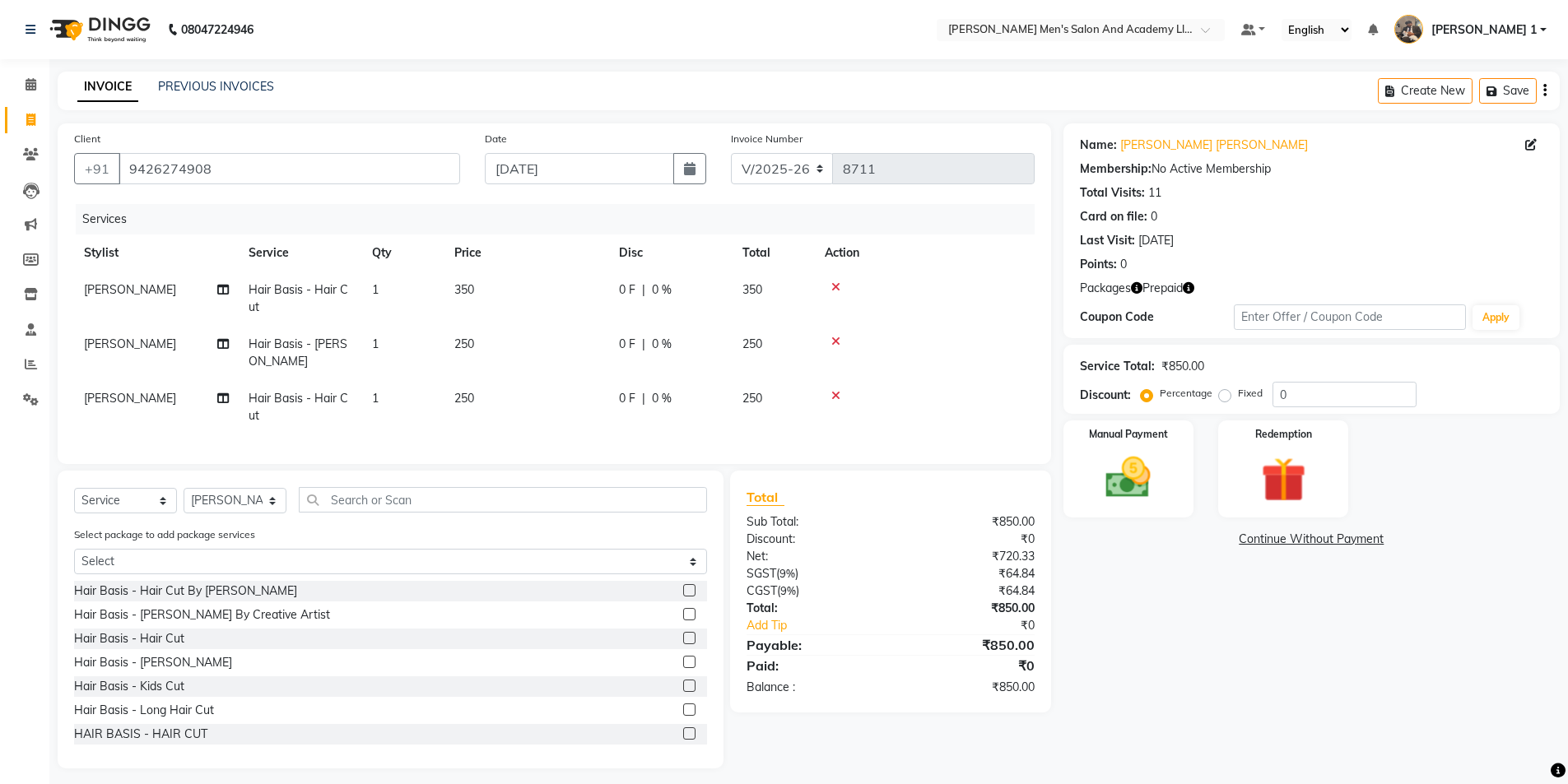
click at [520, 417] on div "Services Stylist Service Qty Price Disc Total Action JIMMY BHATTI Hair Basis - …" at bounding box center [554, 326] width 961 height 243
click at [584, 391] on td "250" at bounding box center [527, 407] width 165 height 55
select select "90387"
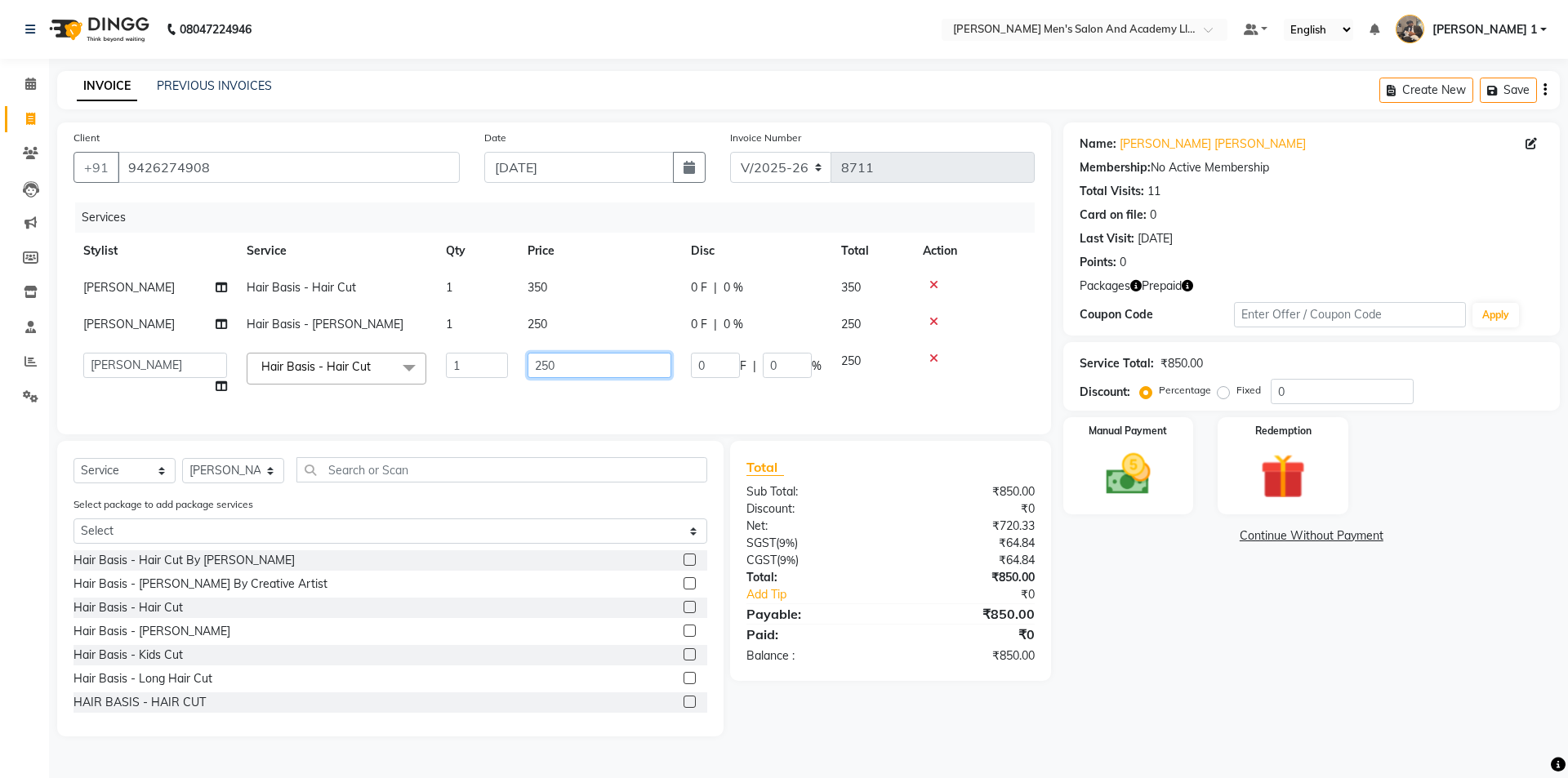
click at [514, 373] on tr "AADITYA SOLANKI ABHAY PARMAR AJAY SEN ANKUSH SEN ASHISH VAGHELA AVINASH SEN BHA…" at bounding box center [554, 374] width 961 height 62
type input "150"
click at [1263, 462] on img at bounding box center [1282, 476] width 76 height 58
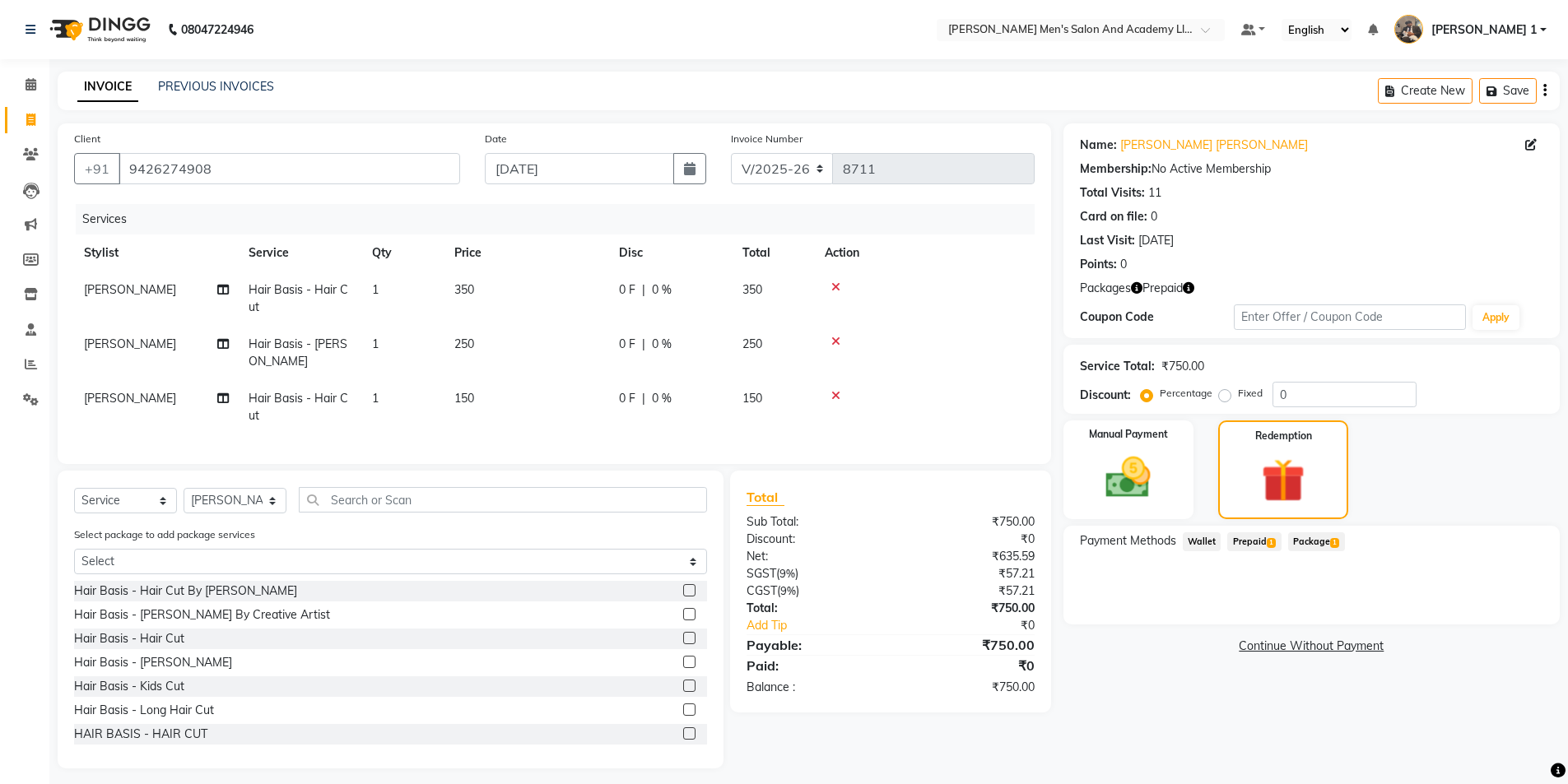
click at [1257, 539] on span "Prepaid 1" at bounding box center [1254, 541] width 54 height 19
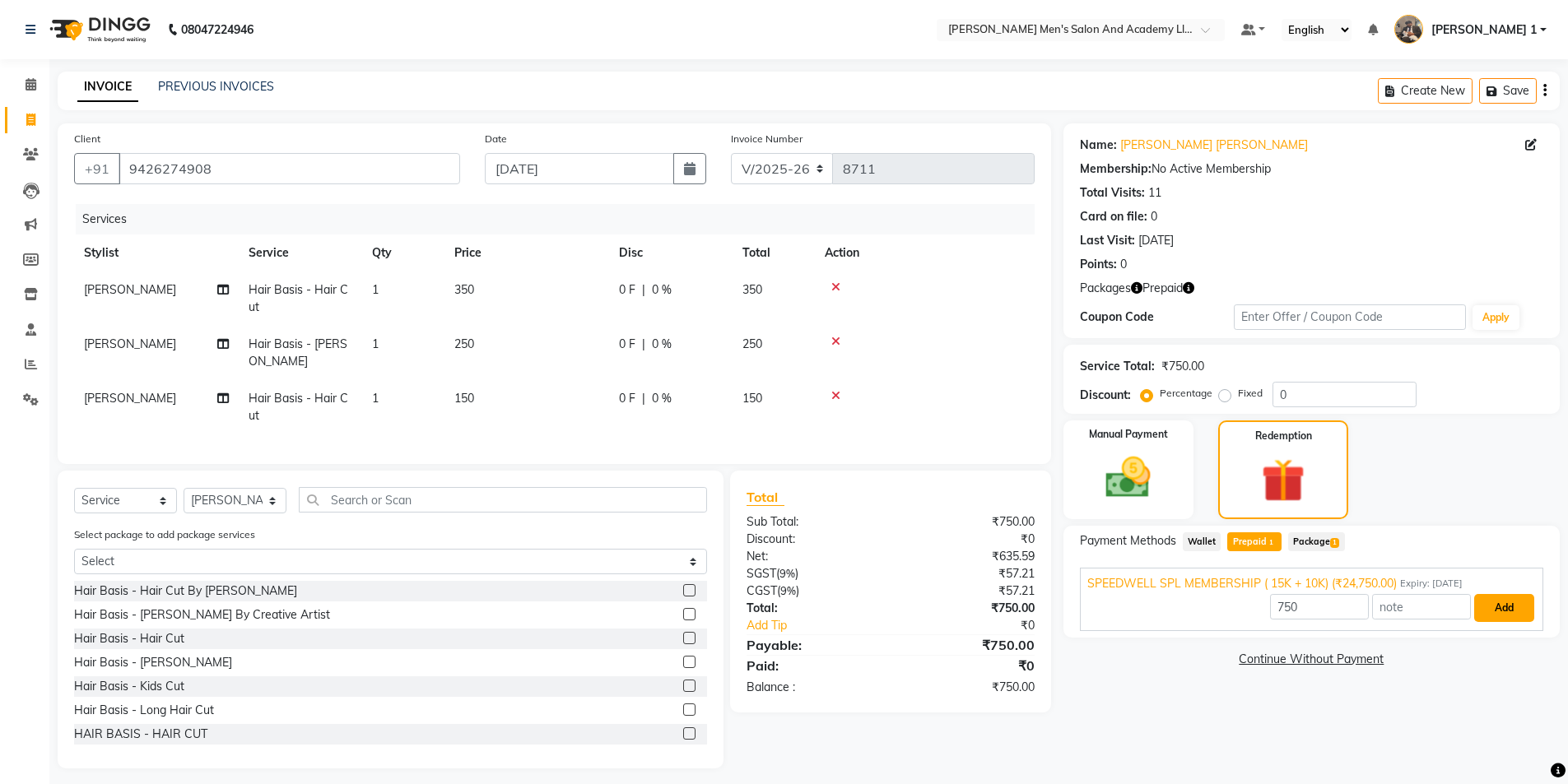
click at [1500, 595] on button "Add" at bounding box center [1503, 608] width 60 height 28
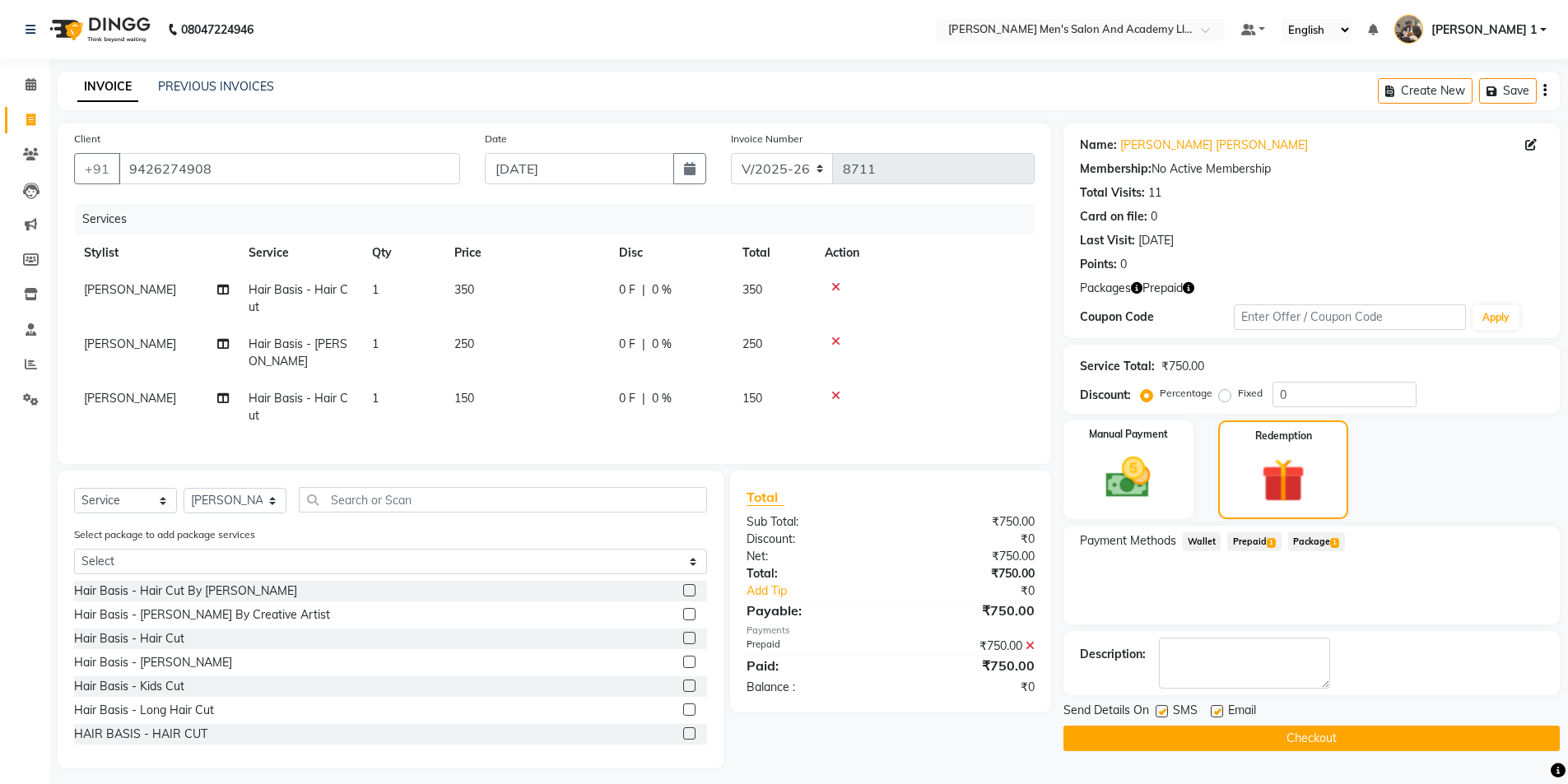
click at [1219, 713] on label at bounding box center [1216, 711] width 12 height 12
click at [1219, 713] on input "checkbox" at bounding box center [1216, 713] width 11 height 11
checkbox input "false"
click at [1214, 731] on button "Checkout" at bounding box center [1312, 739] width 496 height 26
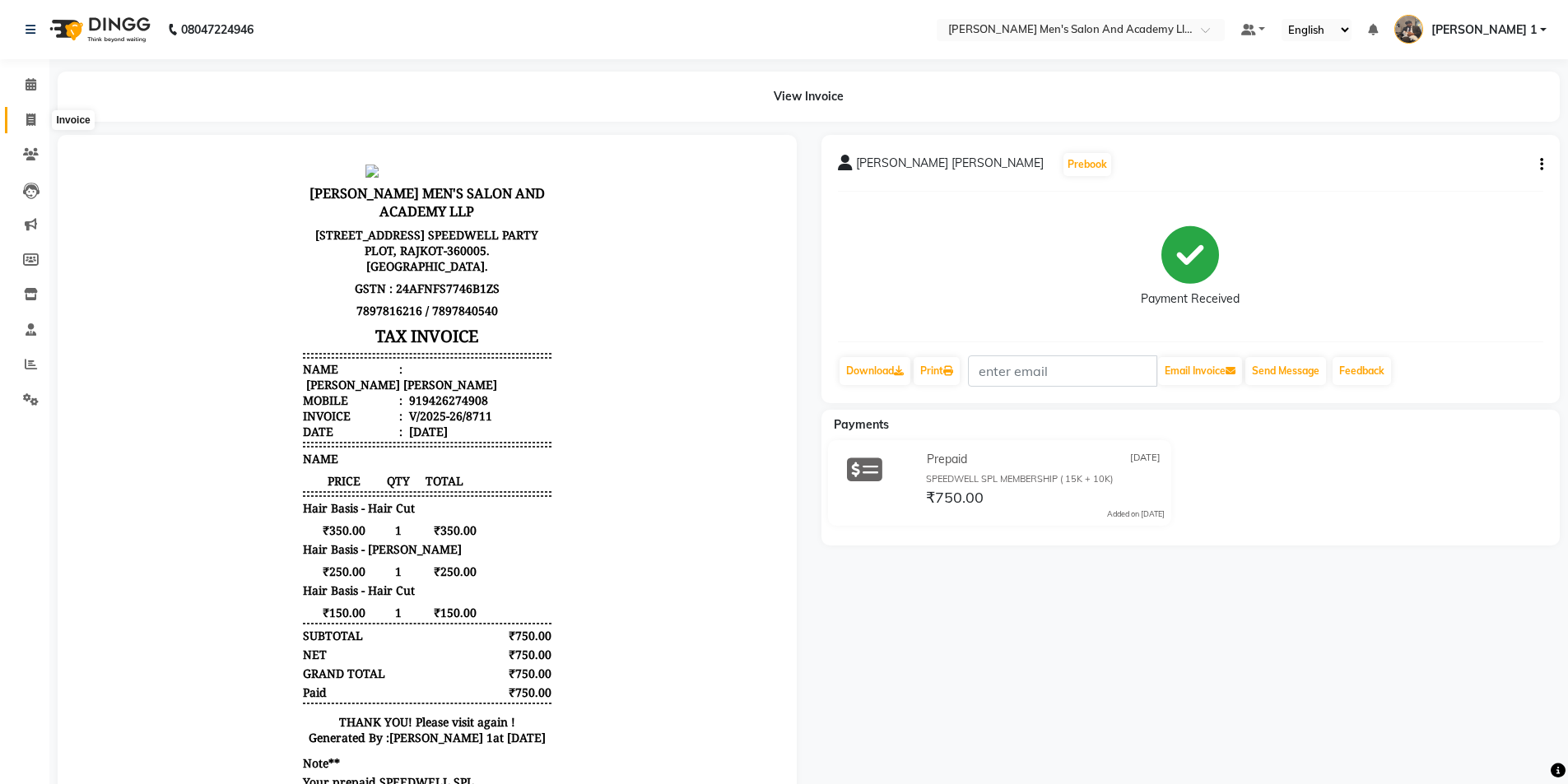
click at [31, 122] on icon at bounding box center [31, 119] width 9 height 12
select select "service"
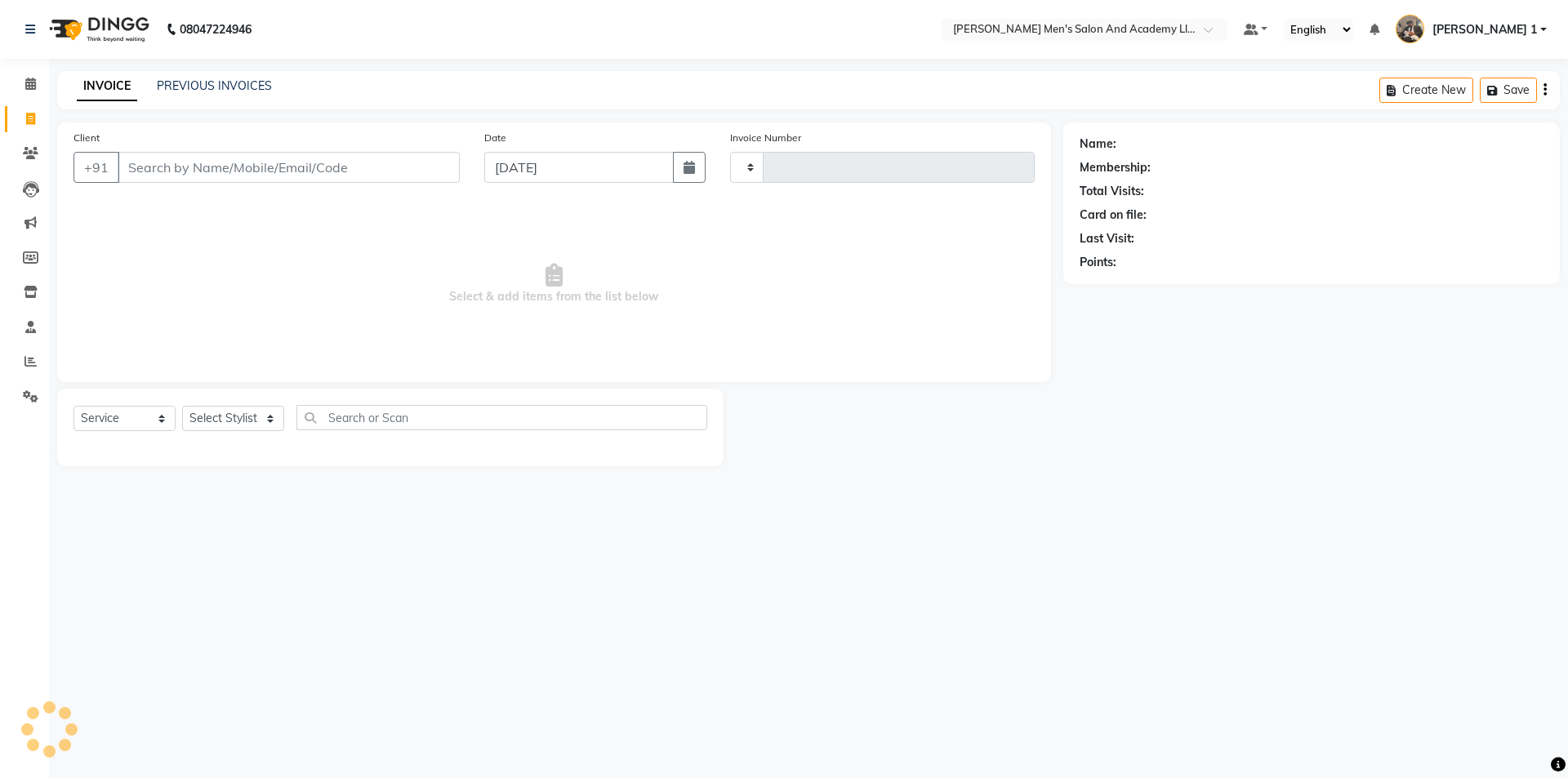
type input "8712"
select select "6752"
click at [976, 548] on div "08047224946 Select Location × Sandy Men's Salon And Academy Llp, Speed Well Def…" at bounding box center [784, 389] width 1568 height 778
click at [271, 175] on input "Client" at bounding box center [247, 167] width 259 height 31
click at [271, 174] on input "Client" at bounding box center [247, 167] width 259 height 31
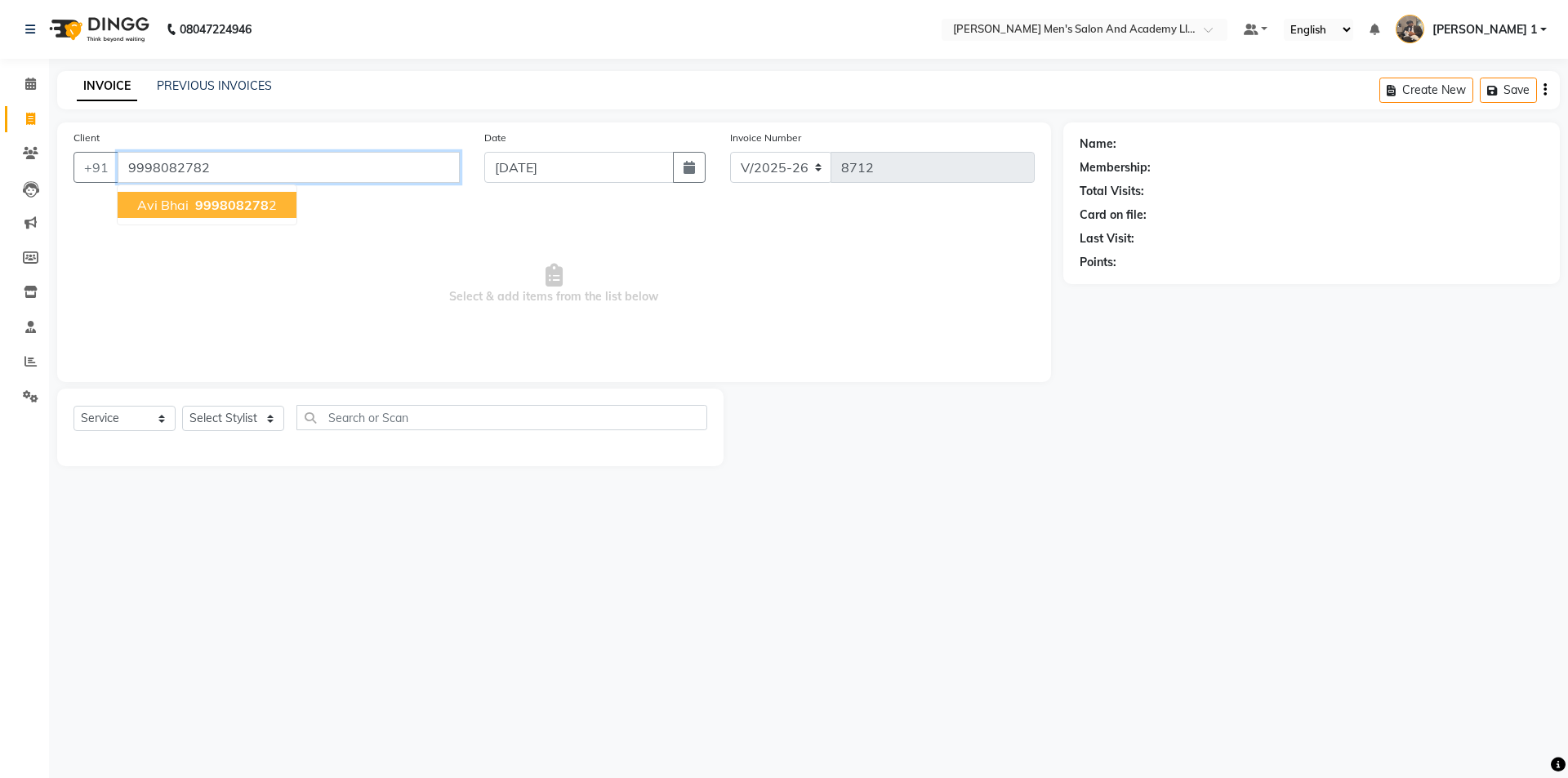
type input "9998082782"
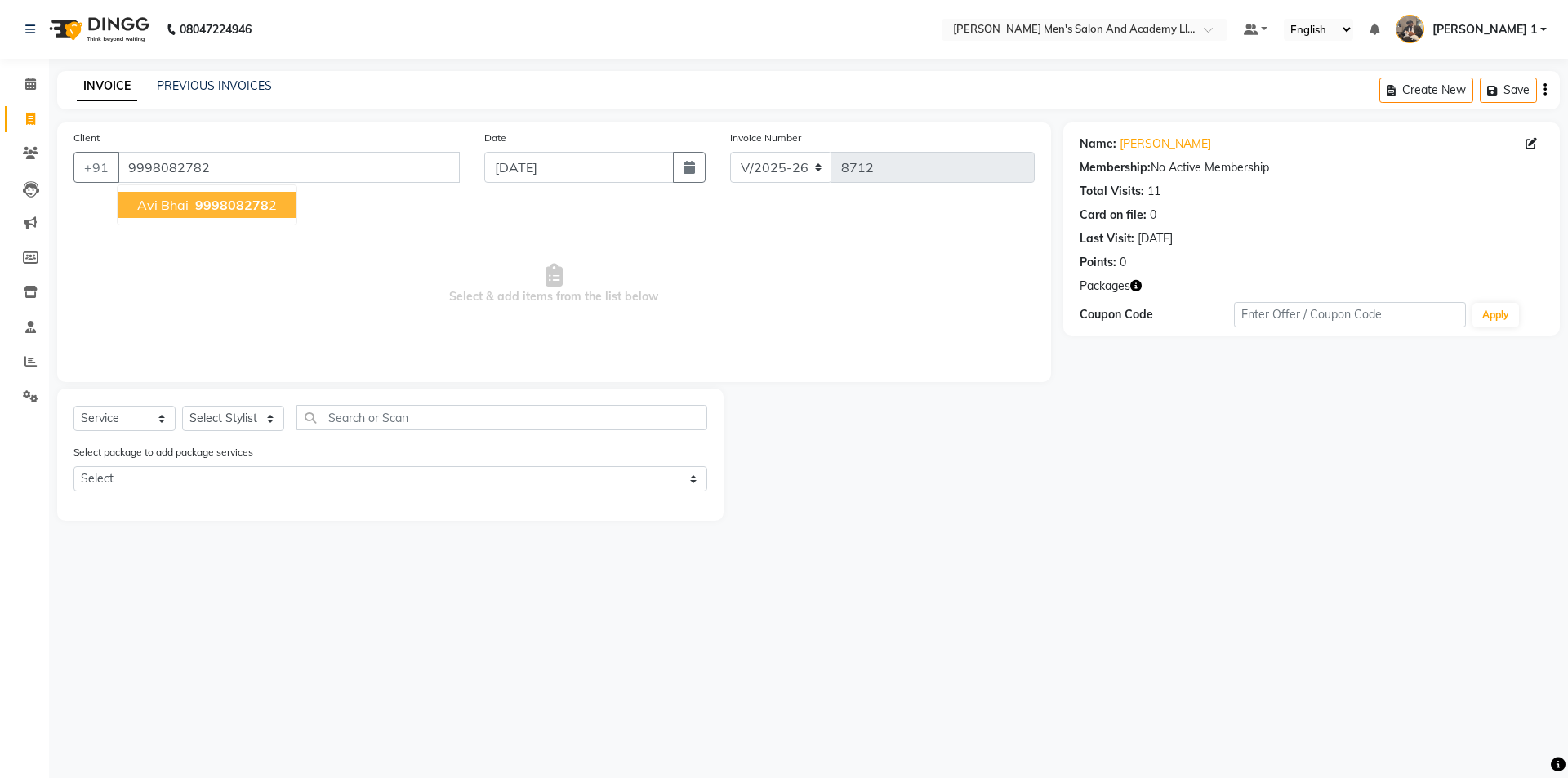
click at [264, 205] on span "999808278" at bounding box center [231, 205] width 73 height 17
click at [259, 422] on select "Select Stylist [PERSON_NAME] [PERSON_NAME] [PERSON_NAME] [PERSON_NAME] [PERSON_…" at bounding box center [232, 419] width 102 height 26
select select "68653"
click at [182, 406] on select "Select Stylist [PERSON_NAME] [PERSON_NAME] [PERSON_NAME] [PERSON_NAME] [PERSON_…" at bounding box center [232, 419] width 102 height 26
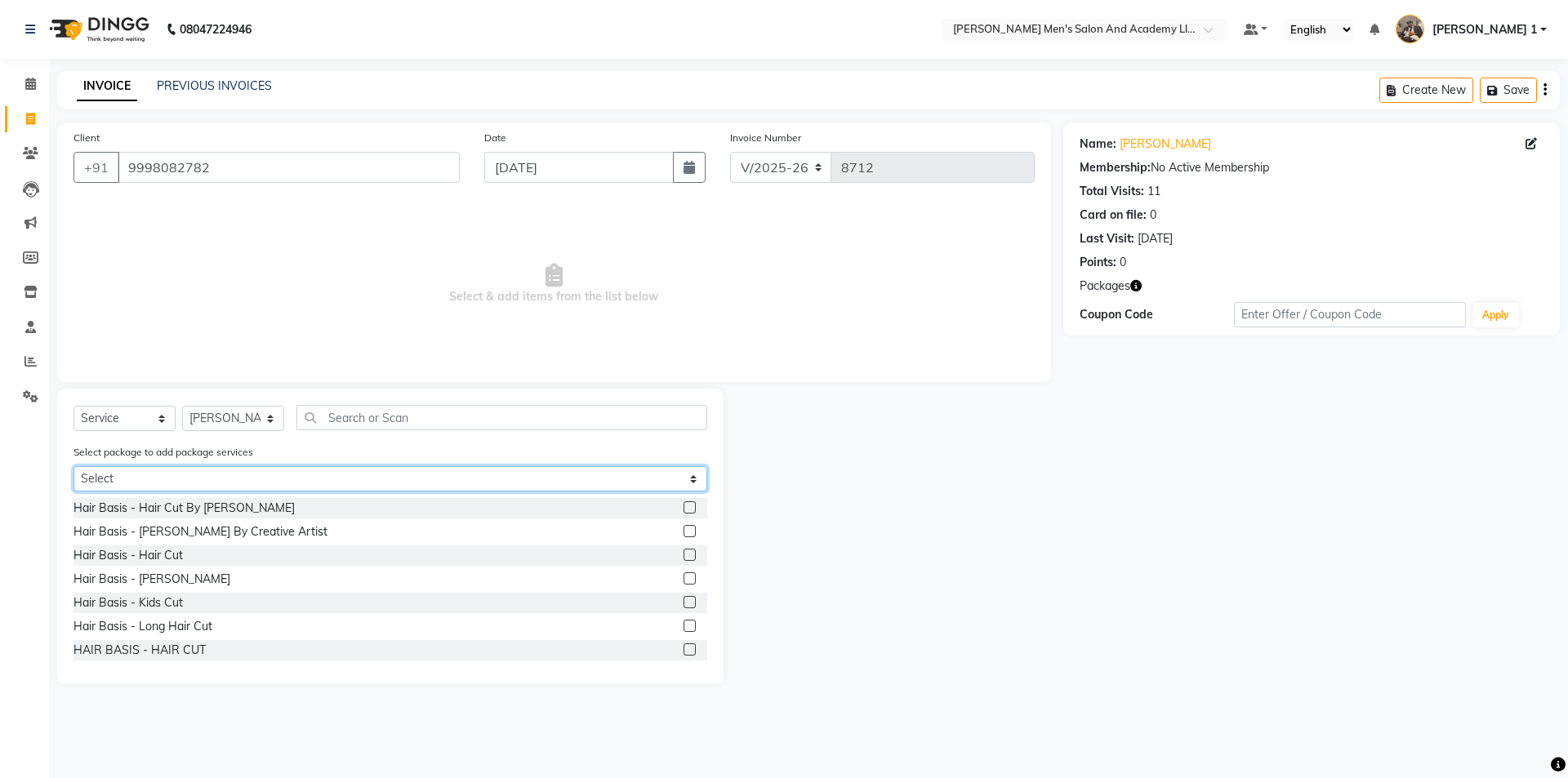
click at [213, 487] on select "Select MAVDI DEAR PACKAGE ( 6 HAIR CUT) AVENGERS COMBO PACKAGE GENTLEMEN GOLD P…" at bounding box center [390, 479] width 634 height 26
select select "1: Object"
click at [73, 467] on select "Select MAVDI DEAR PACKAGE ( 6 HAIR CUT) AVENGERS COMBO PACKAGE GENTLEMEN GOLD P…" at bounding box center [390, 479] width 634 height 26
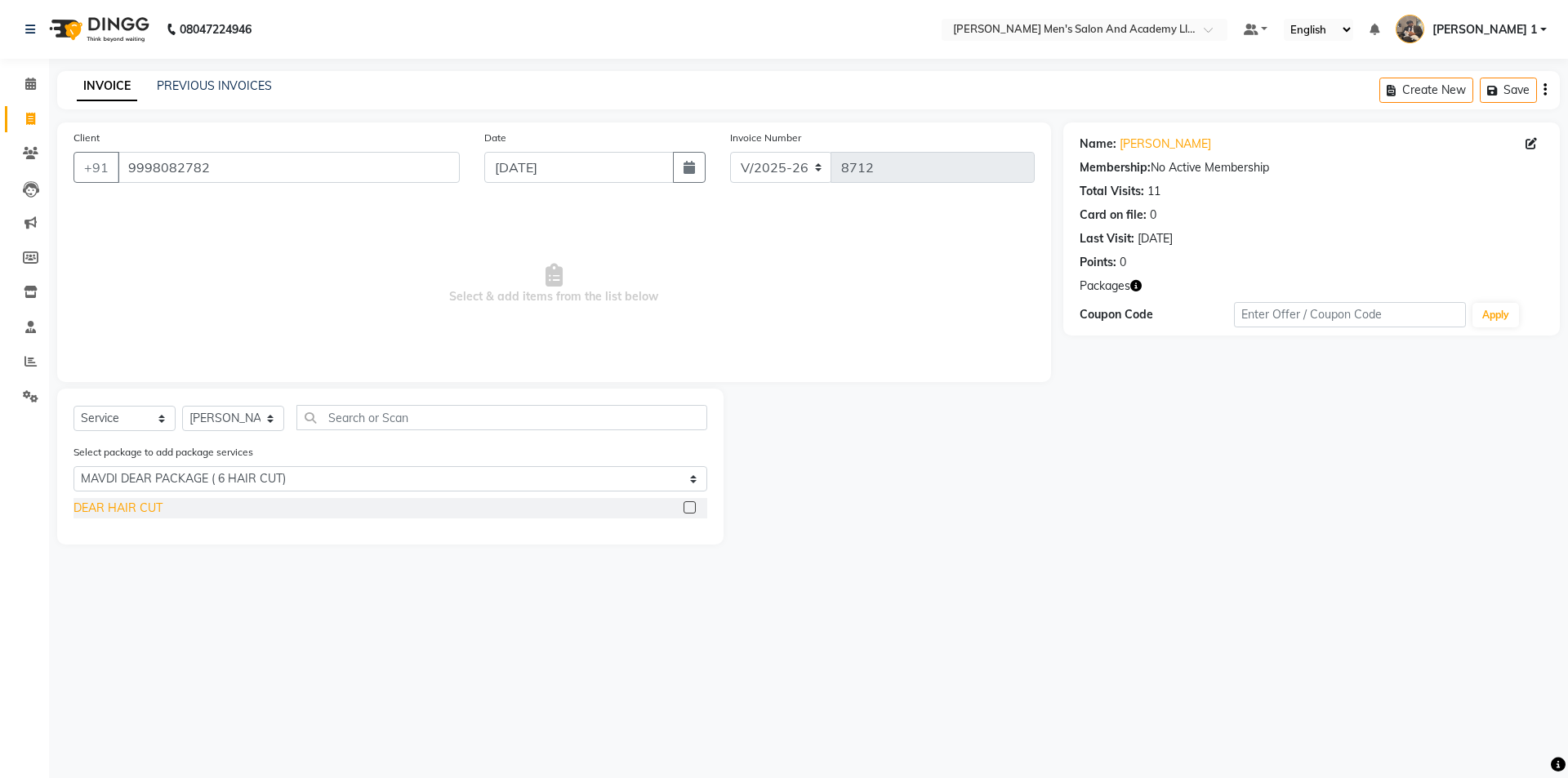
click at [145, 516] on div "DEAR HAIR CUT" at bounding box center [118, 508] width 89 height 17
checkbox input "false"
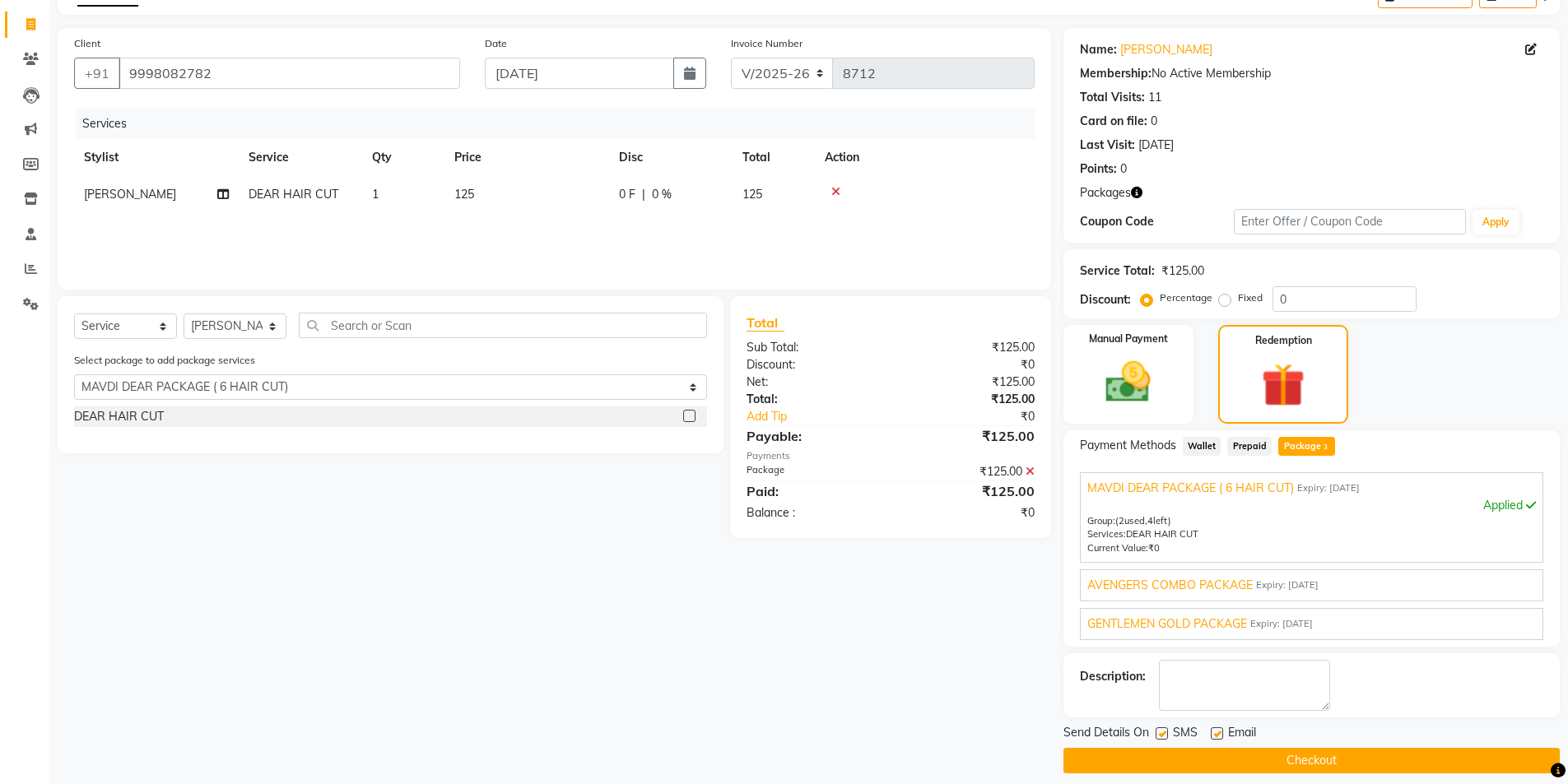
scroll to position [109, 0]
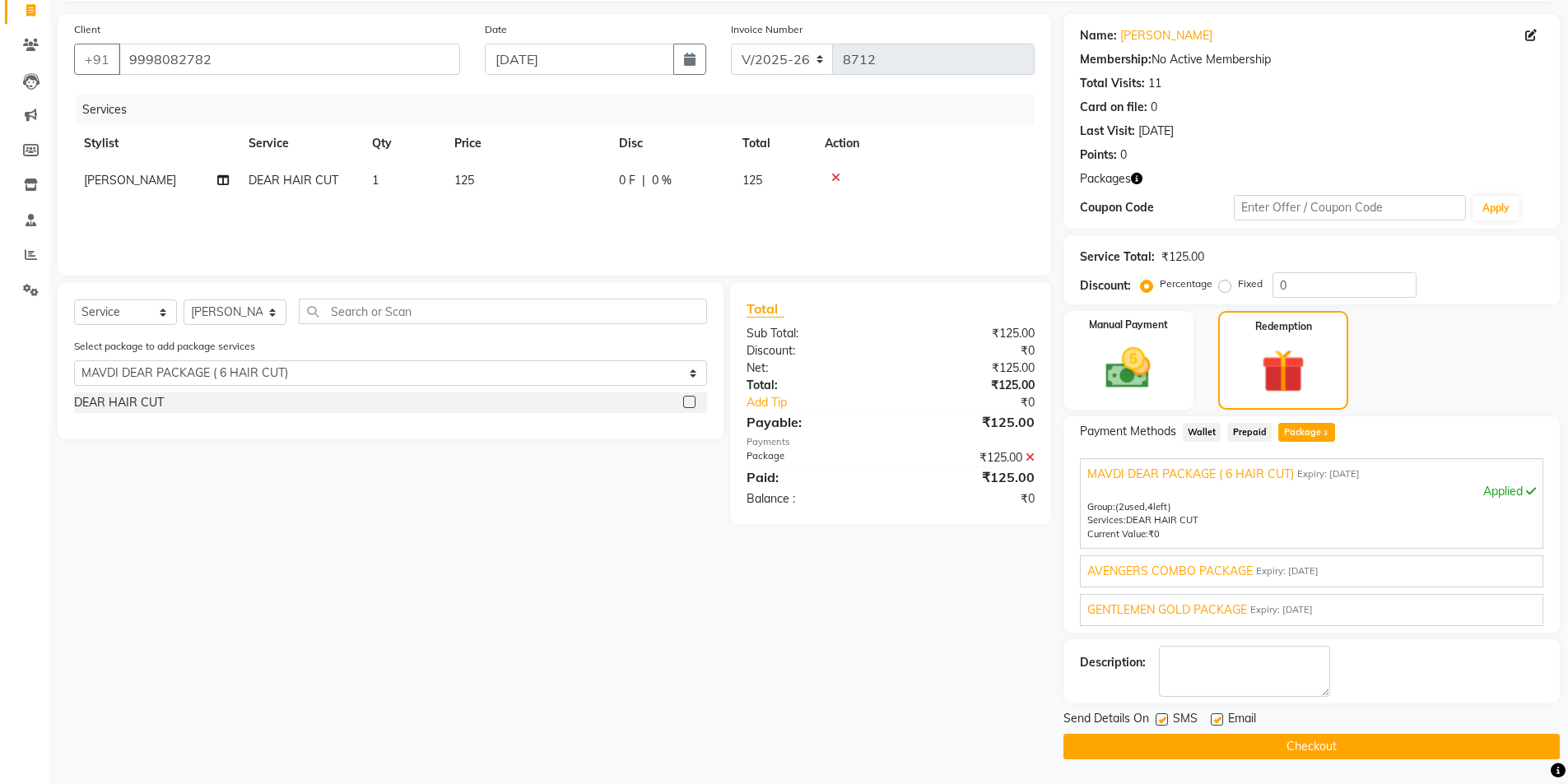
click at [1217, 728] on div at bounding box center [1216, 722] width 11 height 18
click at [1217, 723] on label at bounding box center [1216, 719] width 12 height 12
click at [1217, 723] on input "checkbox" at bounding box center [1216, 721] width 11 height 11
checkbox input "false"
click at [1161, 724] on label at bounding box center [1161, 719] width 12 height 12
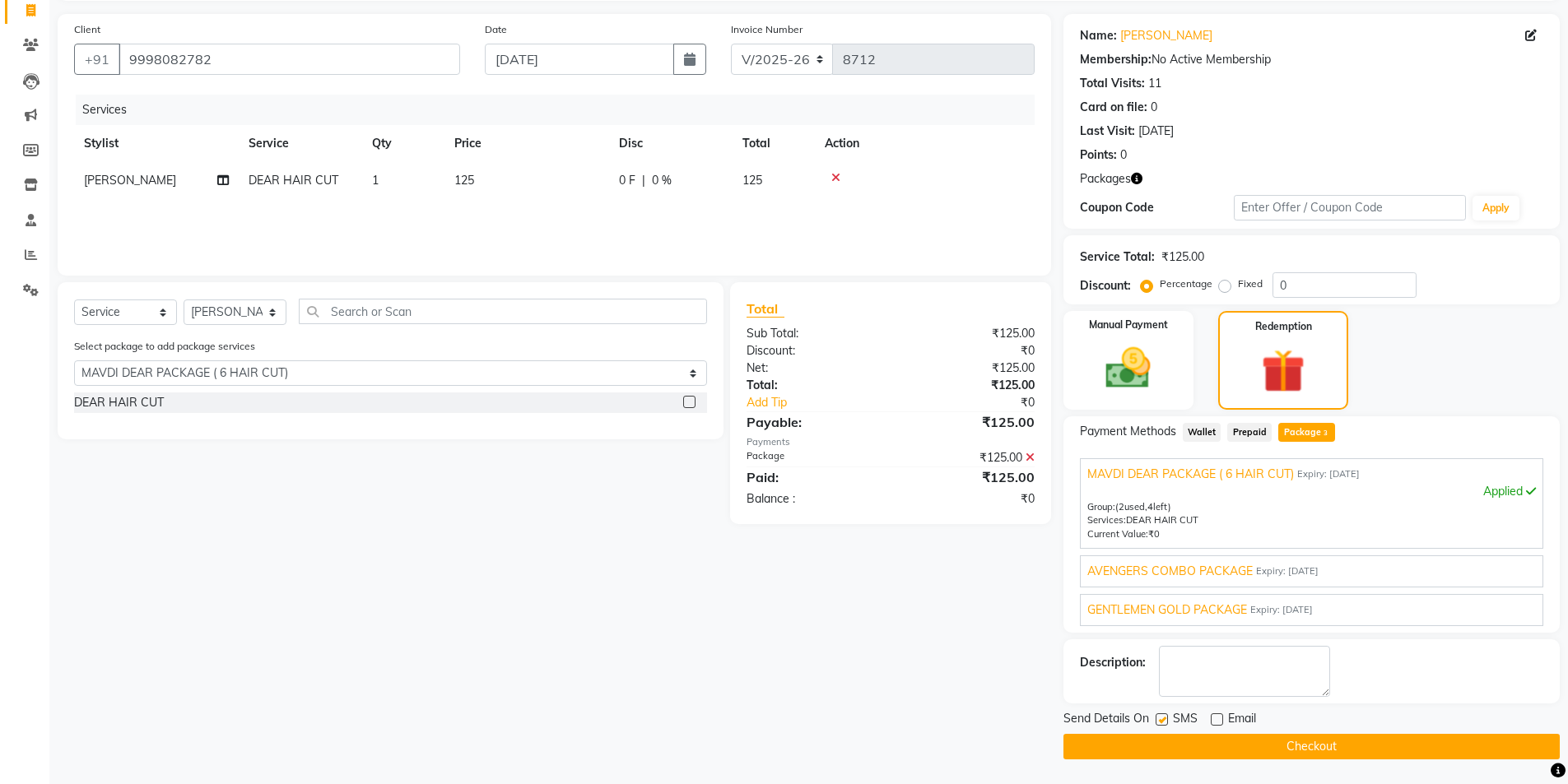
click at [1161, 724] on input "checkbox" at bounding box center [1161, 721] width 11 height 11
checkbox input "false"
click at [1165, 749] on button "Checkout" at bounding box center [1312, 747] width 496 height 26
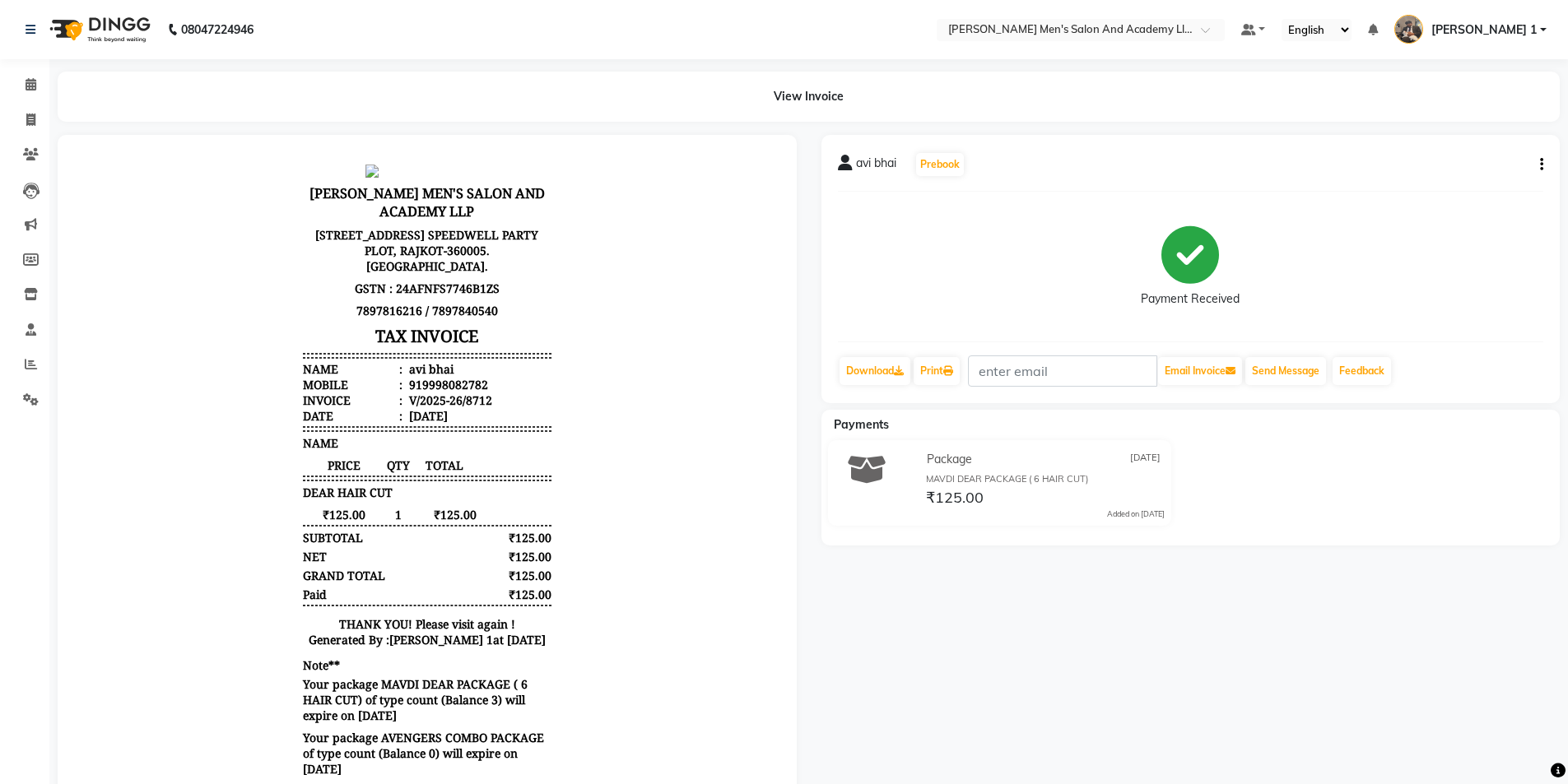
select select "service"
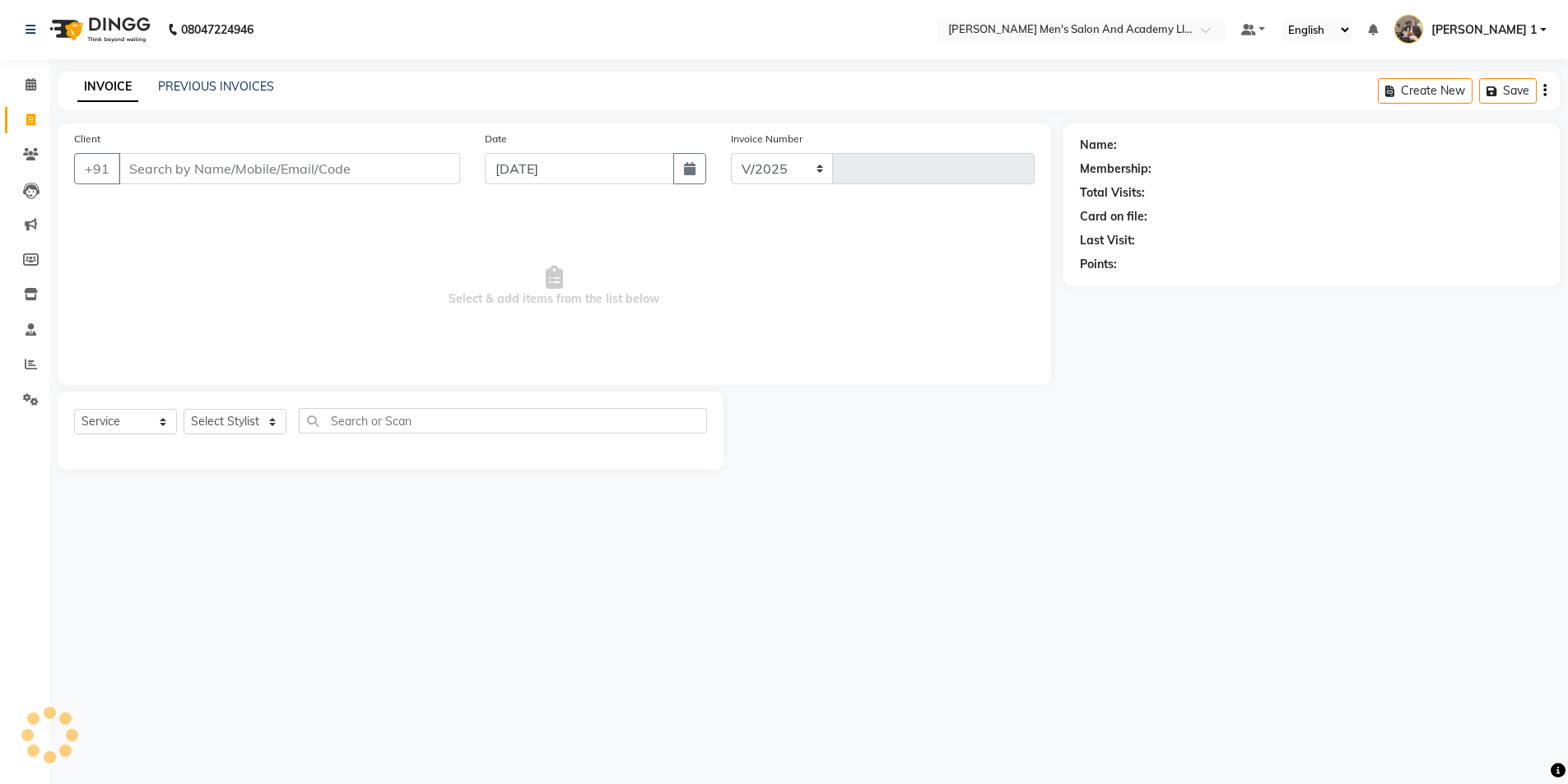
select select "6752"
type input "8713"
click at [22, 409] on link "Settings" at bounding box center [24, 400] width 40 height 27
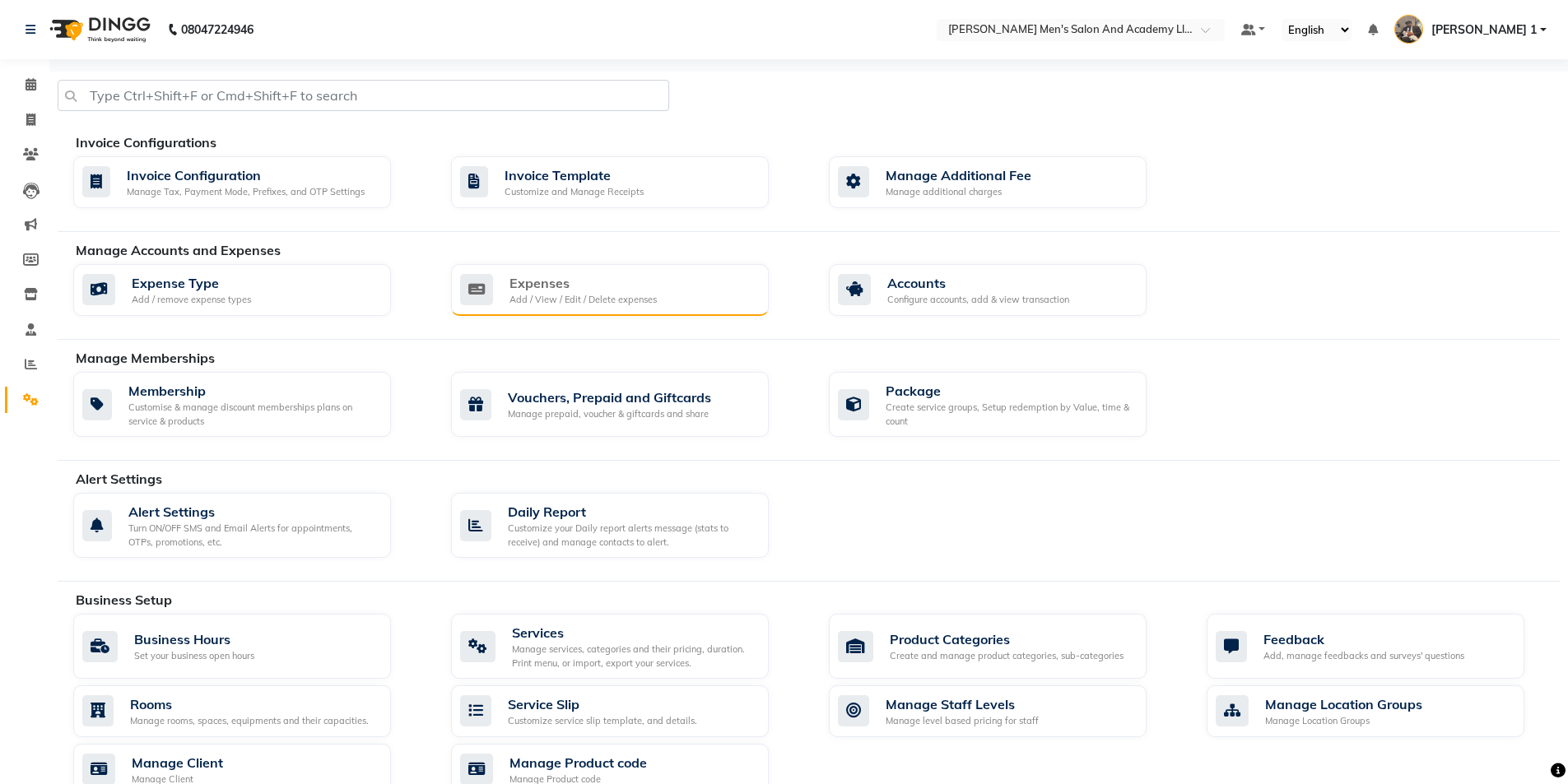
click at [515, 287] on div "Expenses" at bounding box center [582, 282] width 147 height 19
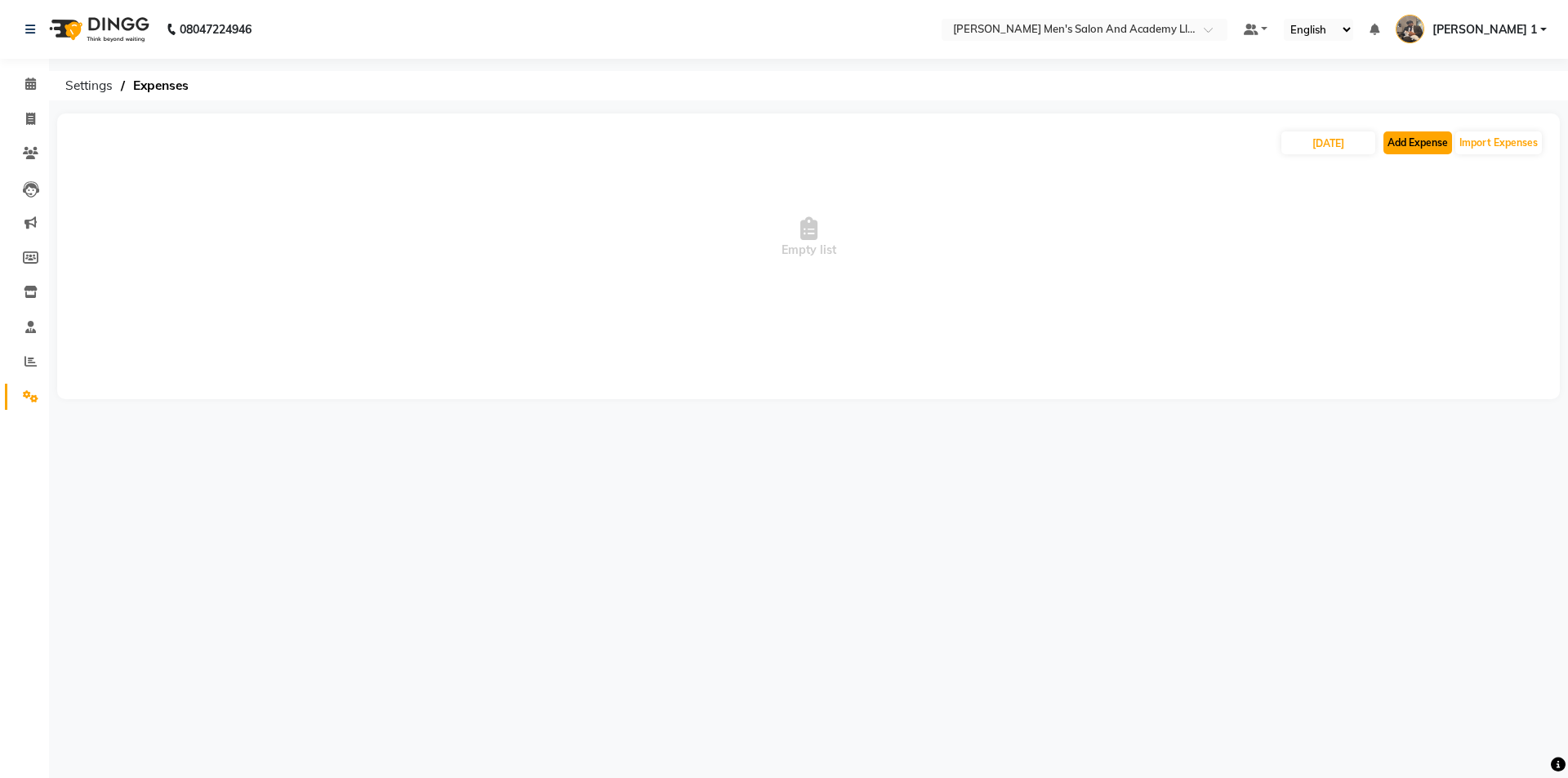
click at [1411, 151] on button "Add Expense" at bounding box center [1417, 142] width 69 height 23
select select "1"
select select "5802"
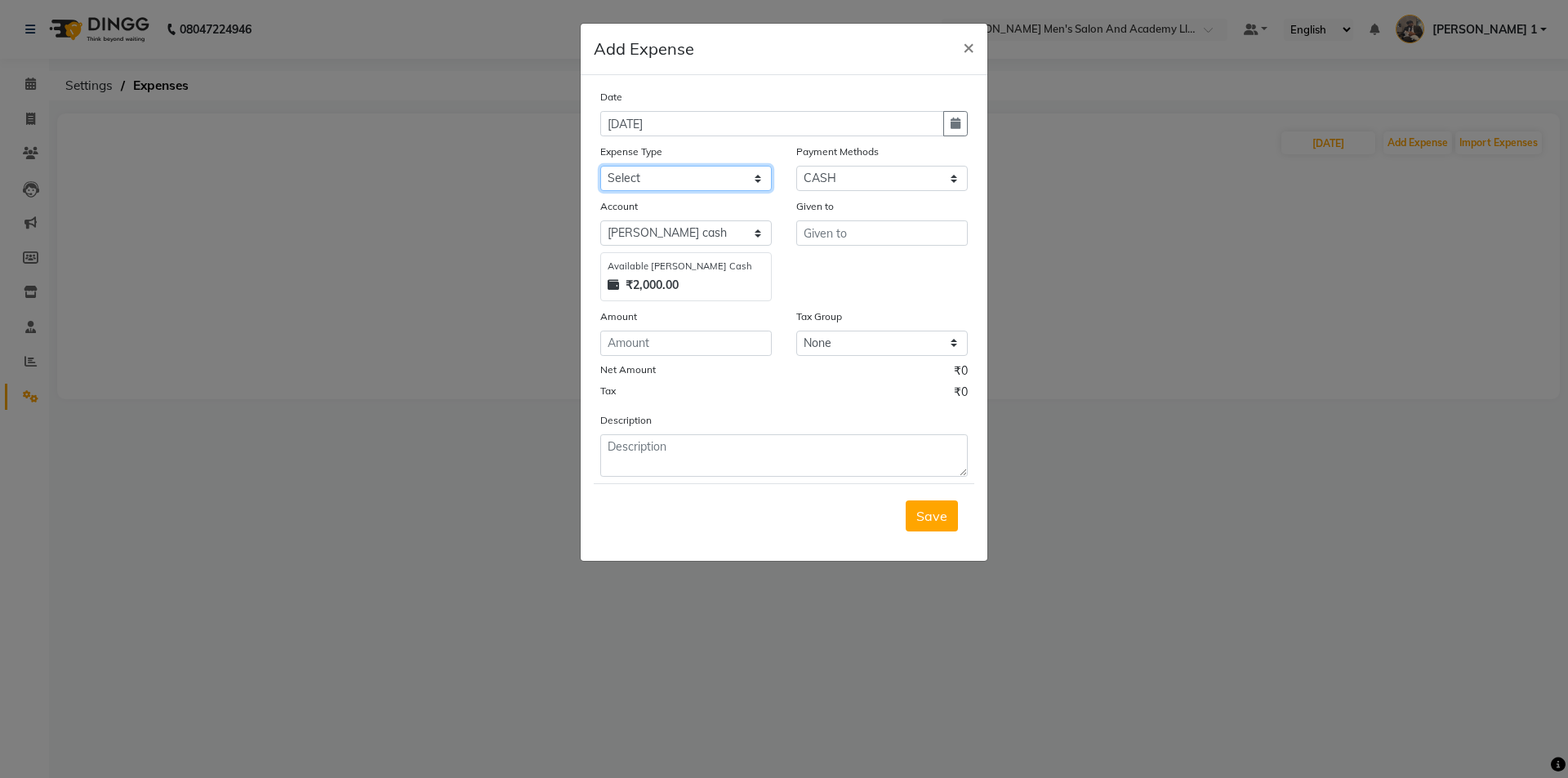
drag, startPoint x: 726, startPoint y: 175, endPoint x: 726, endPoint y: 184, distance: 9.0
click at [726, 175] on select "Select ADVANCE RUPEES FOR STAFF CLEANING GROSSERY CLENING ITEM HOUSEKEEPIN clie…" at bounding box center [686, 178] width 172 height 26
select select "16154"
click at [601, 165] on select "Select ADVANCE RUPEES FOR STAFF CLEANING GROSSERY CLENING ITEM HOUSEKEEPIN clie…" at bounding box center [686, 178] width 172 height 26
click at [712, 355] on input "number" at bounding box center [686, 344] width 172 height 26
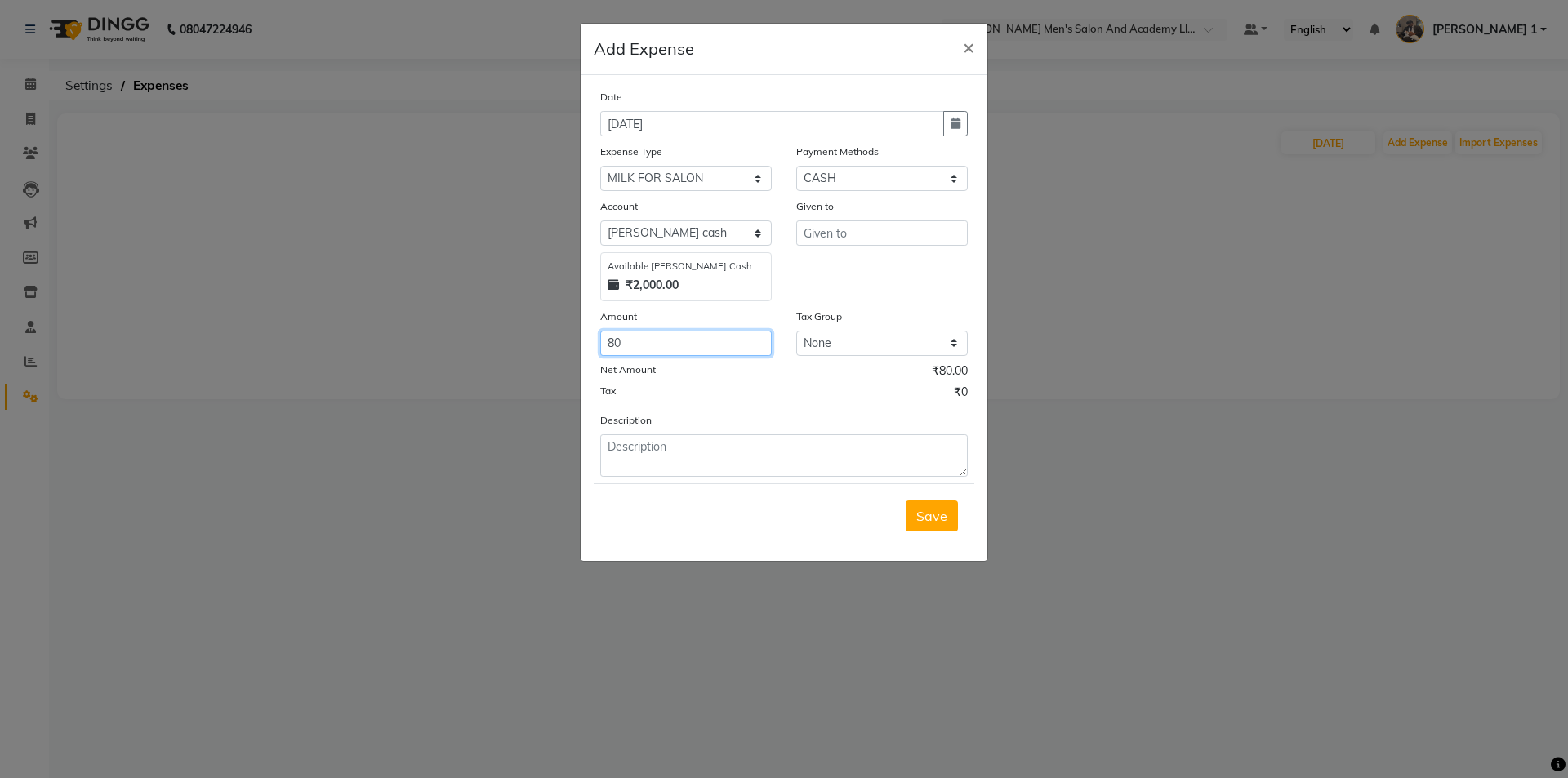
type input "80"
click at [809, 232] on input "text" at bounding box center [882, 233] width 172 height 26
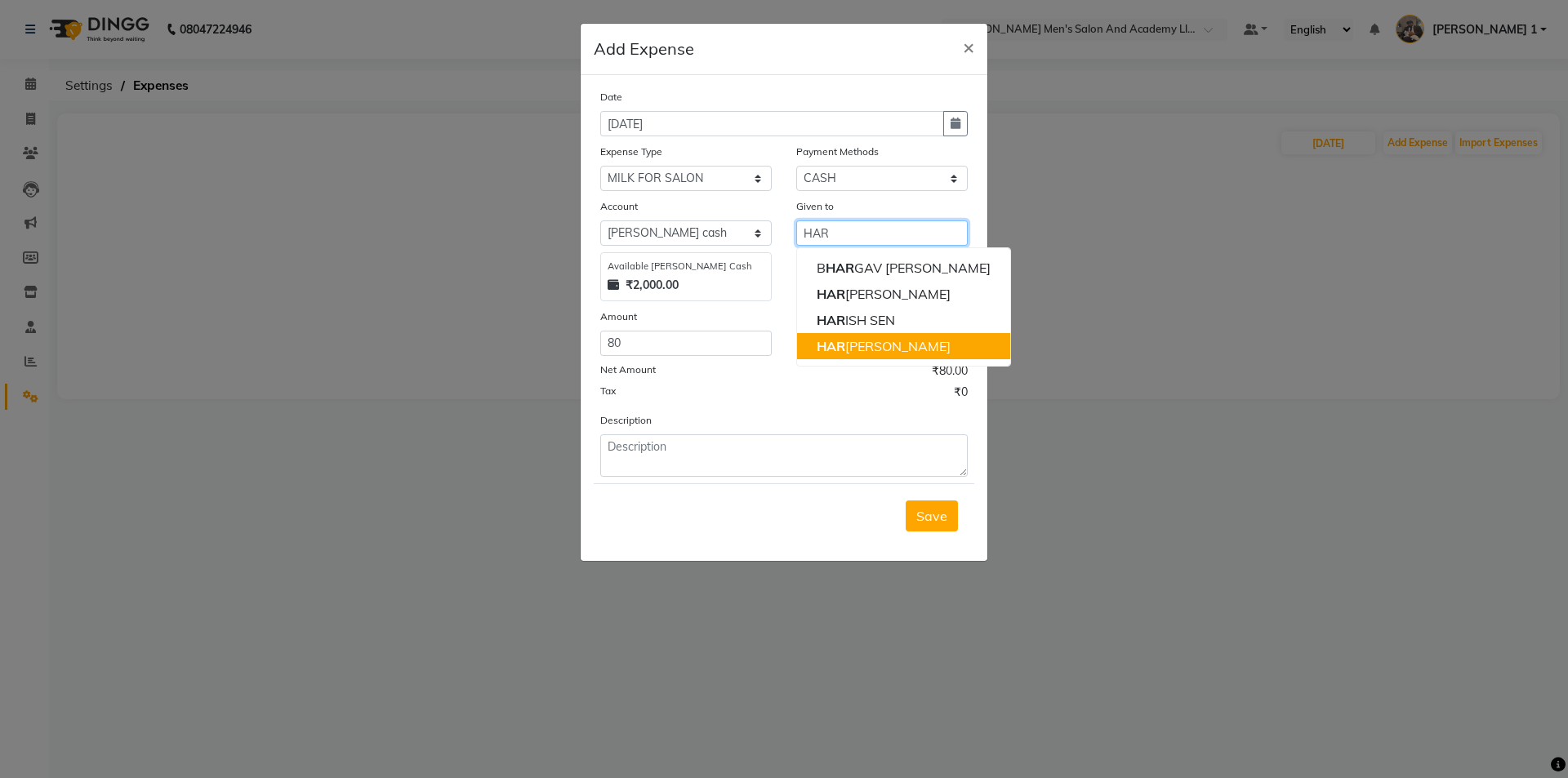
click at [866, 357] on button "HAR SH MAKWANA" at bounding box center [904, 346] width 213 height 26
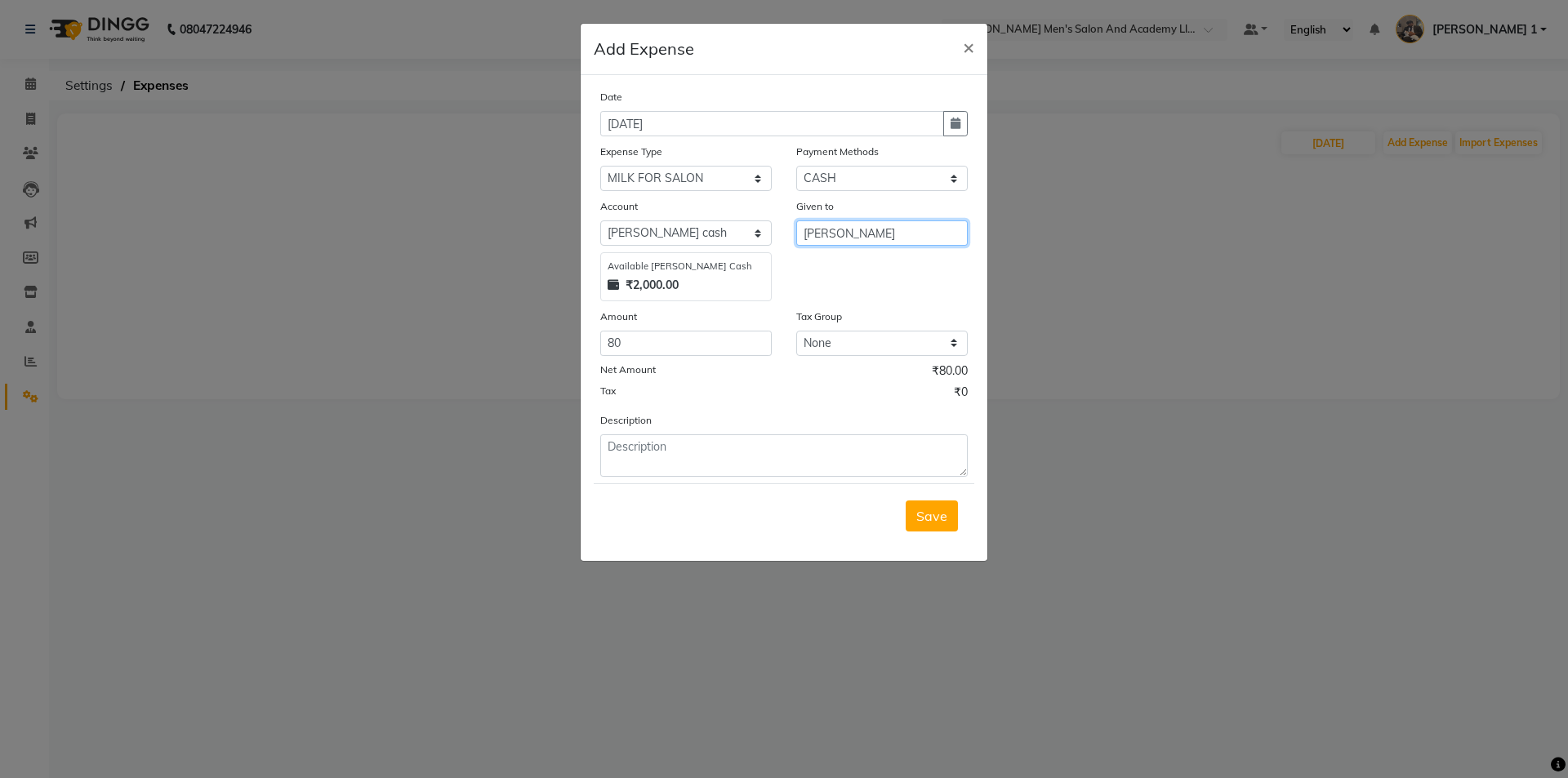
type input "[PERSON_NAME]"
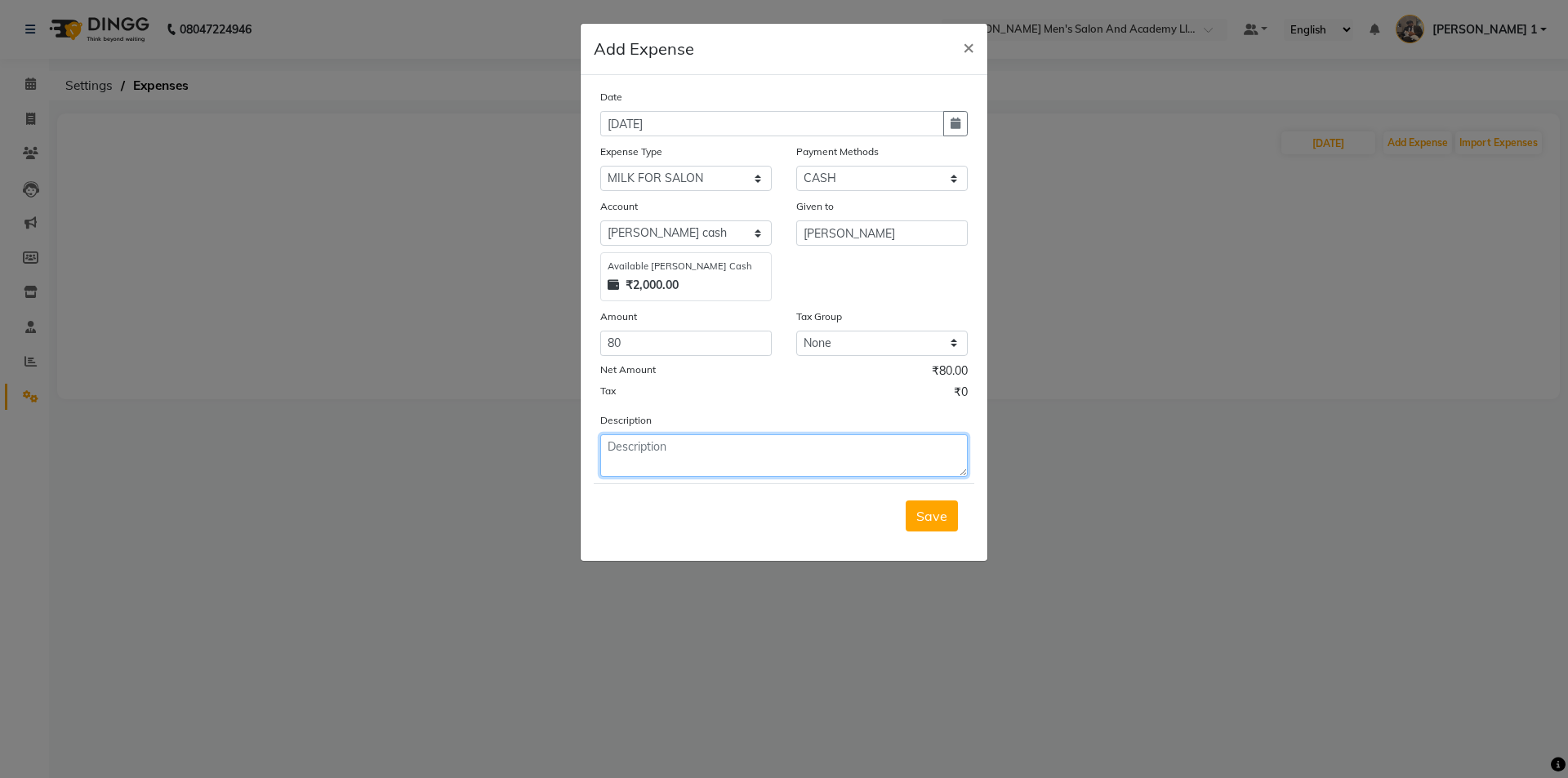
click at [852, 457] on textarea at bounding box center [784, 456] width 367 height 42
type textarea "MILK"
click at [930, 512] on span "Save" at bounding box center [932, 516] width 31 height 17
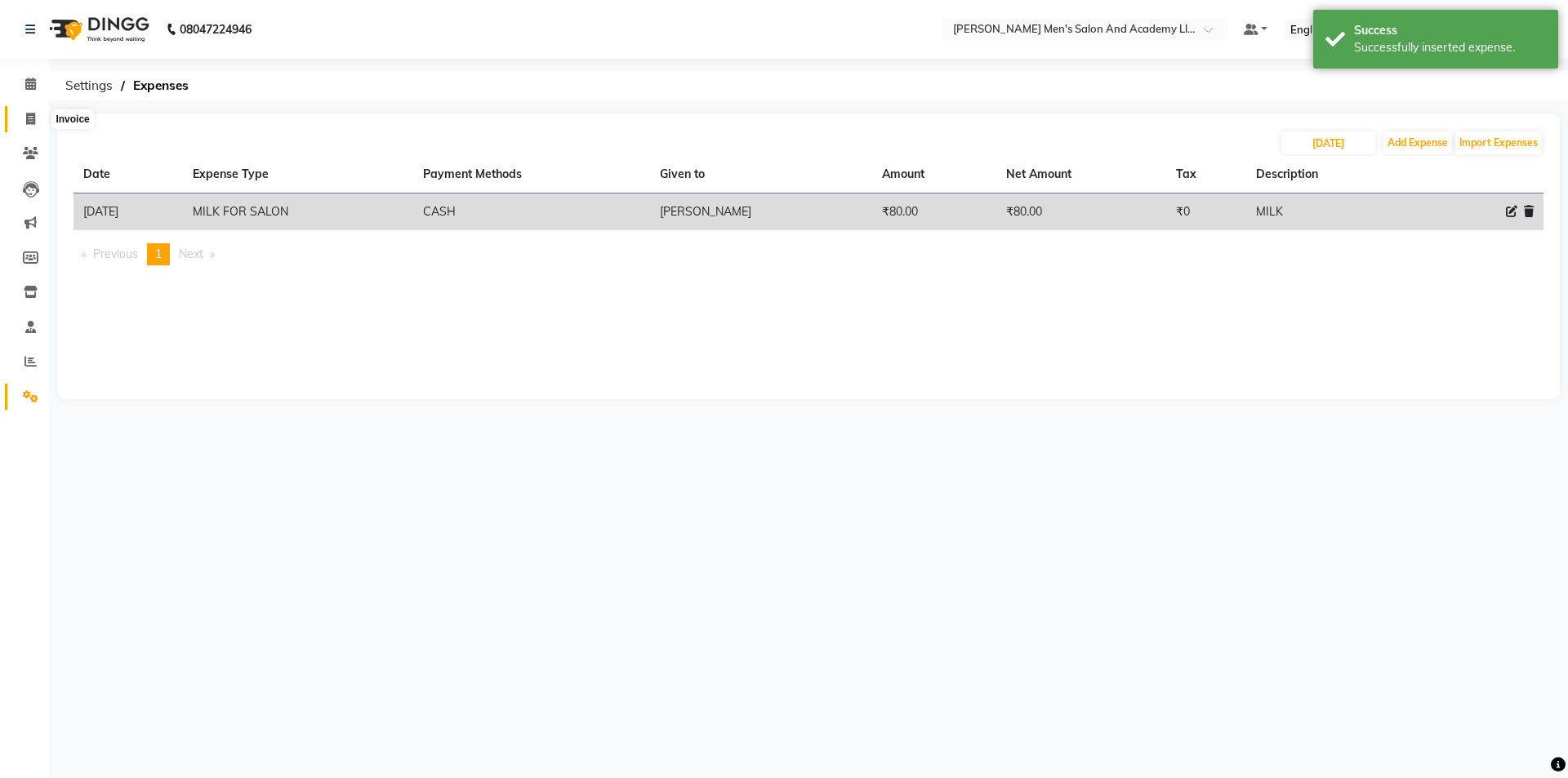
click at [39, 122] on span at bounding box center [30, 119] width 28 height 18
select select "service"
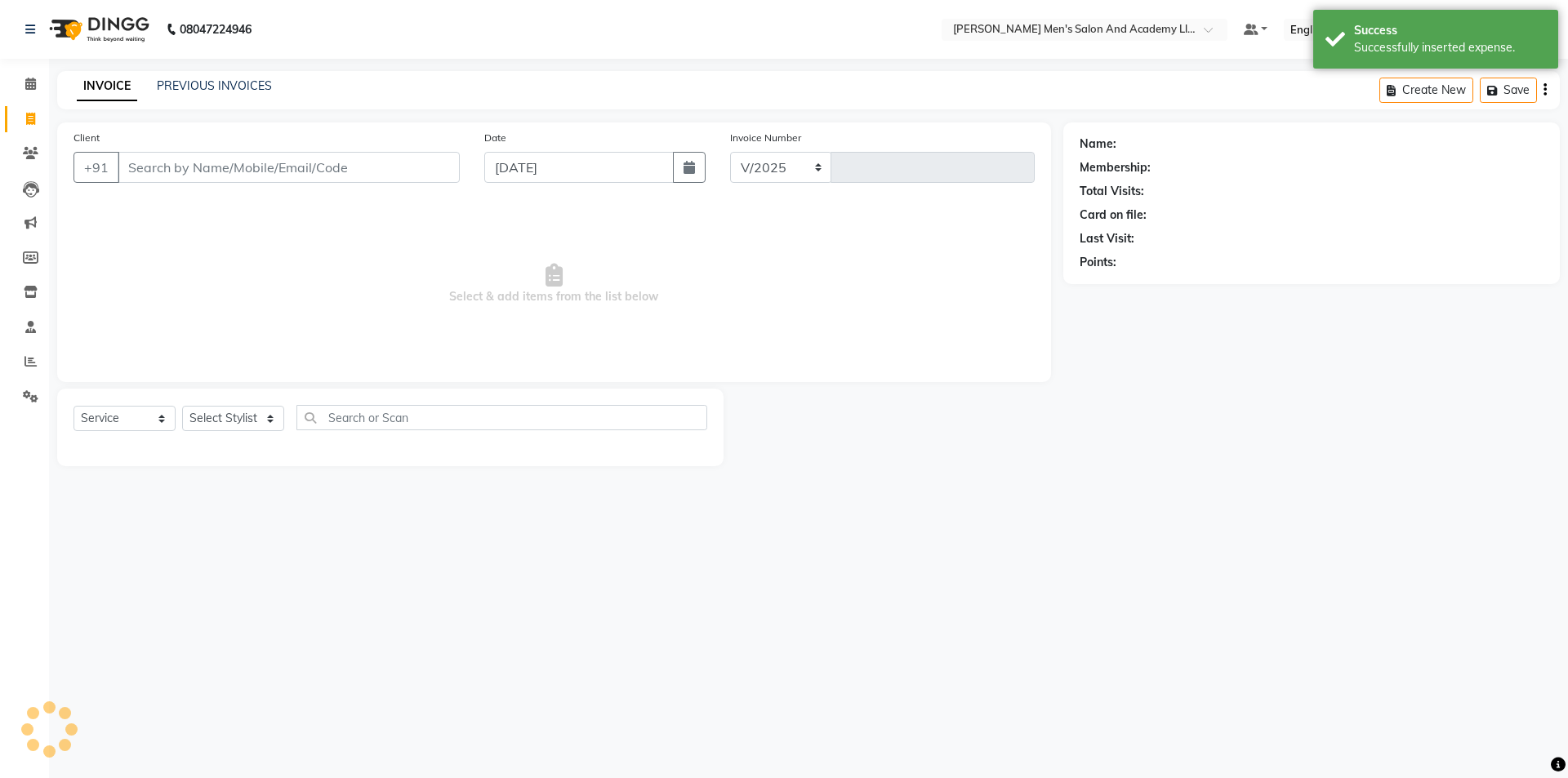
select select "6752"
type input "8713"
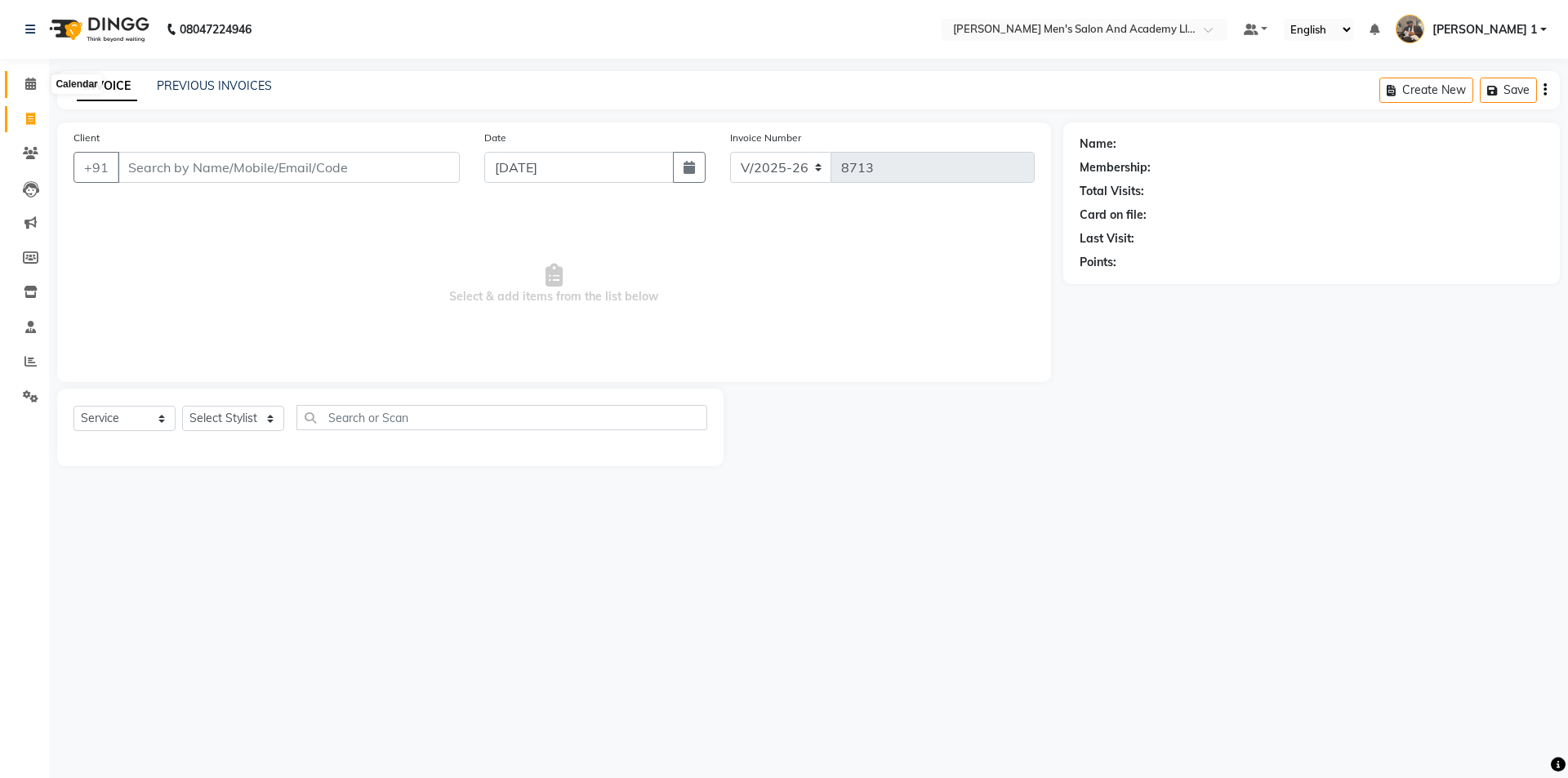
click at [28, 91] on span at bounding box center [30, 85] width 28 height 18
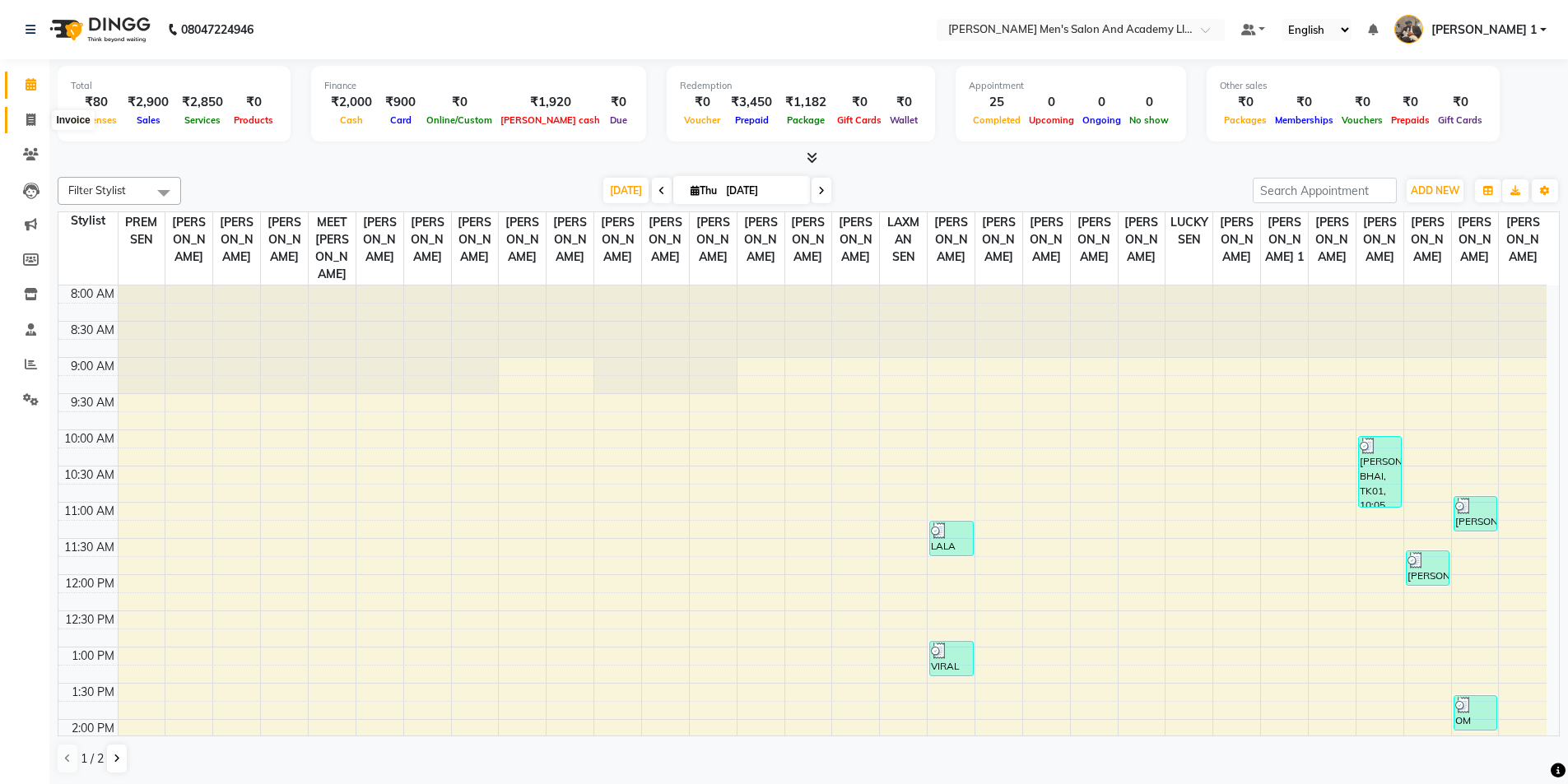
click at [32, 115] on icon at bounding box center [31, 119] width 9 height 12
select select "6752"
select select "service"
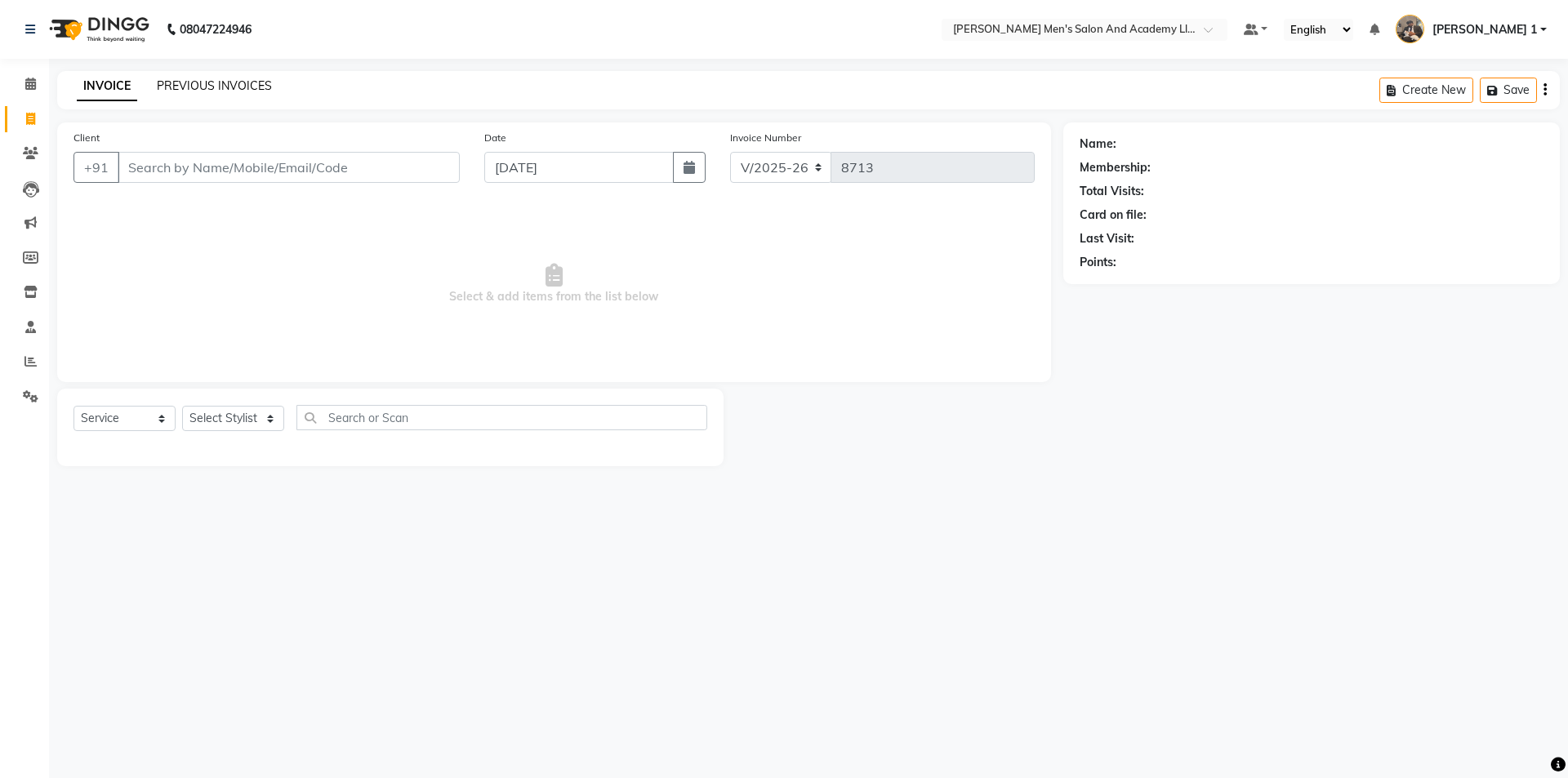
click at [194, 86] on link "PREVIOUS INVOICES" at bounding box center [214, 85] width 115 height 15
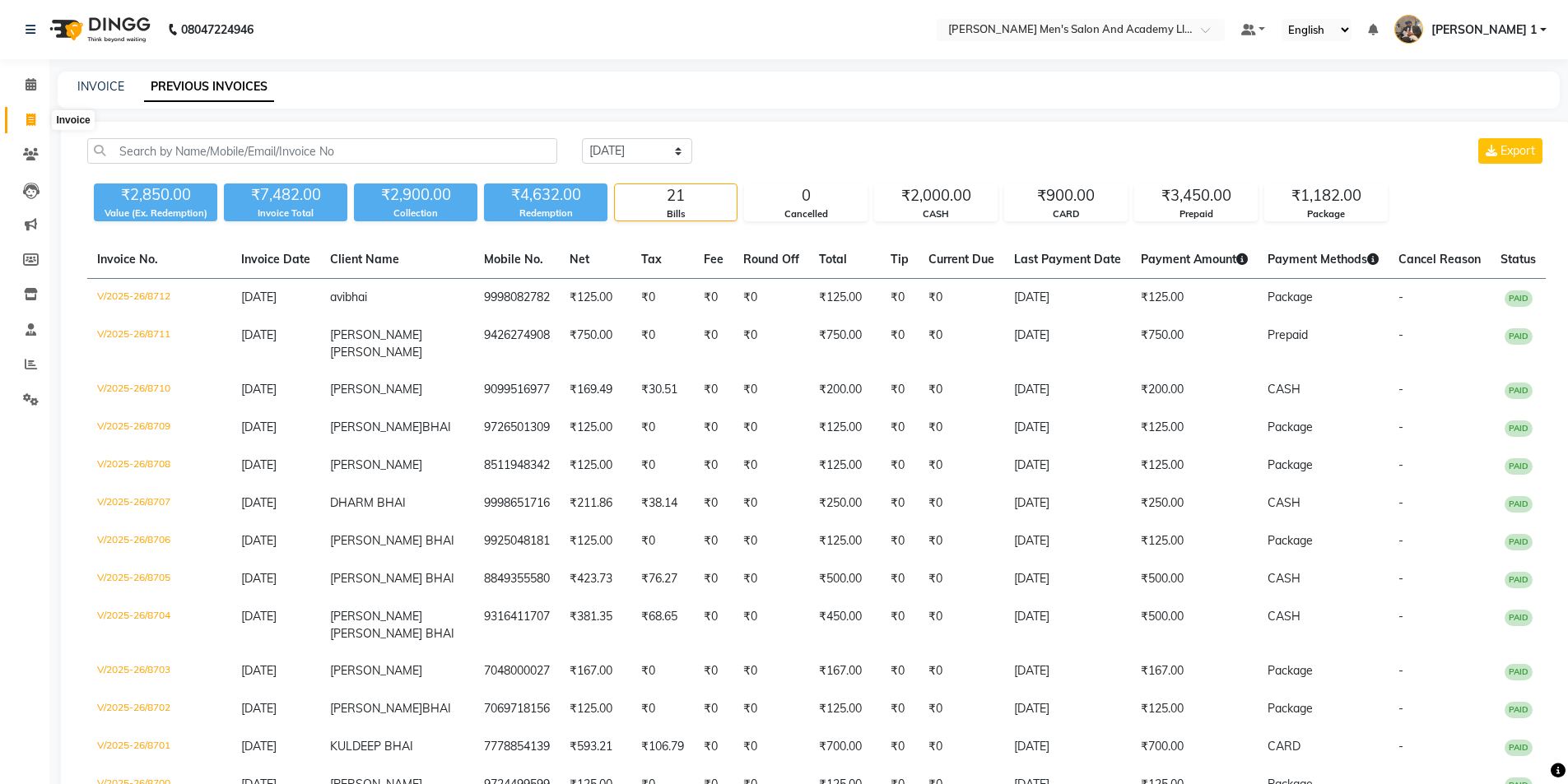
click at [30, 119] on icon at bounding box center [31, 119] width 9 height 12
select select "6752"
select select "service"
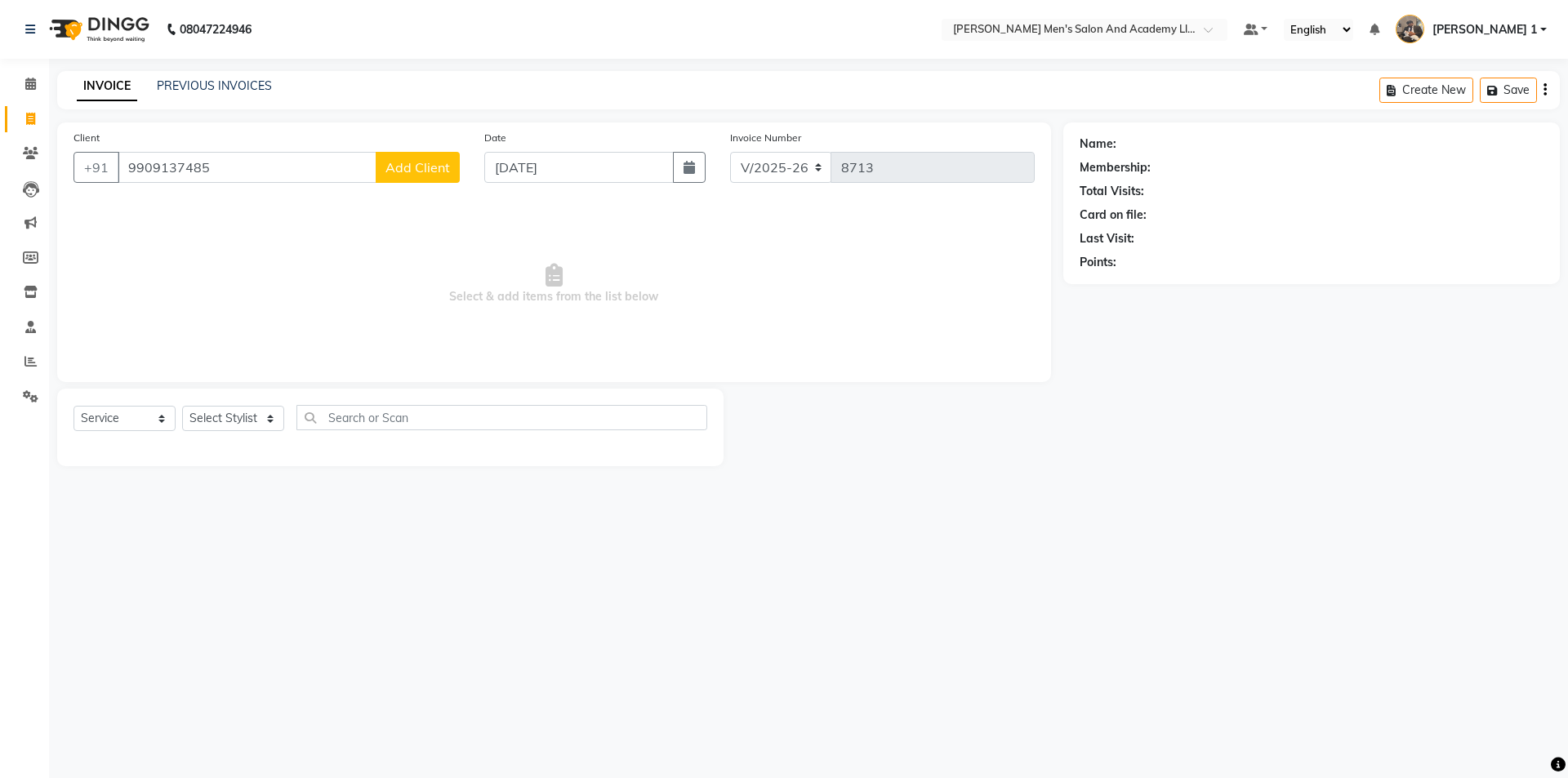
type input "9909137485"
click at [393, 162] on span "Add Client" at bounding box center [418, 167] width 64 height 17
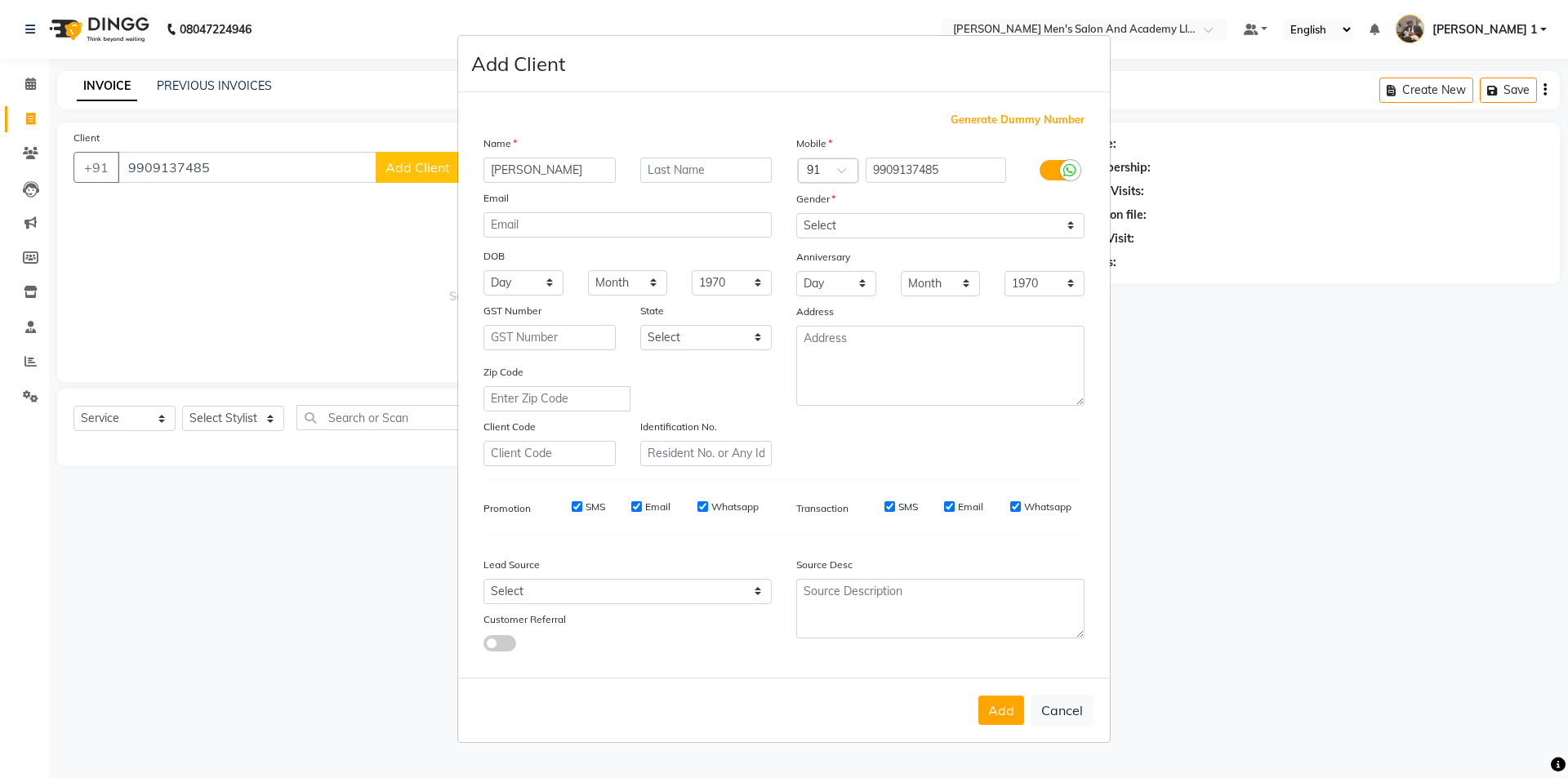
type input "SHYAM BHAI"
click at [829, 224] on select "Select Male Female Other Prefer Not To Say" at bounding box center [941, 226] width 288 height 26
select select "male"
click at [796, 213] on select "Select Male Female Other Prefer Not To Say" at bounding box center [941, 226] width 288 height 26
click at [987, 697] on button "Add" at bounding box center [1001, 711] width 46 height 29
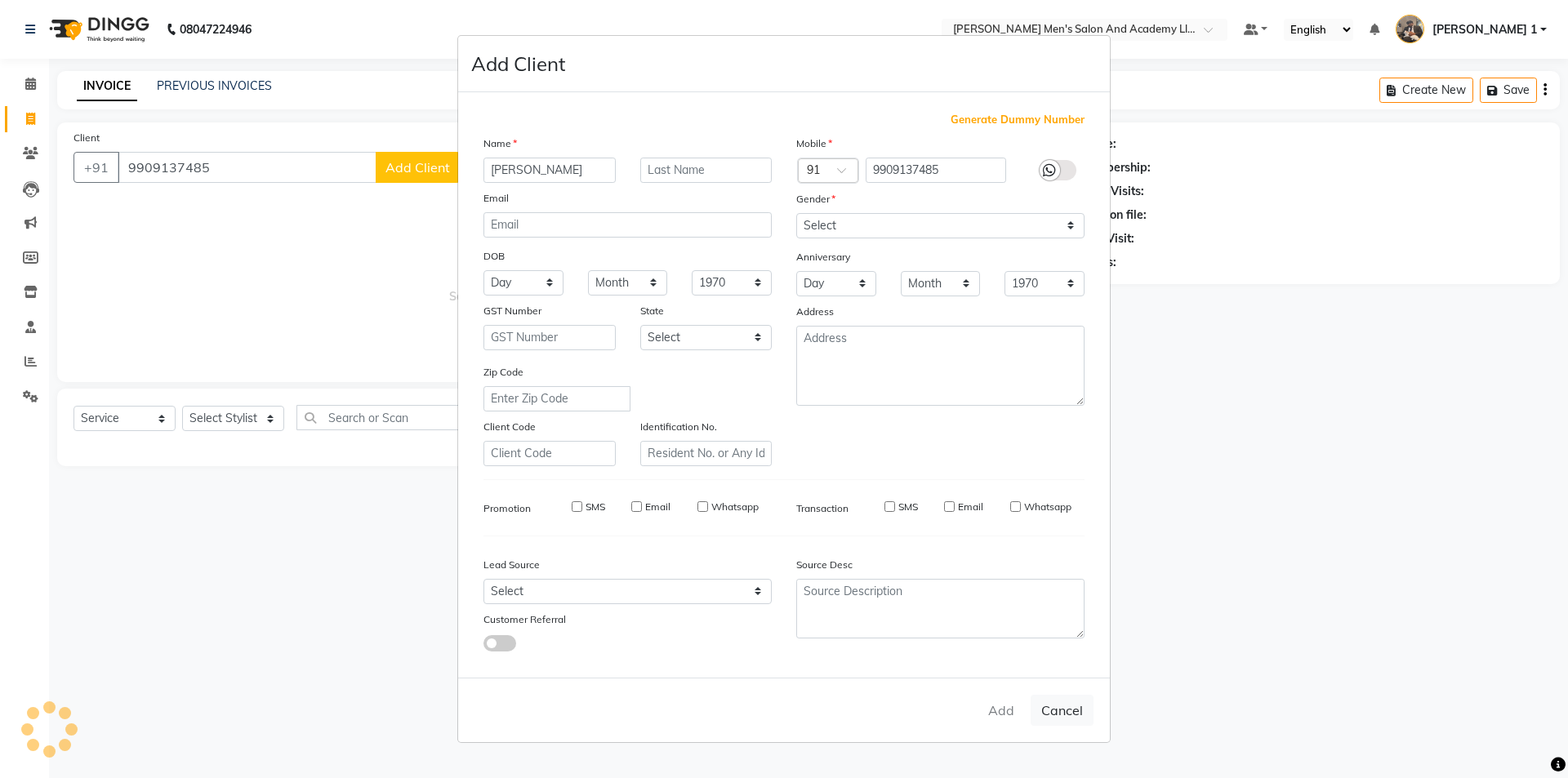
select select
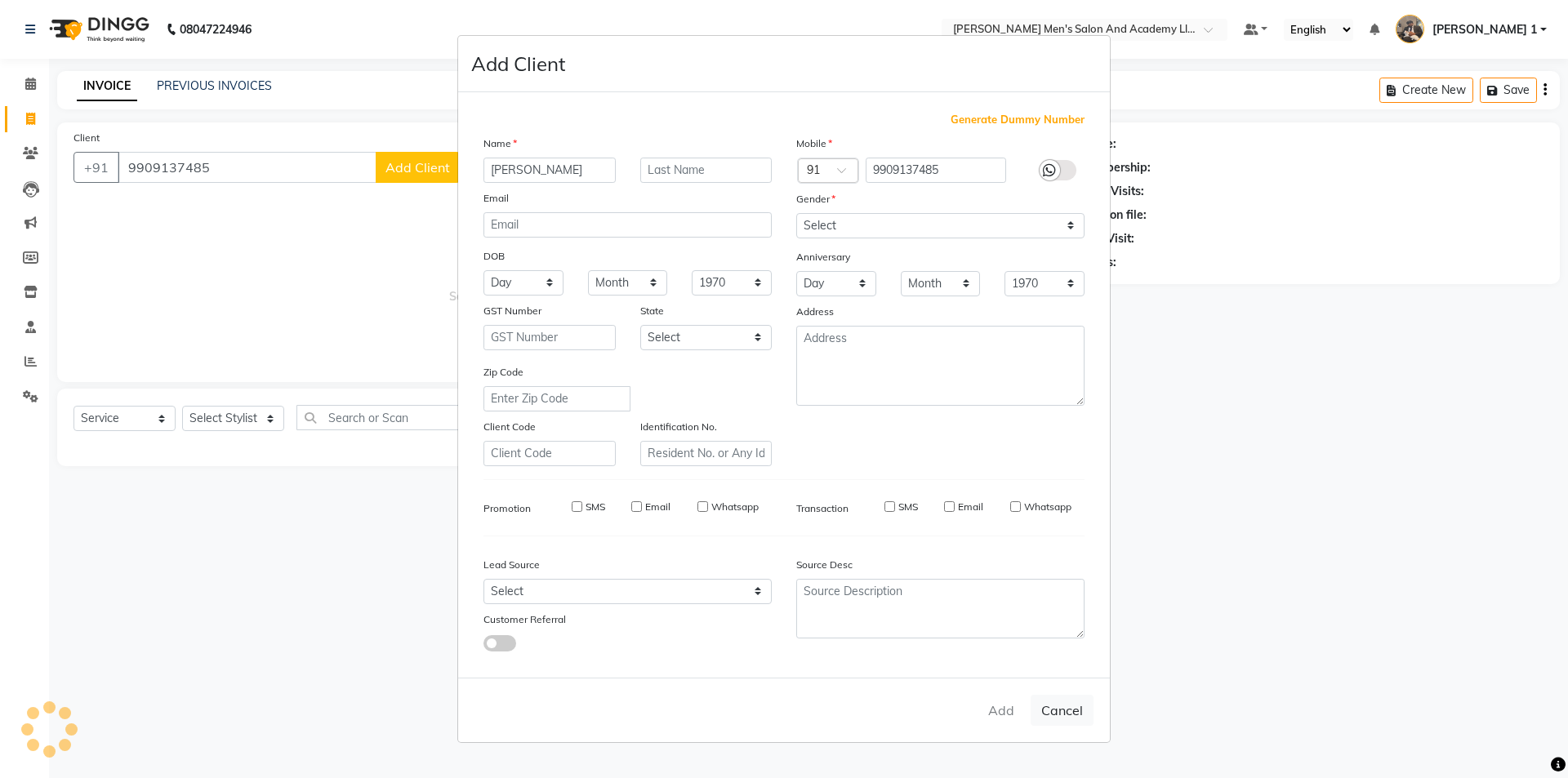
select select
checkbox input "false"
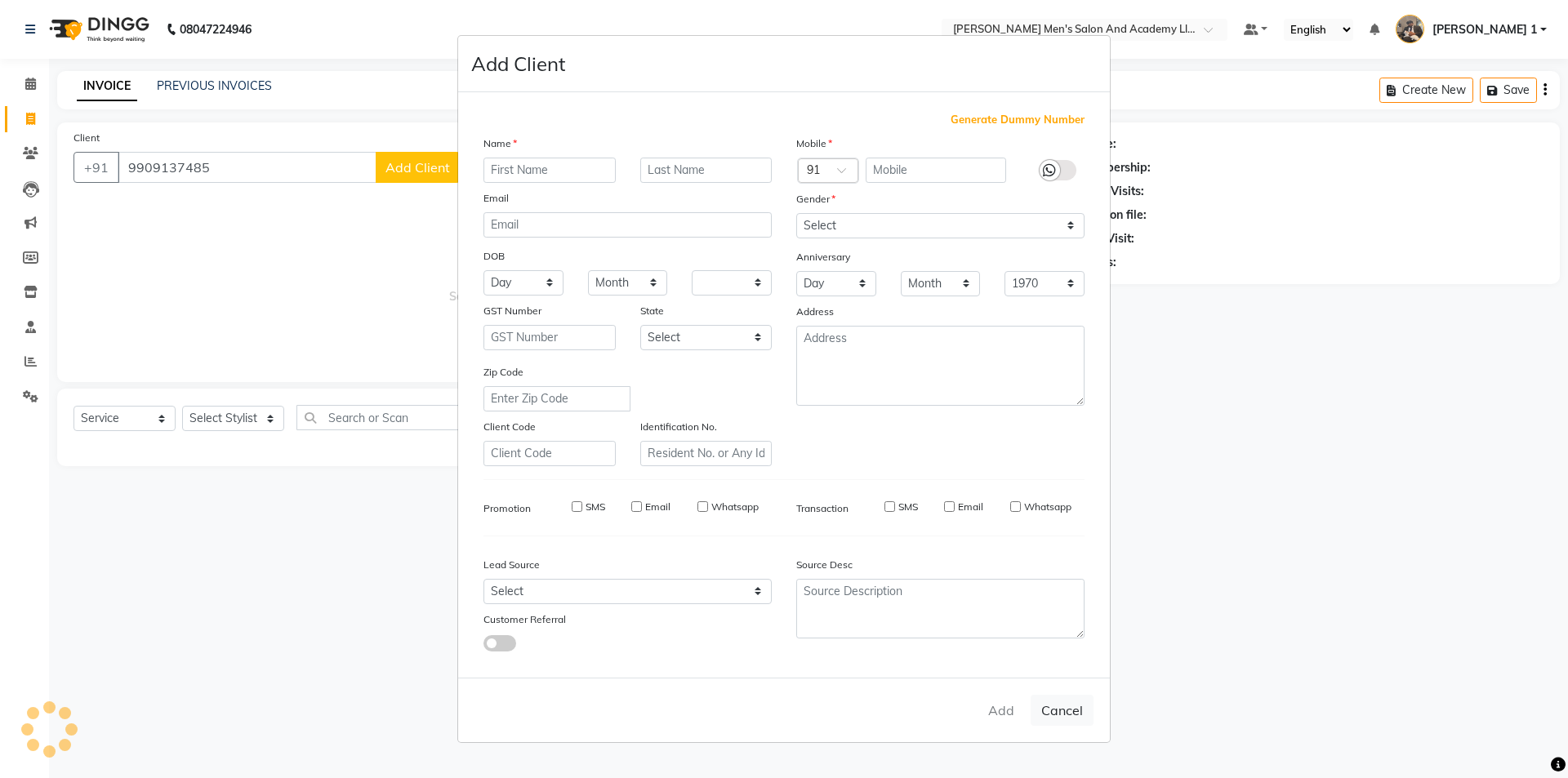
checkbox input "false"
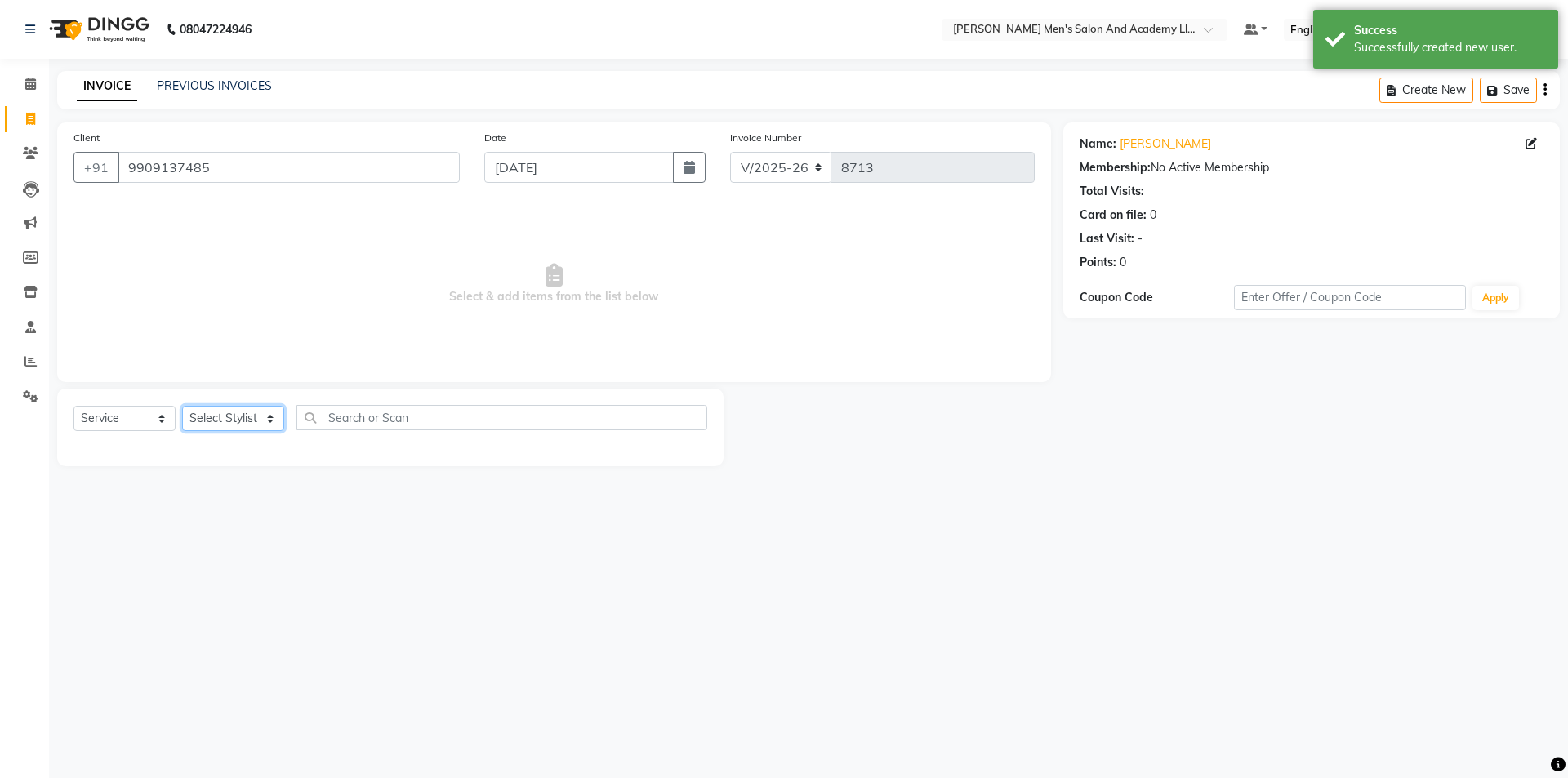
drag, startPoint x: 246, startPoint y: 416, endPoint x: 232, endPoint y: 422, distance: 15.2
click at [246, 416] on select "Select Stylist [PERSON_NAME] [PERSON_NAME] [PERSON_NAME] [PERSON_NAME] [PERSON_…" at bounding box center [232, 419] width 102 height 26
select select "53860"
click at [182, 406] on select "Select Stylist [PERSON_NAME] [PERSON_NAME] [PERSON_NAME] [PERSON_NAME] [PERSON_…" at bounding box center [232, 419] width 102 height 26
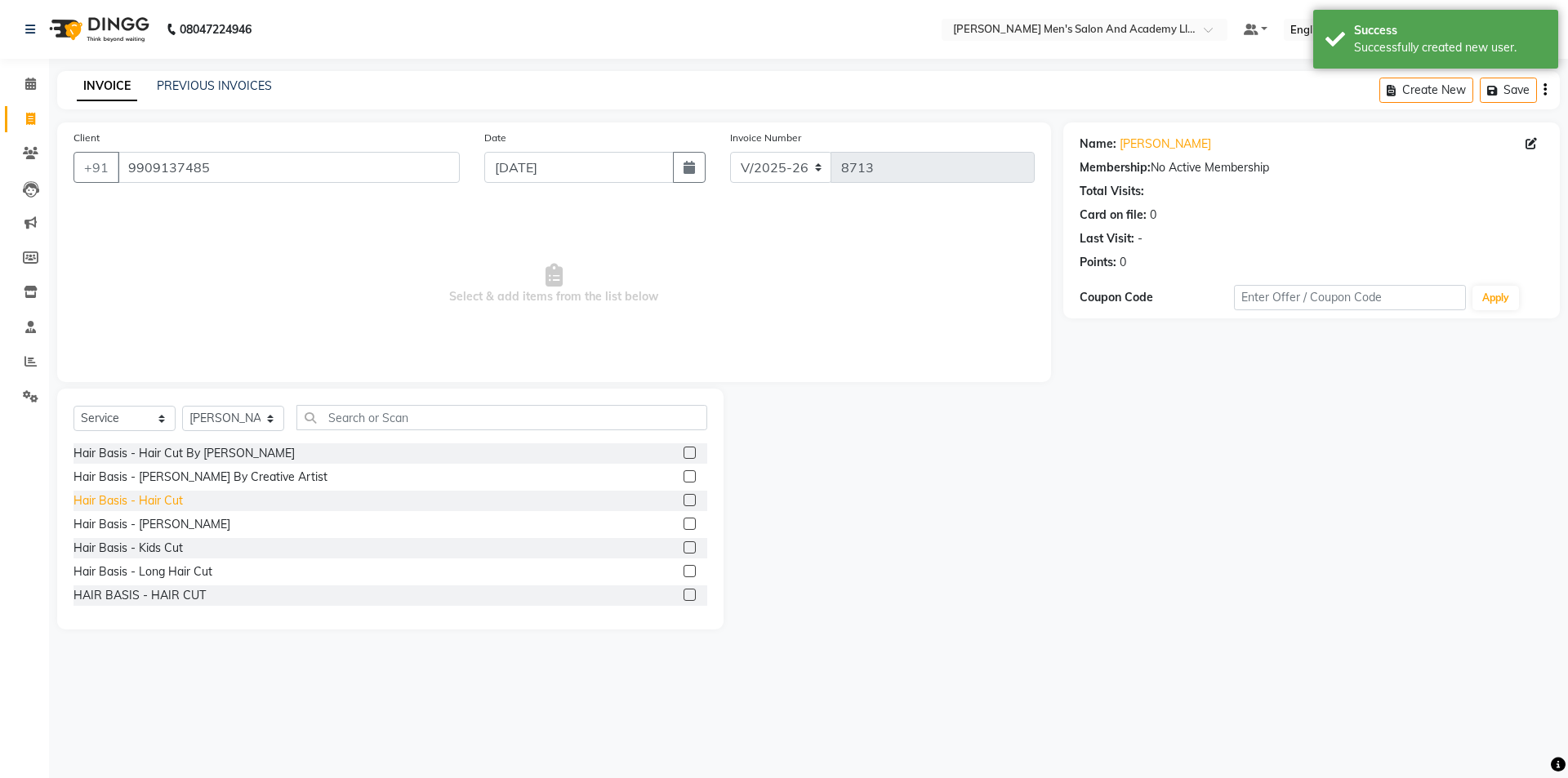
click at [166, 496] on div "Hair Basis - Hair Cut" at bounding box center [128, 501] width 109 height 17
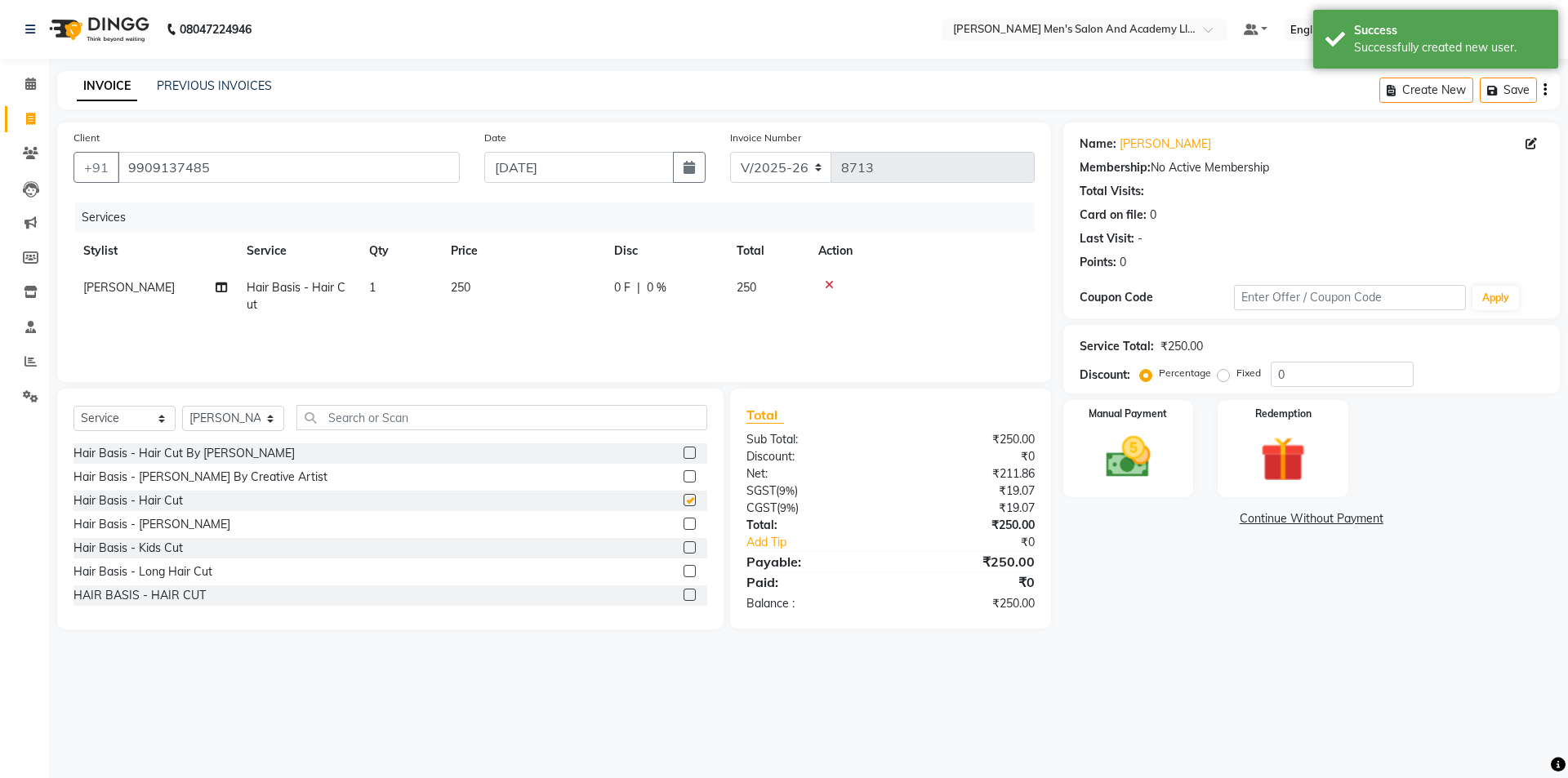
checkbox input "false"
click at [1142, 471] on img at bounding box center [1128, 457] width 76 height 54
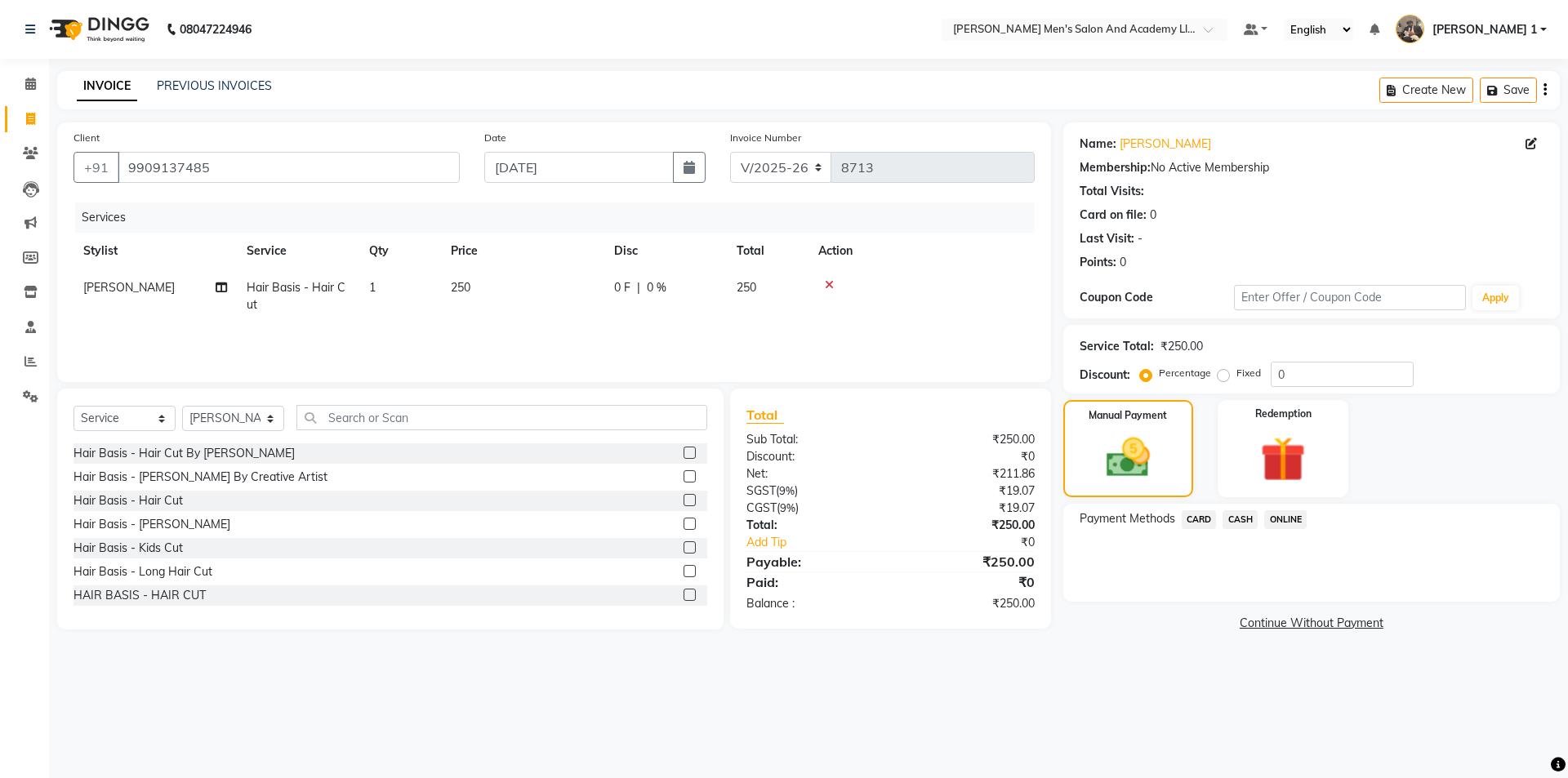
click at [1248, 524] on span "CASH" at bounding box center [1240, 520] width 35 height 18
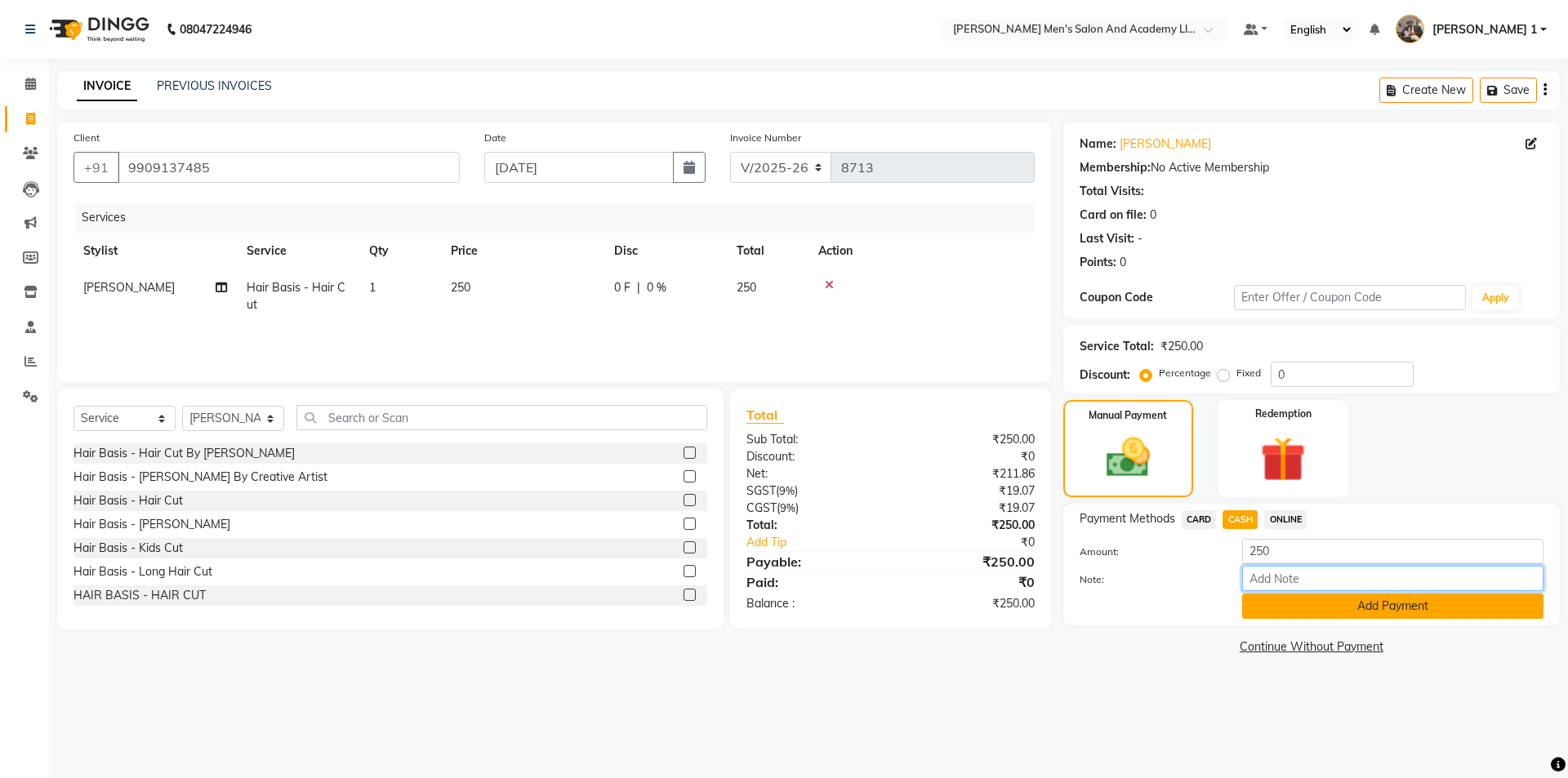
click at [1275, 591] on input "Note:" at bounding box center [1393, 579] width 301 height 26
click at [1270, 608] on button "Add Payment" at bounding box center [1393, 606] width 301 height 26
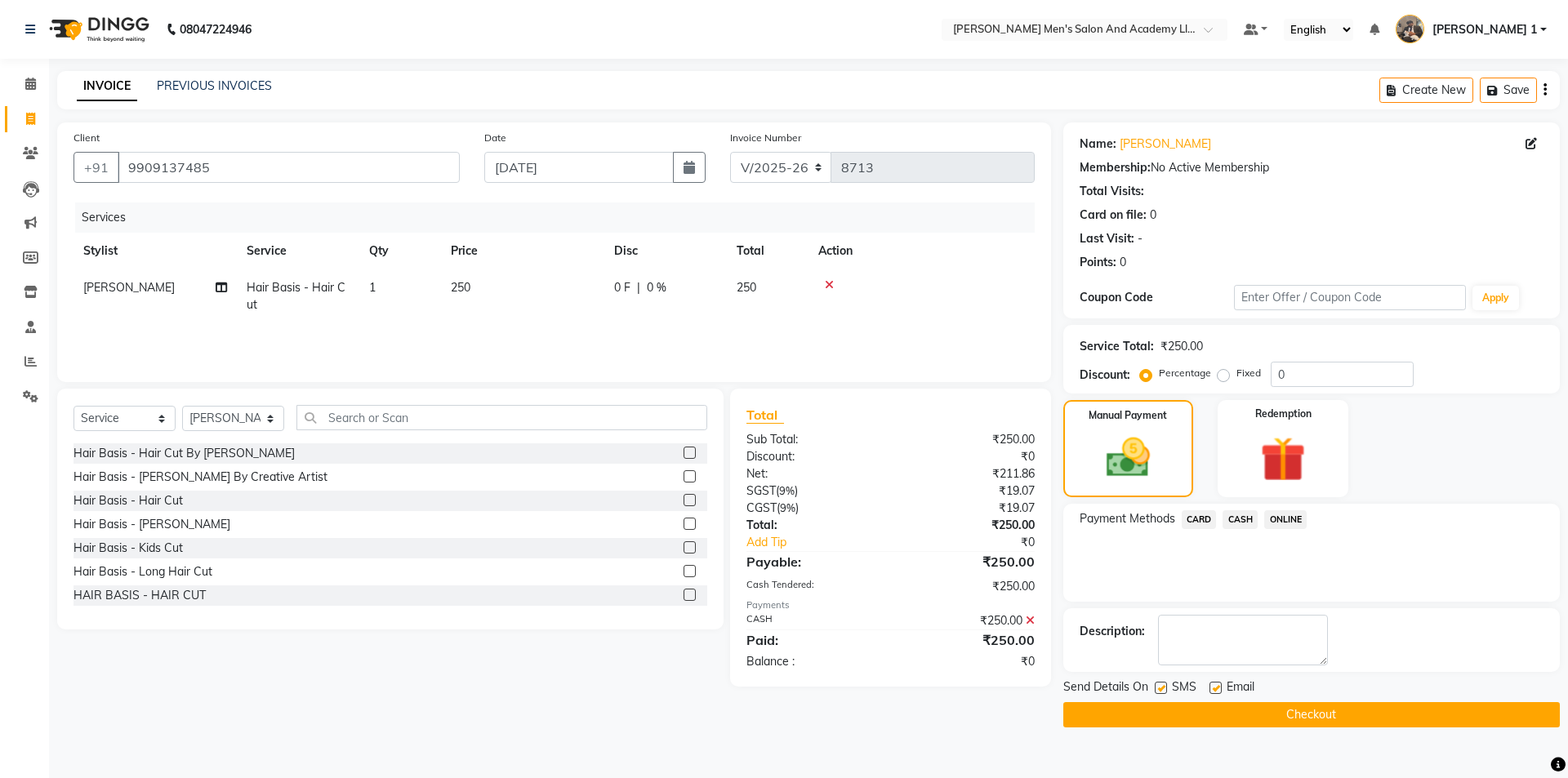
click at [1217, 684] on label at bounding box center [1215, 687] width 12 height 12
click at [1217, 684] on input "checkbox" at bounding box center [1215, 689] width 11 height 11
checkbox input "false"
click at [1193, 717] on button "Checkout" at bounding box center [1312, 716] width 497 height 26
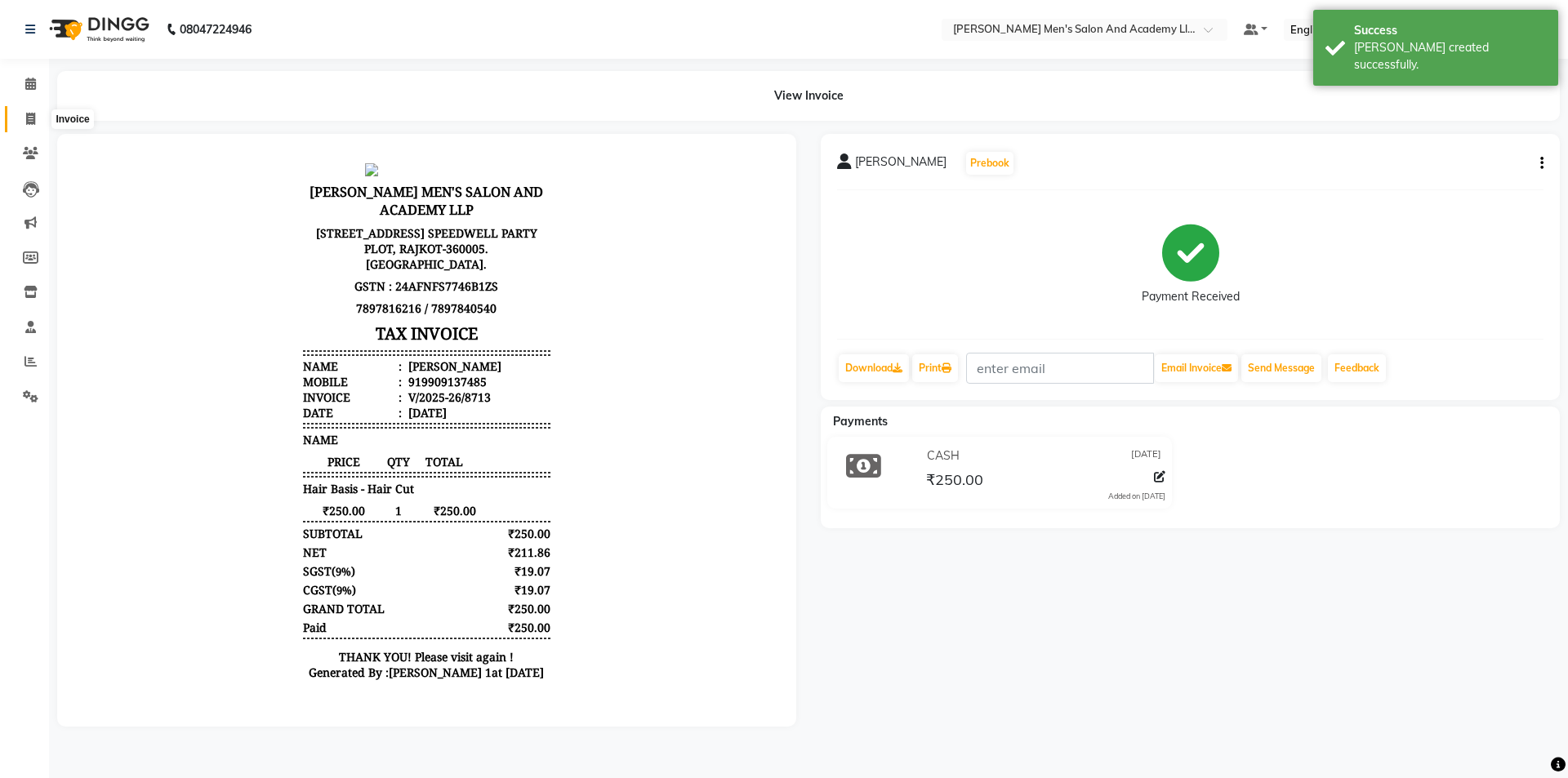
click at [32, 128] on span at bounding box center [30, 119] width 28 height 18
select select "6752"
select select "service"
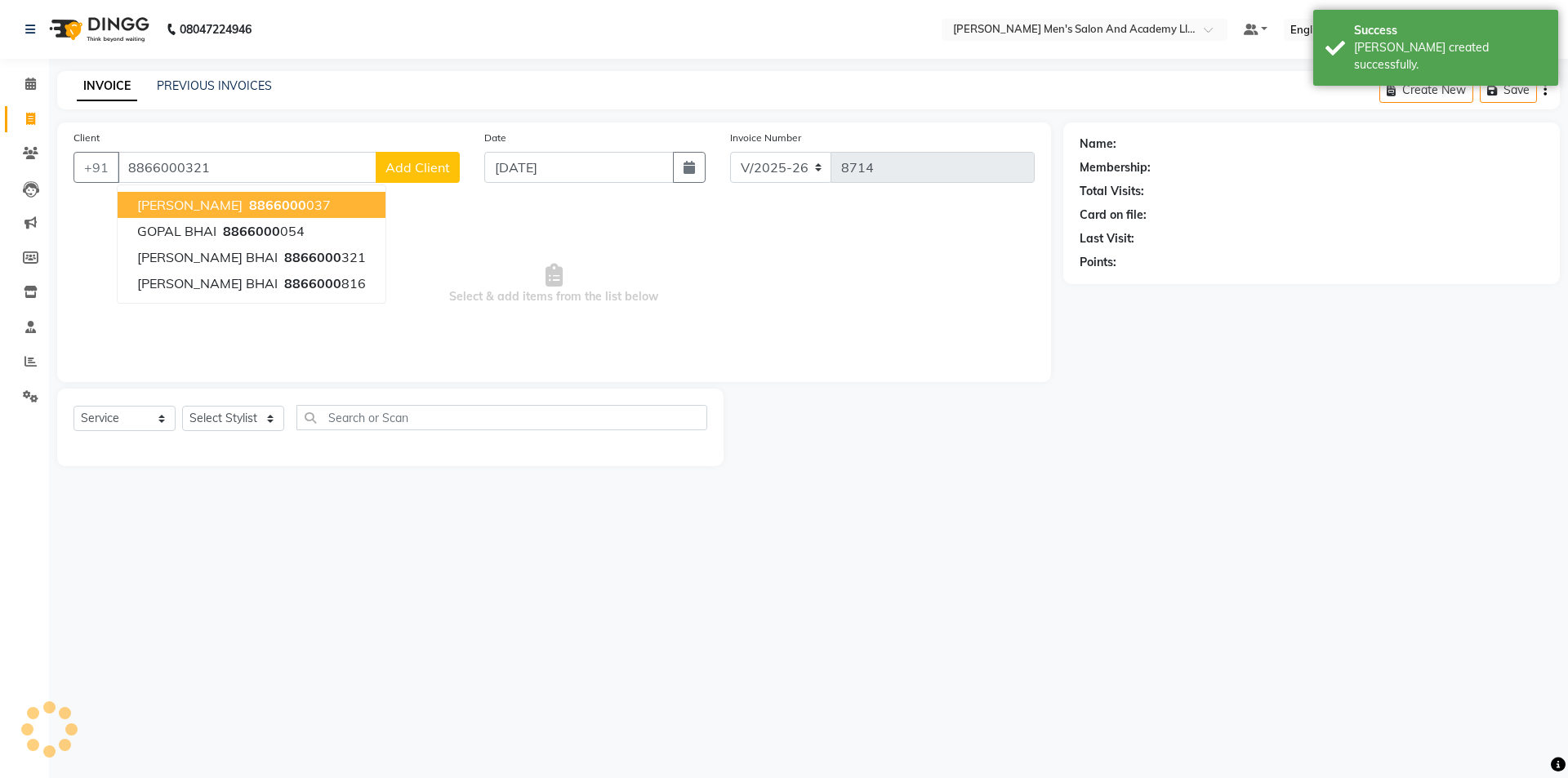
type input "8866000321"
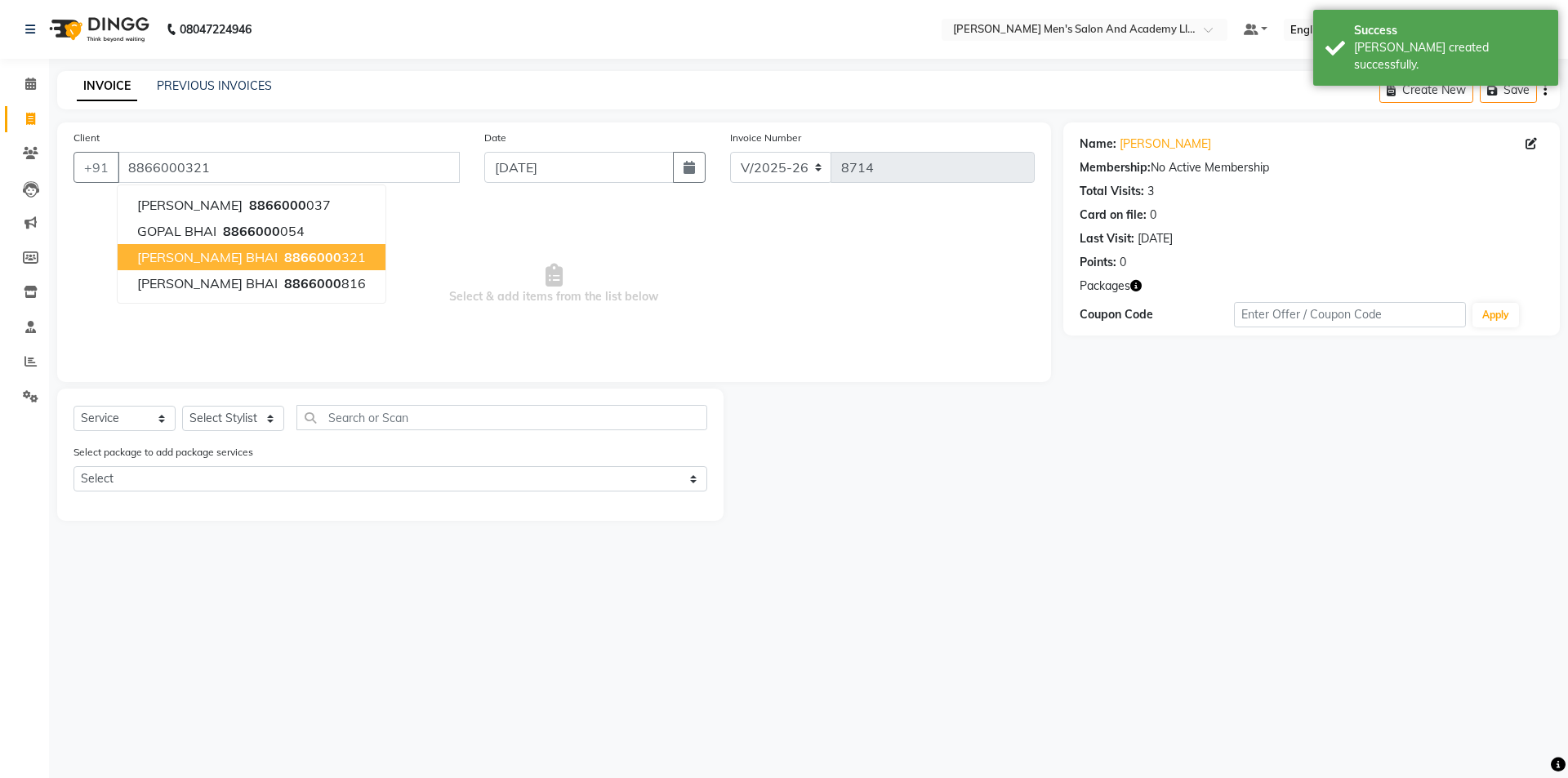
click at [441, 299] on span "Select & add items from the list below" at bounding box center [554, 285] width 961 height 163
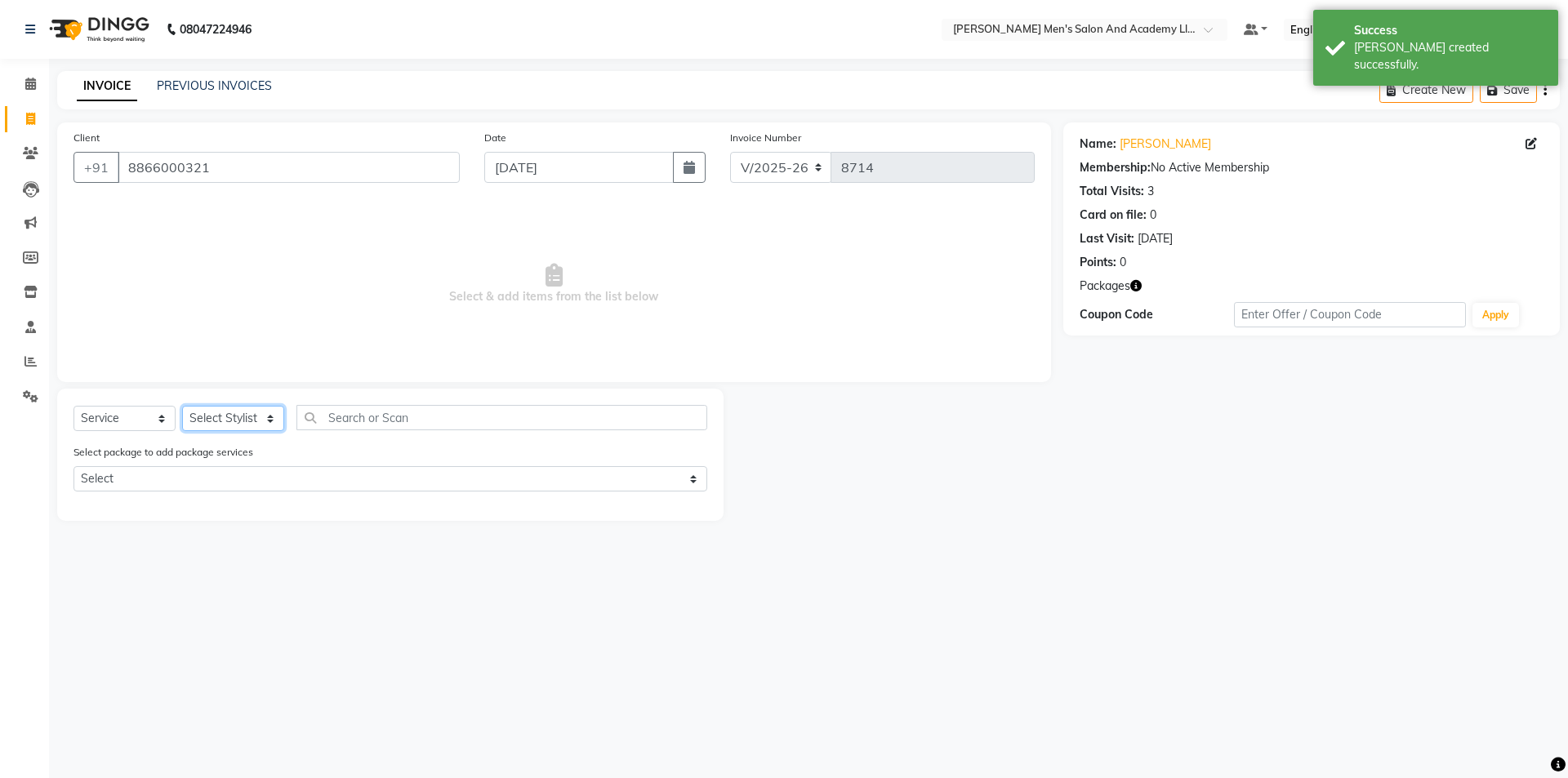
click at [230, 423] on select "Select Stylist [PERSON_NAME] [PERSON_NAME] [PERSON_NAME] [PERSON_NAME] [PERSON_…" at bounding box center [232, 419] width 102 height 26
select select "90387"
click at [182, 406] on select "Select Stylist [PERSON_NAME] [PERSON_NAME] [PERSON_NAME] [PERSON_NAME] [PERSON_…" at bounding box center [232, 419] width 102 height 26
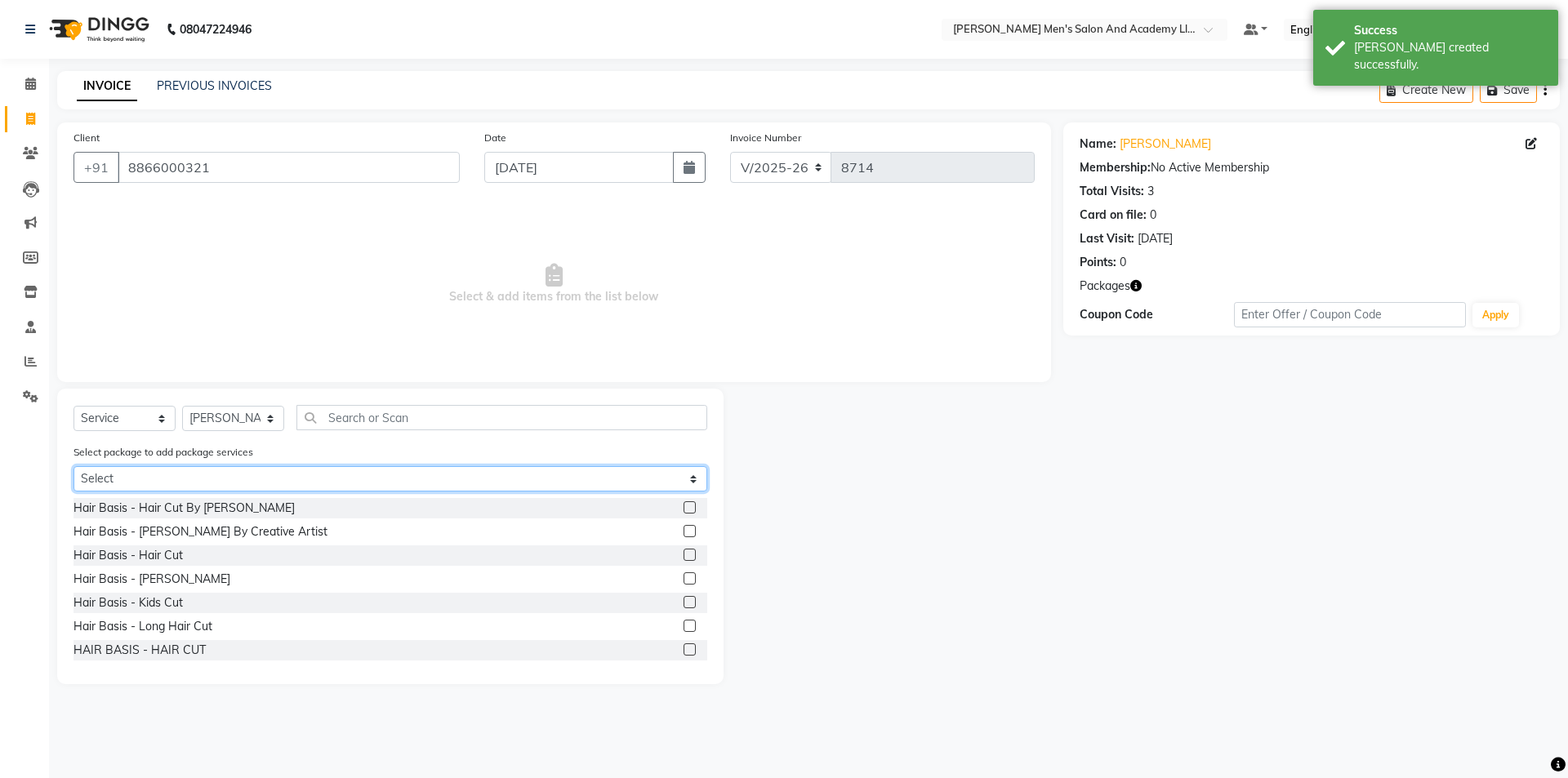
click at [210, 469] on select "Select AVENGERS COMBO PACKAGE" at bounding box center [390, 479] width 634 height 26
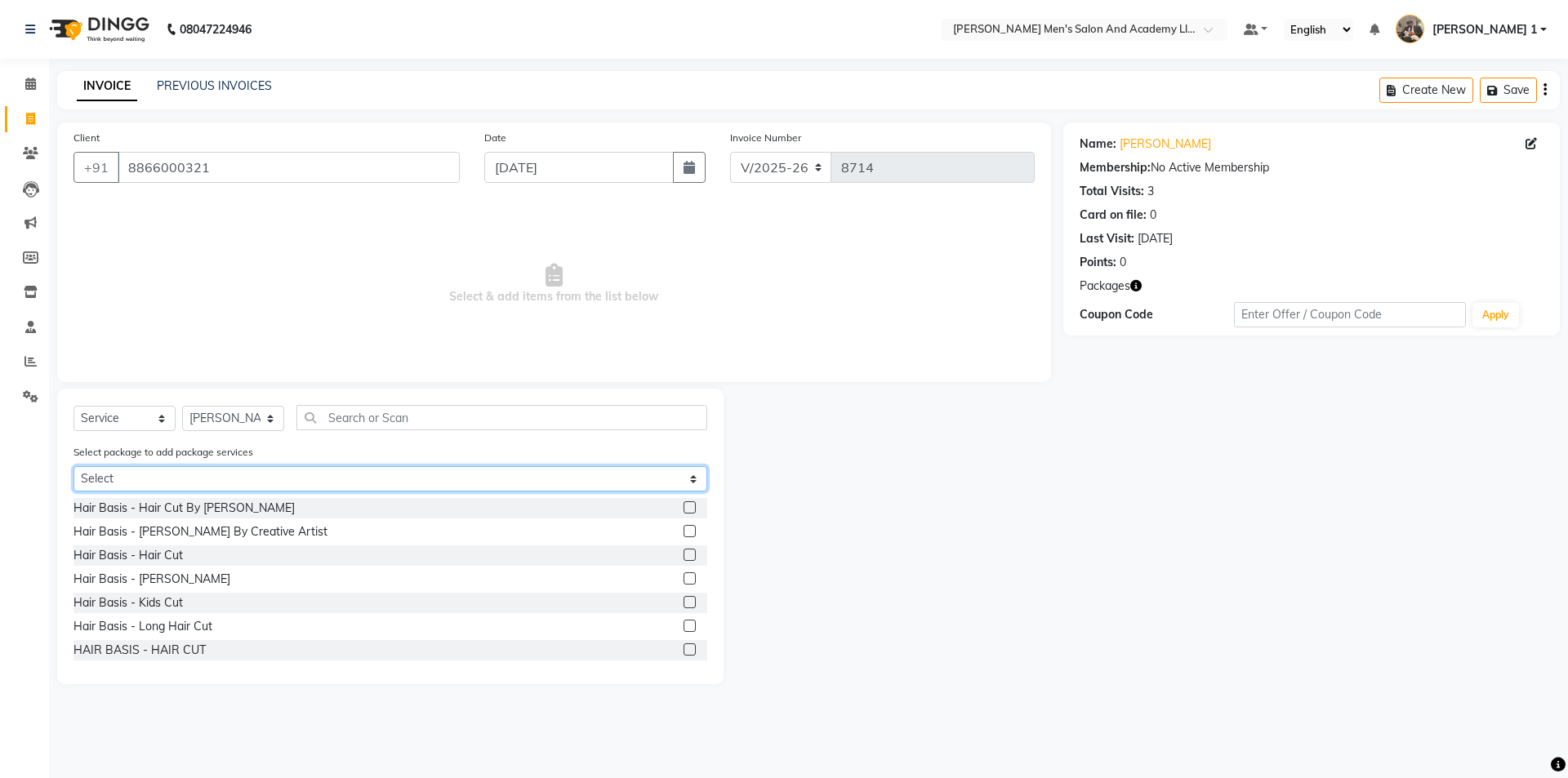
select select "1: Object"
click at [73, 467] on select "Select AVENGERS COMBO PACKAGE" at bounding box center [390, 479] width 634 height 26
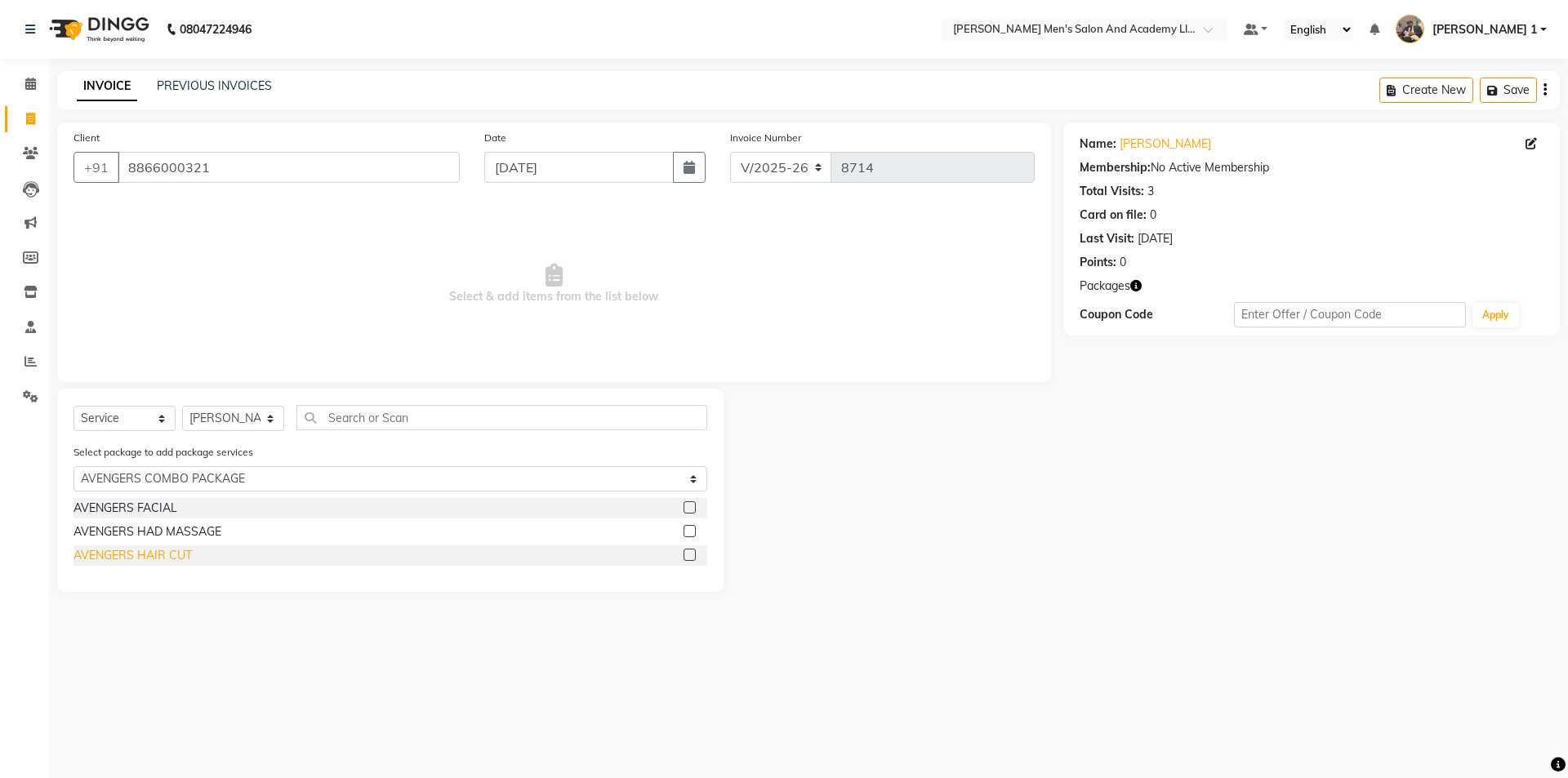
click at [145, 558] on div "AVENGERS HAIR CUT" at bounding box center [132, 556] width 118 height 17
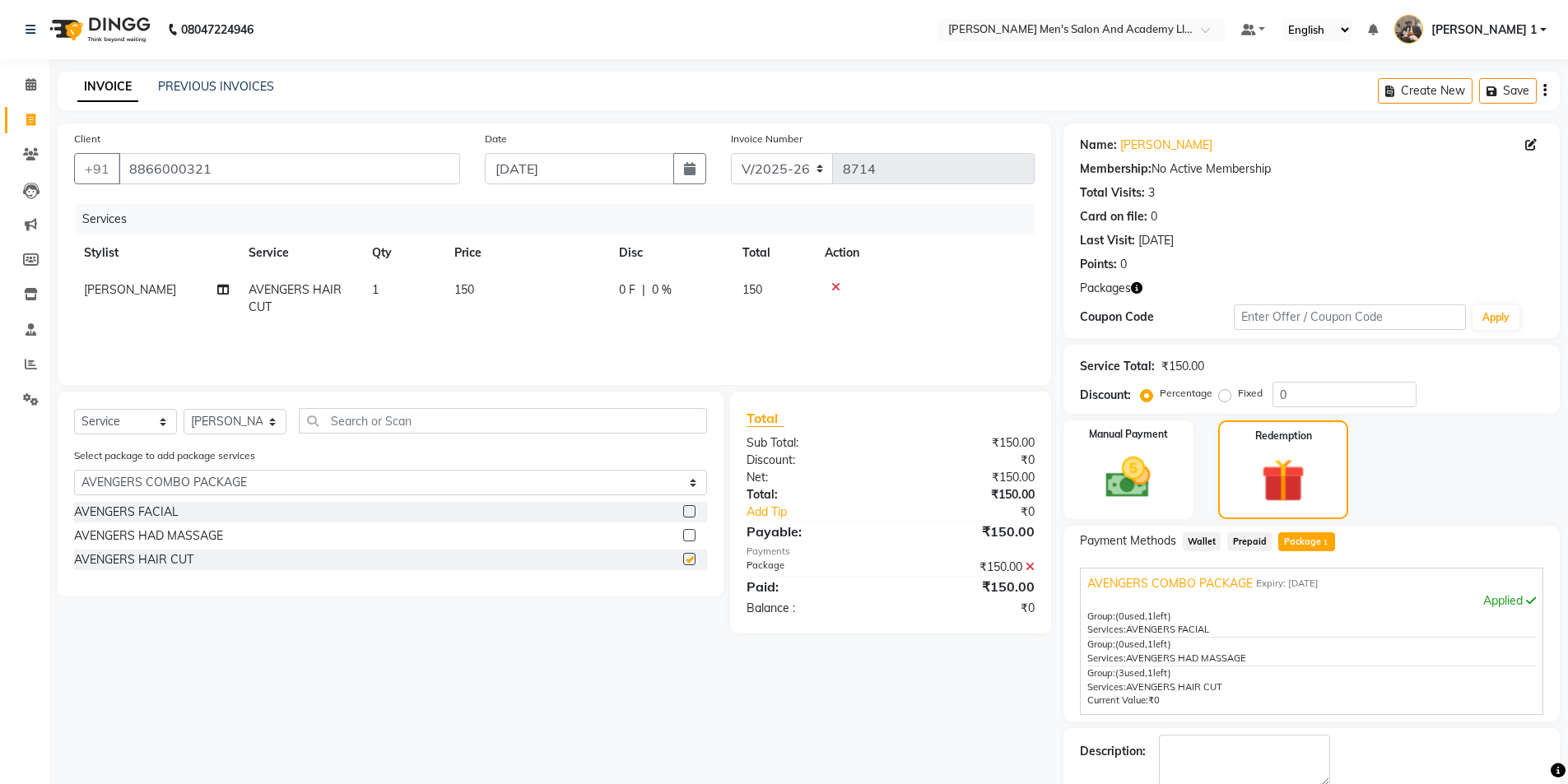
checkbox input "false"
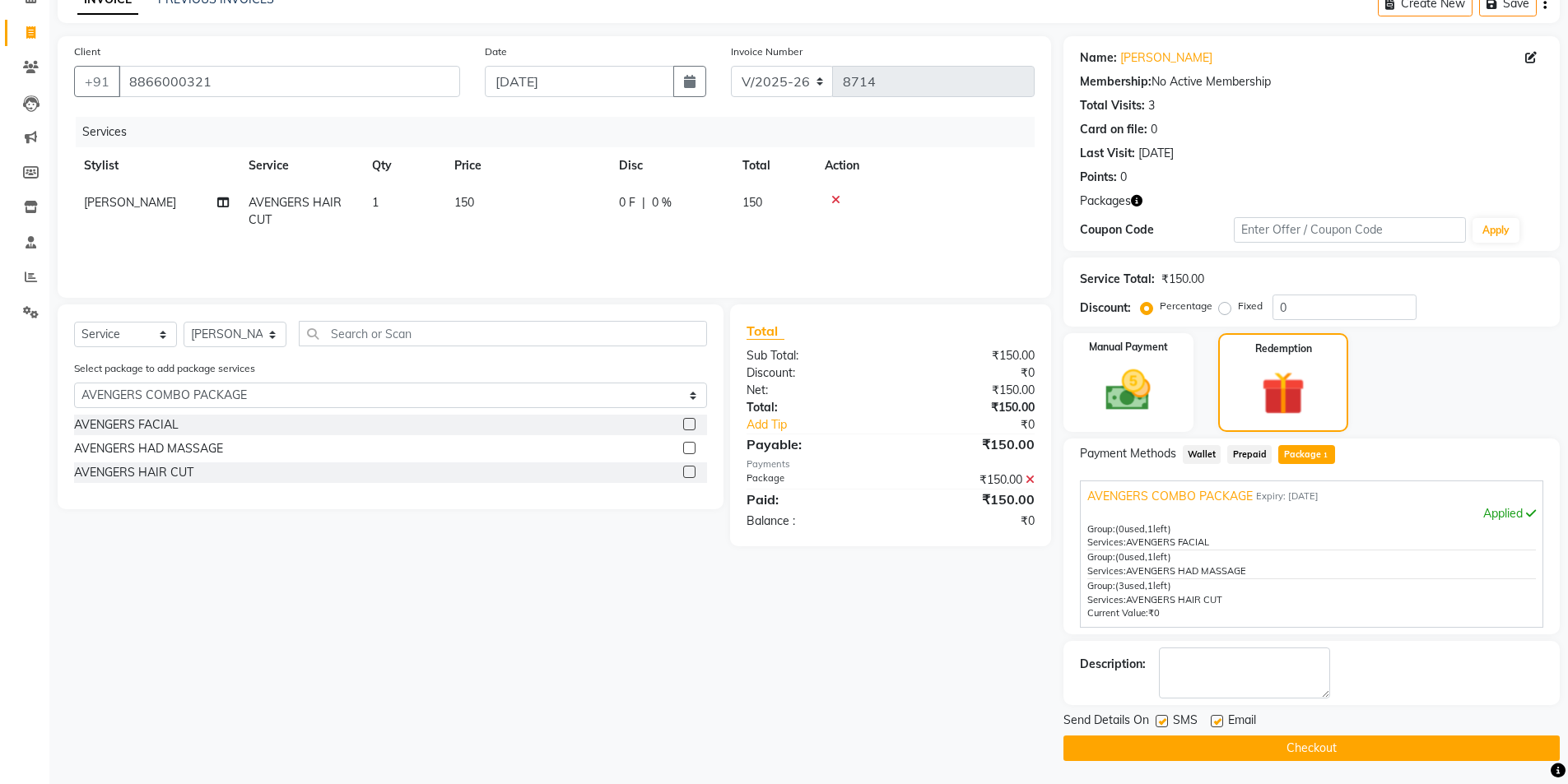
scroll to position [89, 0]
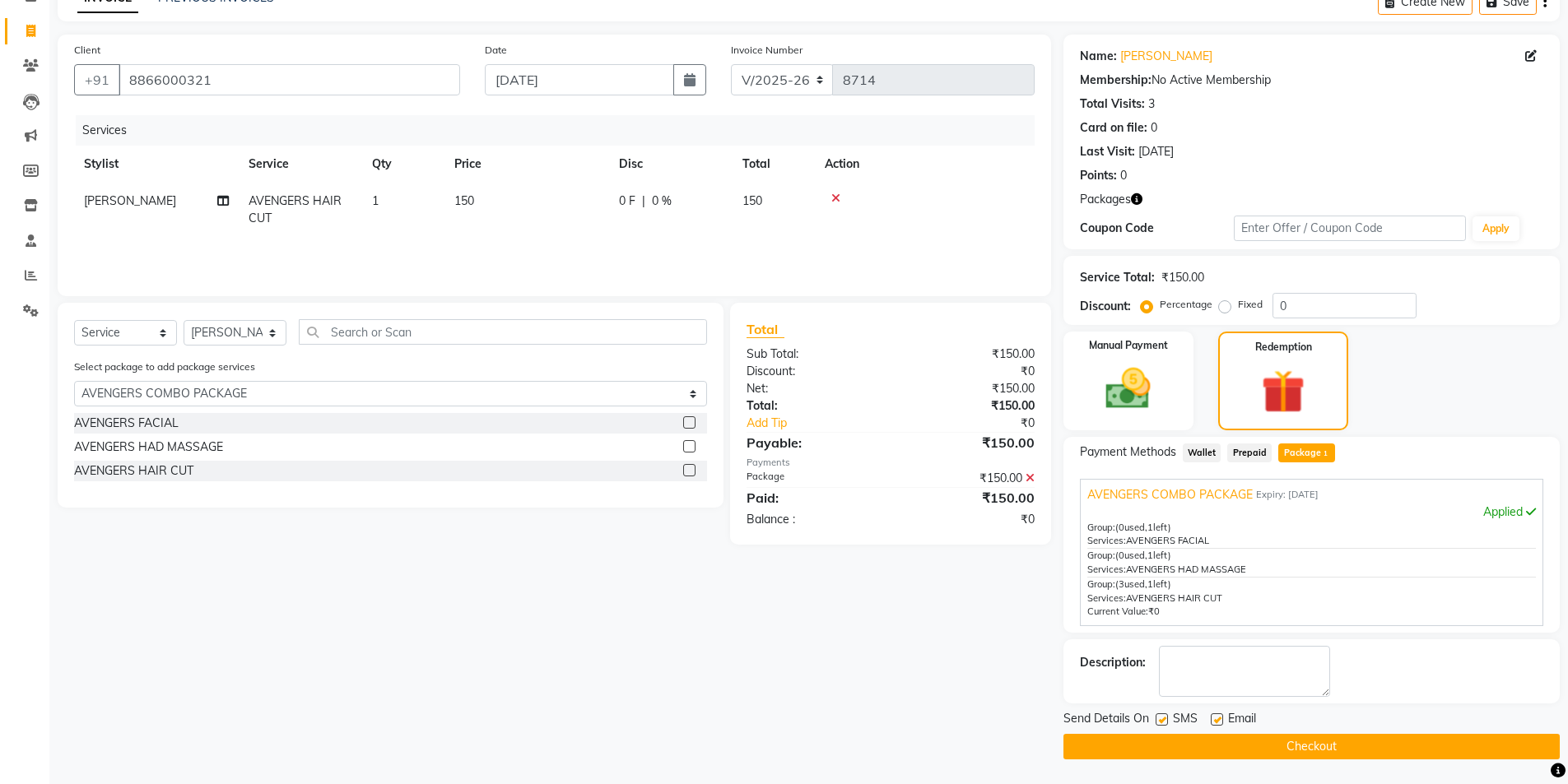
click at [1220, 716] on label at bounding box center [1216, 719] width 12 height 12
click at [1220, 716] on input "checkbox" at bounding box center [1216, 721] width 11 height 11
checkbox input "false"
click at [1164, 716] on label at bounding box center [1161, 719] width 12 height 12
click at [1164, 716] on input "checkbox" at bounding box center [1161, 721] width 11 height 11
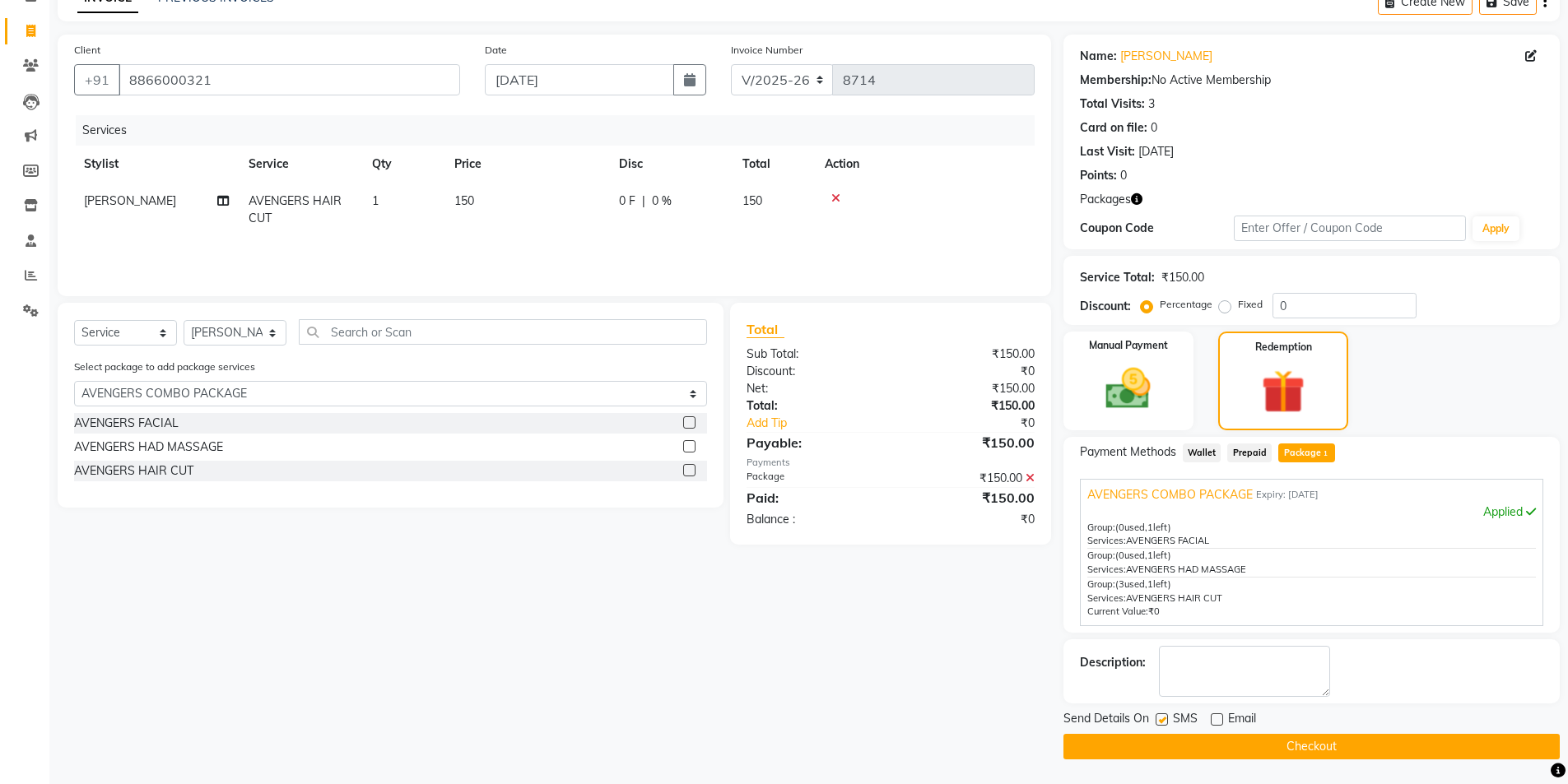
checkbox input "false"
click at [1165, 739] on button "Checkout" at bounding box center [1312, 747] width 496 height 26
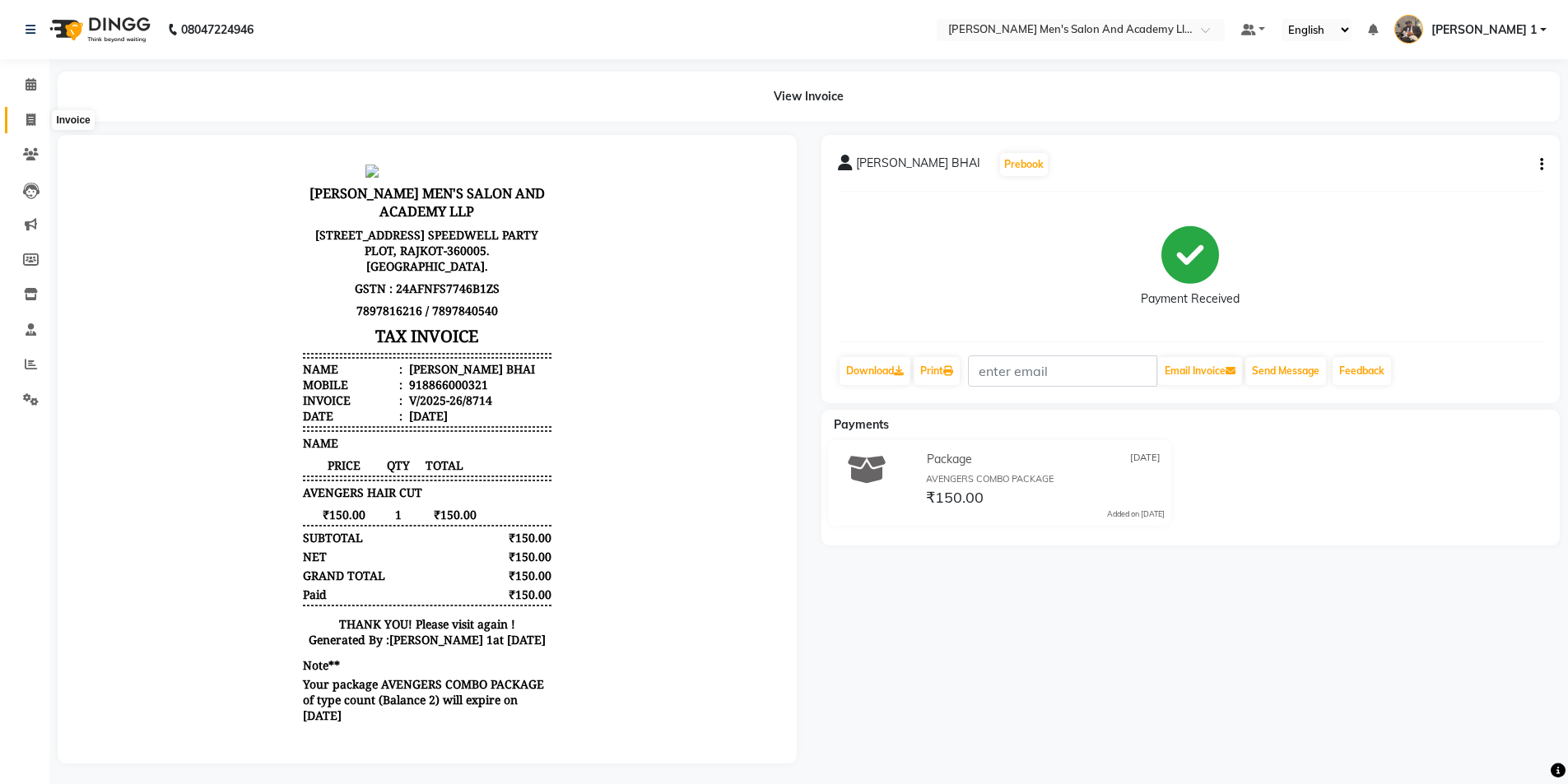
click at [43, 112] on span at bounding box center [31, 120] width 29 height 19
select select "service"
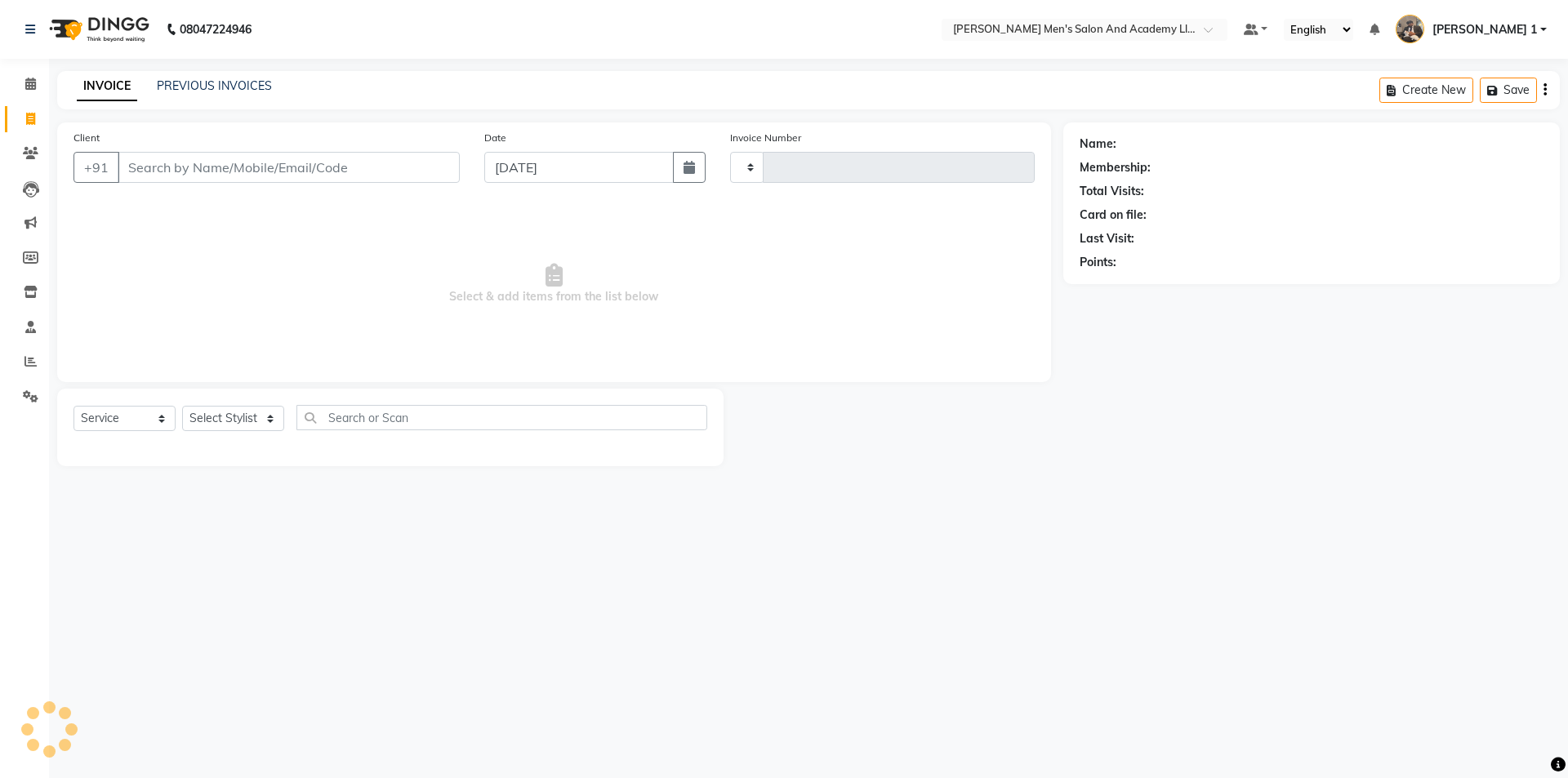
type input "8715"
select select "6752"
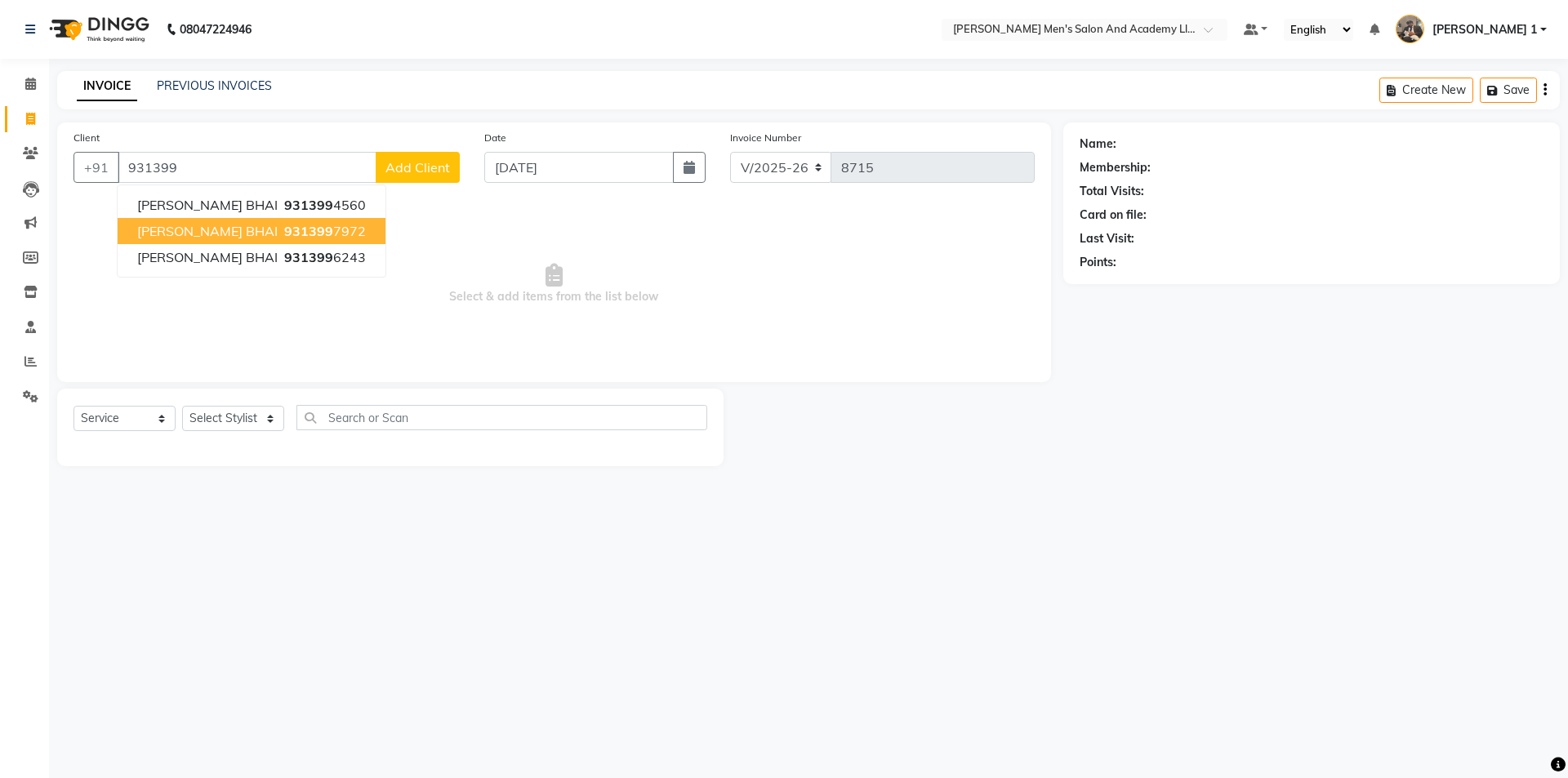
click at [286, 227] on ngb-highlight "931399 7972" at bounding box center [323, 231] width 85 height 17
type input "9313997972"
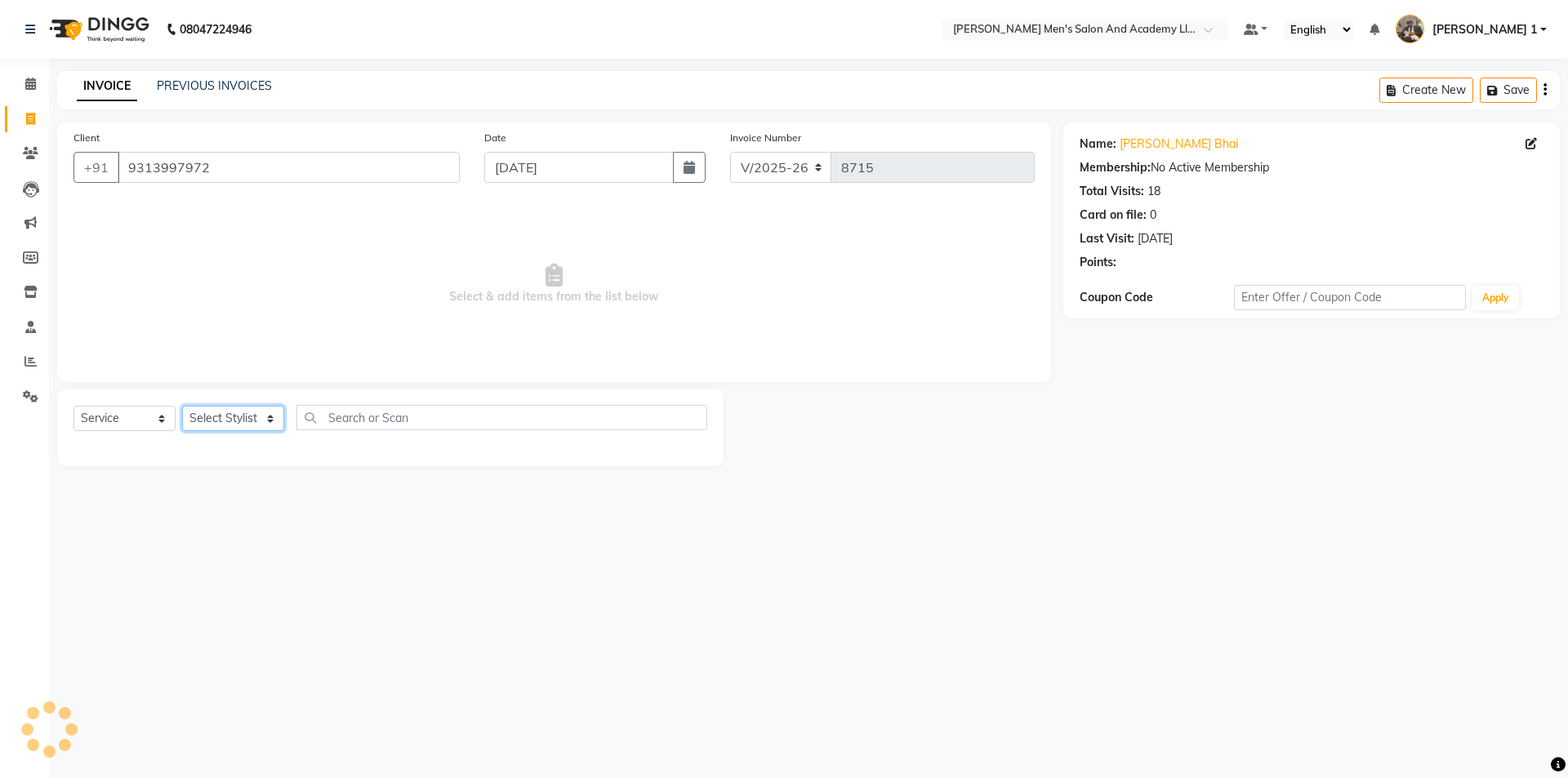
click at [239, 421] on select "Select Stylist [PERSON_NAME] [PERSON_NAME] [PERSON_NAME] [PERSON_NAME] [PERSON_…" at bounding box center [232, 419] width 102 height 26
select select "90227"
click at [182, 406] on select "Select Stylist [PERSON_NAME] [PERSON_NAME] [PERSON_NAME] [PERSON_NAME] [PERSON_…" at bounding box center [232, 419] width 102 height 26
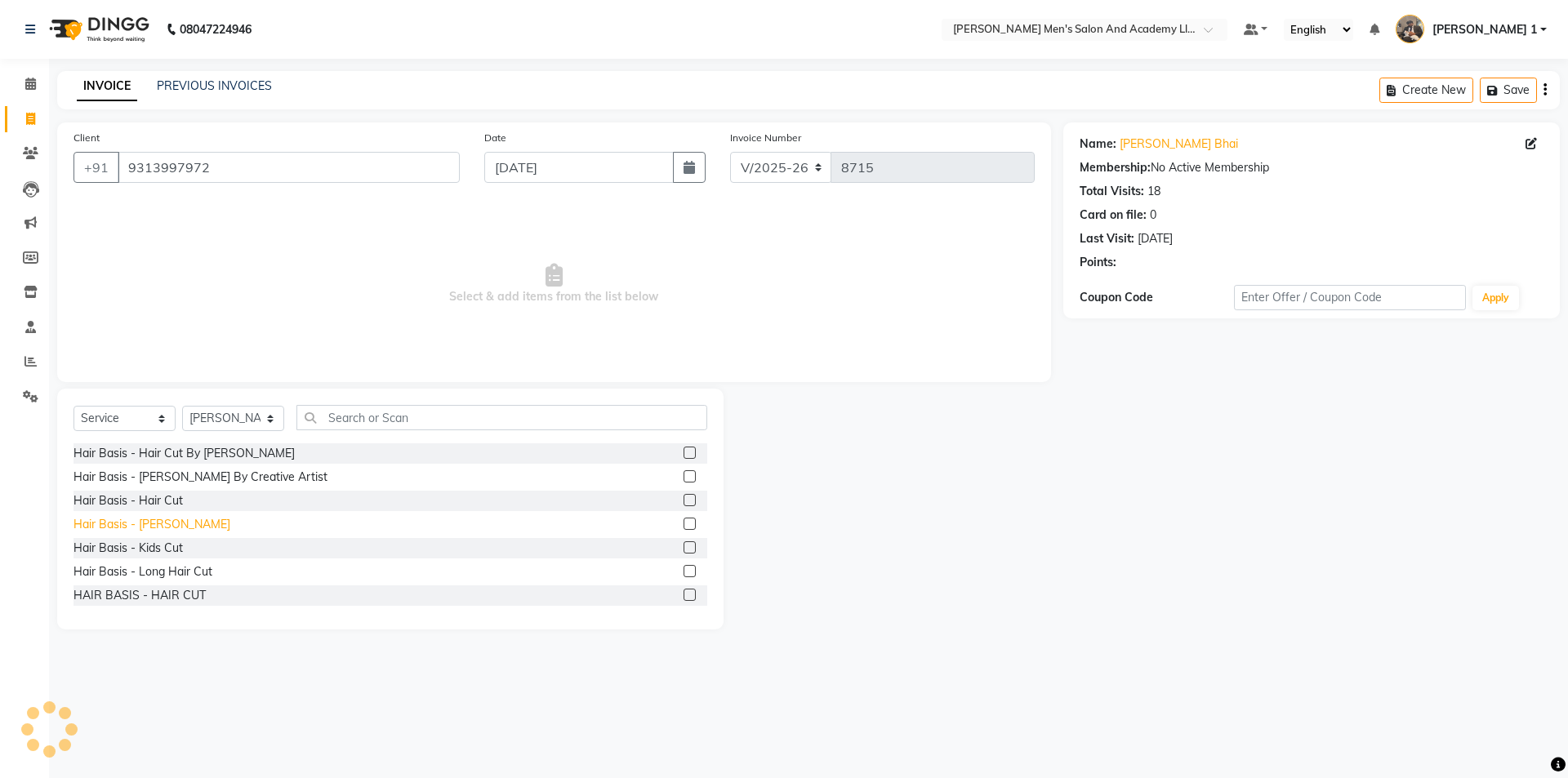
click at [161, 526] on div "Hair Basis - [PERSON_NAME]" at bounding box center [152, 524] width 157 height 17
checkbox input "false"
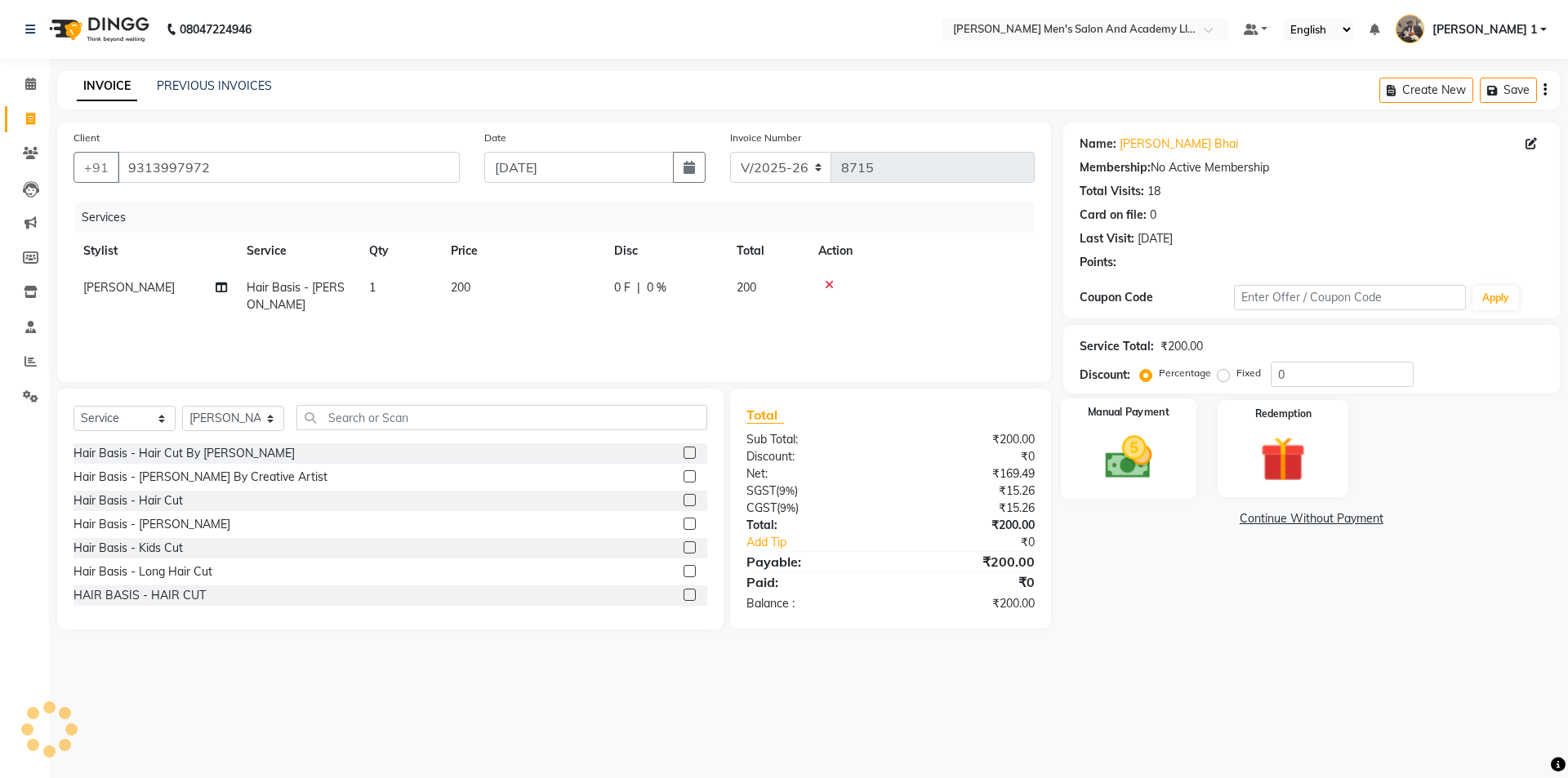
click at [1123, 475] on img at bounding box center [1128, 457] width 76 height 54
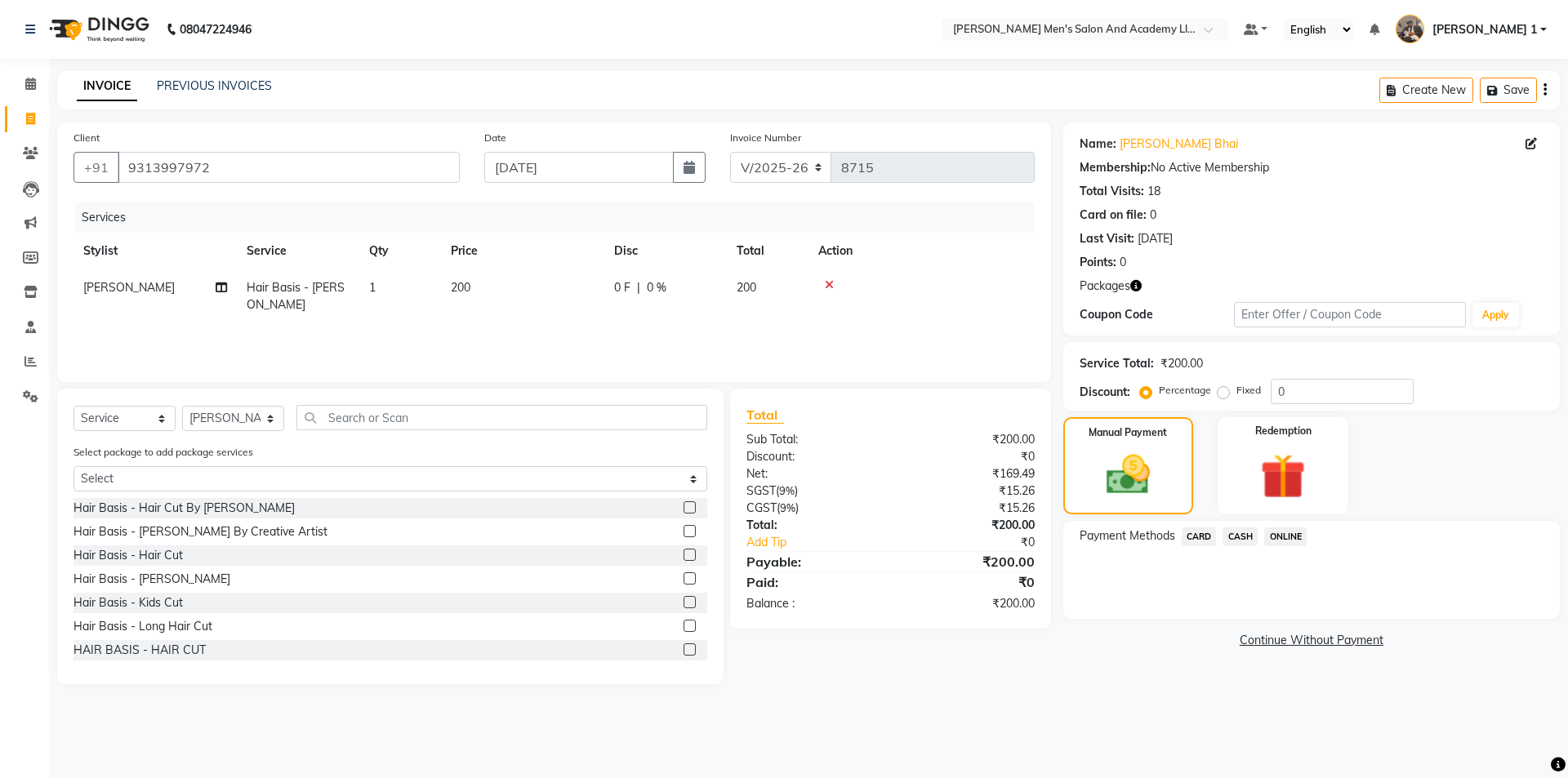
click at [1247, 532] on span "CASH" at bounding box center [1240, 536] width 35 height 18
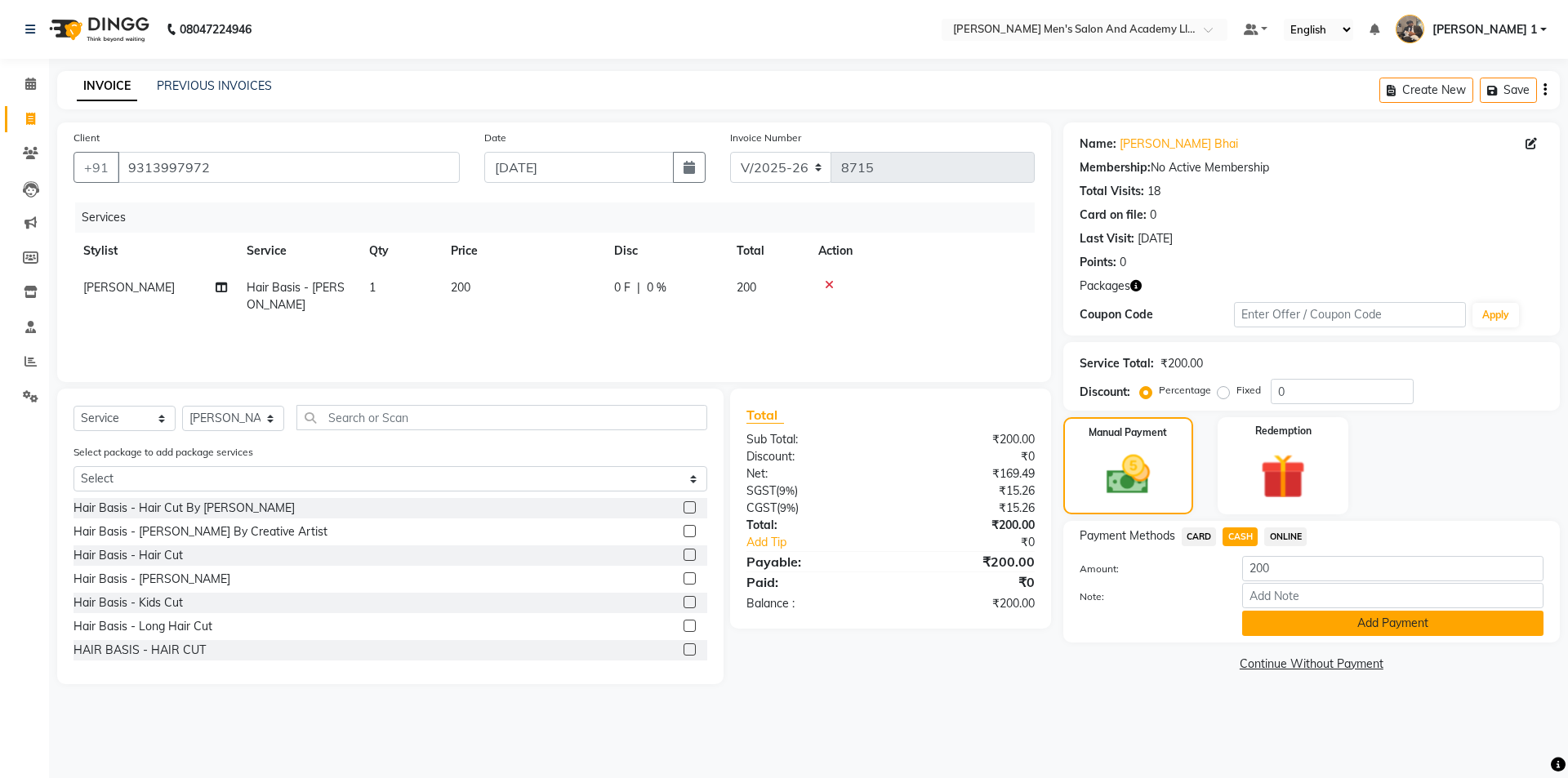
click at [1259, 622] on button "Add Payment" at bounding box center [1393, 624] width 301 height 26
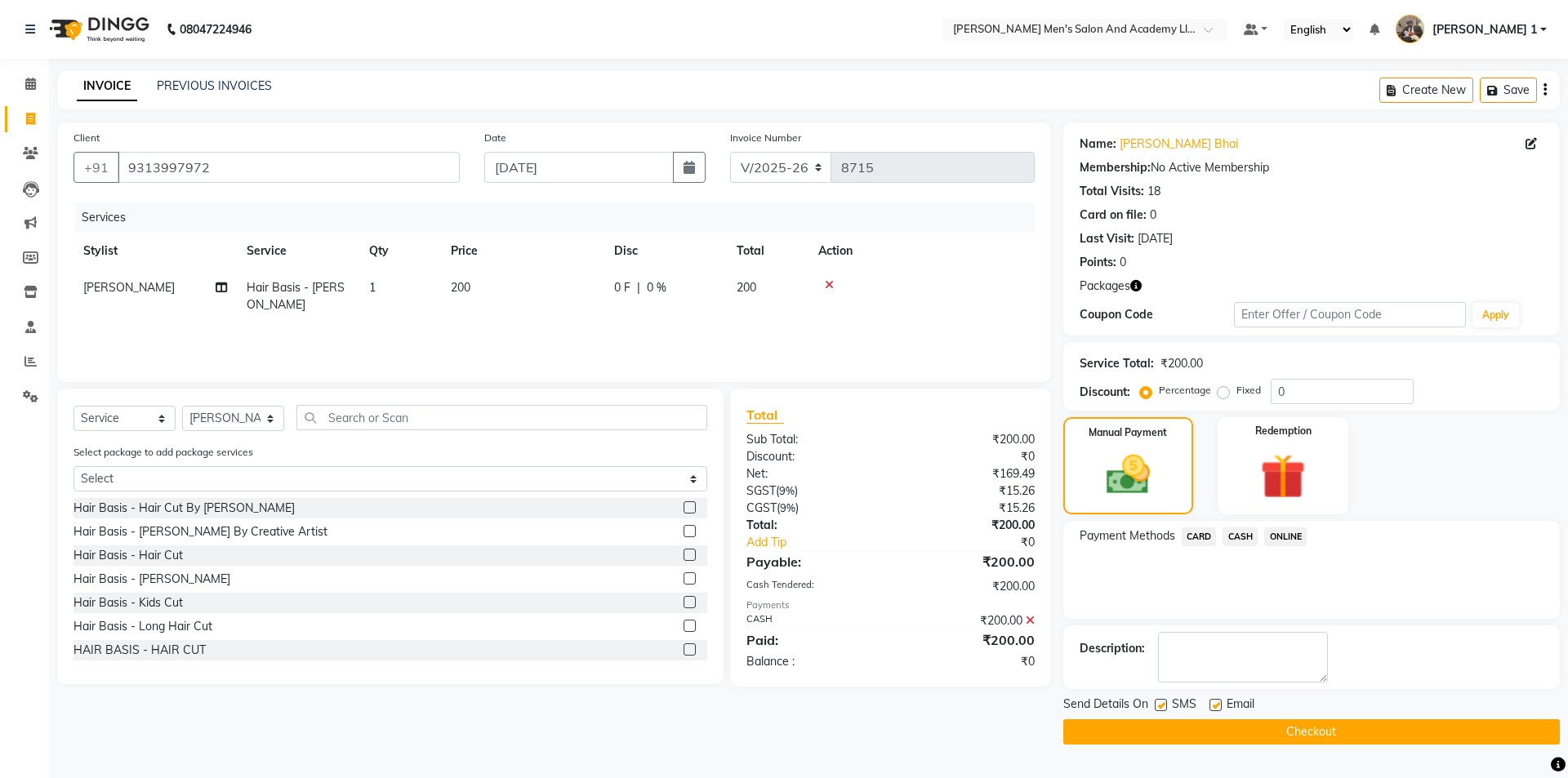
click at [1213, 704] on label at bounding box center [1215, 705] width 12 height 12
click at [1213, 704] on input "checkbox" at bounding box center [1215, 706] width 11 height 11
checkbox input "false"
click at [1162, 713] on div at bounding box center [1160, 707] width 11 height 17
click at [1161, 703] on label at bounding box center [1160, 705] width 12 height 12
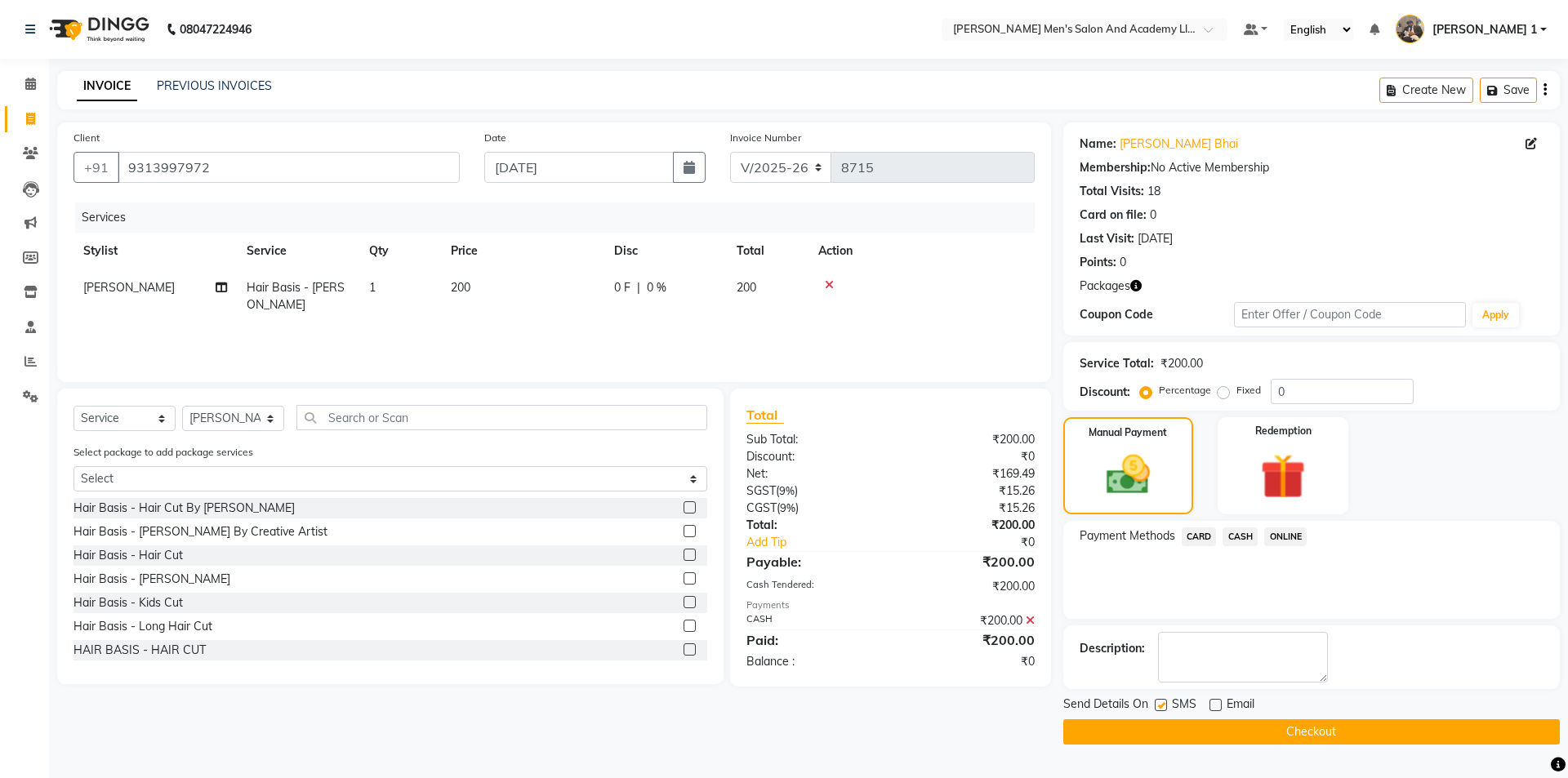
click at [1161, 703] on input "checkbox" at bounding box center [1160, 706] width 11 height 11
checkbox input "false"
click at [1168, 719] on button "Checkout" at bounding box center [1312, 732] width 497 height 26
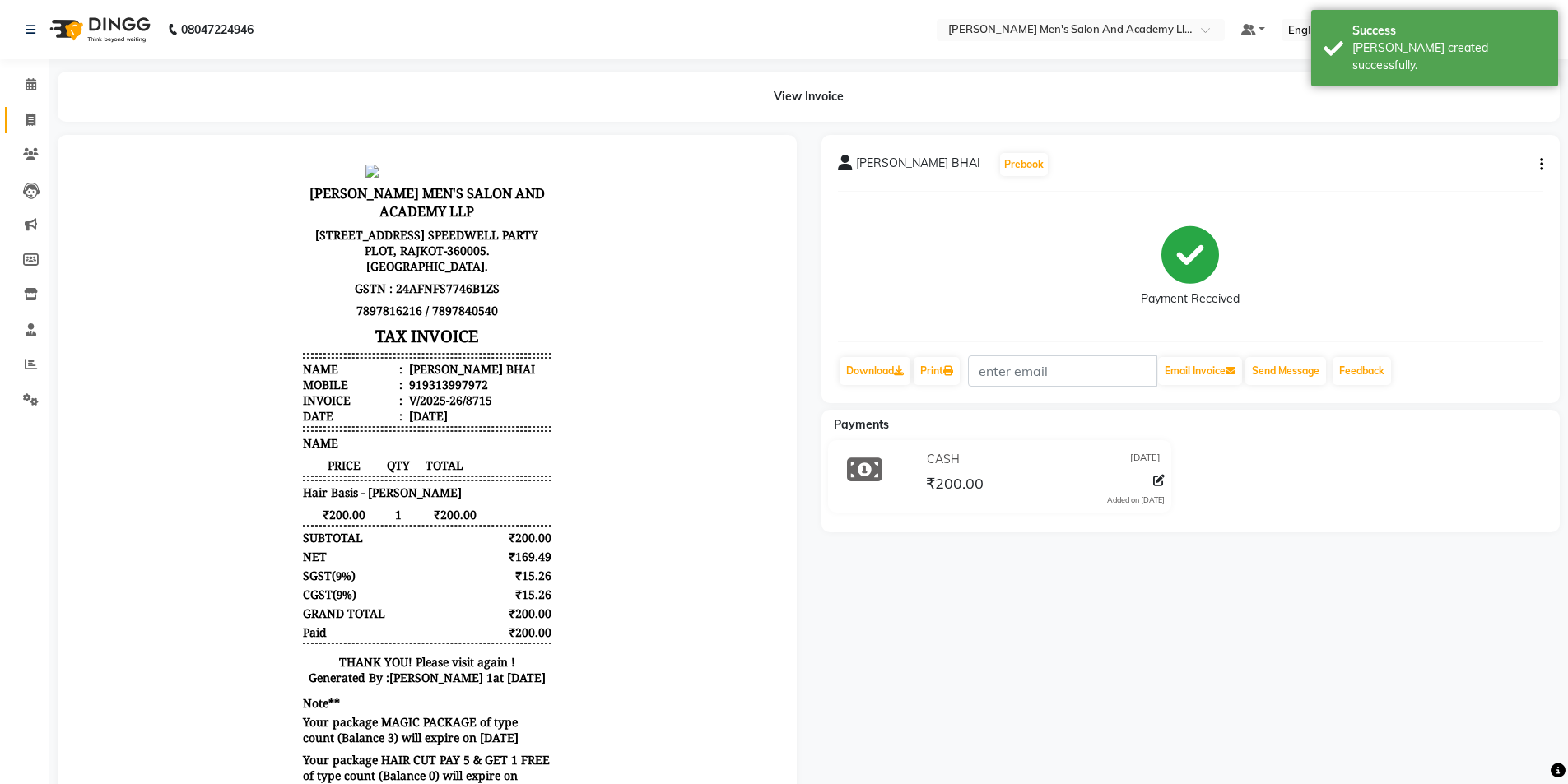
click at [41, 116] on span at bounding box center [31, 120] width 29 height 19
select select "service"
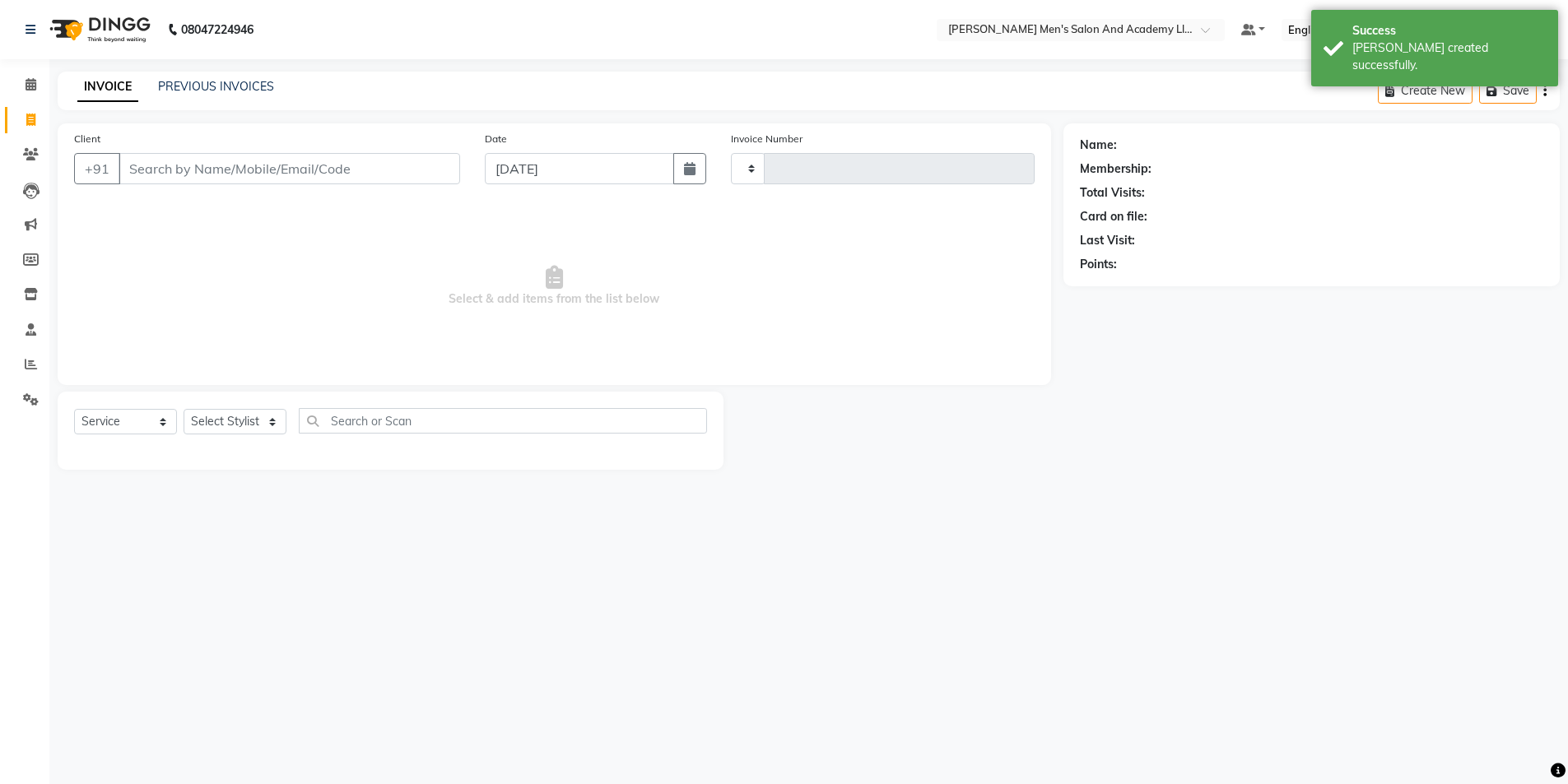
type input "8716"
select select "6752"
click at [191, 84] on link "PREVIOUS INVOICES" at bounding box center [216, 86] width 116 height 15
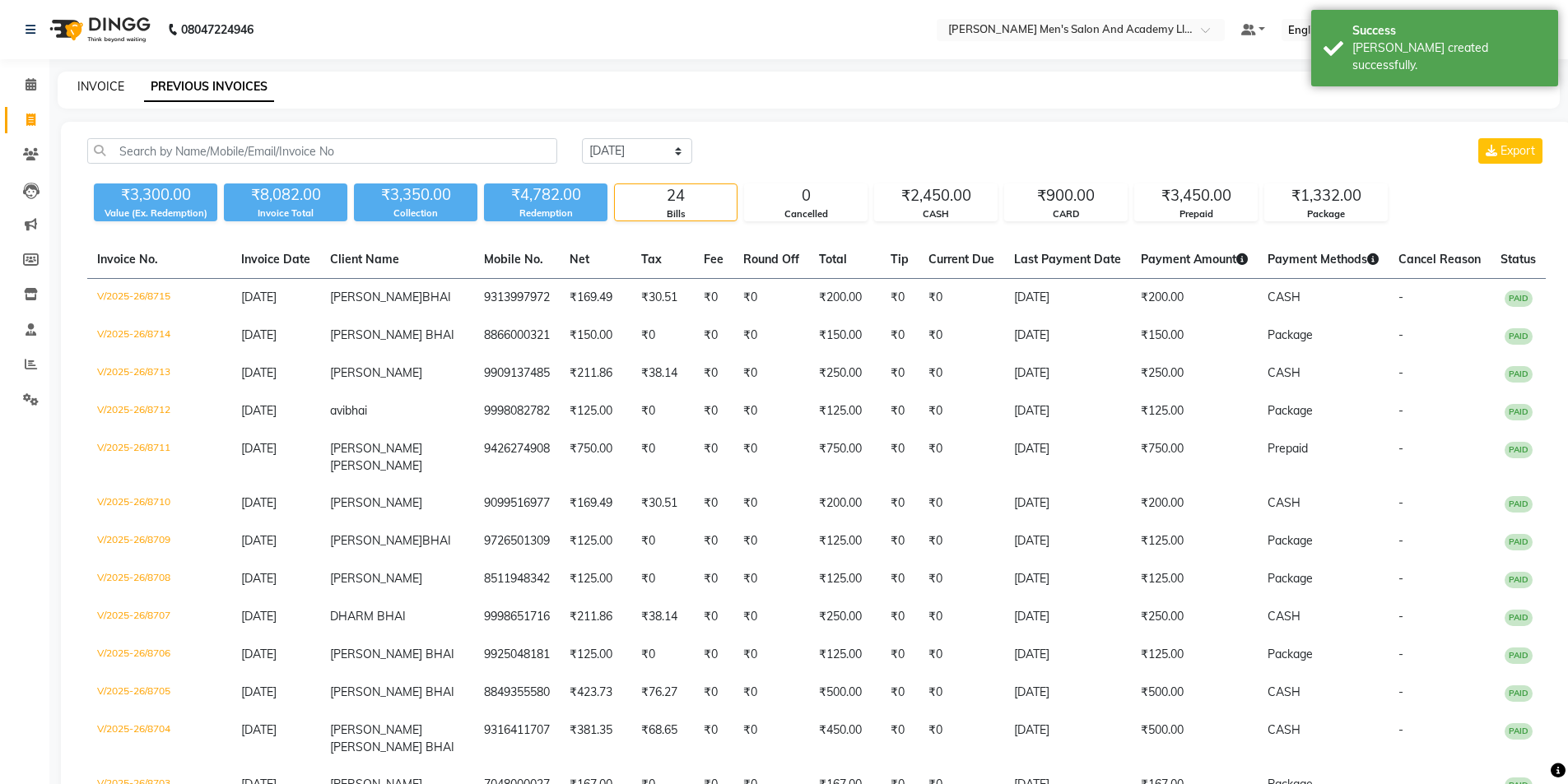
click at [111, 83] on link "INVOICE" at bounding box center [101, 86] width 47 height 15
select select "service"
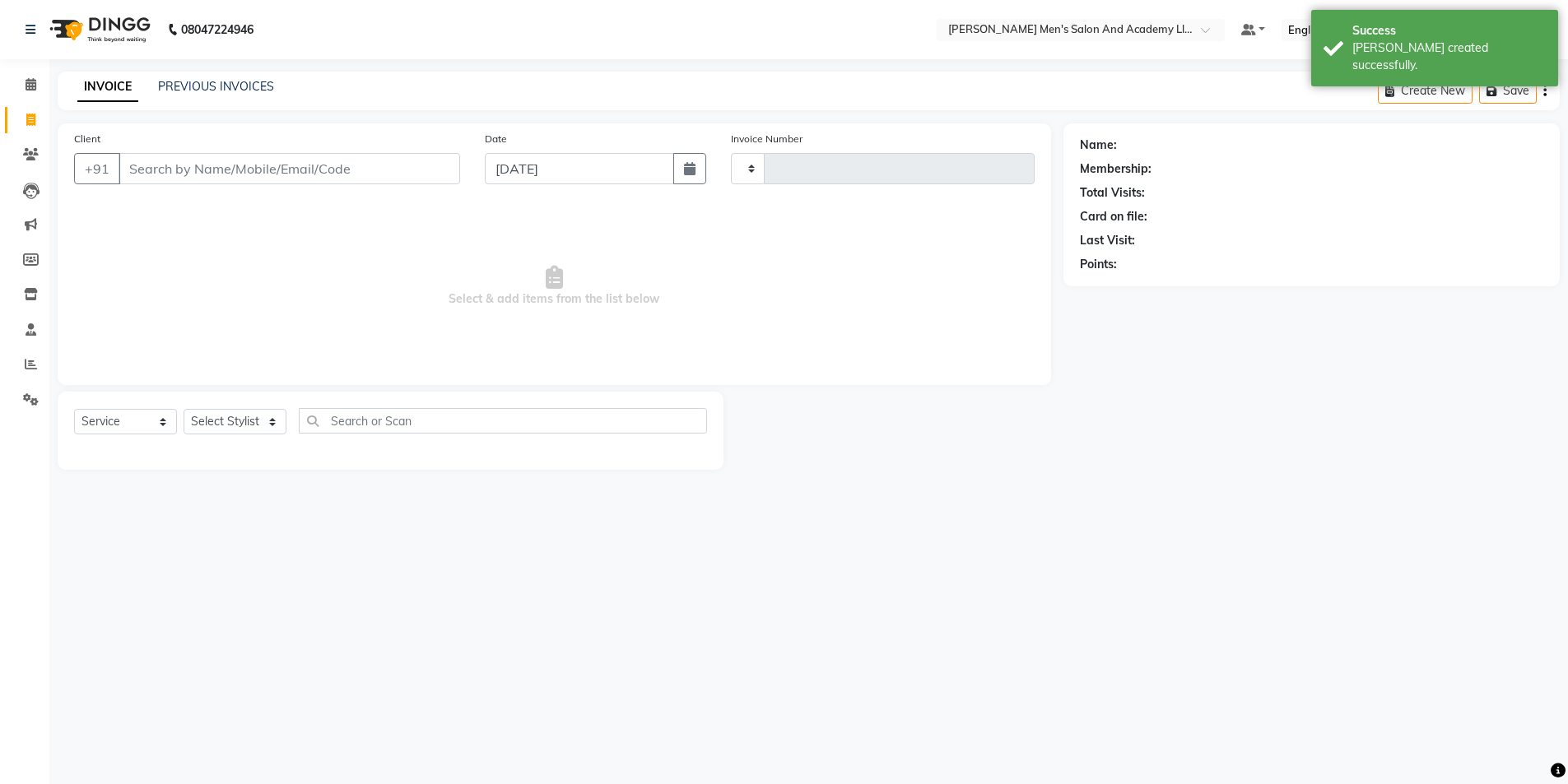
type input "8716"
select select "6752"
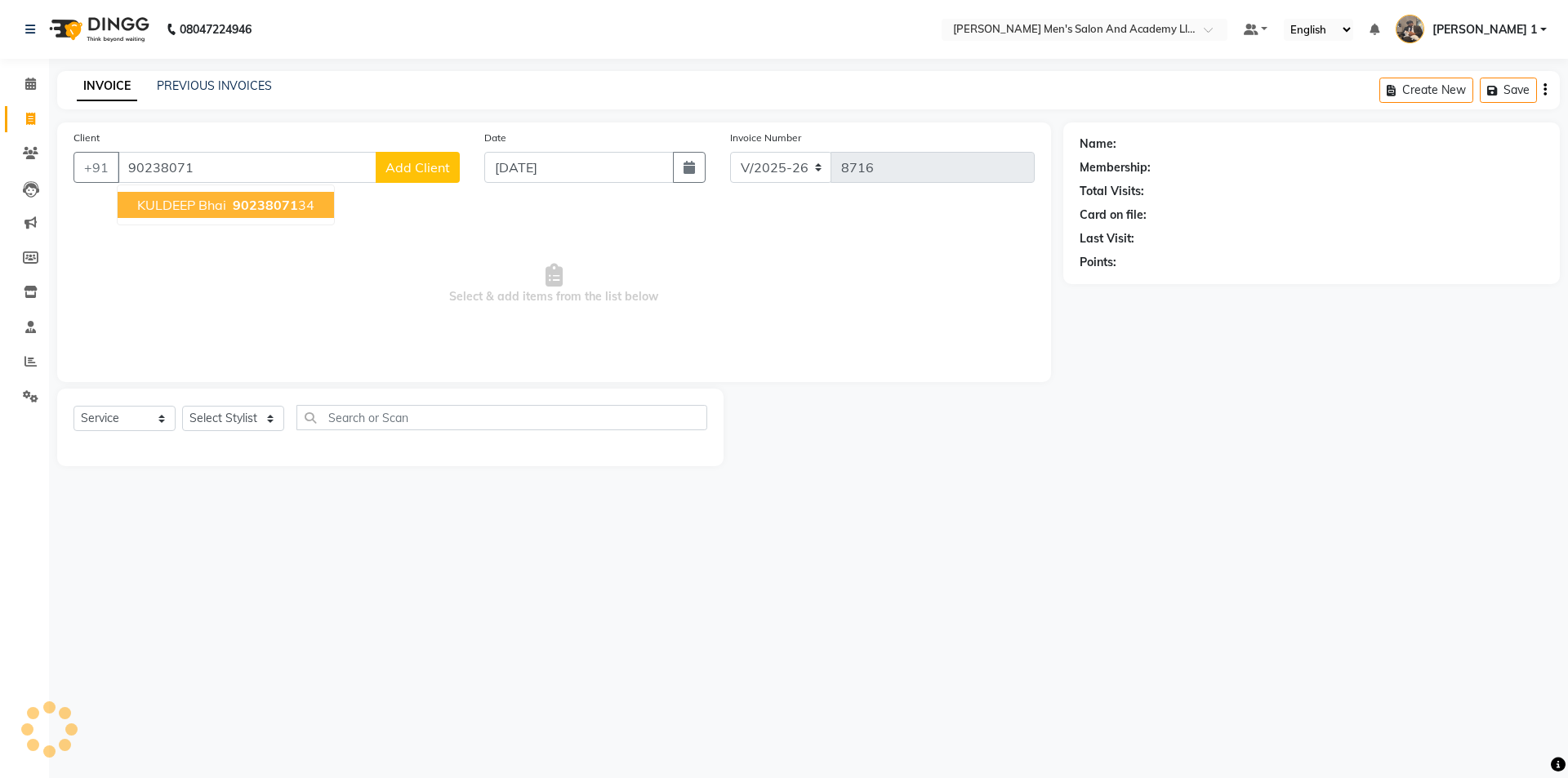
click at [242, 202] on span "90238071" at bounding box center [265, 205] width 65 height 17
type input "9023807134"
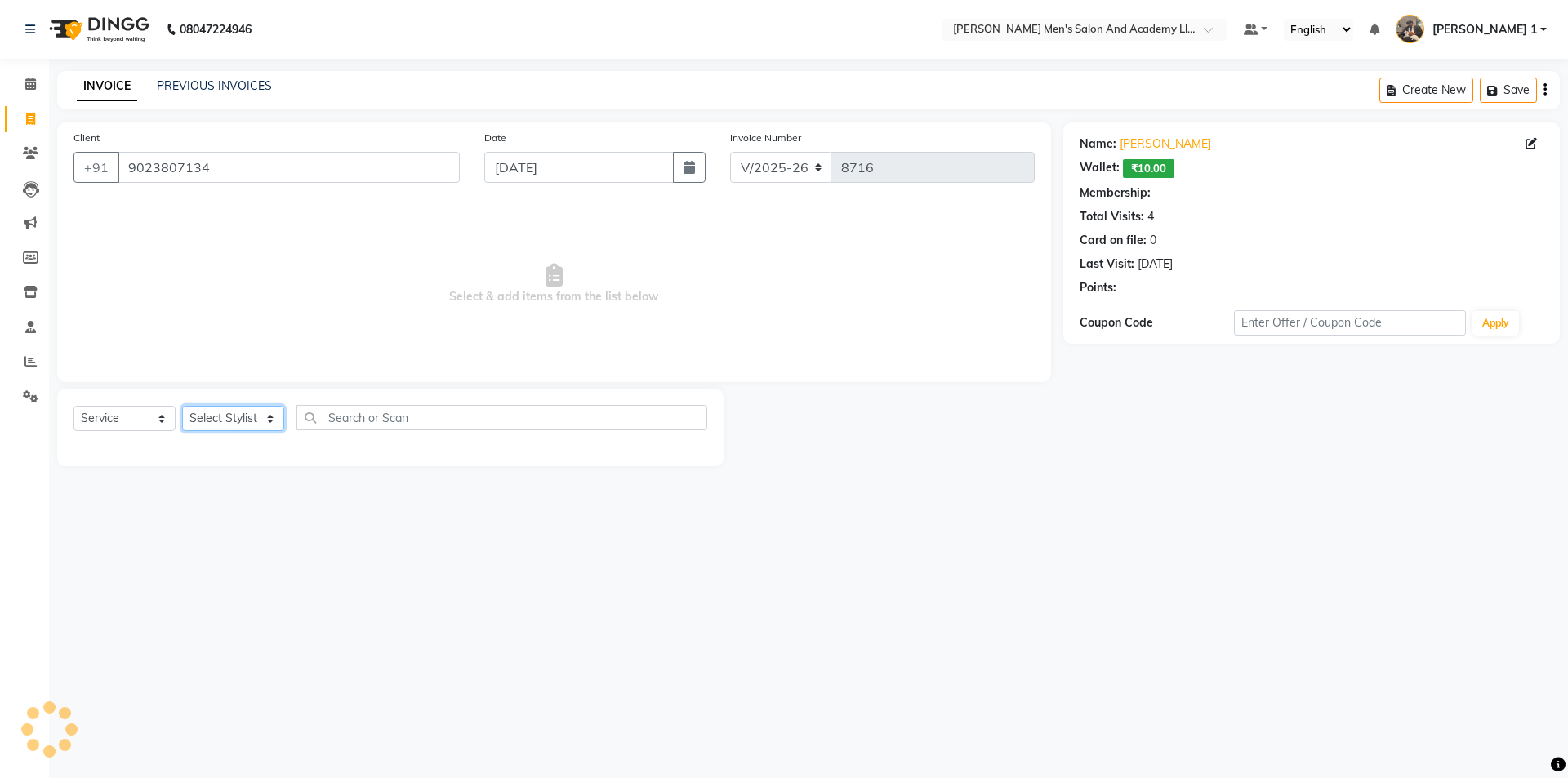
click at [240, 423] on select "Select Stylist [PERSON_NAME] [PERSON_NAME] [PERSON_NAME] [PERSON_NAME] [PERSON_…" at bounding box center [232, 419] width 102 height 26
select select "90307"
click at [182, 406] on select "Select Stylist [PERSON_NAME] [PERSON_NAME] [PERSON_NAME] [PERSON_NAME] [PERSON_…" at bounding box center [232, 419] width 102 height 26
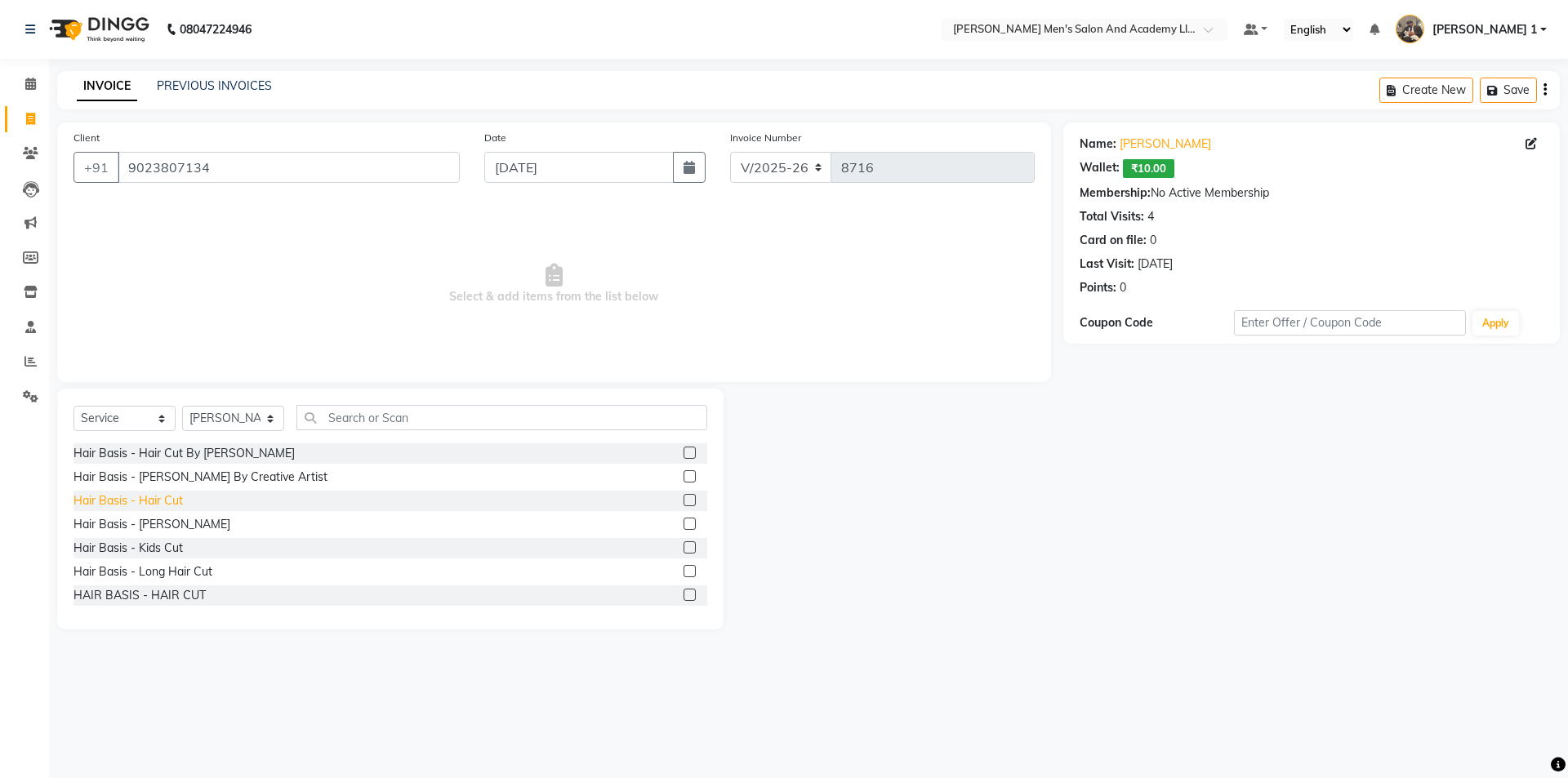
click at [173, 496] on div "Hair Basis - Hair Cut" at bounding box center [128, 501] width 109 height 17
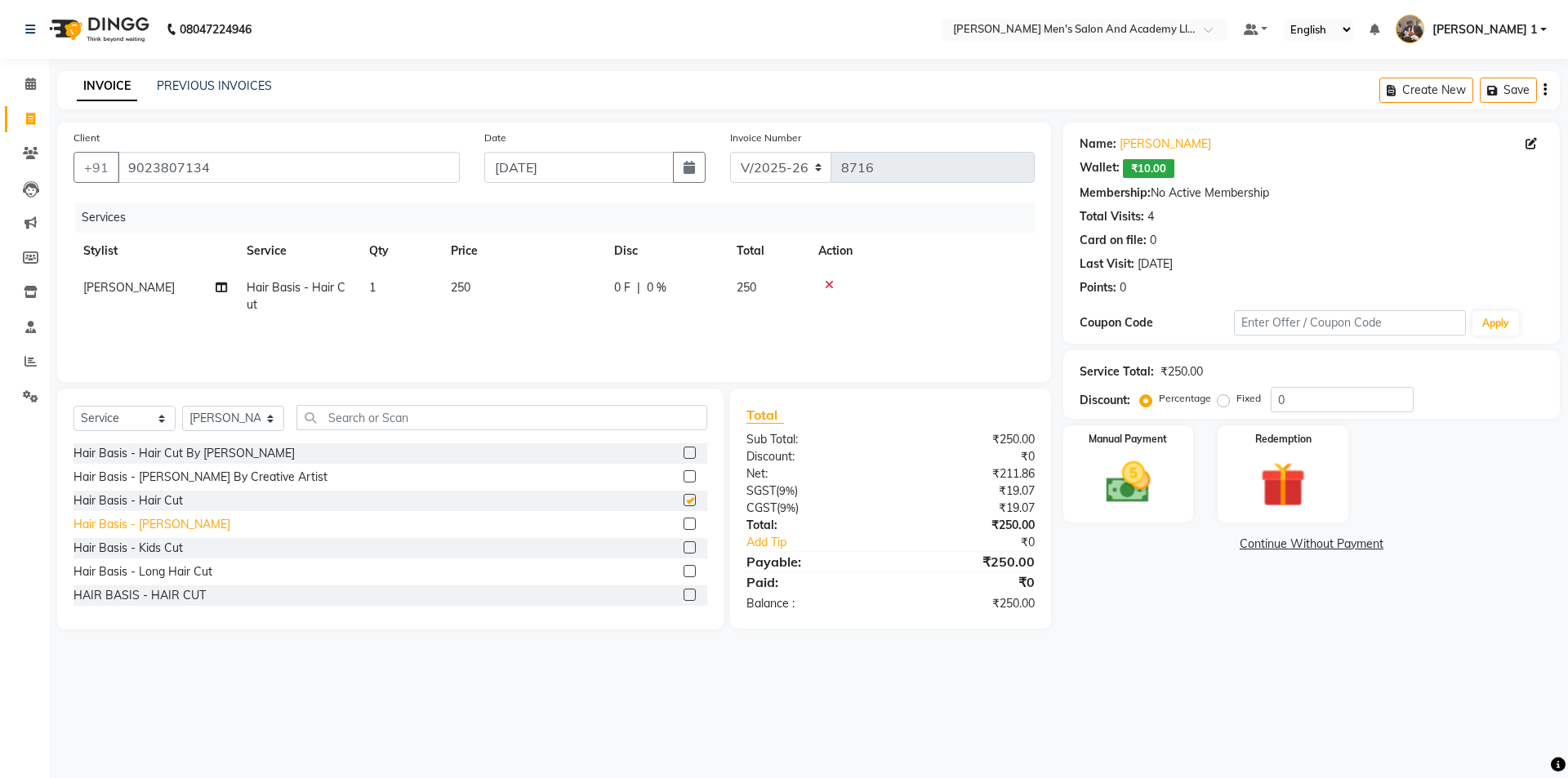
checkbox input "false"
click at [160, 523] on div "Hair Basis - [PERSON_NAME]" at bounding box center [152, 524] width 157 height 17
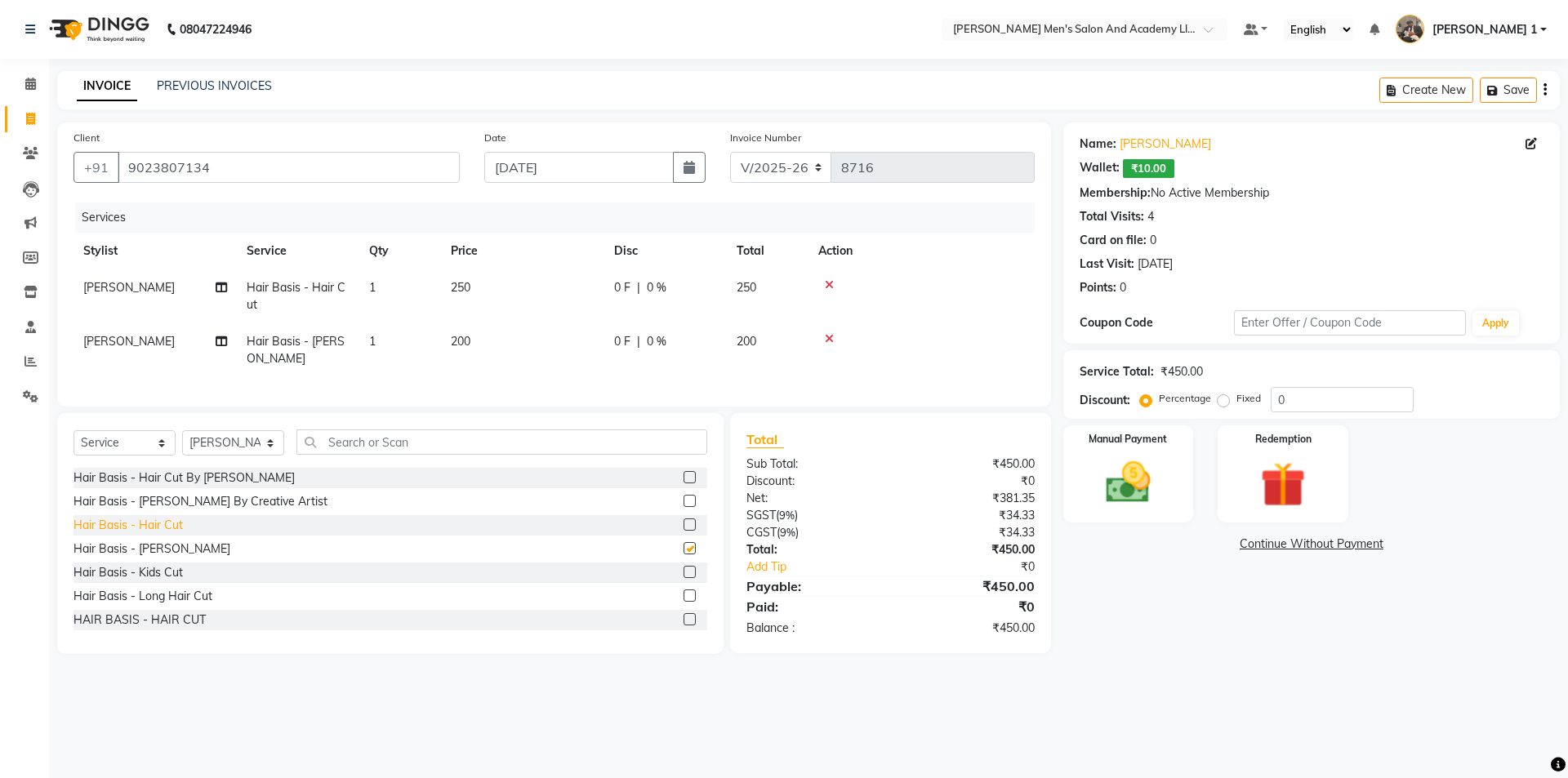
checkbox input "false"
click at [1115, 490] on img at bounding box center [1128, 482] width 76 height 54
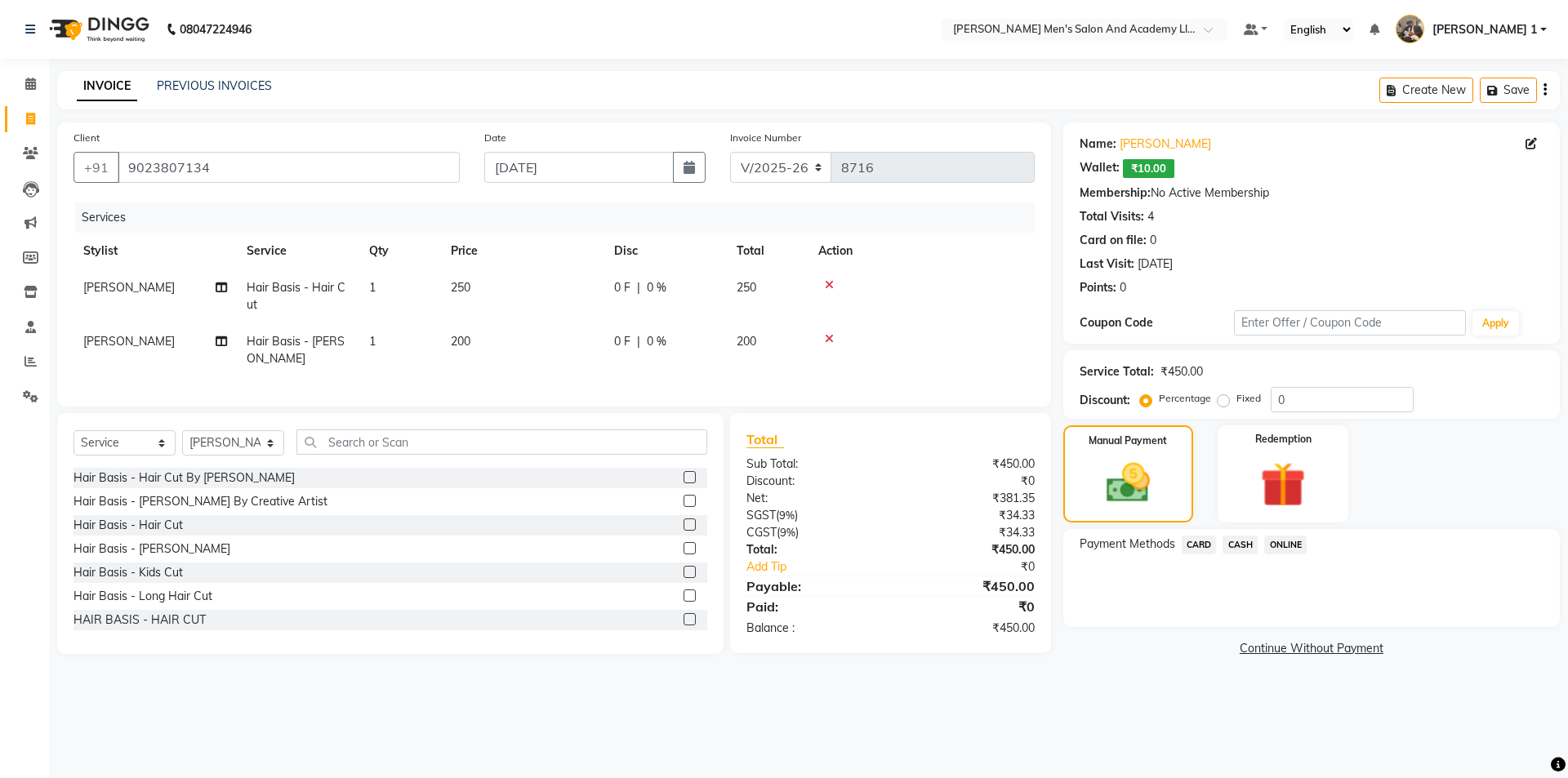
click at [1184, 540] on span "CARD" at bounding box center [1200, 545] width 35 height 18
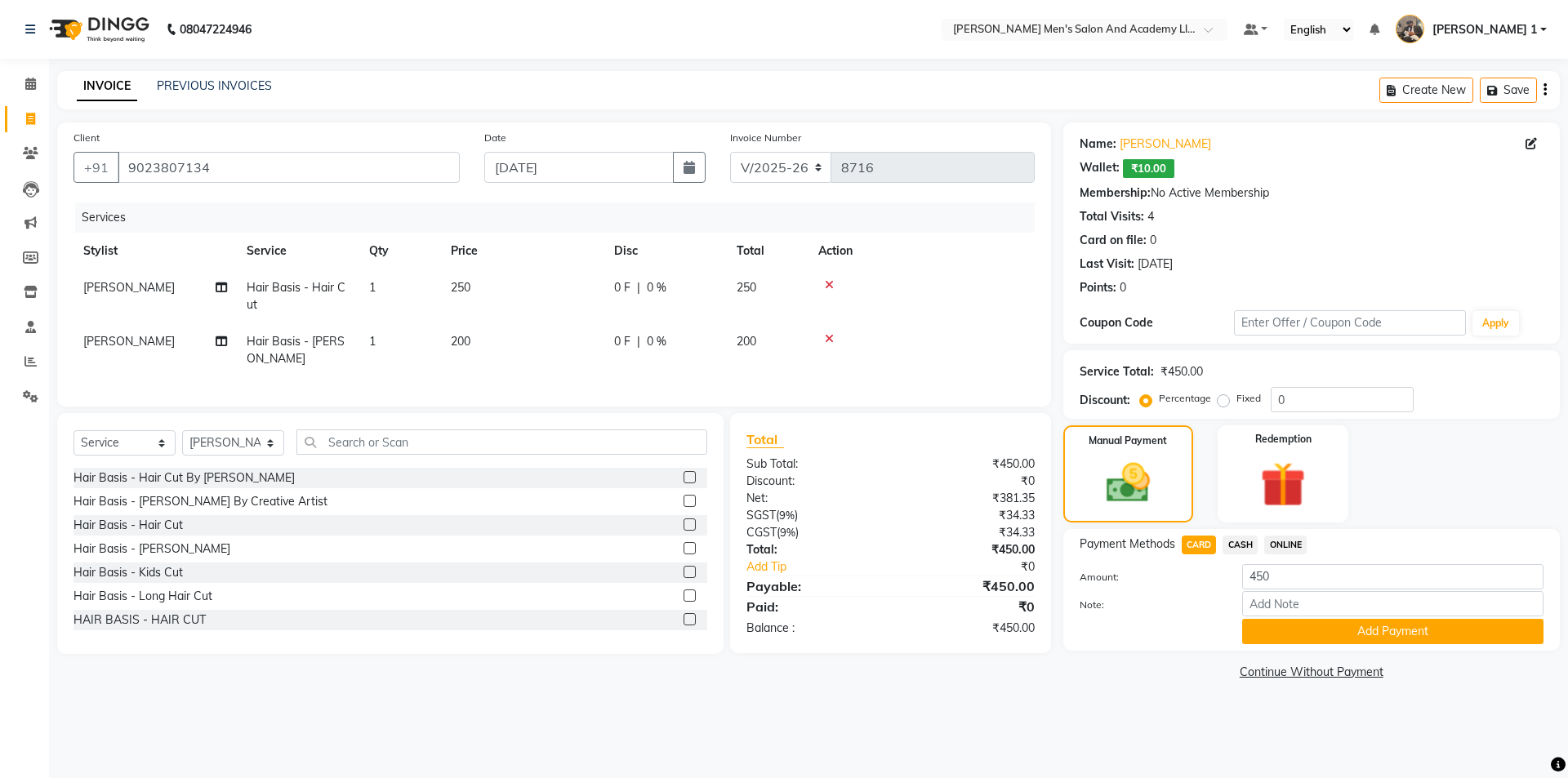
click at [1262, 627] on button "Add Payment" at bounding box center [1393, 632] width 301 height 26
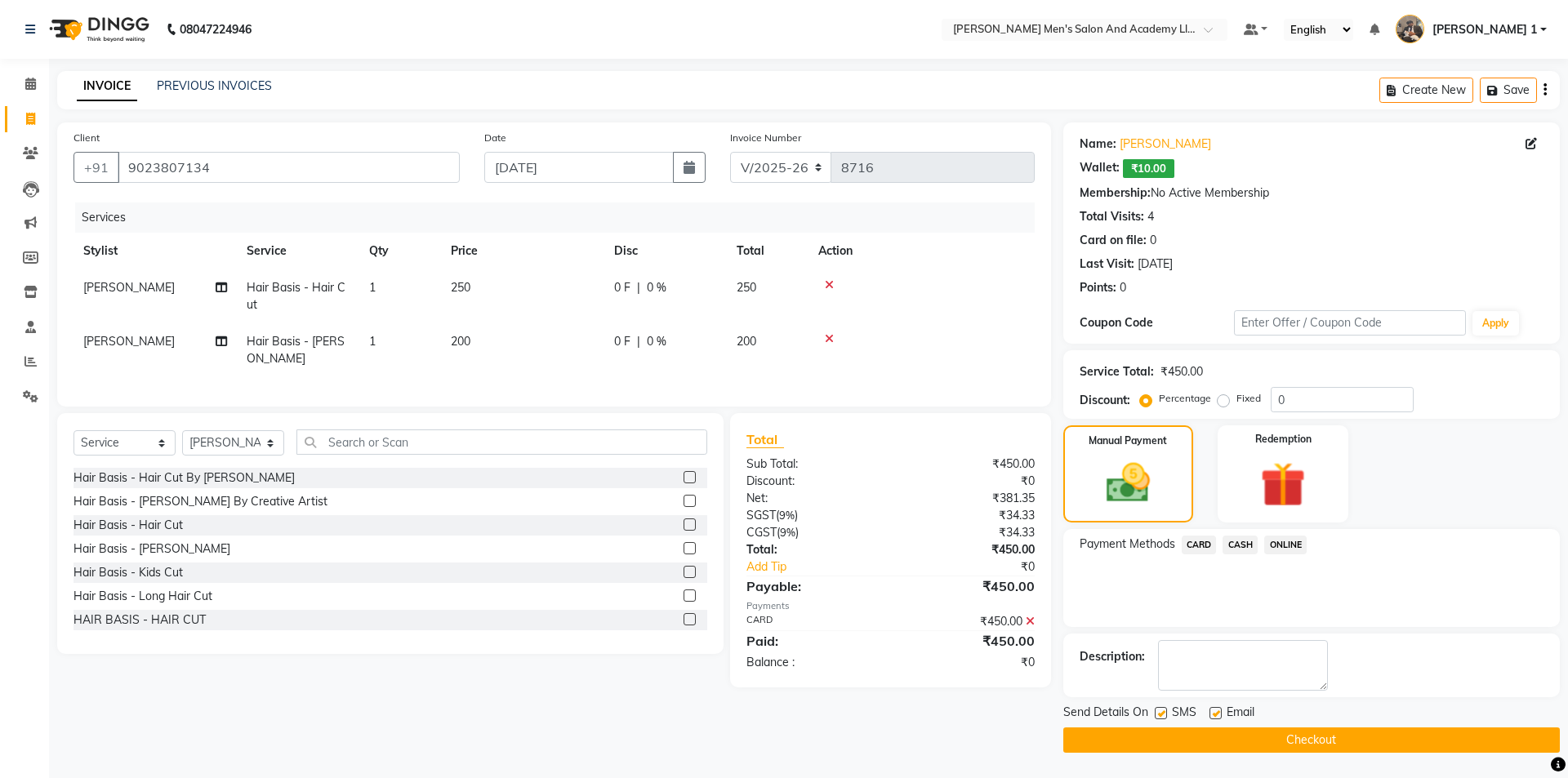
click at [1216, 712] on label at bounding box center [1215, 713] width 12 height 12
click at [1216, 712] on input "checkbox" at bounding box center [1215, 715] width 11 height 11
checkbox input "false"
click at [1149, 711] on div "Send Details On SMS Email" at bounding box center [1312, 714] width 497 height 20
click at [1156, 718] on label at bounding box center [1160, 713] width 12 height 12
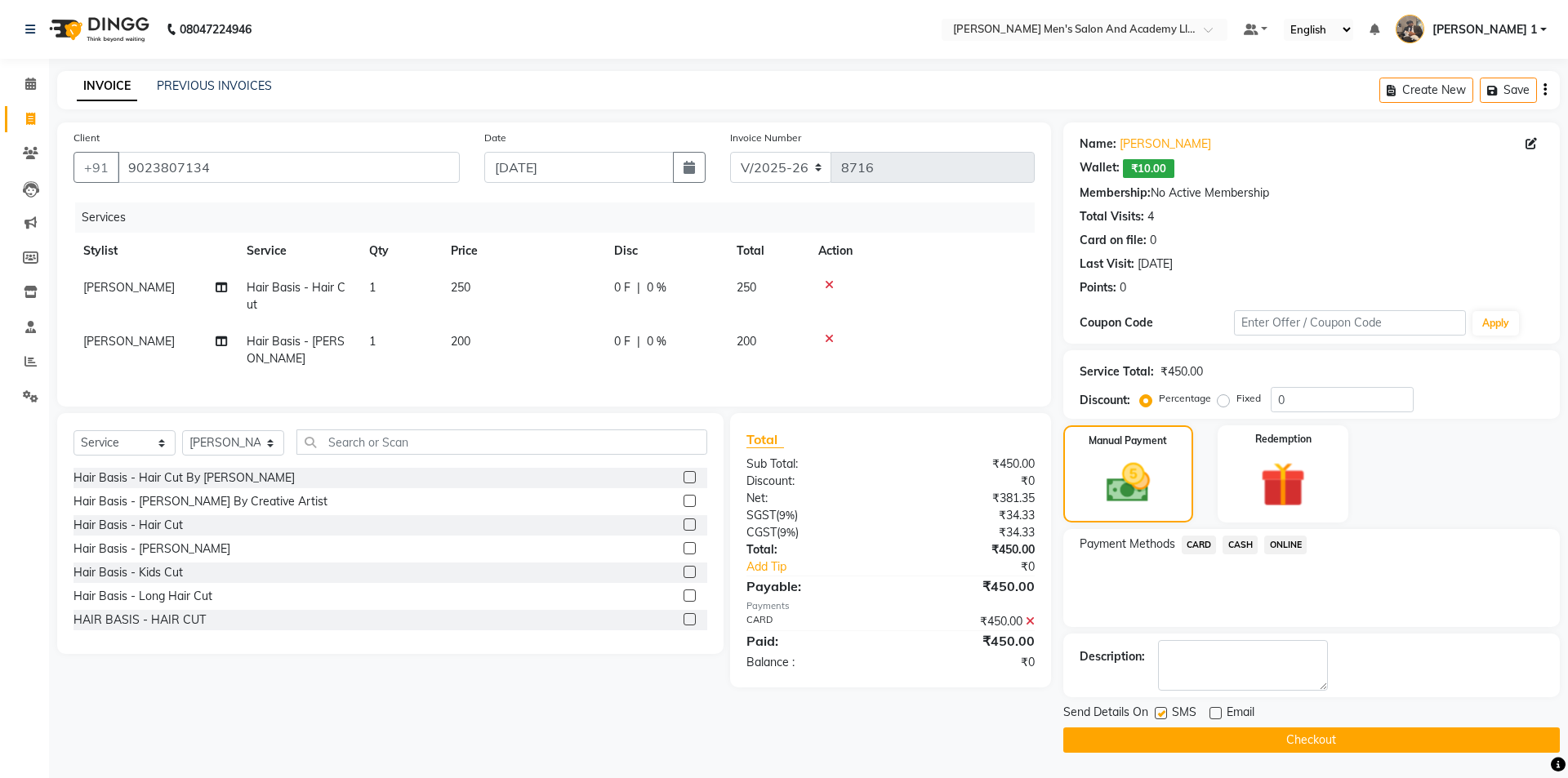
click at [1156, 718] on input "checkbox" at bounding box center [1160, 715] width 11 height 11
checkbox input "false"
click at [1168, 739] on button "Checkout" at bounding box center [1312, 740] width 497 height 26
